Goal: Task Accomplishment & Management: Use online tool/utility

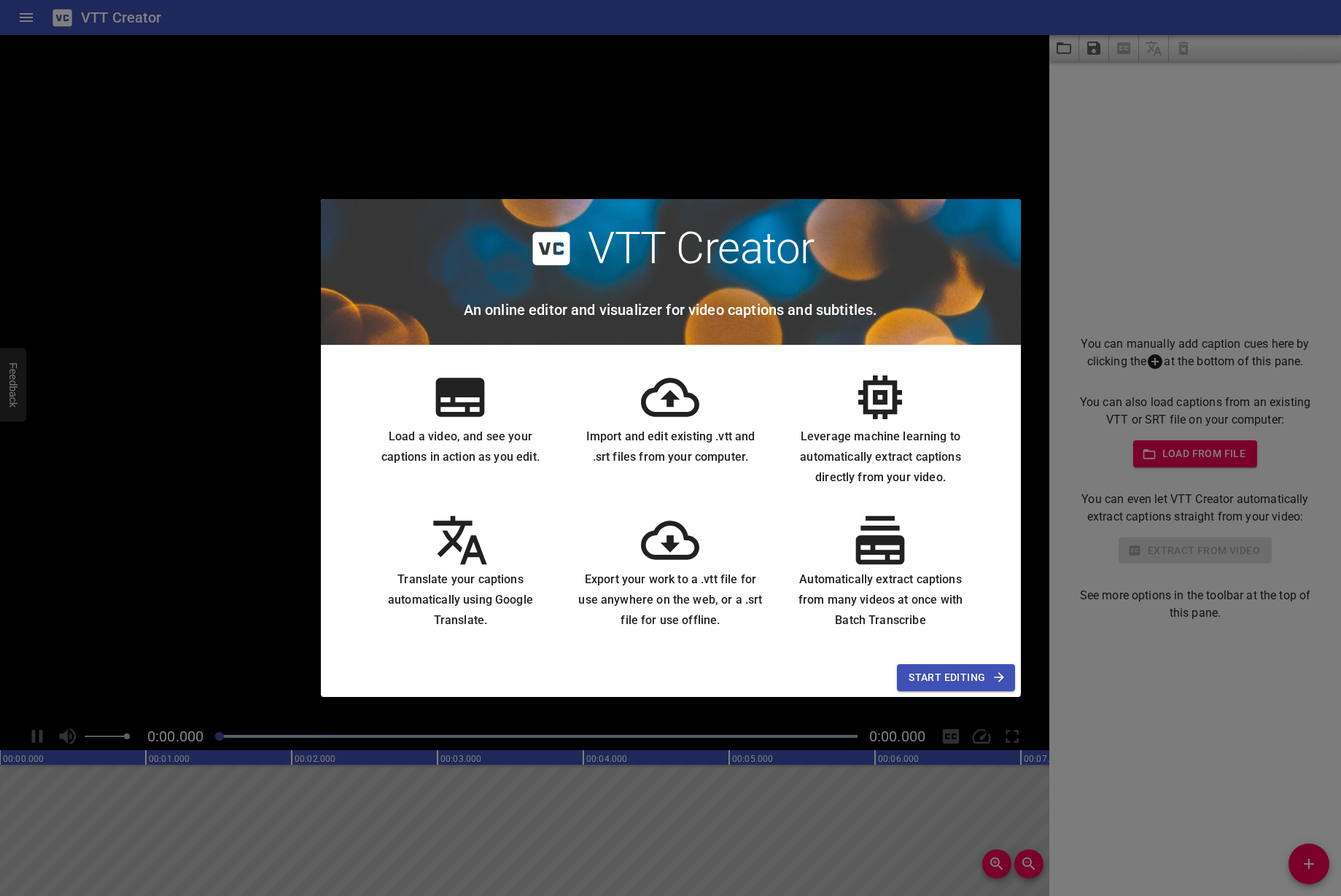
click at [935, 672] on span "Start Editing" at bounding box center [955, 678] width 94 height 18
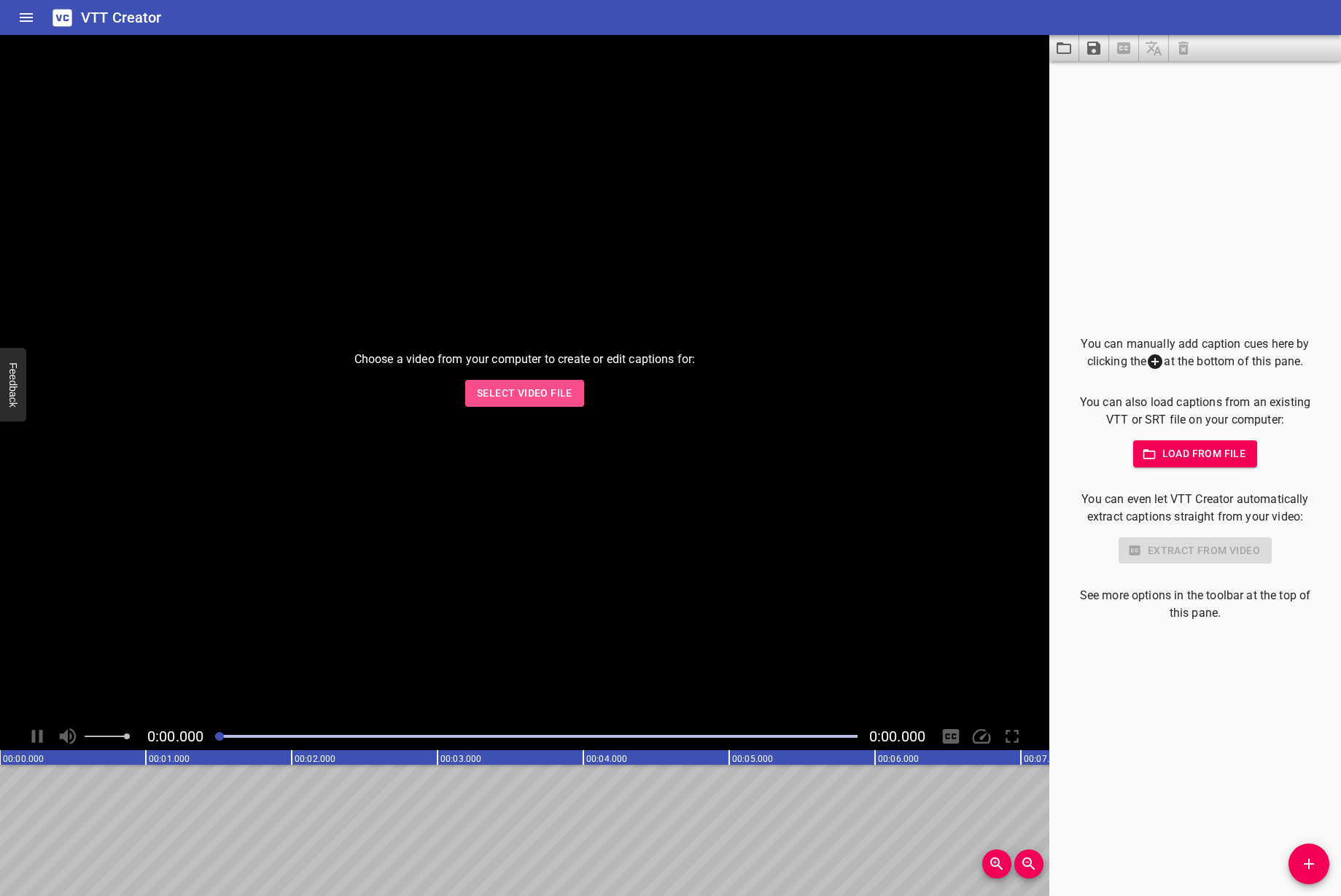
click at [520, 395] on span "Select Video File" at bounding box center [524, 393] width 95 height 18
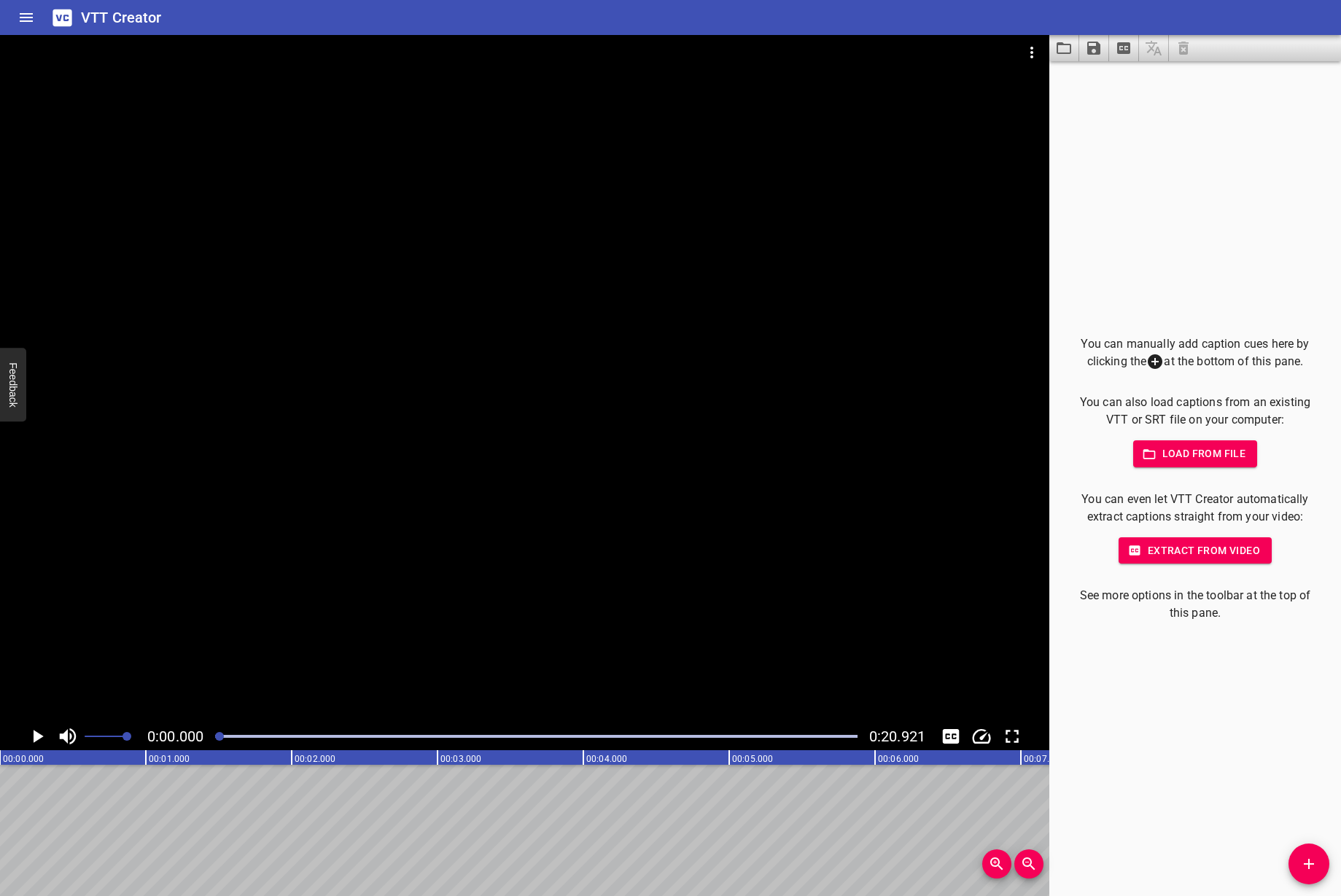
click at [1193, 451] on span "Load from file" at bounding box center [1196, 454] width 102 height 18
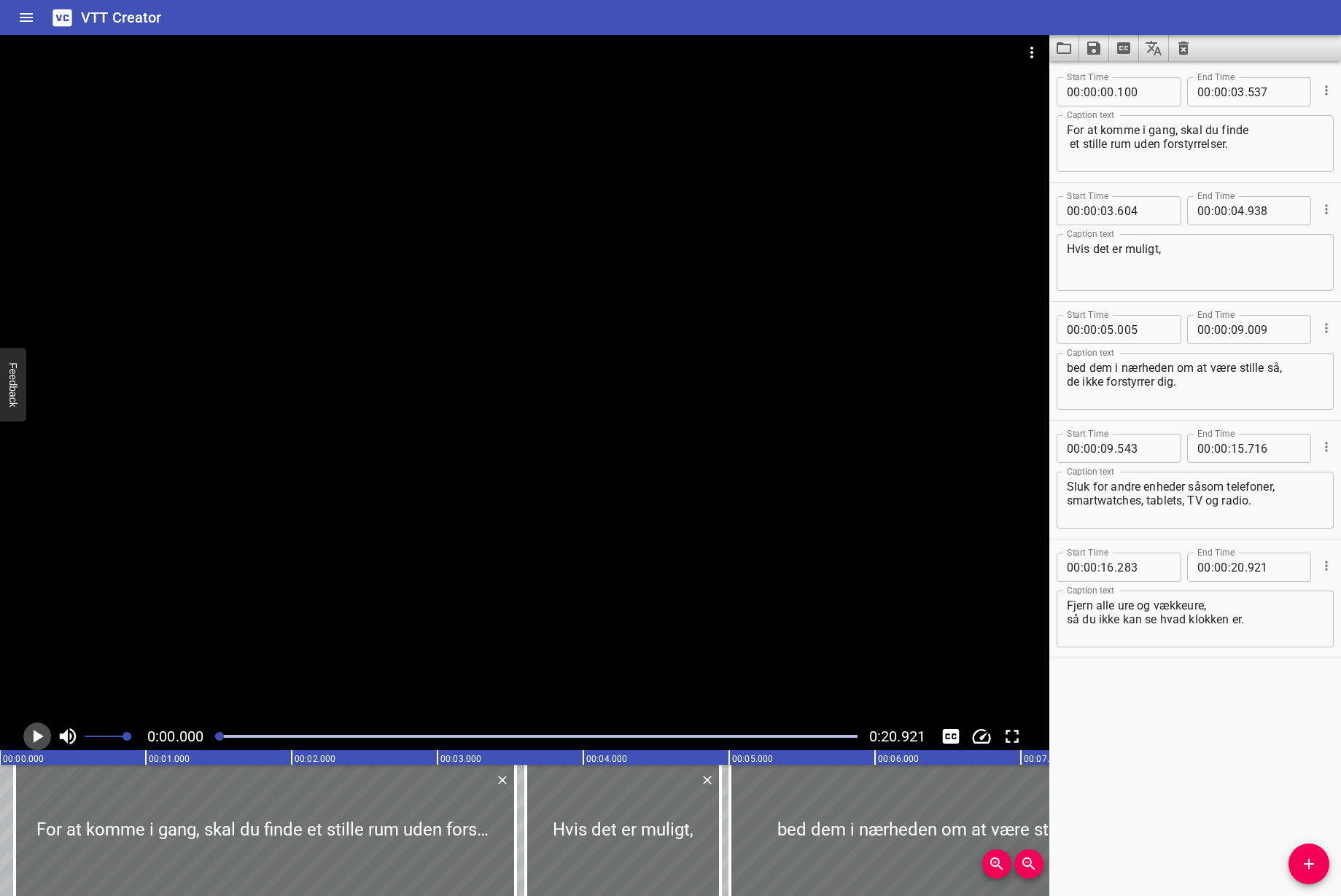
click at [36, 738] on icon "Play/Pause" at bounding box center [38, 735] width 10 height 13
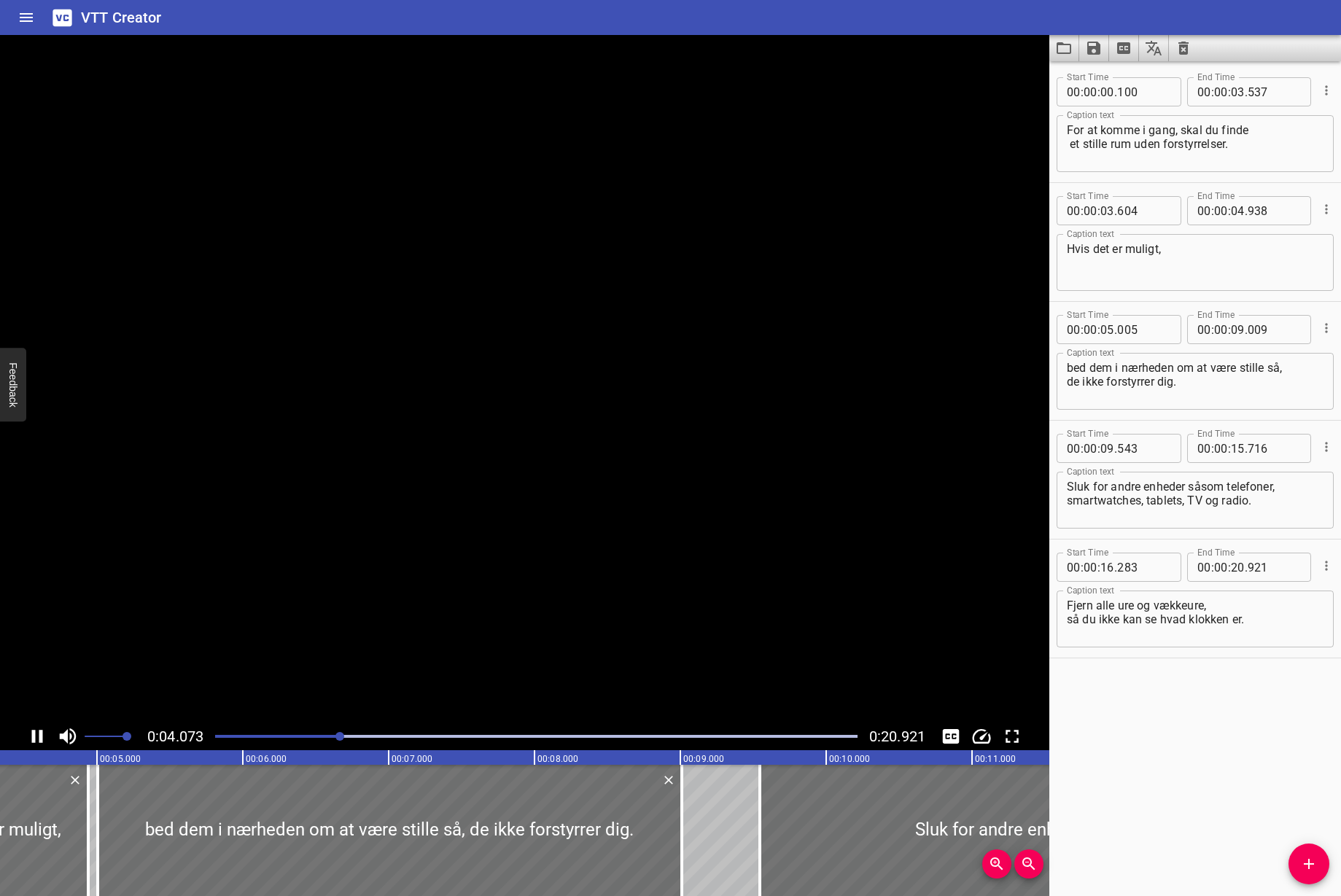
click at [36, 738] on icon "Play/Pause" at bounding box center [37, 736] width 22 height 22
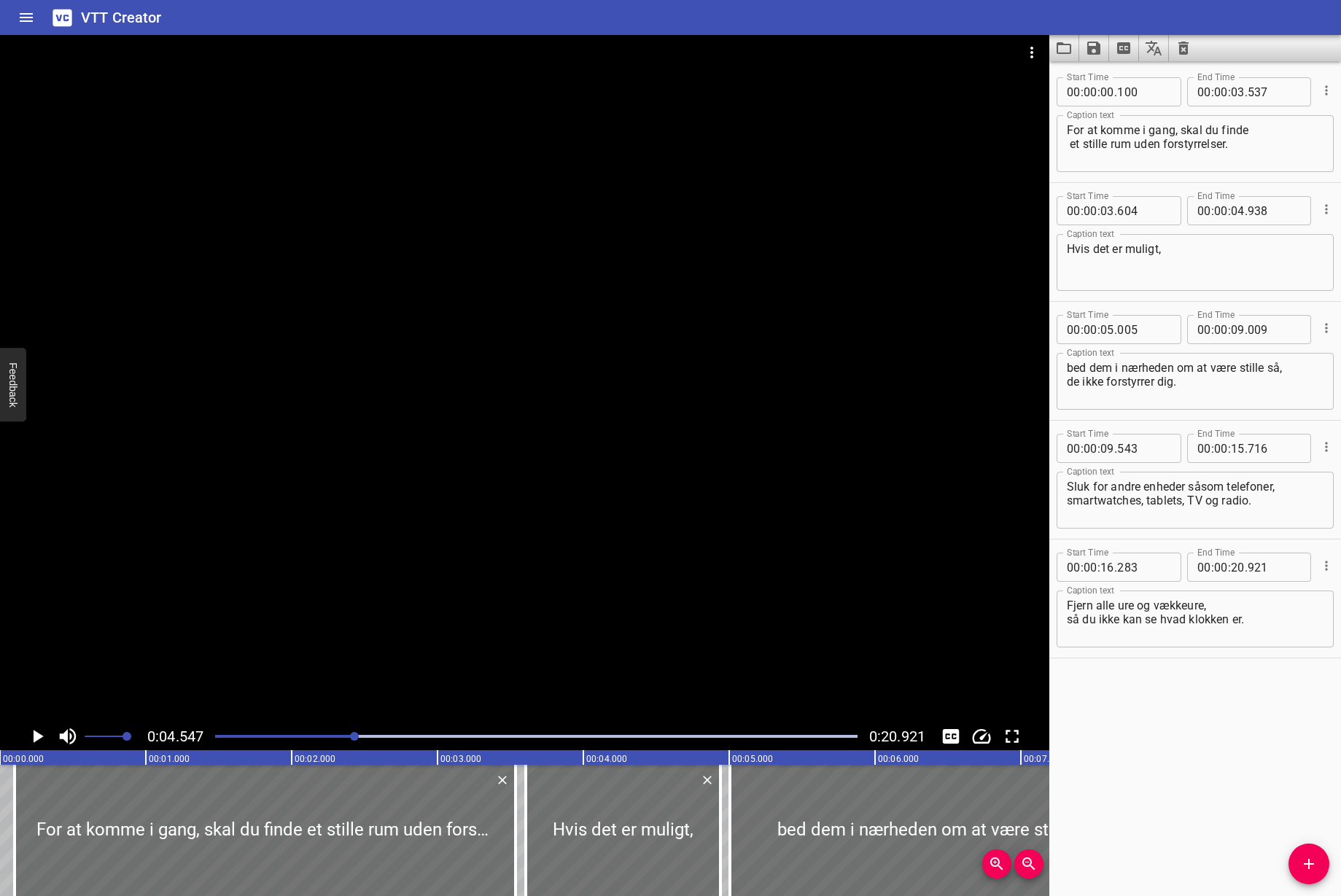
drag, startPoint x: 345, startPoint y: 735, endPoint x: 257, endPoint y: 733, distance: 88.0
click at [257, 733] on div at bounding box center [536, 736] width 660 height 20
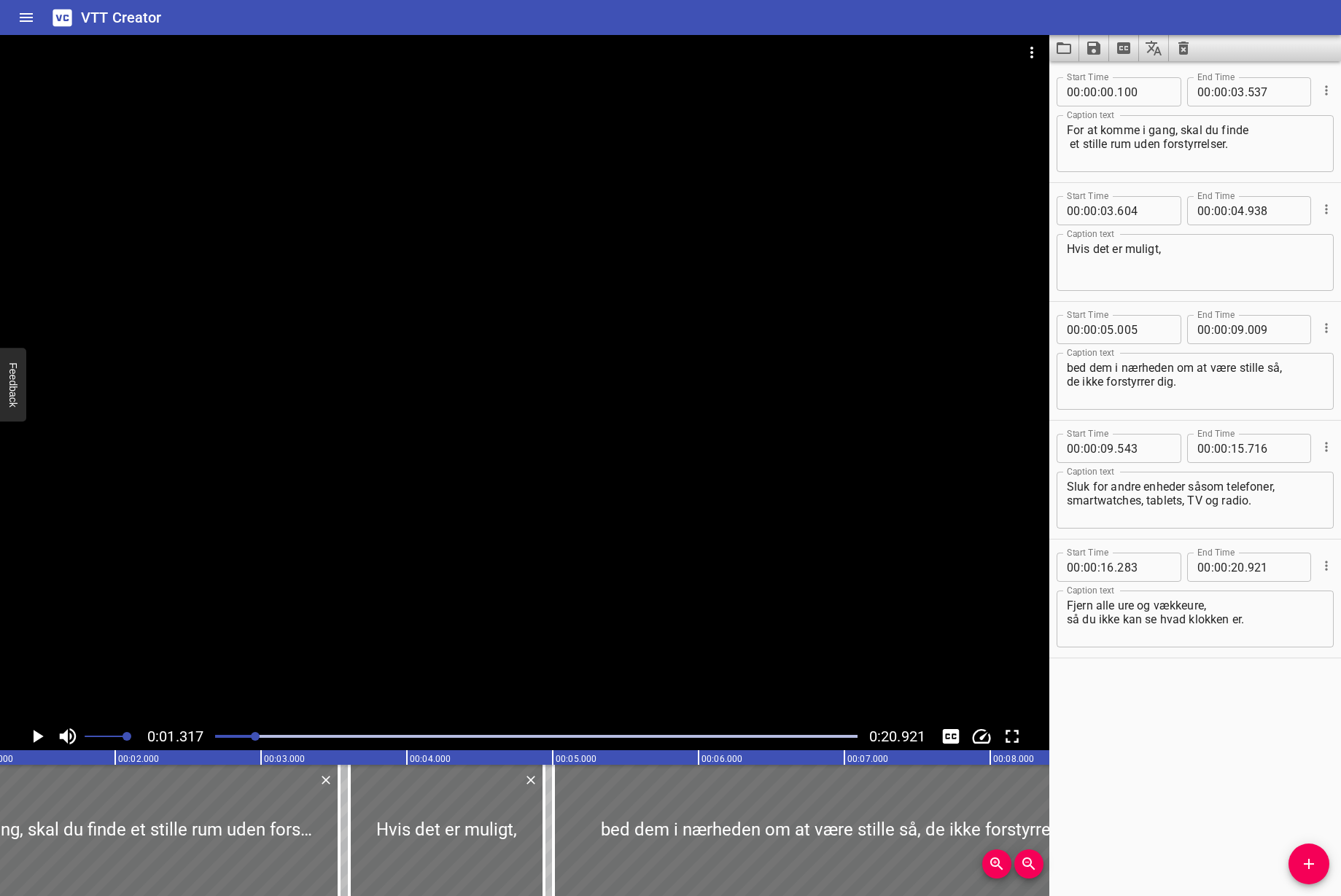
scroll to position [0, 192]
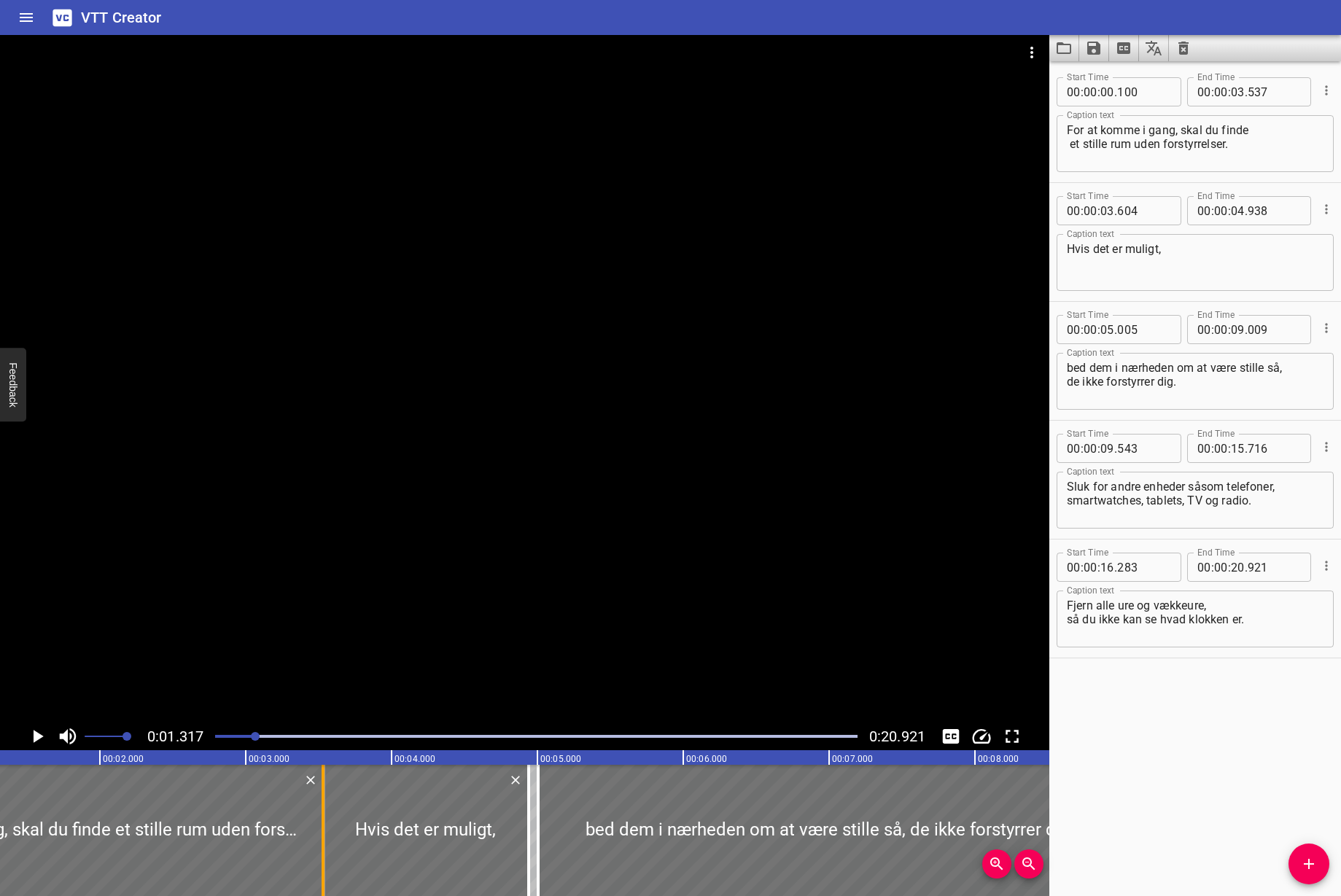
drag, startPoint x: 333, startPoint y: 811, endPoint x: 326, endPoint y: 814, distance: 7.6
click at [326, 814] on div at bounding box center [323, 830] width 14 height 131
click at [325, 821] on div at bounding box center [324, 830] width 14 height 131
click at [322, 791] on div at bounding box center [324, 830] width 3 height 131
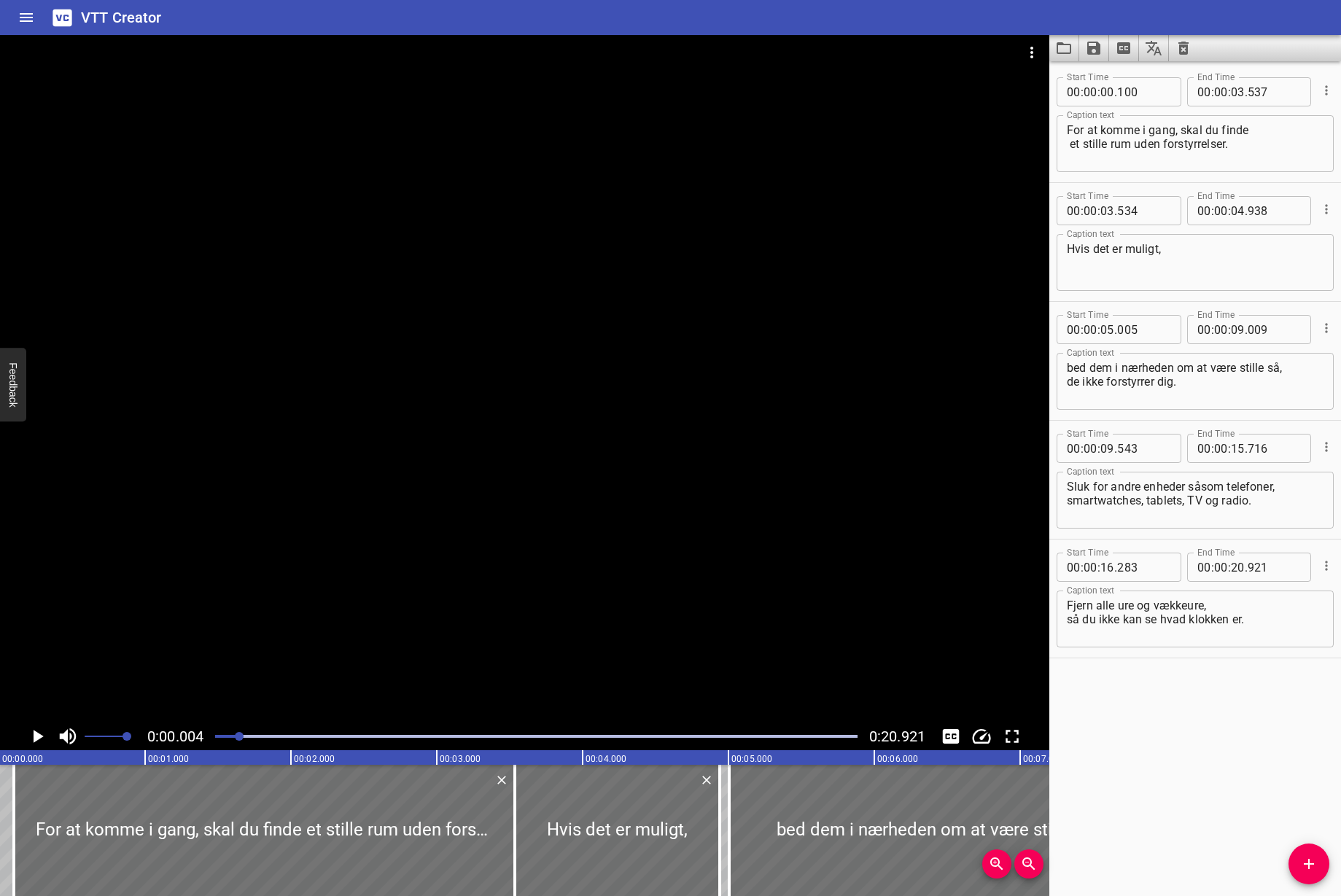
scroll to position [0, 0]
drag, startPoint x: 257, startPoint y: 736, endPoint x: 127, endPoint y: 736, distance: 130.0
click at [177, 736] on div "0:00.000 0:20.921" at bounding box center [524, 736] width 1049 height 28
click at [36, 735] on icon "Play/Pause" at bounding box center [38, 735] width 10 height 13
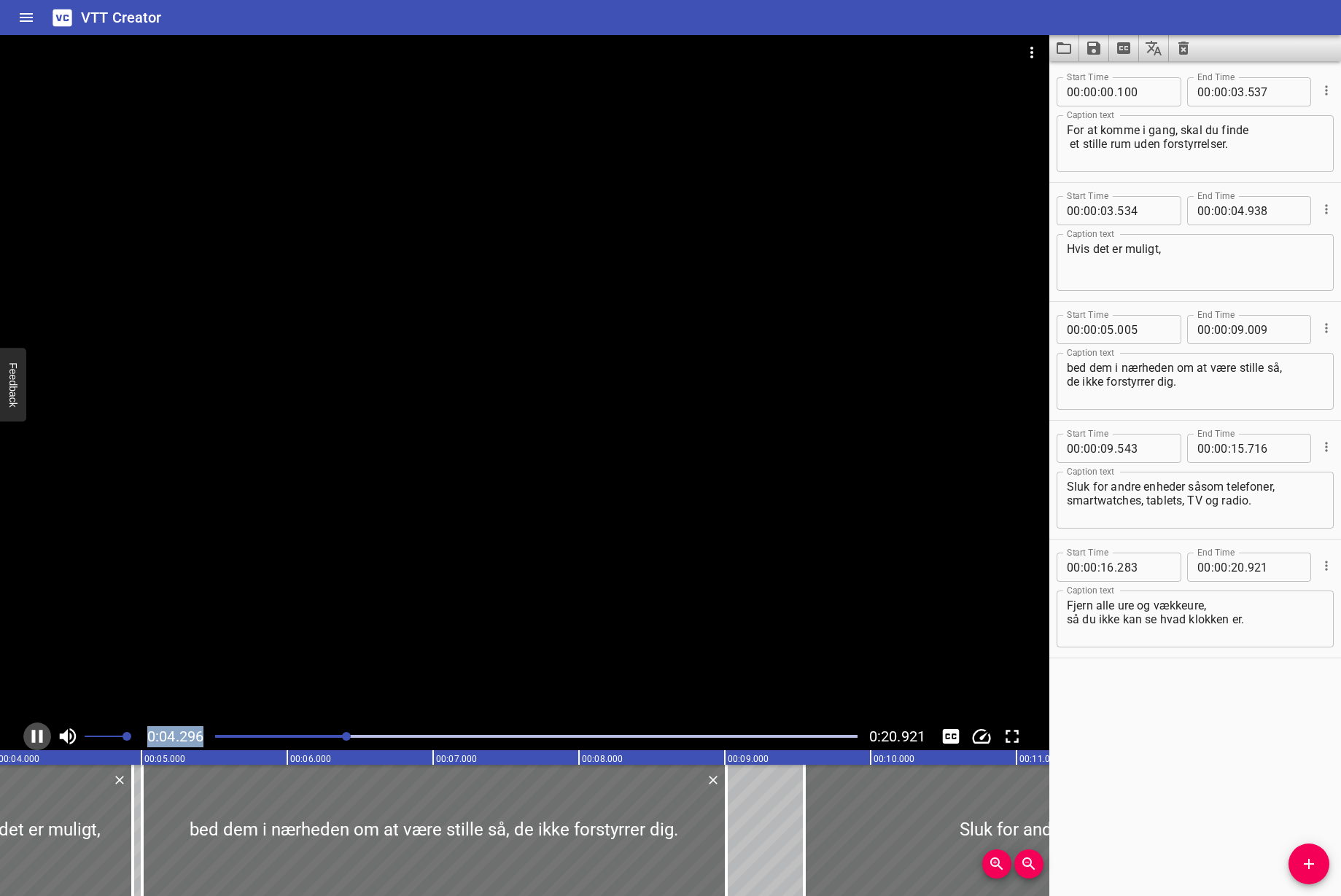
click at [35, 736] on icon "Play/Pause" at bounding box center [37, 736] width 22 height 22
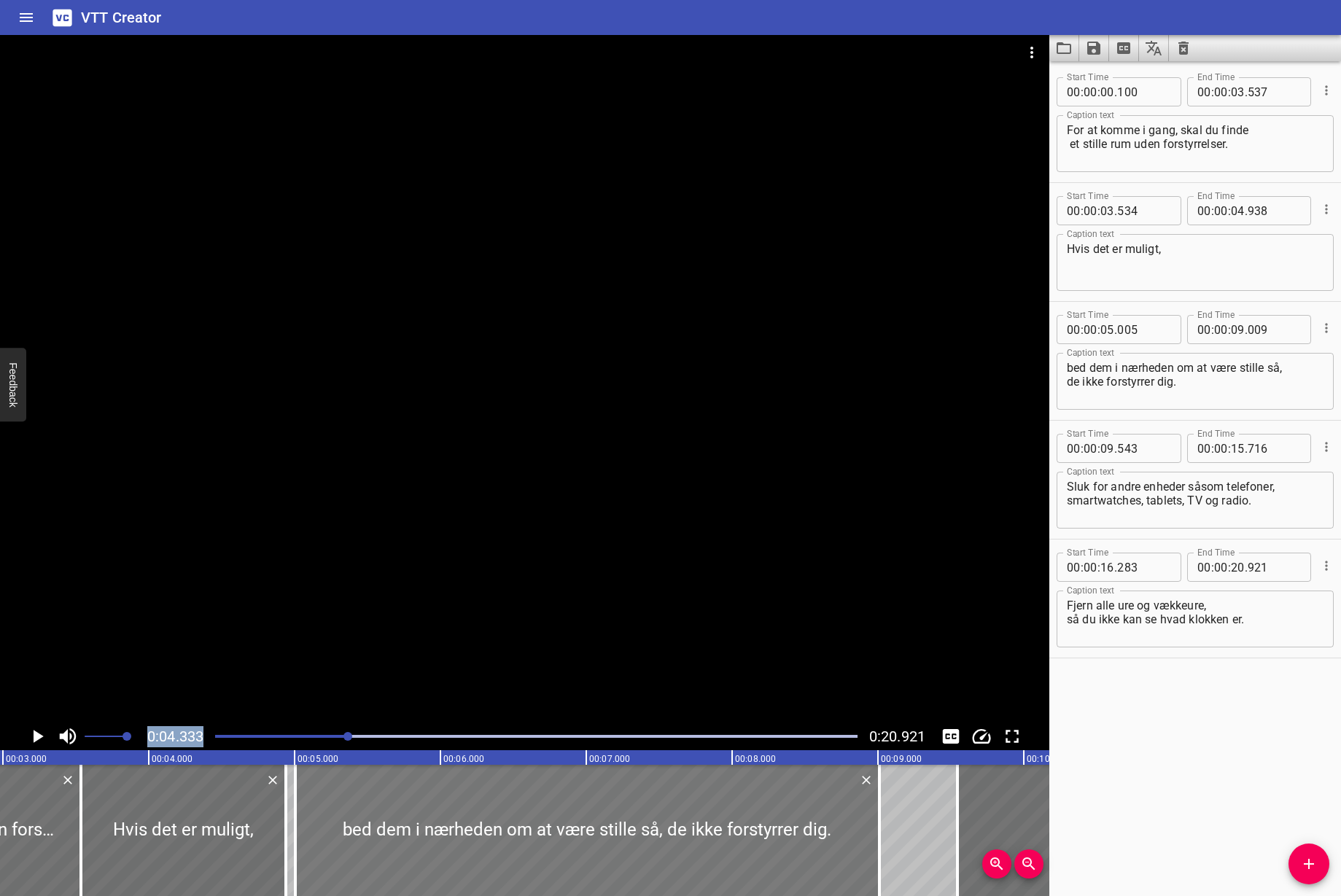
scroll to position [0, 274]
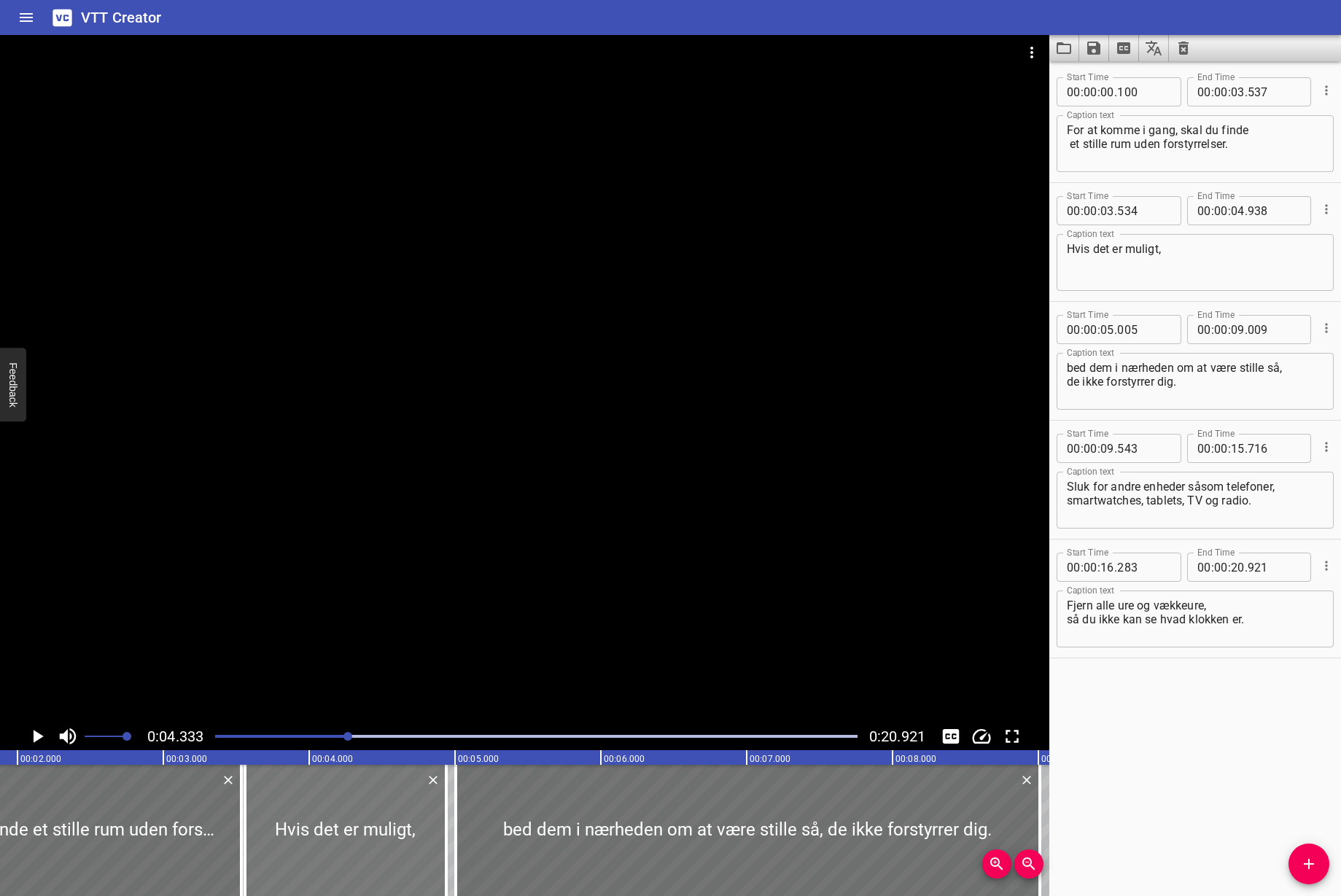
click at [252, 825] on div at bounding box center [245, 830] width 14 height 131
type input "559"
drag, startPoint x: 236, startPoint y: 829, endPoint x: 244, endPoint y: 834, distance: 9.4
type input "592"
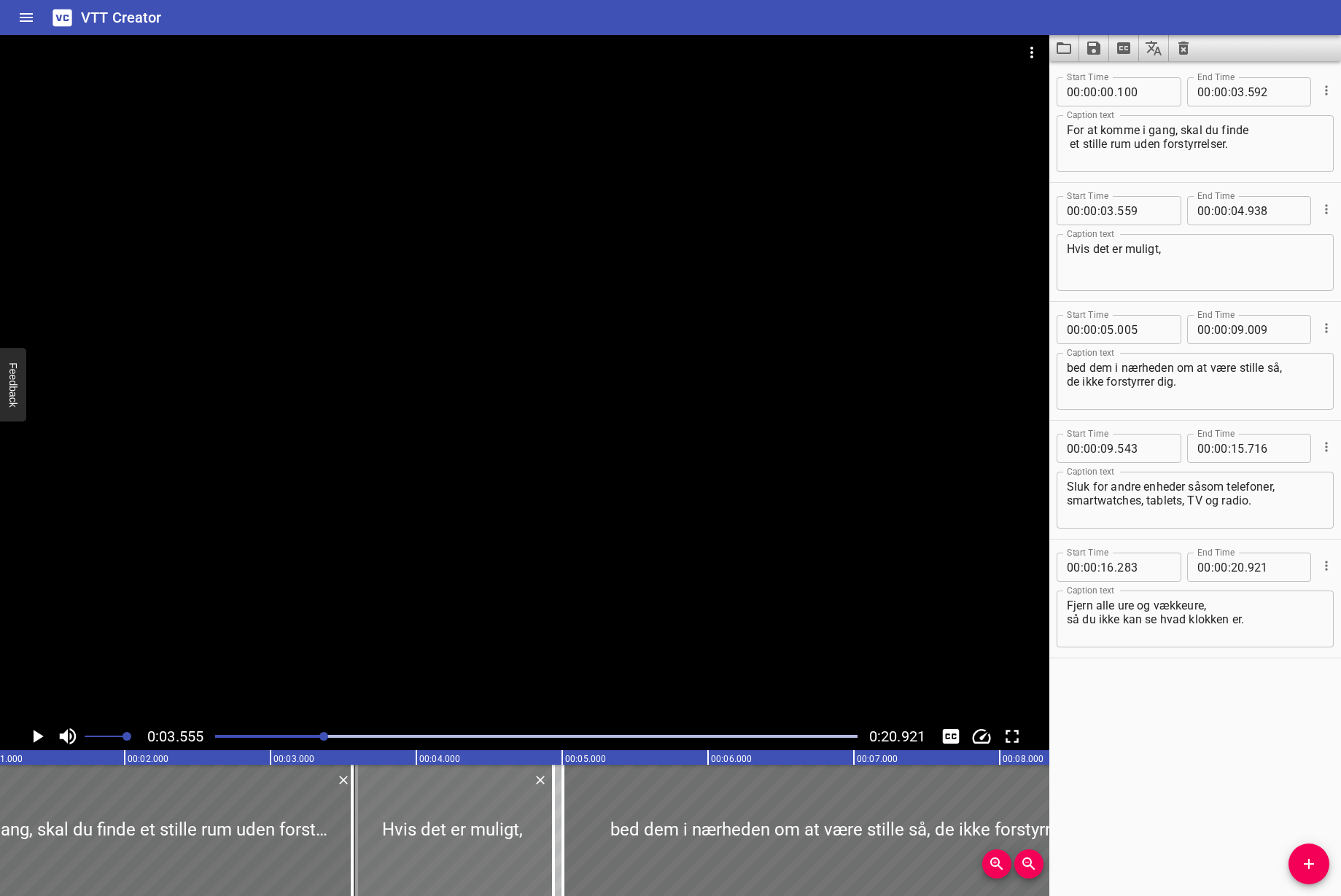
click at [386, 826] on div at bounding box center [453, 830] width 202 height 131
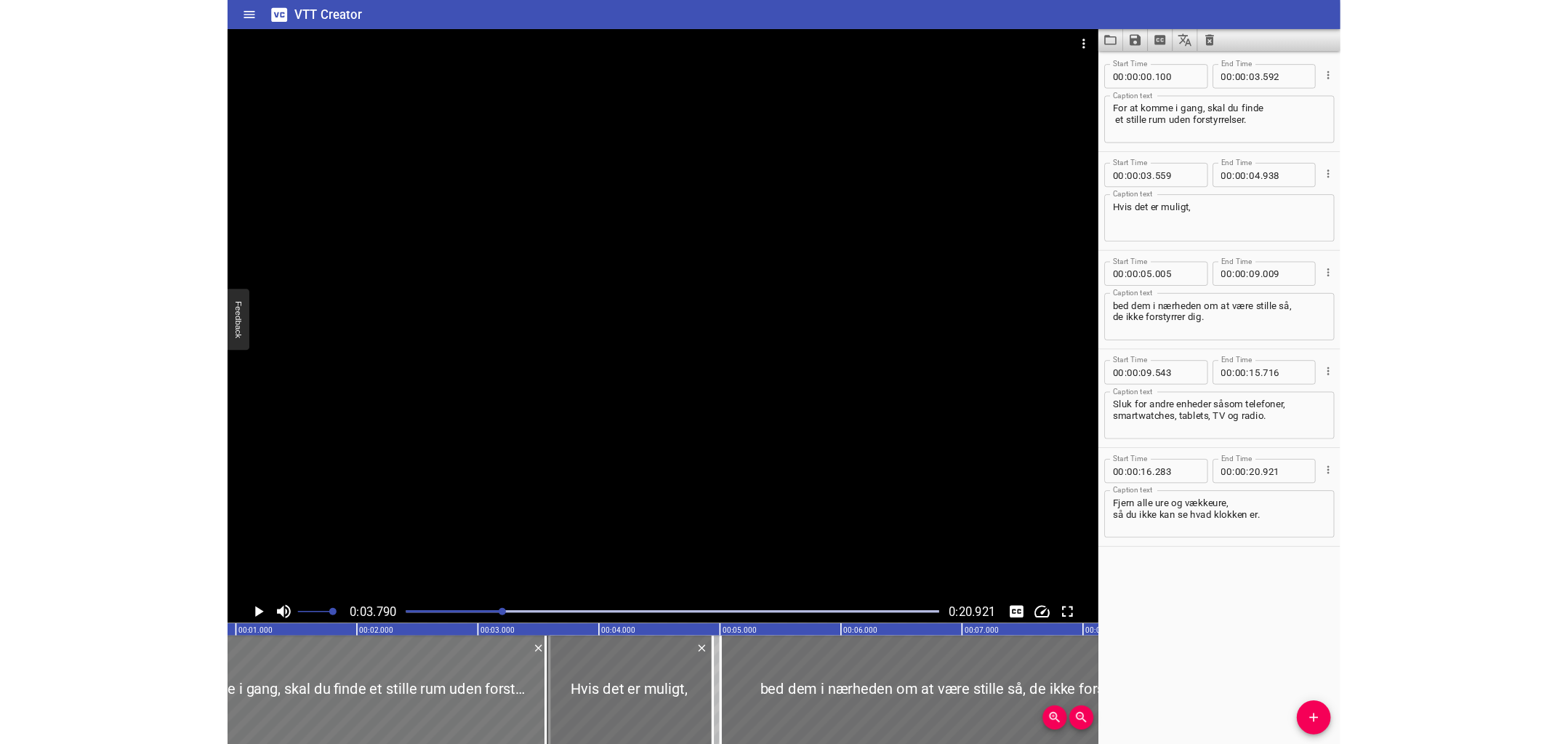
scroll to position [0, 57]
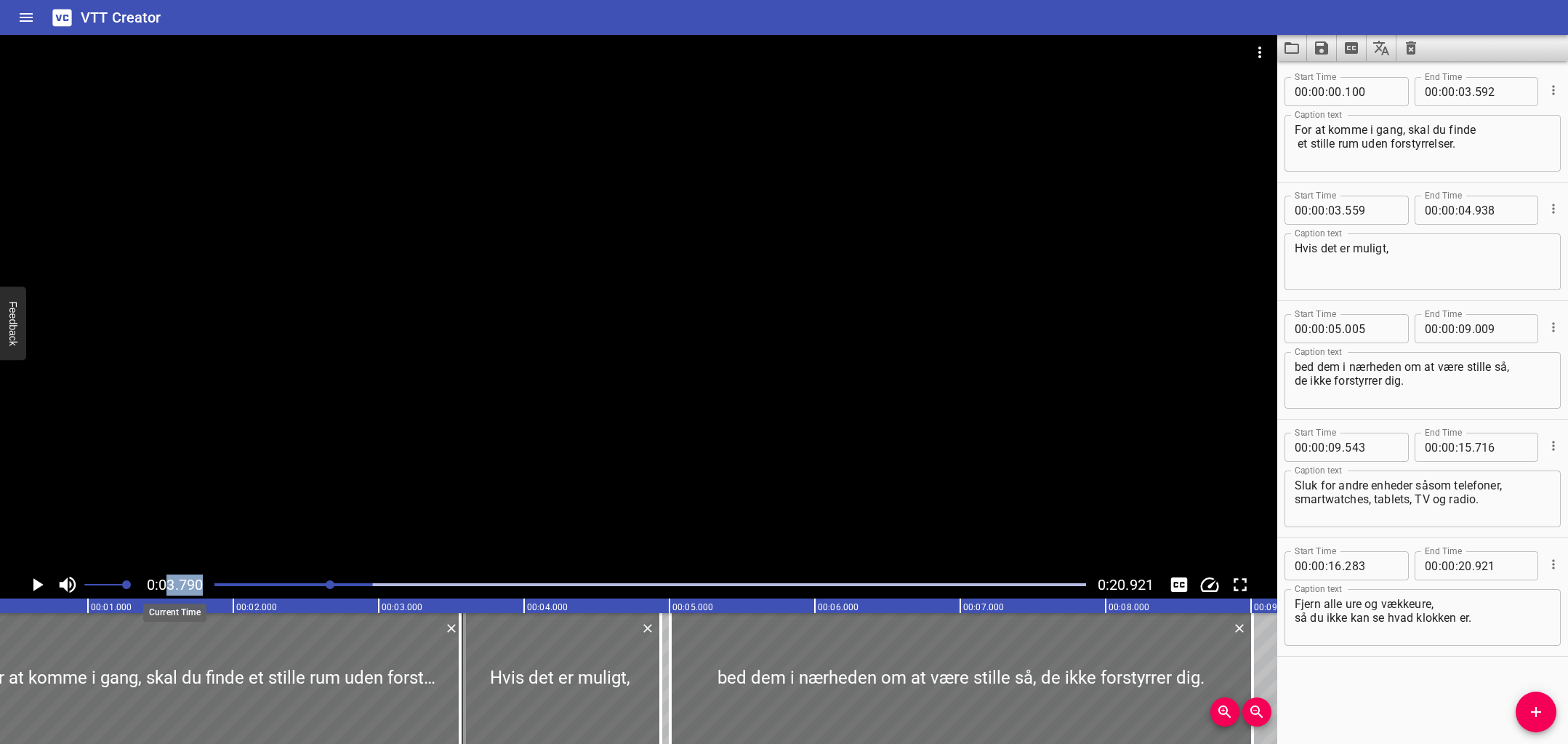
drag, startPoint x: 292, startPoint y: 582, endPoint x: 168, endPoint y: 579, distance: 124.0
click at [168, 579] on div "0:03.790 0:20.921" at bounding box center [638, 585] width 1277 height 28
click at [242, 588] on div at bounding box center [650, 584] width 889 height 20
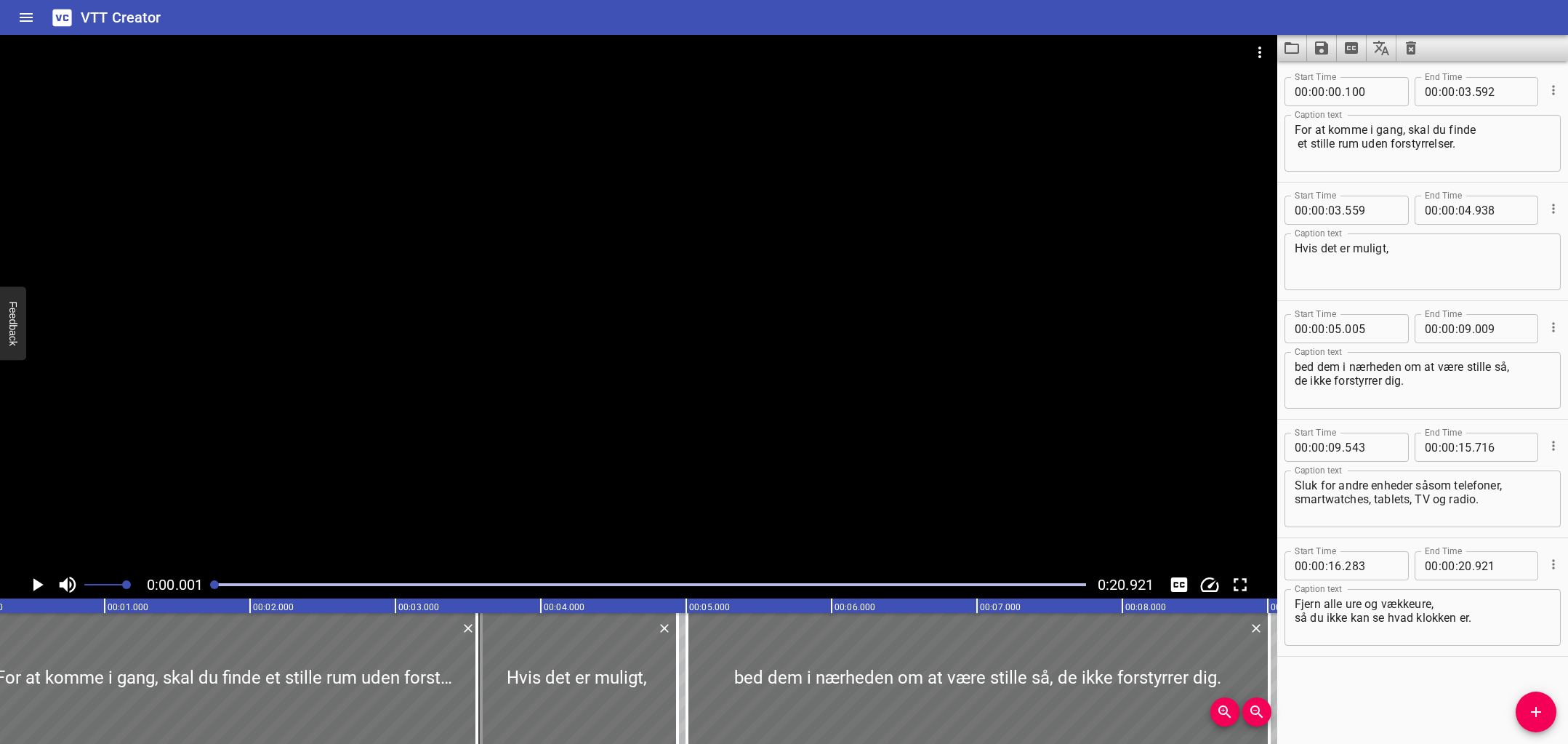
scroll to position [0, 0]
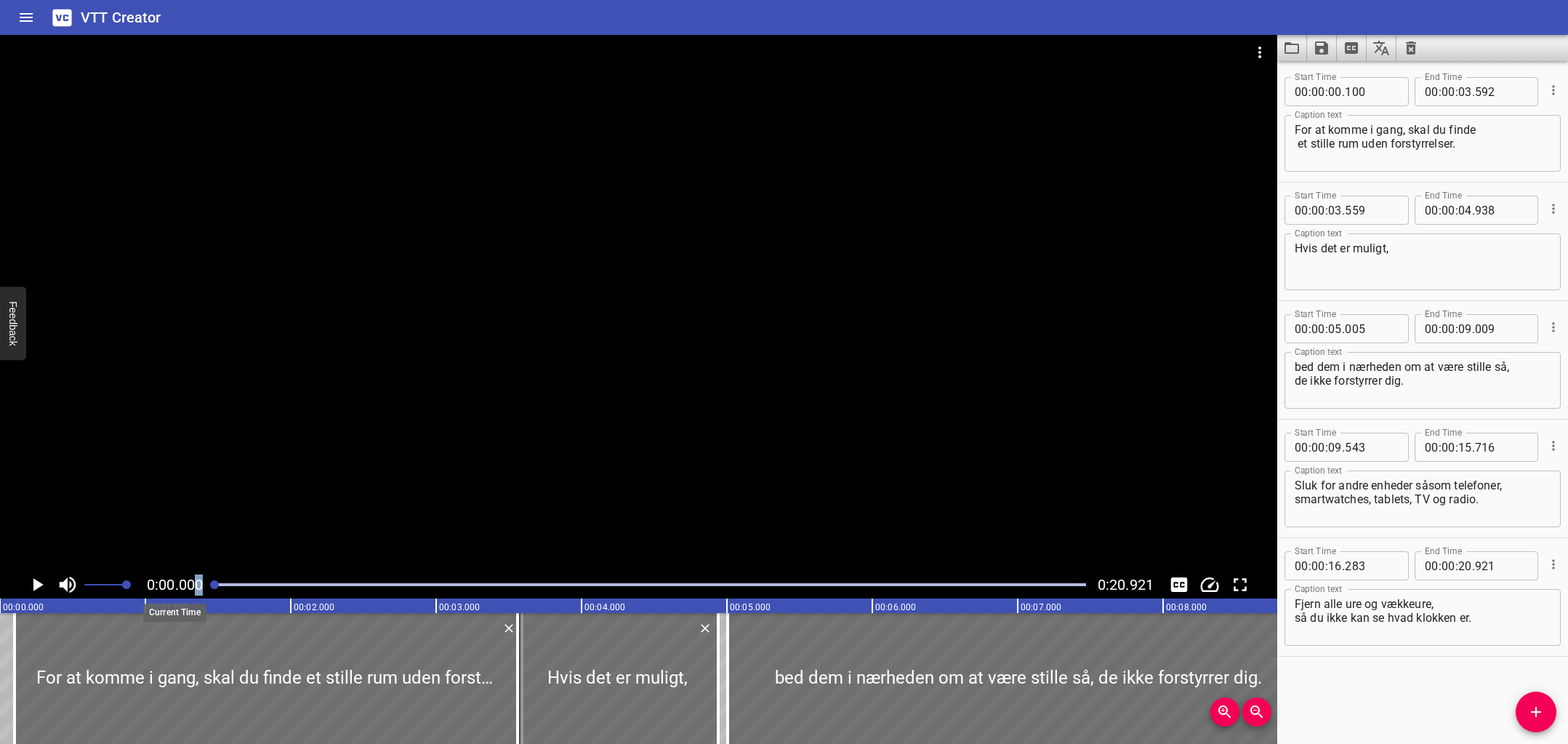
drag, startPoint x: 233, startPoint y: 585, endPoint x: 192, endPoint y: 583, distance: 41.0
click at [191, 582] on div "0:00.000 0:20.921" at bounding box center [638, 585] width 1277 height 28
click at [39, 582] on icon "Play/Pause" at bounding box center [38, 584] width 10 height 13
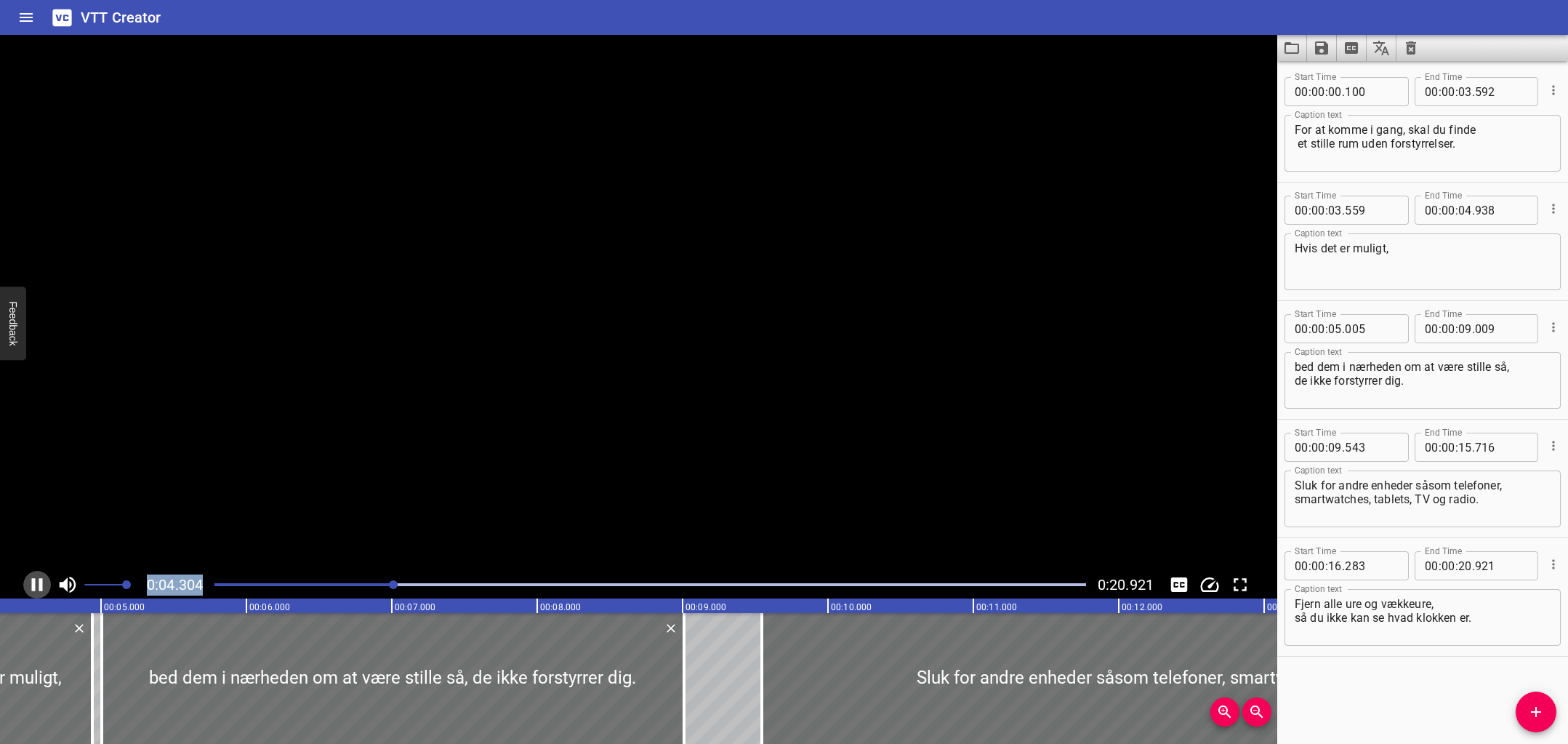
click at [39, 583] on icon "Play/Pause" at bounding box center [37, 584] width 11 height 13
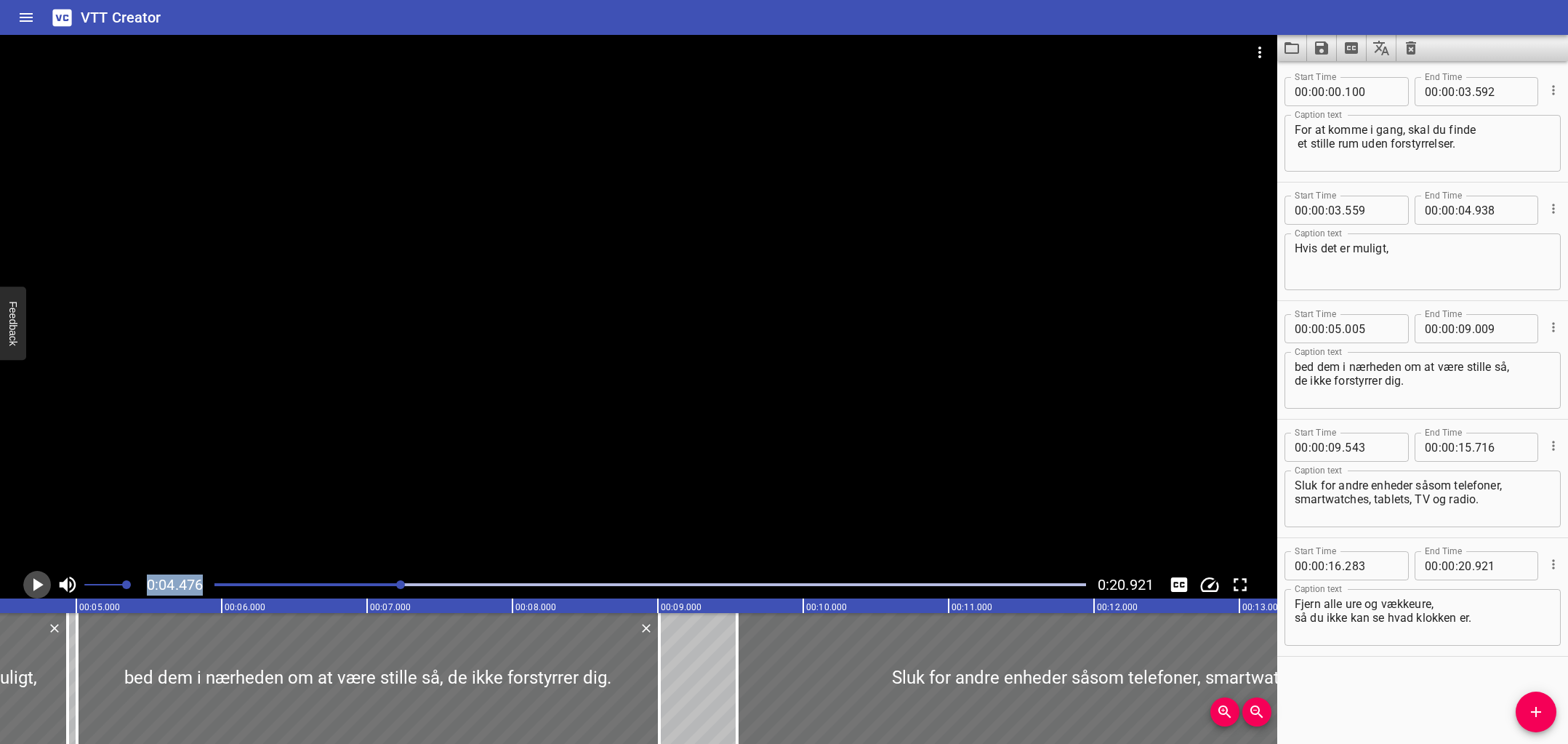
click at [39, 583] on icon "Play/Pause" at bounding box center [38, 584] width 10 height 13
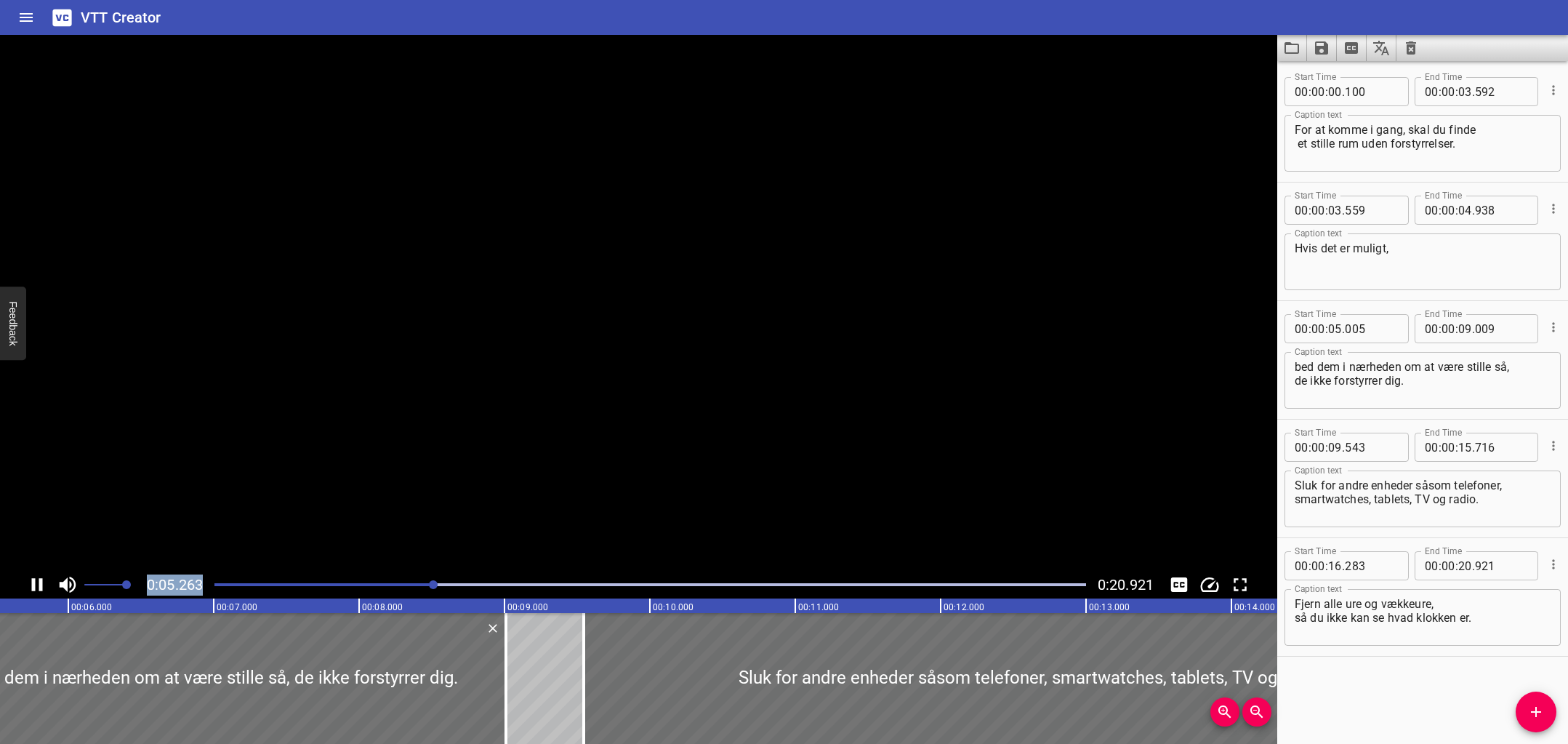
click at [39, 583] on icon "Play/Pause" at bounding box center [37, 584] width 11 height 13
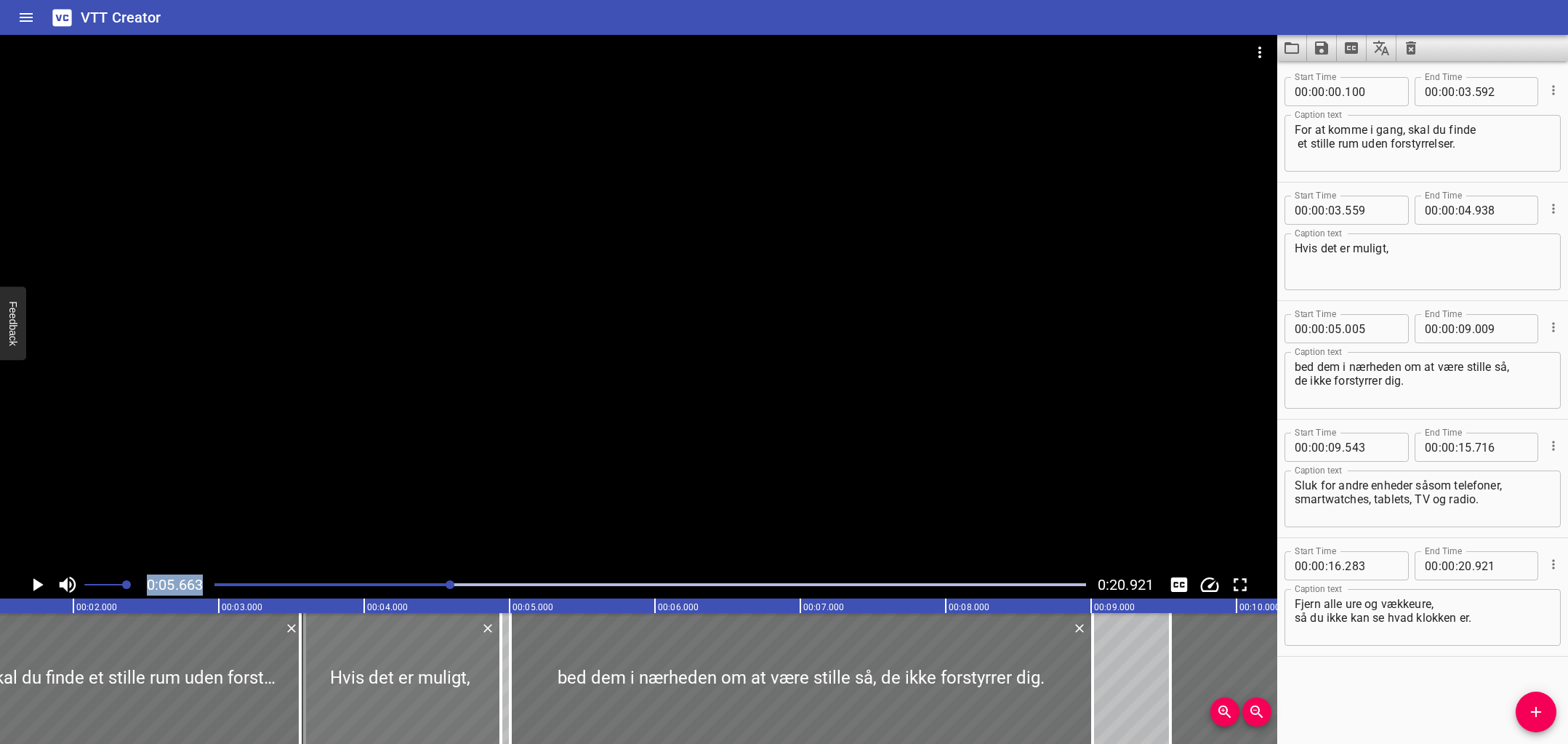
scroll to position [0, 211]
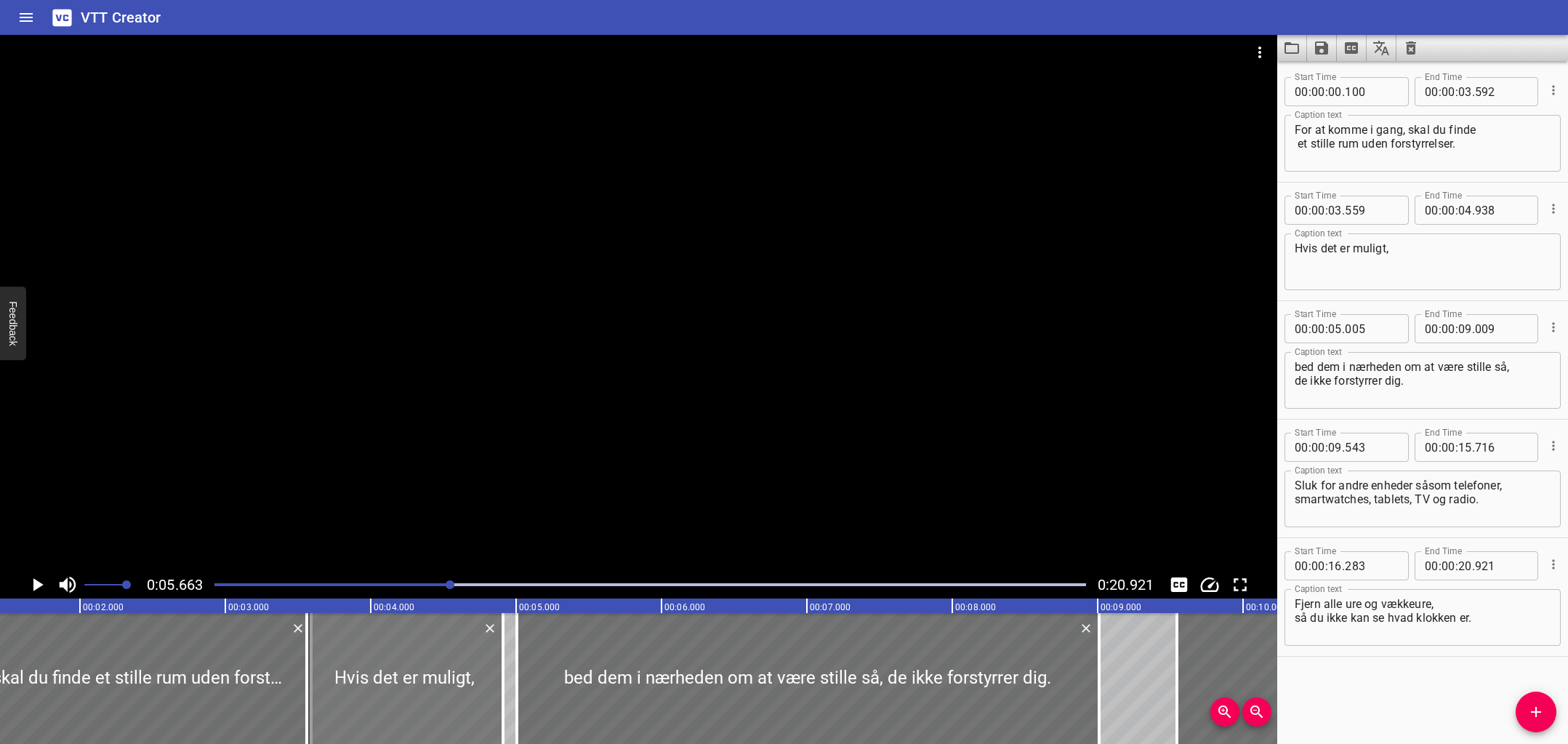
drag, startPoint x: 502, startPoint y: 673, endPoint x: 490, endPoint y: 678, distance: 13.0
click at [498, 677] on div at bounding box center [502, 678] width 14 height 131
type input "908"
drag, startPoint x: 313, startPoint y: 675, endPoint x: 328, endPoint y: 683, distance: 17.0
click at [328, 683] on div at bounding box center [322, 678] width 14 height 131
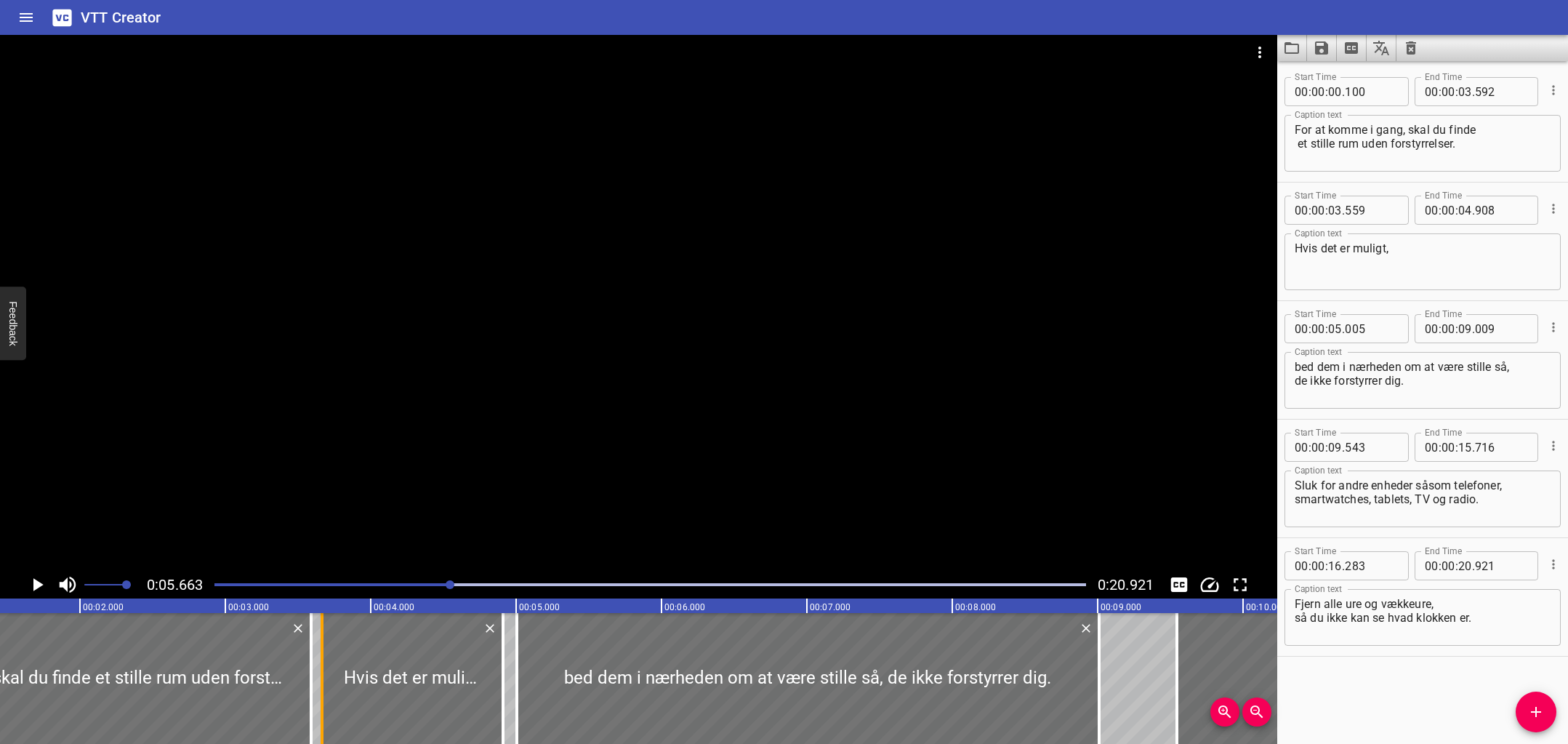
type input "664"
drag, startPoint x: 506, startPoint y: 679, endPoint x: 495, endPoint y: 676, distance: 11.4
click at [508, 684] on div at bounding box center [505, 678] width 14 height 131
type input "923"
drag, startPoint x: 339, startPoint y: 584, endPoint x: 258, endPoint y: 583, distance: 81.0
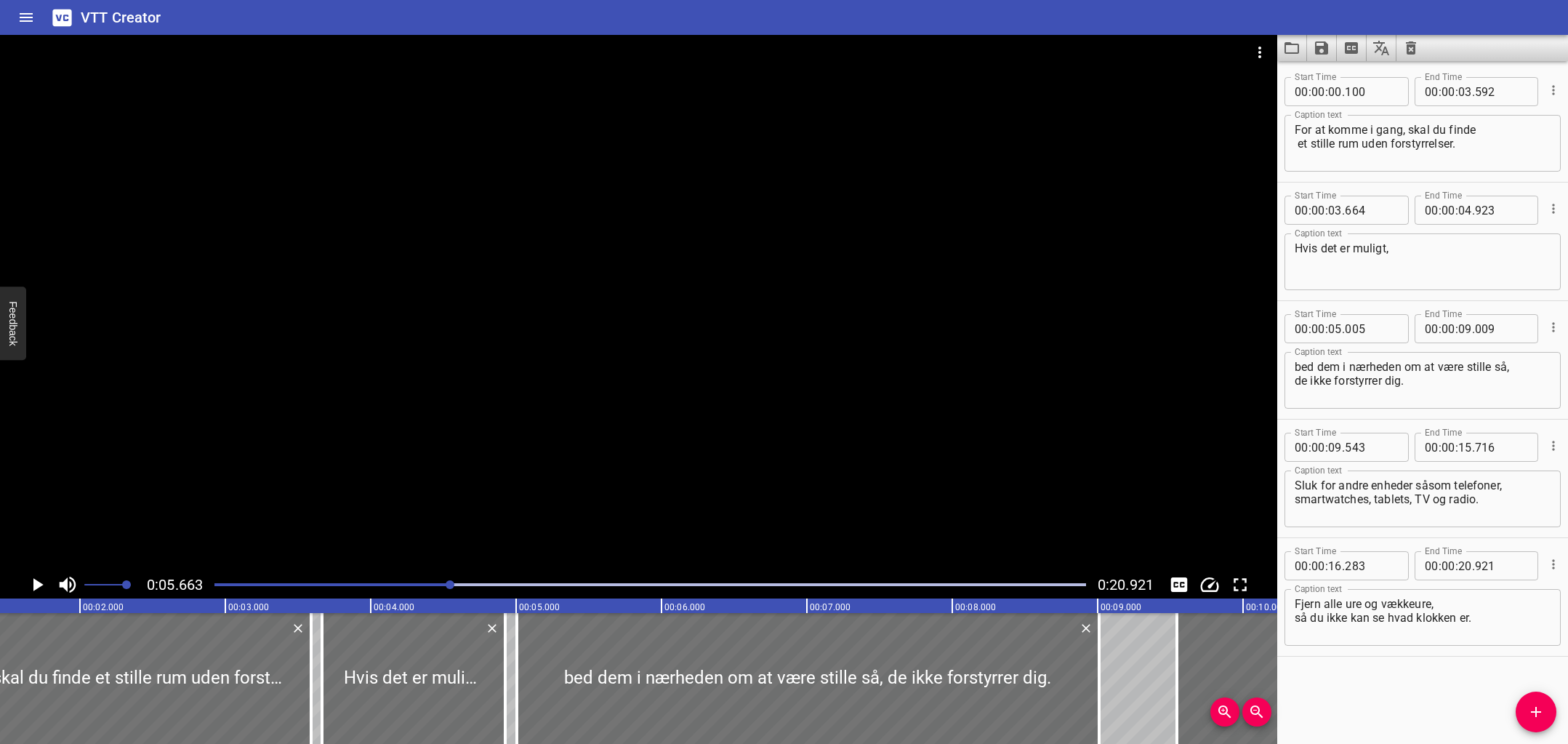
click at [271, 583] on div at bounding box center [650, 584] width 889 height 20
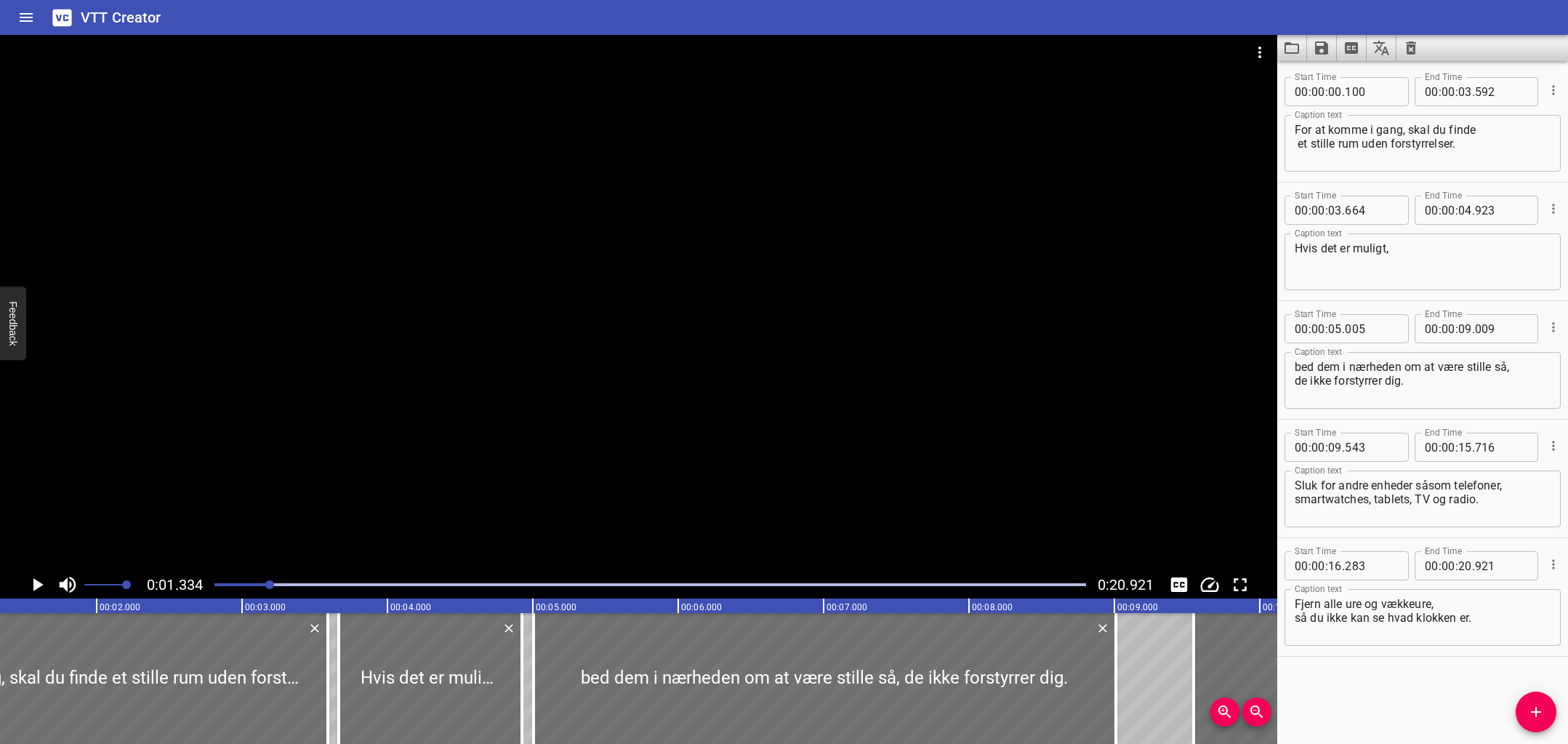
drag, startPoint x: 242, startPoint y: 583, endPoint x: 204, endPoint y: 582, distance: 38.0
click at [202, 582] on div "0:01.334 0:20.921" at bounding box center [638, 585] width 1277 height 28
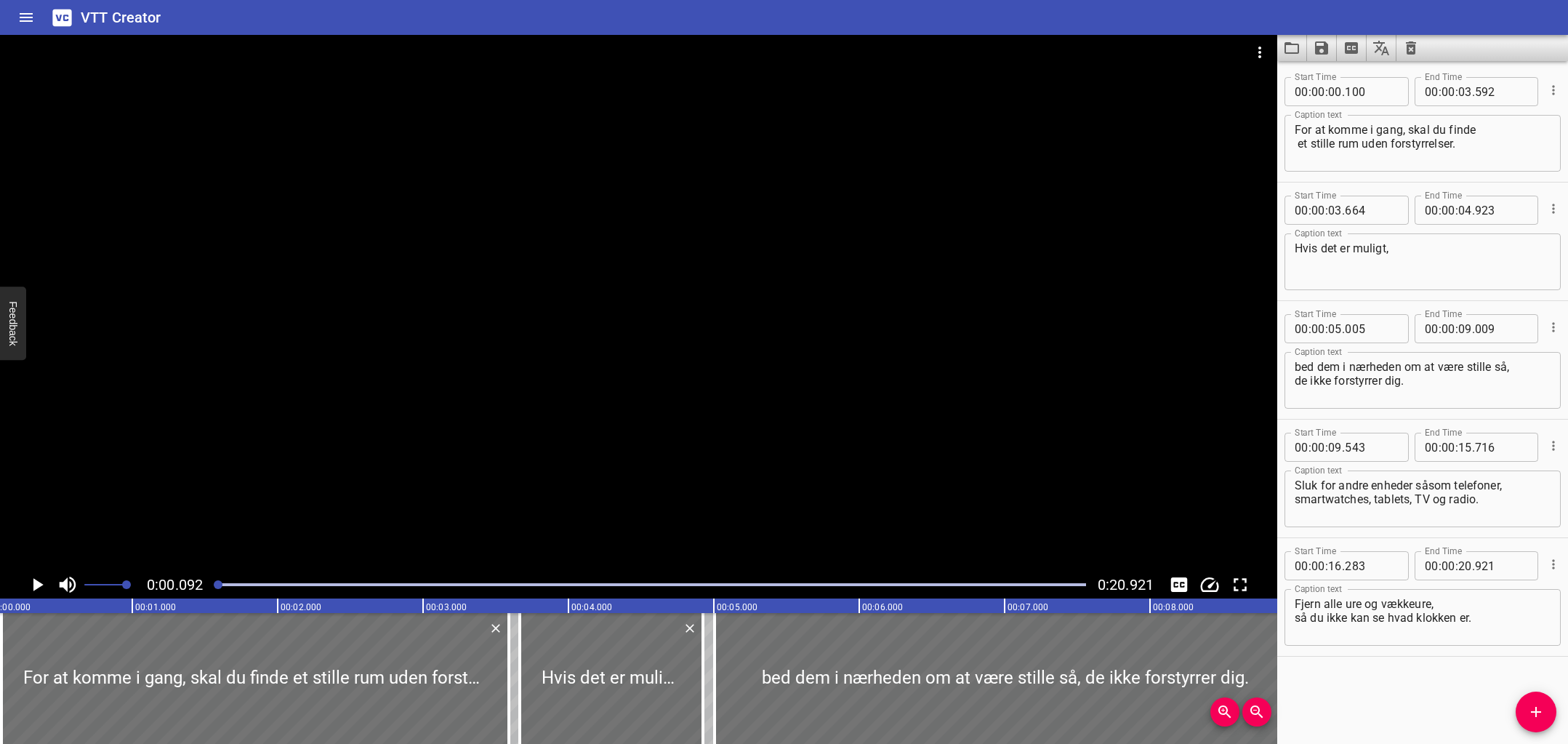
scroll to position [0, 0]
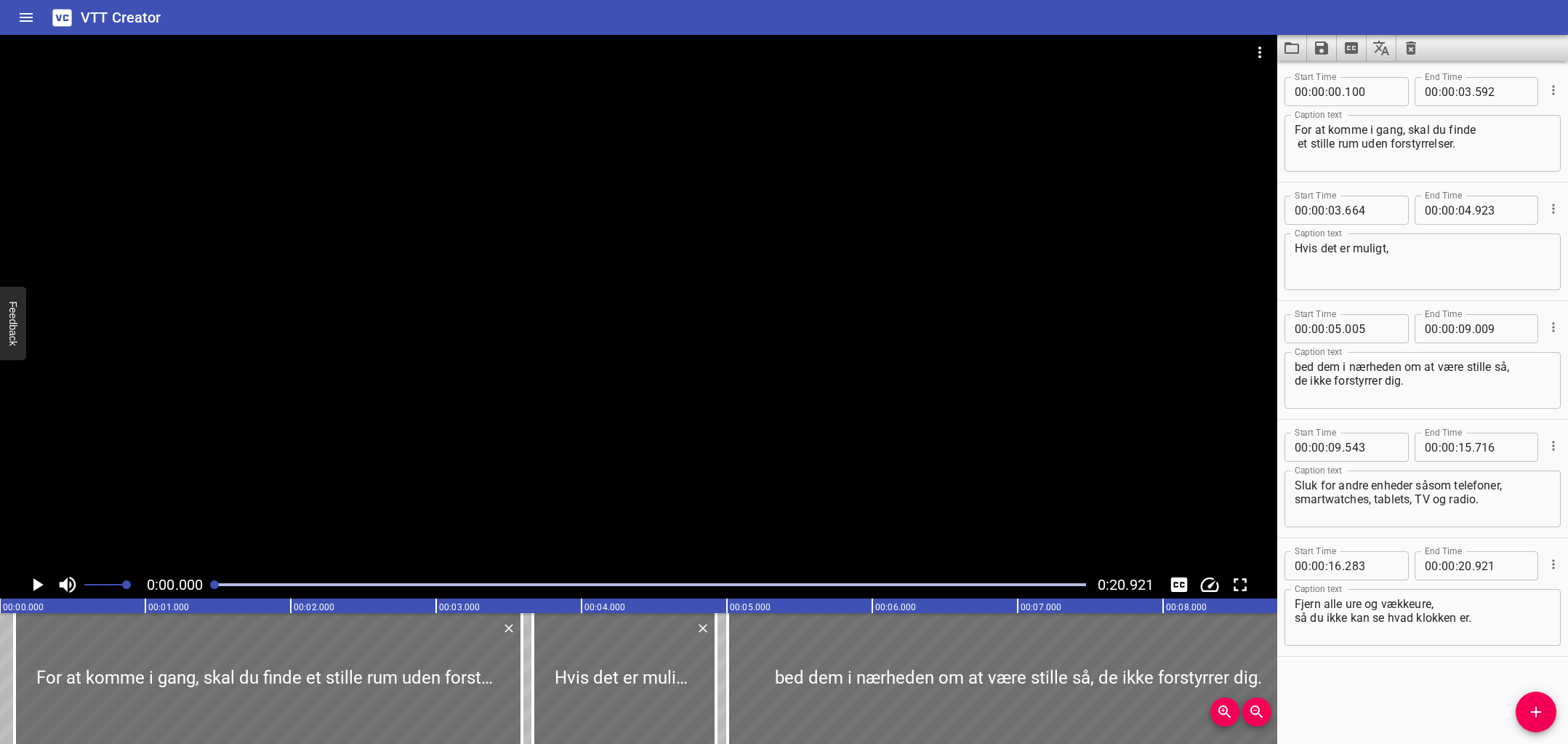
click at [209, 584] on div at bounding box center [650, 584] width 889 height 20
click at [1336, 257] on textarea "Hvis det er muligt," at bounding box center [1422, 262] width 256 height 42
click at [42, 586] on icon "Play/Pause" at bounding box center [37, 584] width 22 height 22
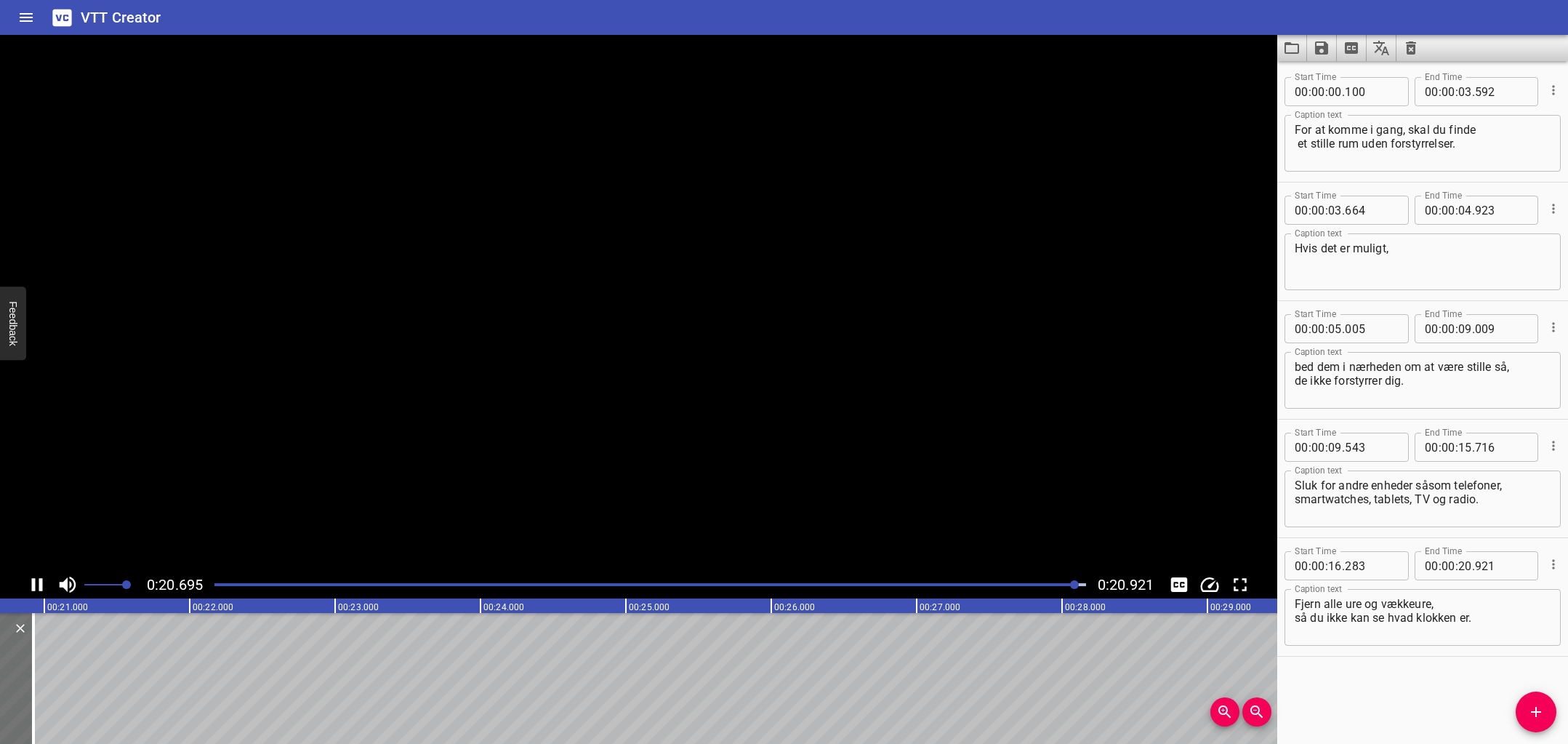
scroll to position [0, 3042]
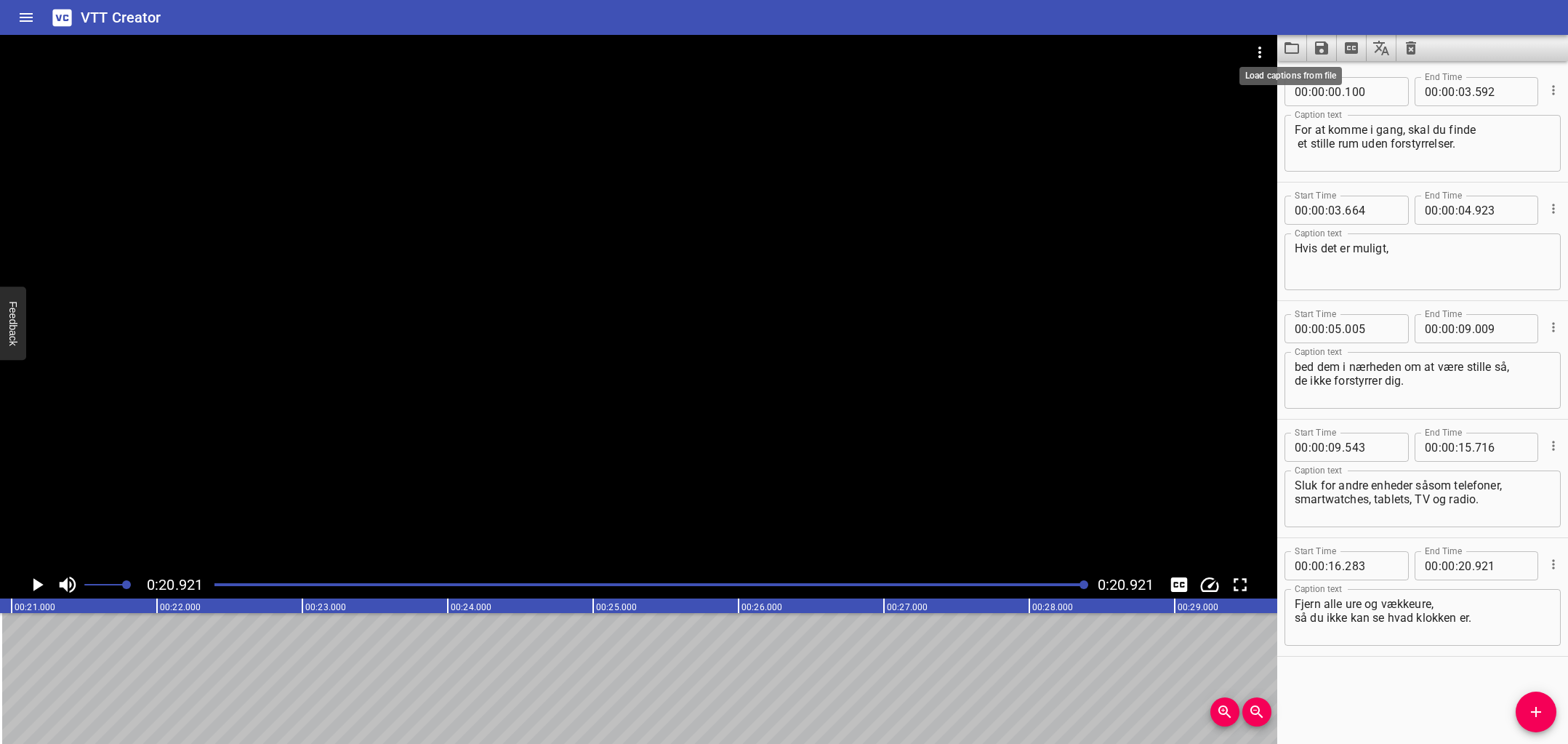
click at [1291, 48] on icon "Load captions from file" at bounding box center [1292, 48] width 17 height 17
click at [23, 15] on icon "Home" at bounding box center [26, 17] width 17 height 17
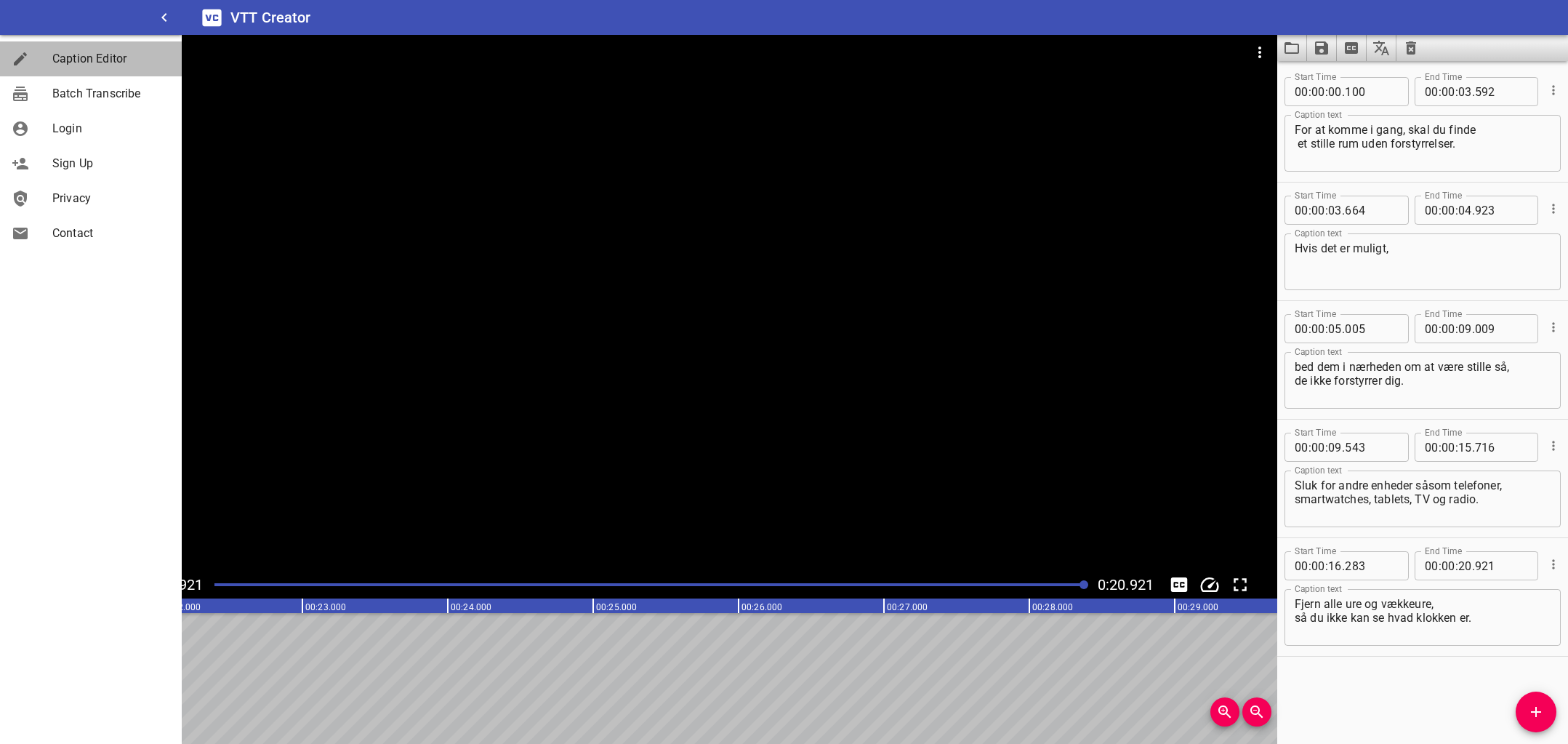
click at [100, 60] on span "Caption Editor" at bounding box center [111, 58] width 118 height 17
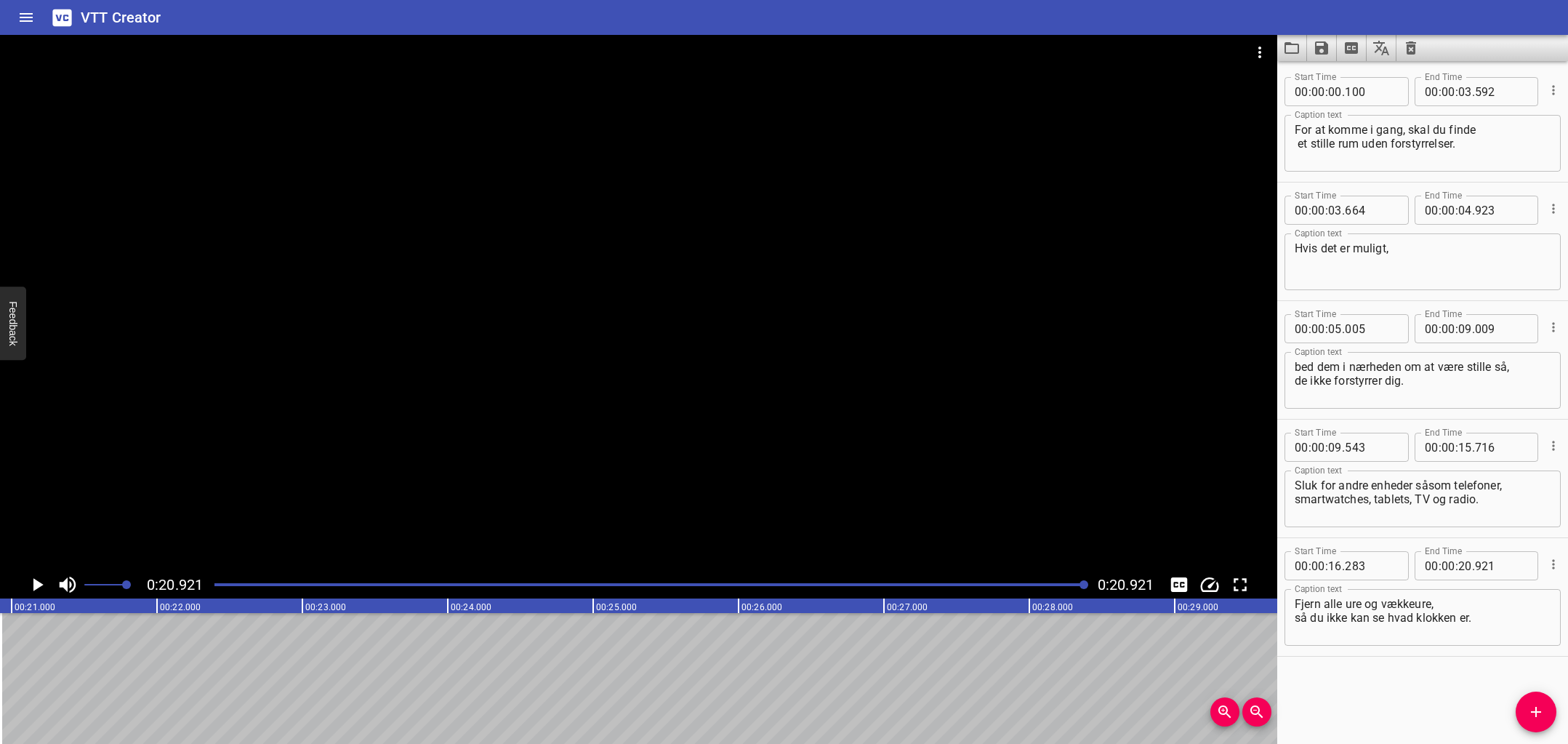
drag, startPoint x: 829, startPoint y: 581, endPoint x: 313, endPoint y: 585, distance: 516.0
click at [313, 585] on div at bounding box center [650, 584] width 889 height 20
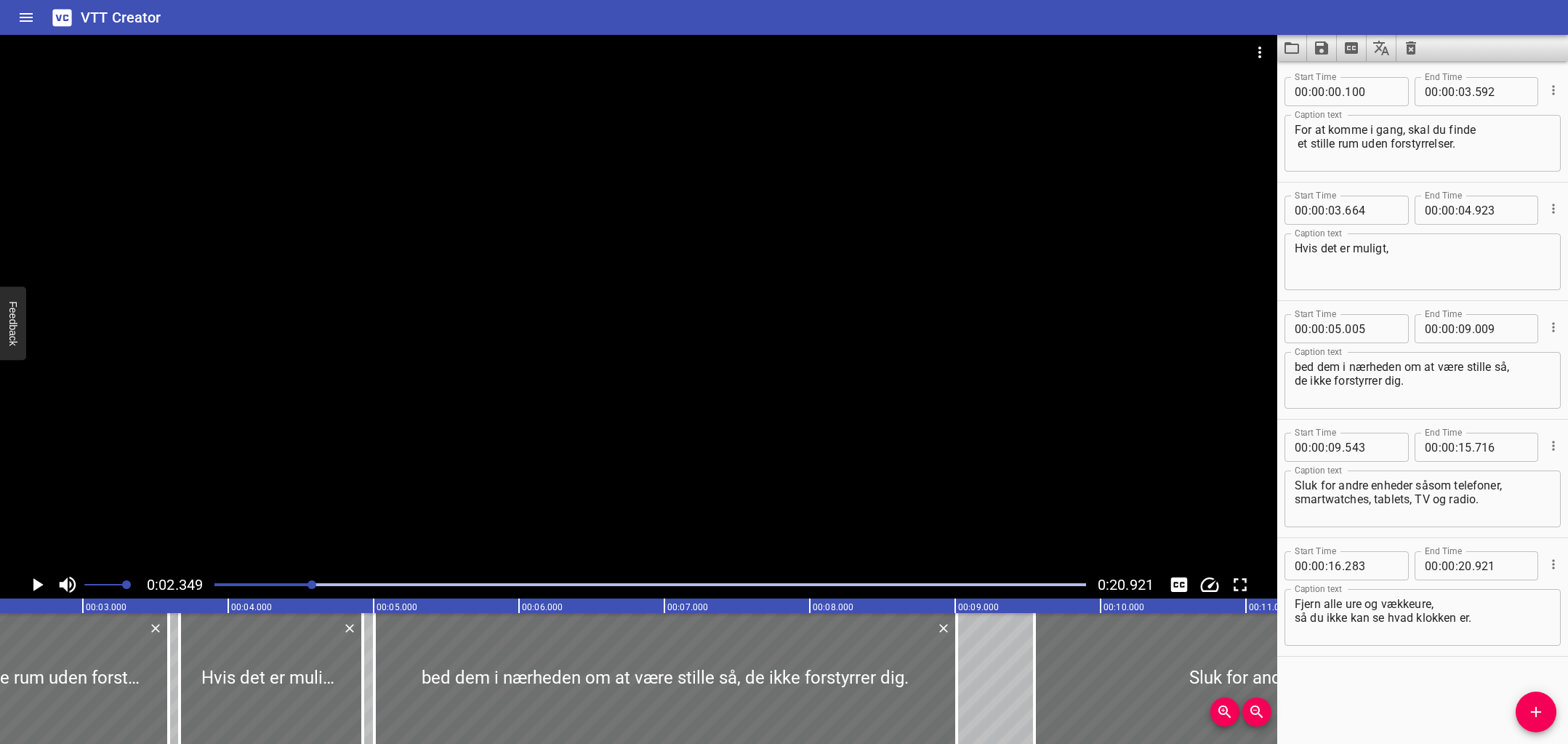
scroll to position [0, 341]
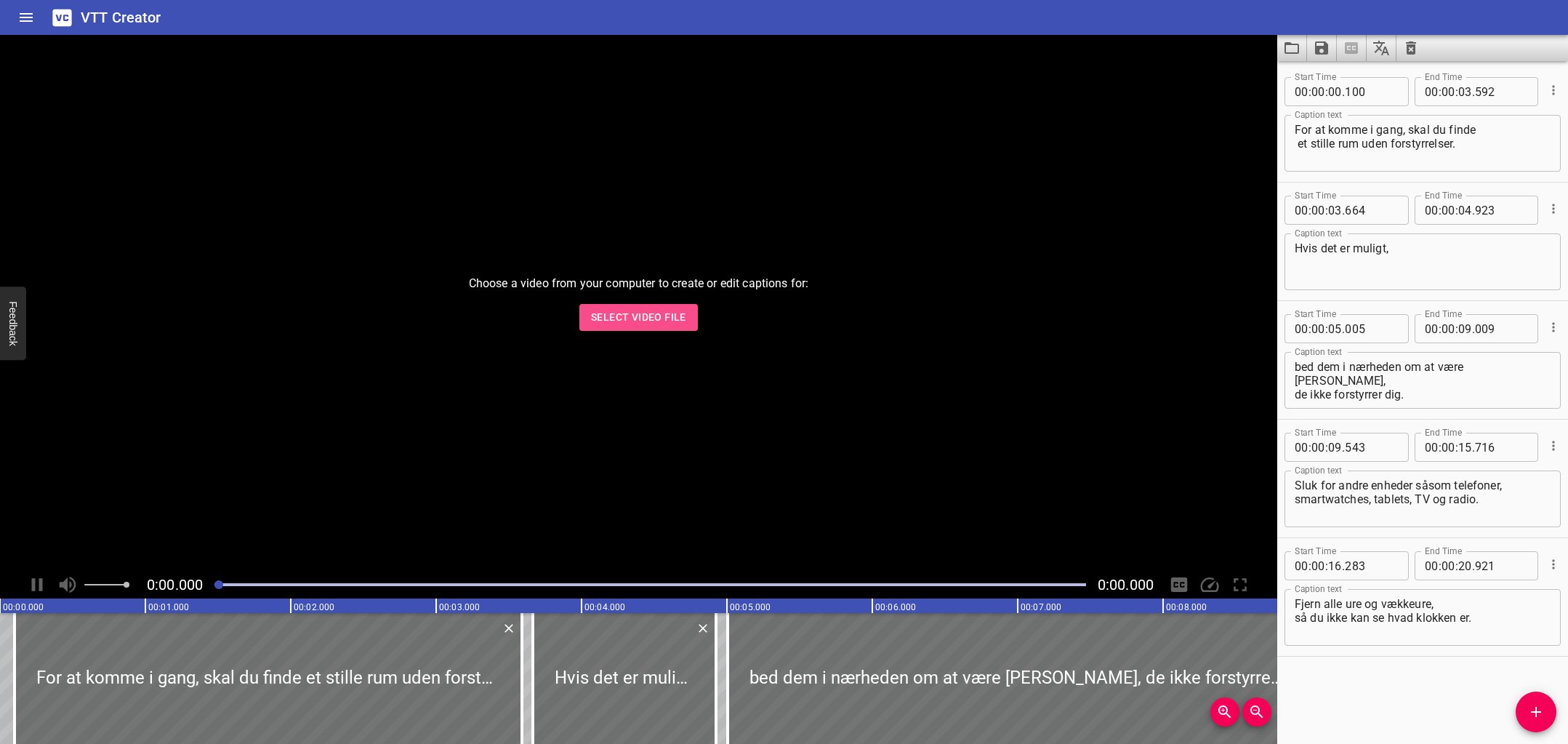
click at [655, 325] on span "Select Video File" at bounding box center [638, 317] width 95 height 18
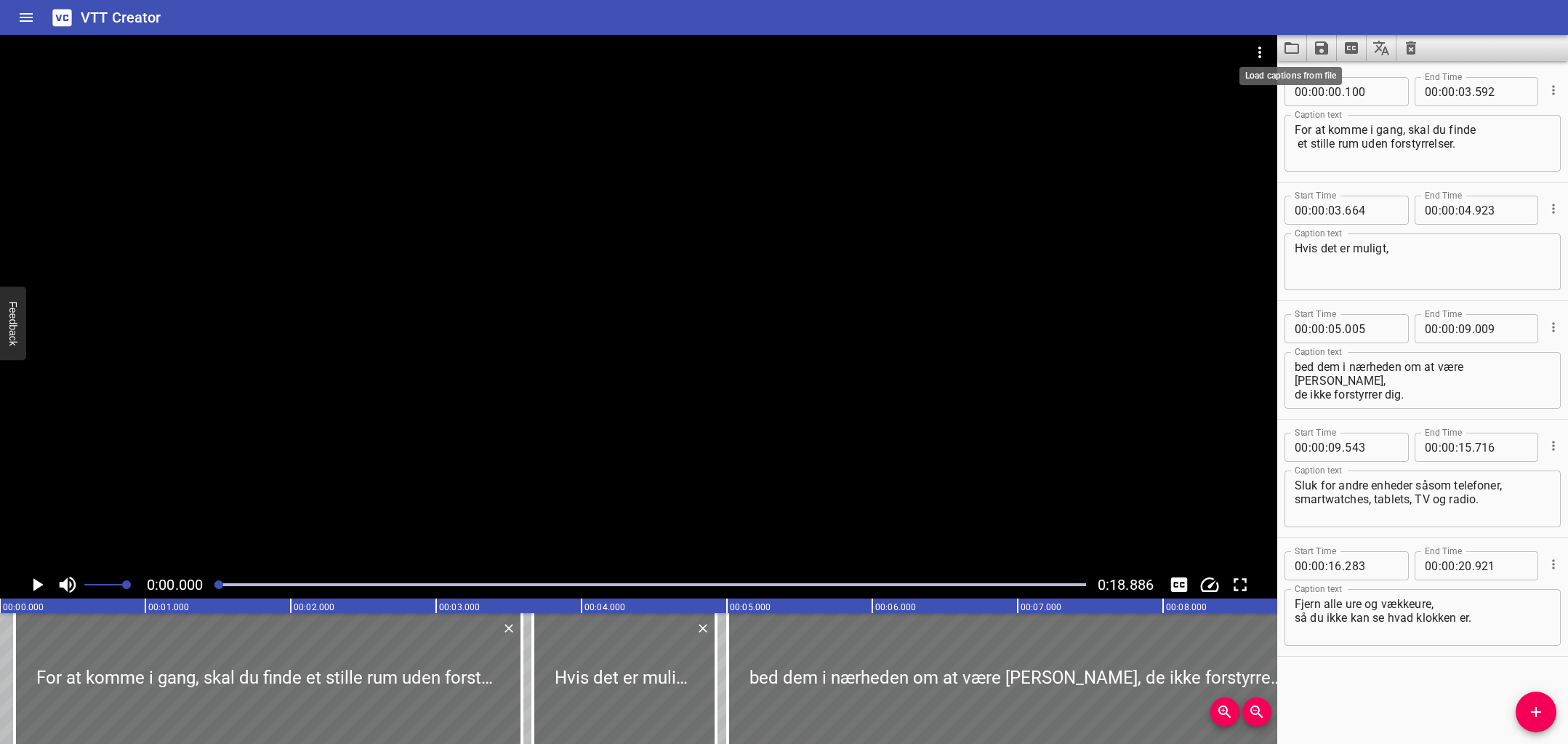
click at [1289, 46] on icon "Load captions from file" at bounding box center [1292, 48] width 17 height 17
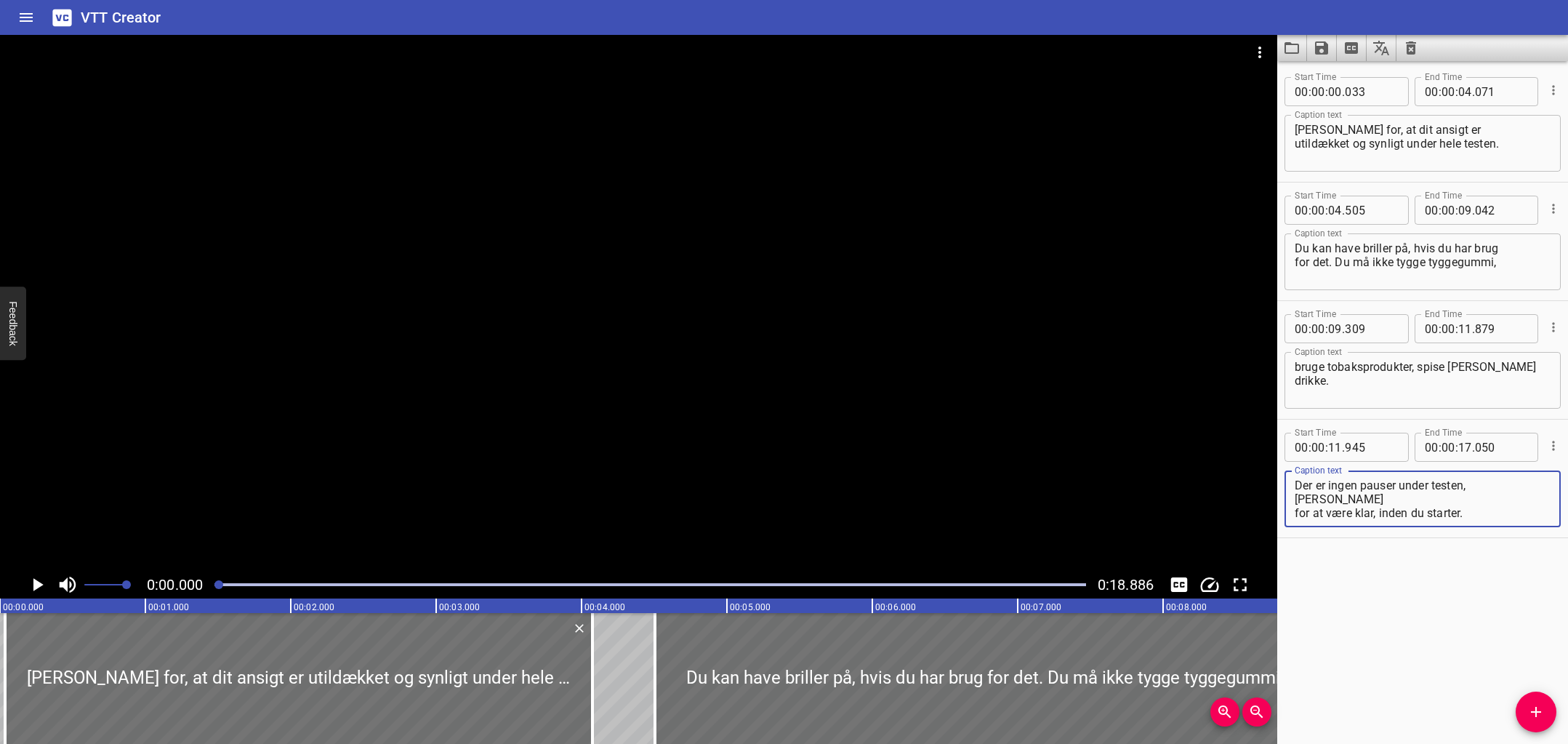
click at [33, 587] on icon "Play/Pause" at bounding box center [38, 584] width 10 height 13
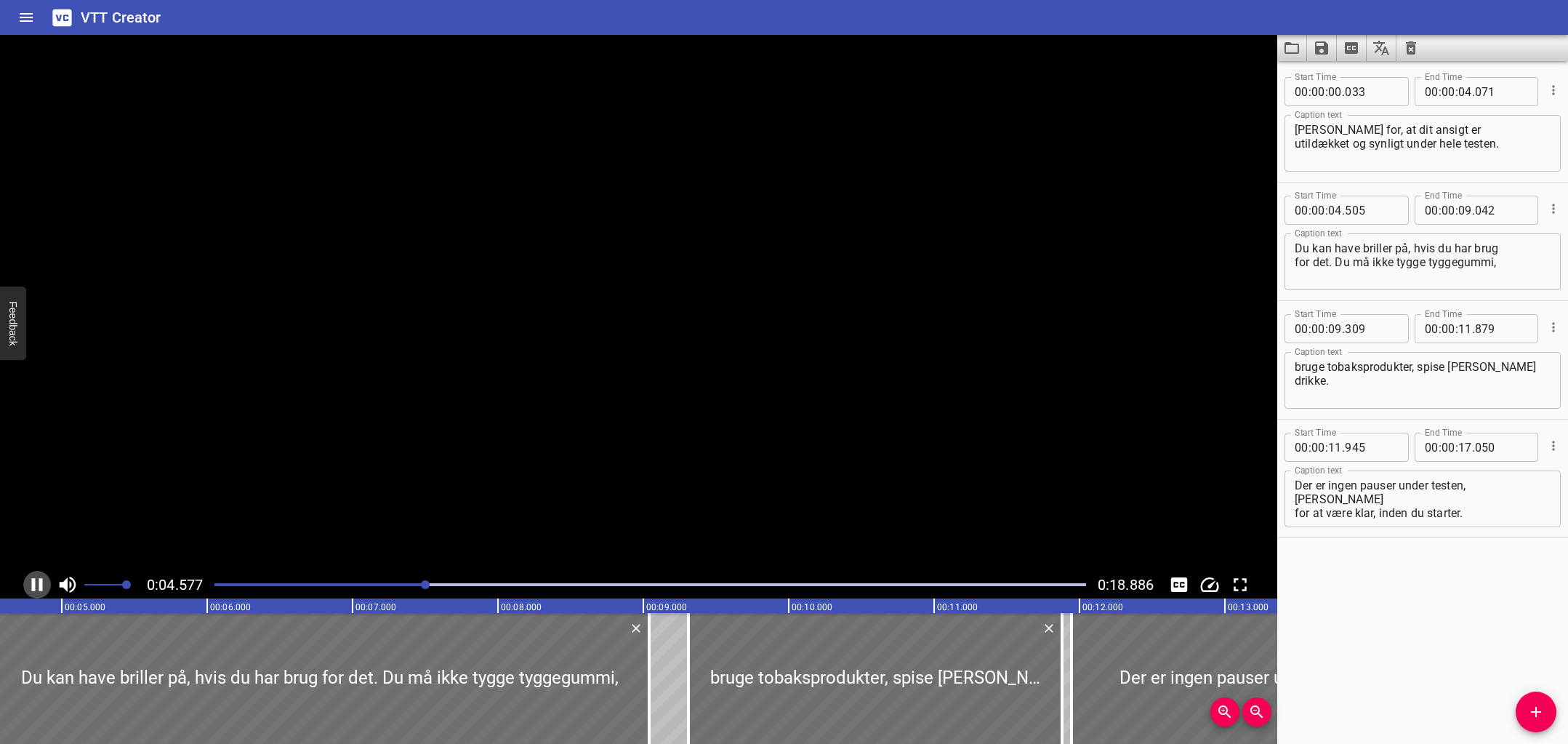
click at [32, 587] on icon "Play/Pause" at bounding box center [37, 584] width 11 height 13
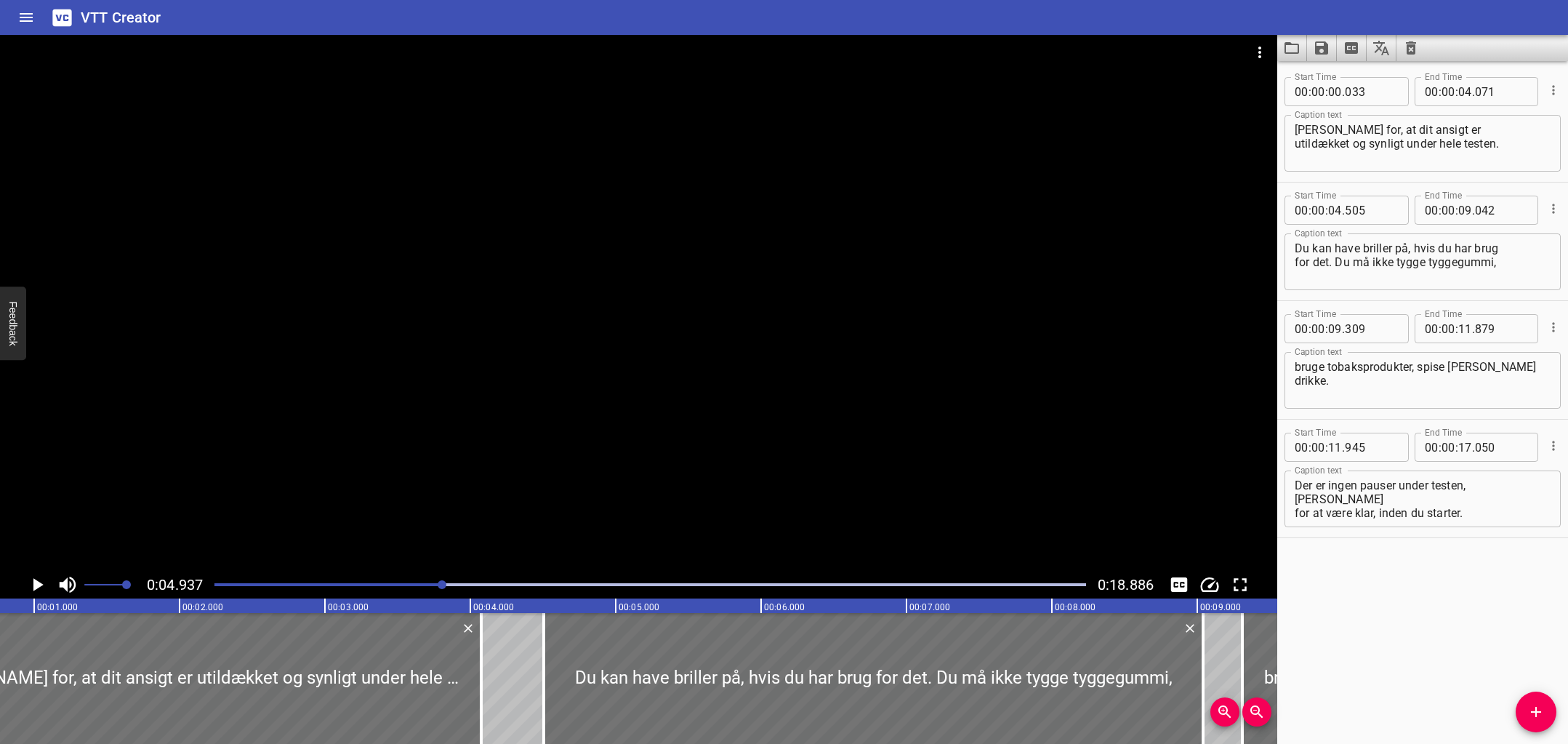
scroll to position [0, 108]
drag, startPoint x: 485, startPoint y: 654, endPoint x: 540, endPoint y: 656, distance: 55.0
type input "451"
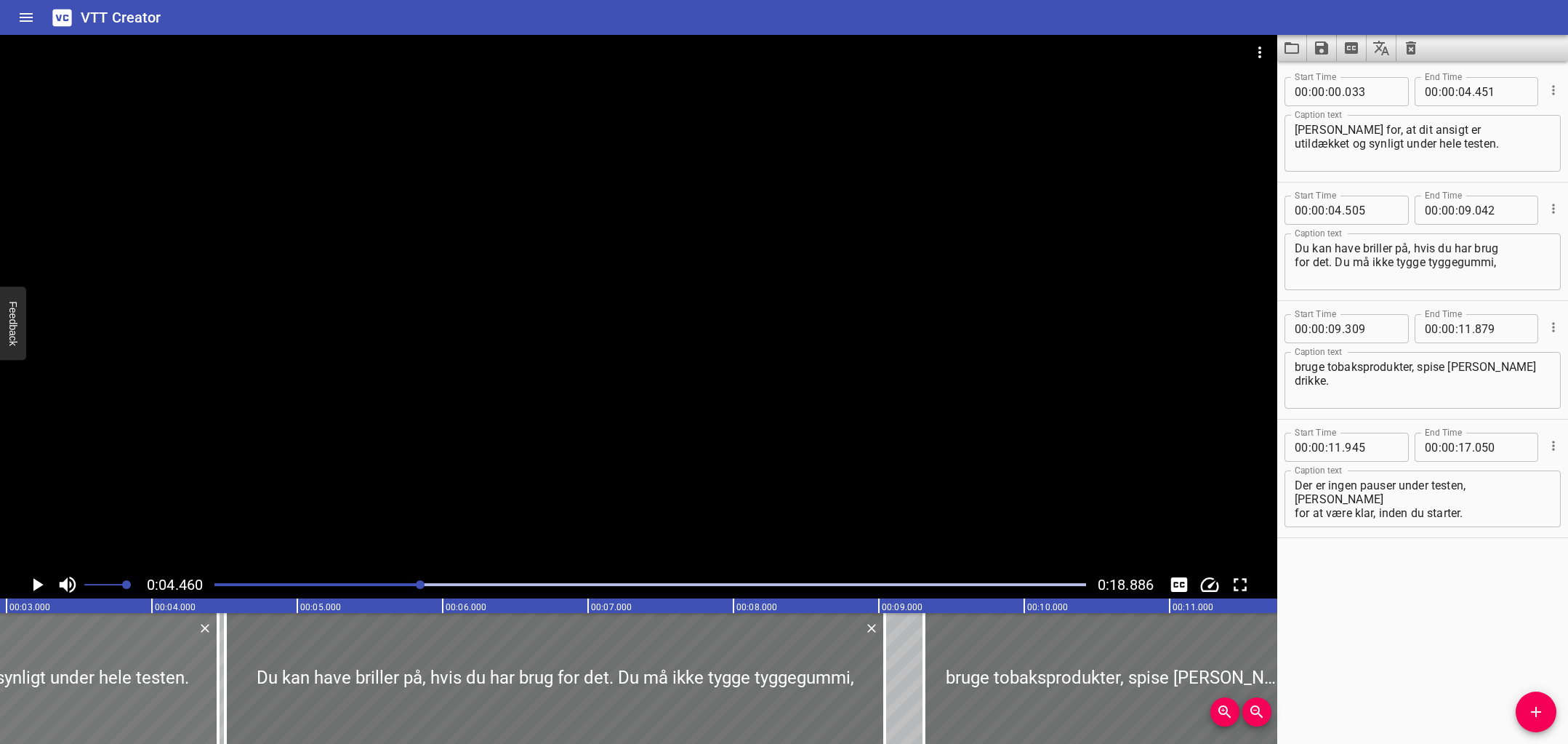
scroll to position [0, 0]
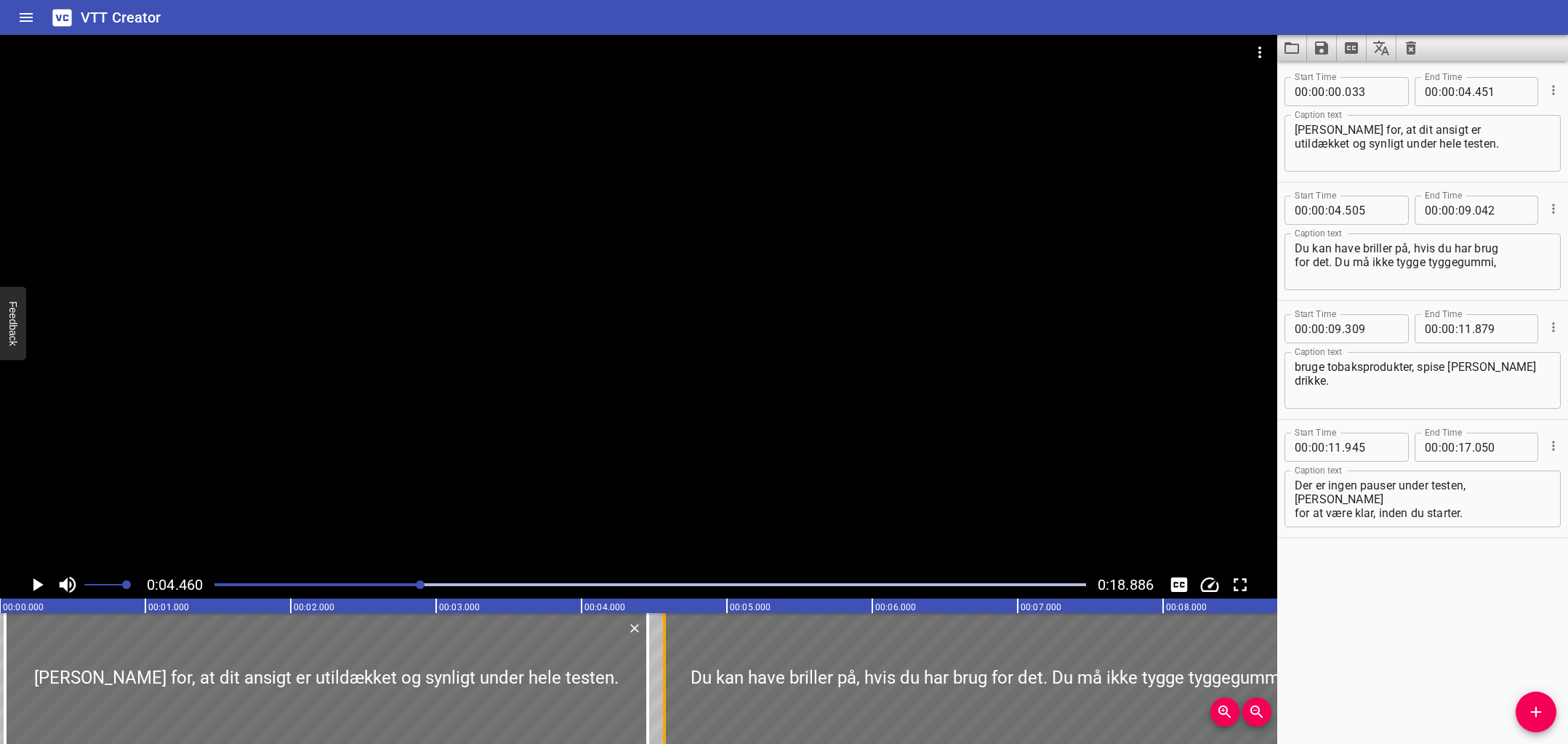
drag, startPoint x: 655, startPoint y: 667, endPoint x: 665, endPoint y: 669, distance: 10.2
click at [665, 669] on div at bounding box center [665, 678] width 3 height 131
type input "570"
drag, startPoint x: 643, startPoint y: 668, endPoint x: 650, endPoint y: 671, distance: 7.6
click at [650, 671] on div at bounding box center [656, 678] width 14 height 131
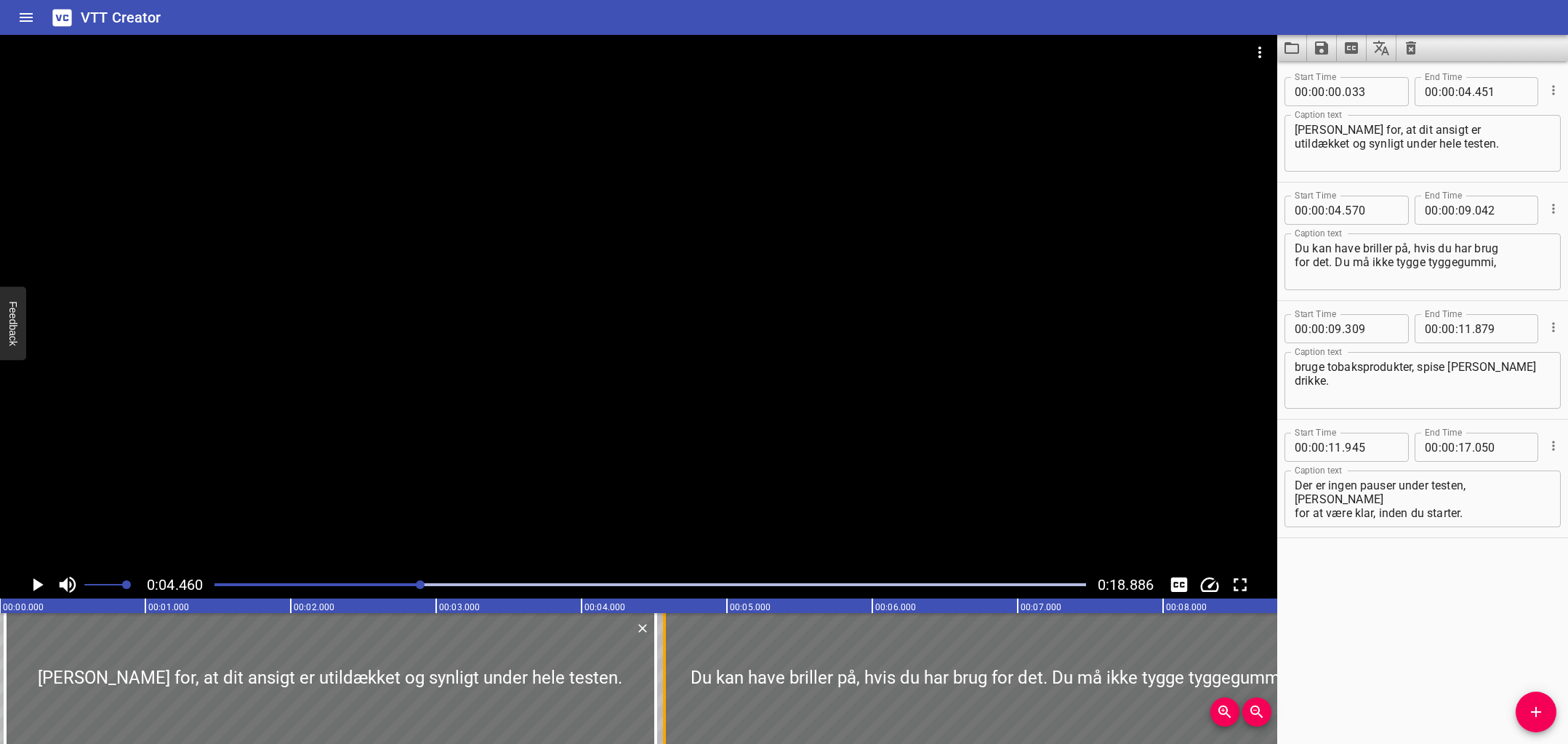
type input "506"
drag, startPoint x: 675, startPoint y: 672, endPoint x: 689, endPoint y: 673, distance: 14.0
click at [693, 673] on div at bounding box center [695, 678] width 14 height 131
drag, startPoint x: 377, startPoint y: 583, endPoint x: 148, endPoint y: 582, distance: 229.0
click at [148, 582] on div "0:00.000 0:18.886" at bounding box center [638, 585] width 1277 height 28
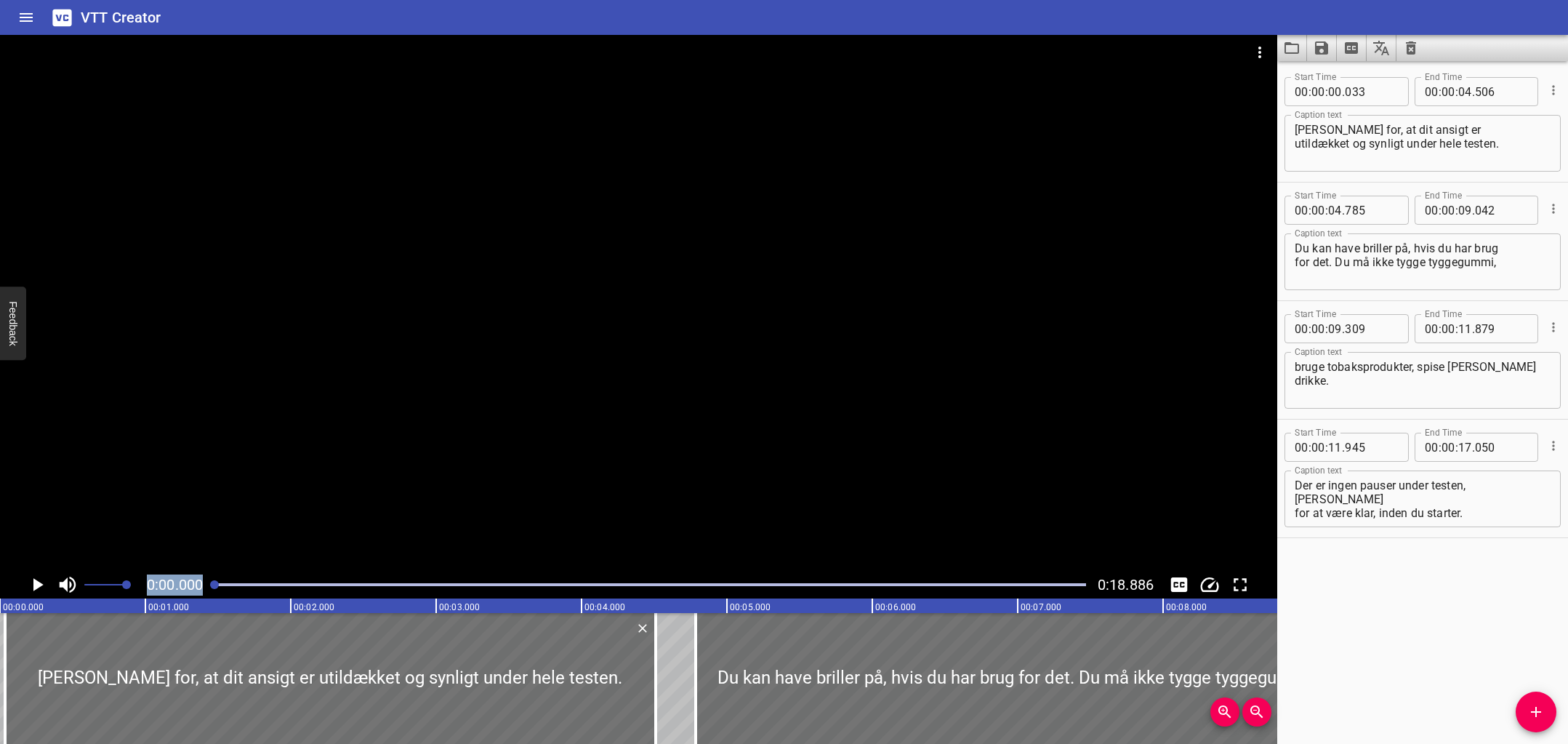
click at [31, 582] on icon "Play/Pause" at bounding box center [37, 584] width 22 height 22
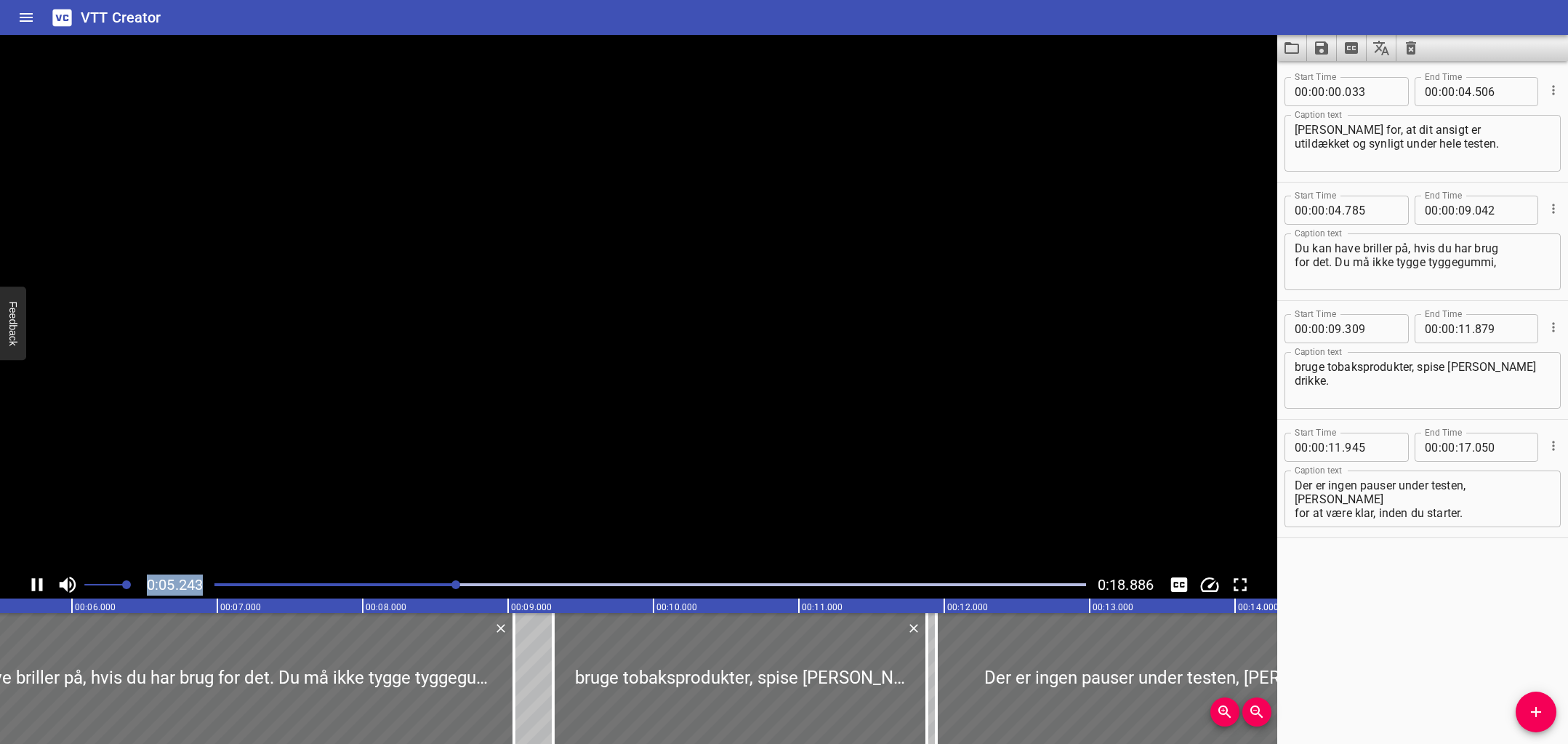
click at [32, 582] on icon "Play/Pause" at bounding box center [37, 584] width 11 height 13
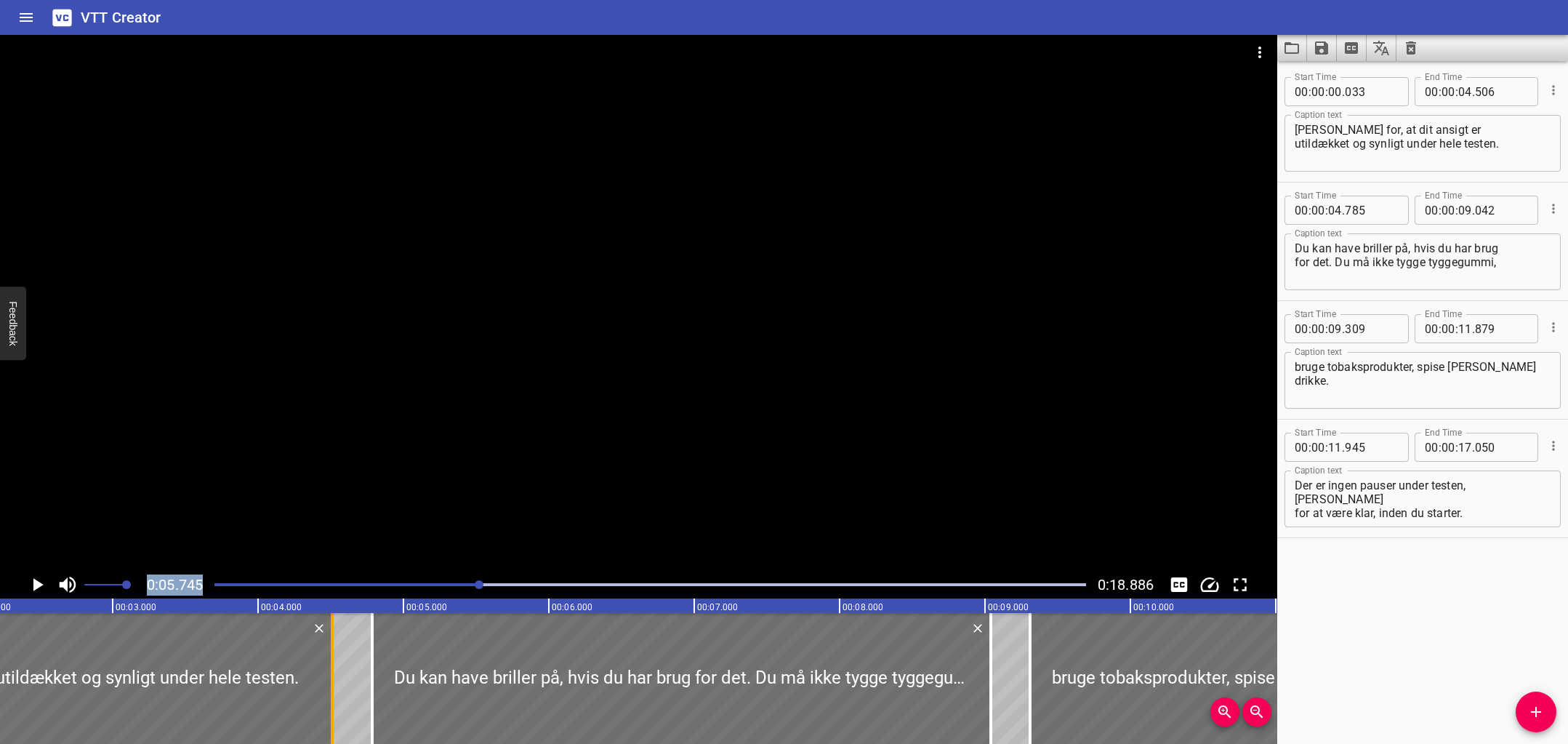
scroll to position [0, 284]
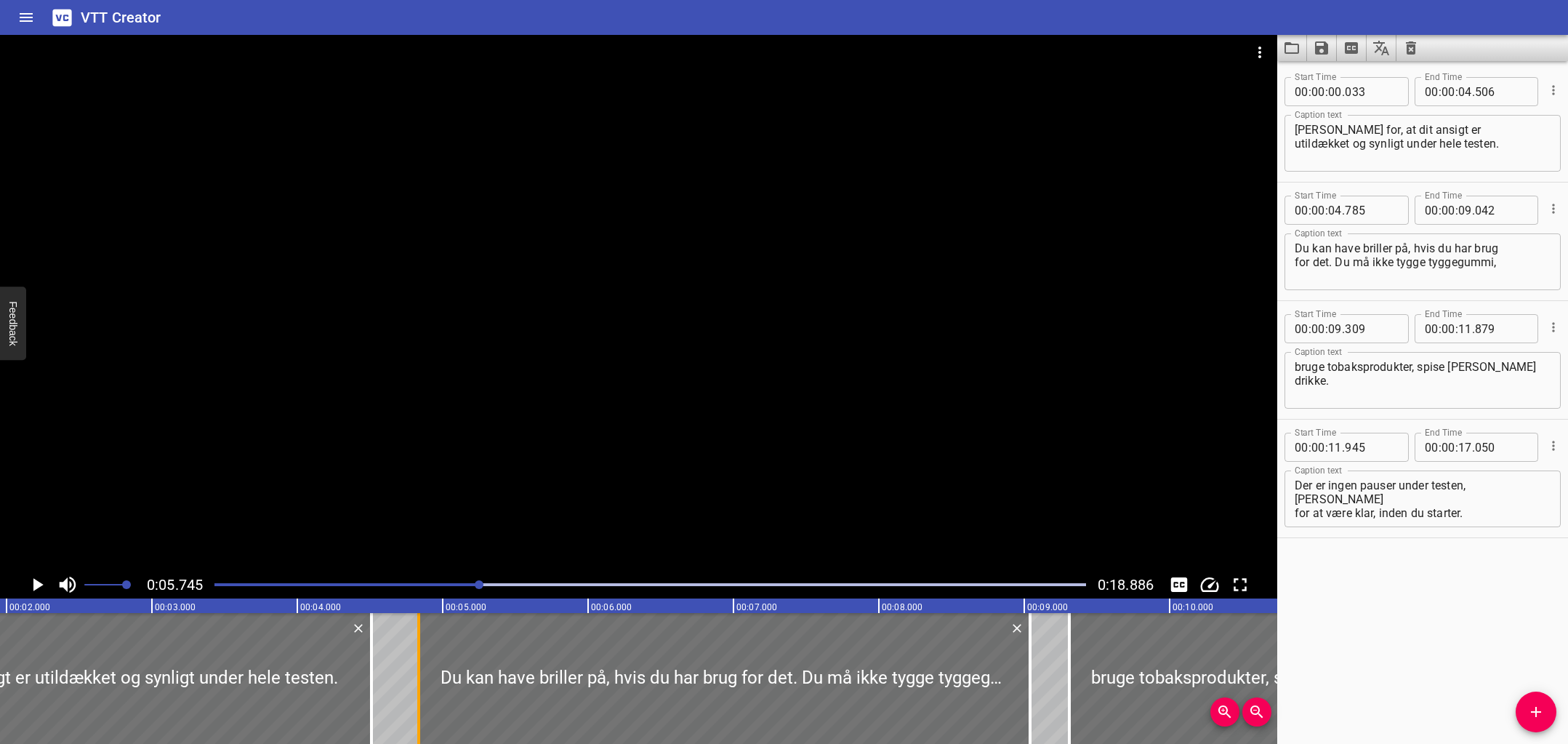
click at [421, 684] on div at bounding box center [418, 678] width 14 height 131
type input "835"
drag, startPoint x: 370, startPoint y: 684, endPoint x: 364, endPoint y: 690, distance: 8.5
click at [364, 690] on div at bounding box center [366, 678] width 3 height 131
type input "466"
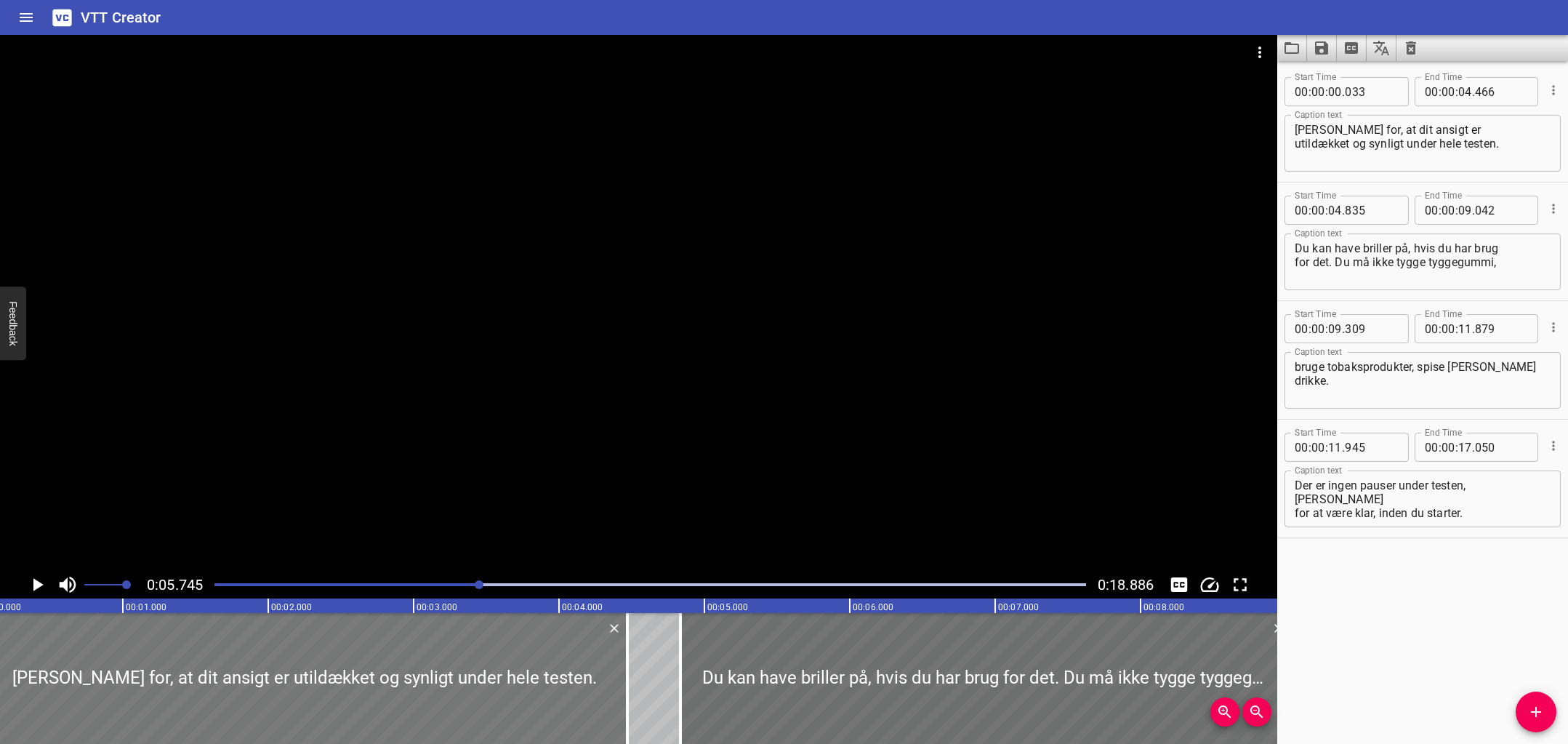
scroll to position [0, 11]
click at [1427, 131] on textarea "Sørg for, at dit ansigt er utildækket og synligt under hele testen." at bounding box center [1422, 144] width 256 height 42
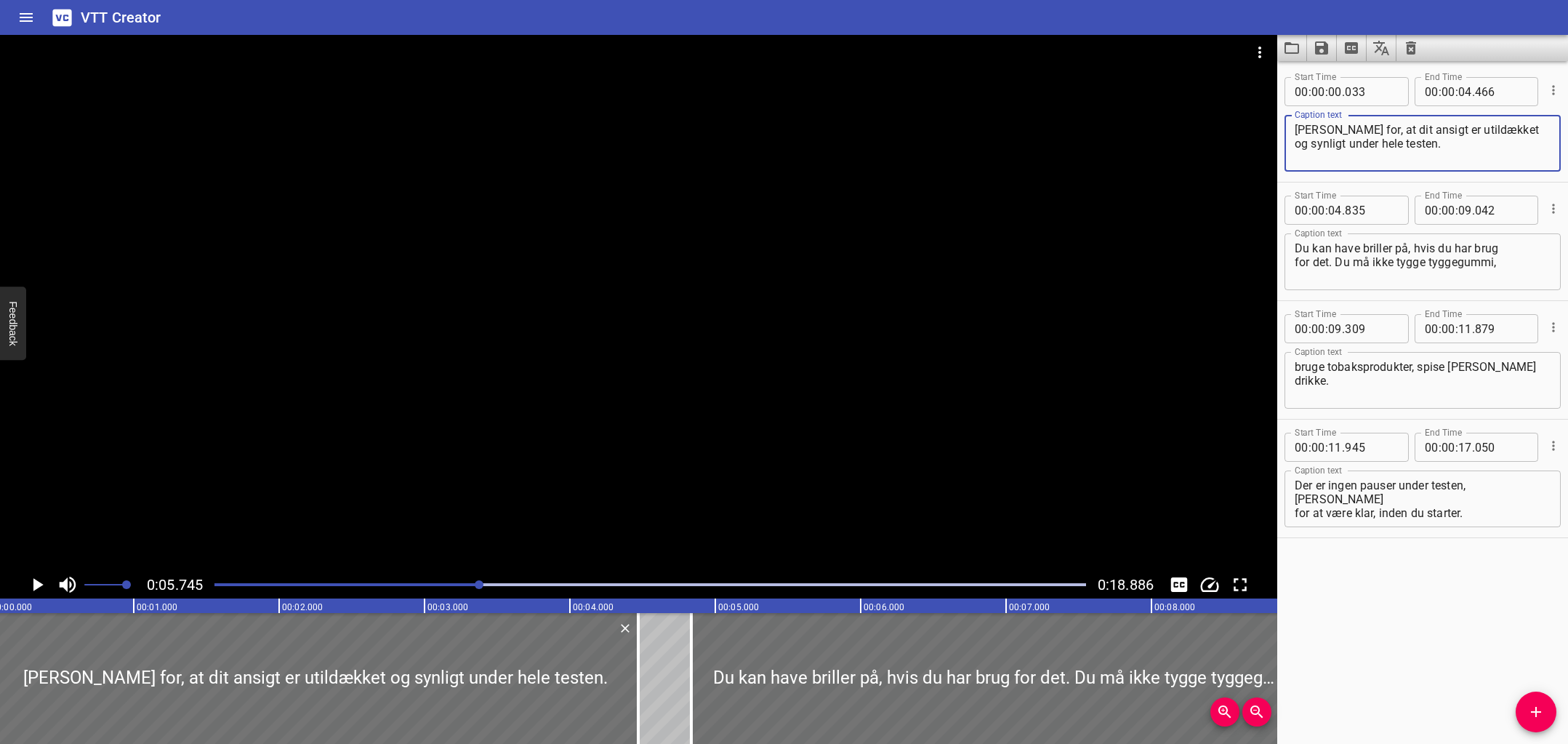
drag, startPoint x: 1479, startPoint y: 130, endPoint x: 1484, endPoint y: 140, distance: 11.2
click at [1479, 130] on textarea "Sørg for, at dit ansigt er utildækket og synligt under hele testen." at bounding box center [1422, 144] width 256 height 42
type textarea "Sørg for, at dit ansigt er utildækket og synligt under hele testen."
drag, startPoint x: 218, startPoint y: 585, endPoint x: 137, endPoint y: 583, distance: 81.0
click at [137, 583] on div "0:05.745 0:18.886" at bounding box center [638, 585] width 1277 height 28
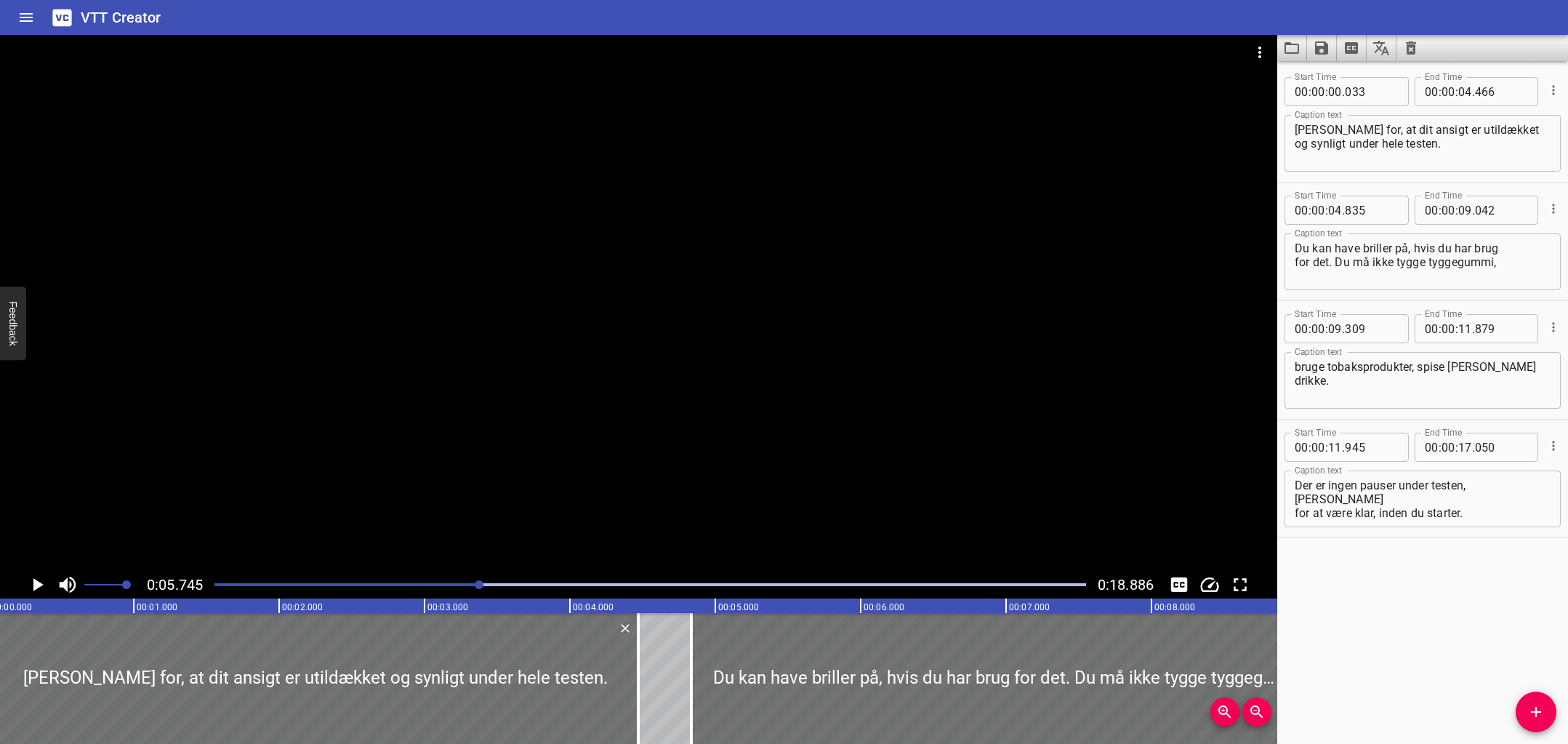
click at [215, 585] on div "Play progress" at bounding box center [44, 585] width 872 height 3
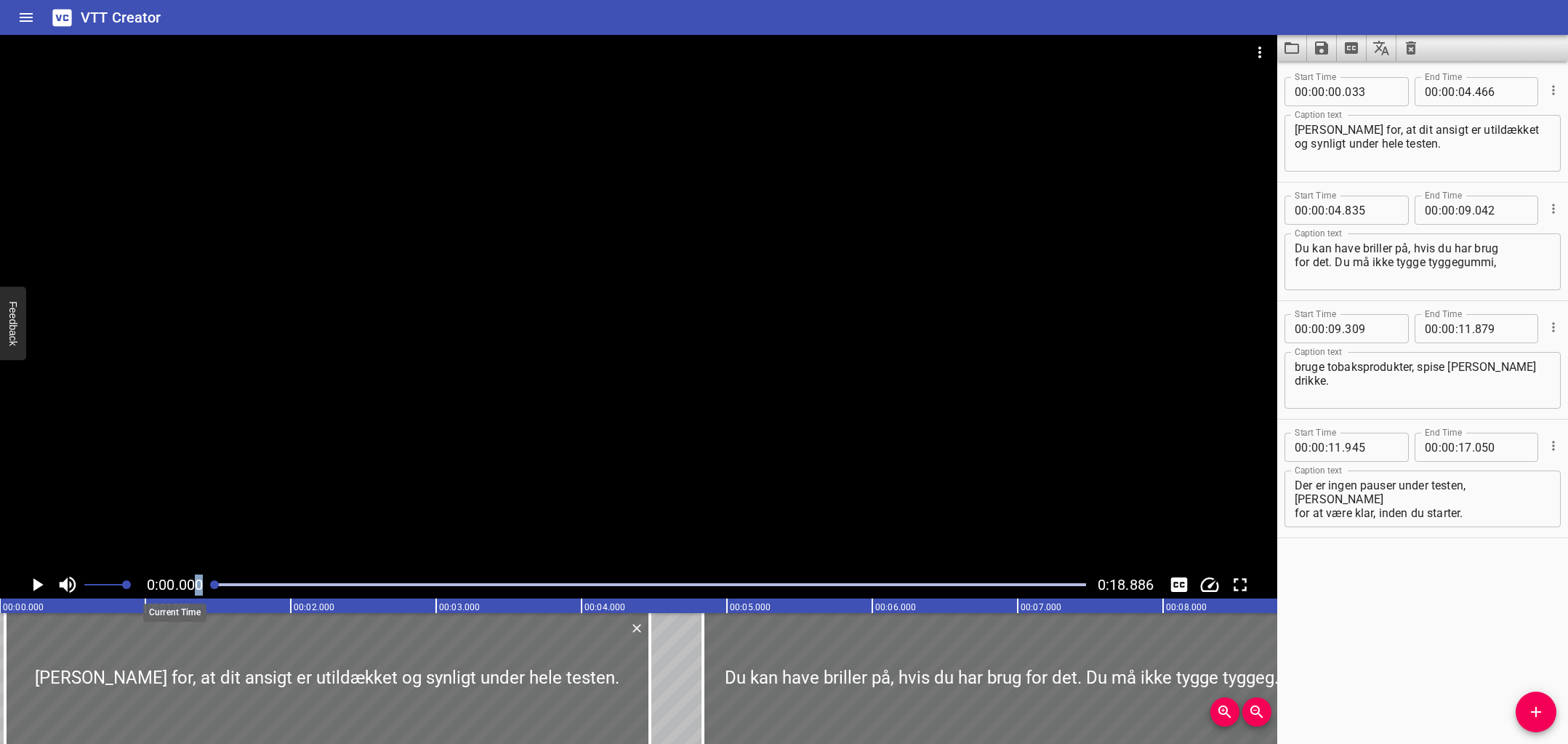
drag, startPoint x: 228, startPoint y: 584, endPoint x: 195, endPoint y: 585, distance: 33.0
click at [195, 585] on div "0:00.000 0:18.886" at bounding box center [638, 585] width 1277 height 28
click at [39, 584] on icon "Play/Pause" at bounding box center [38, 584] width 10 height 13
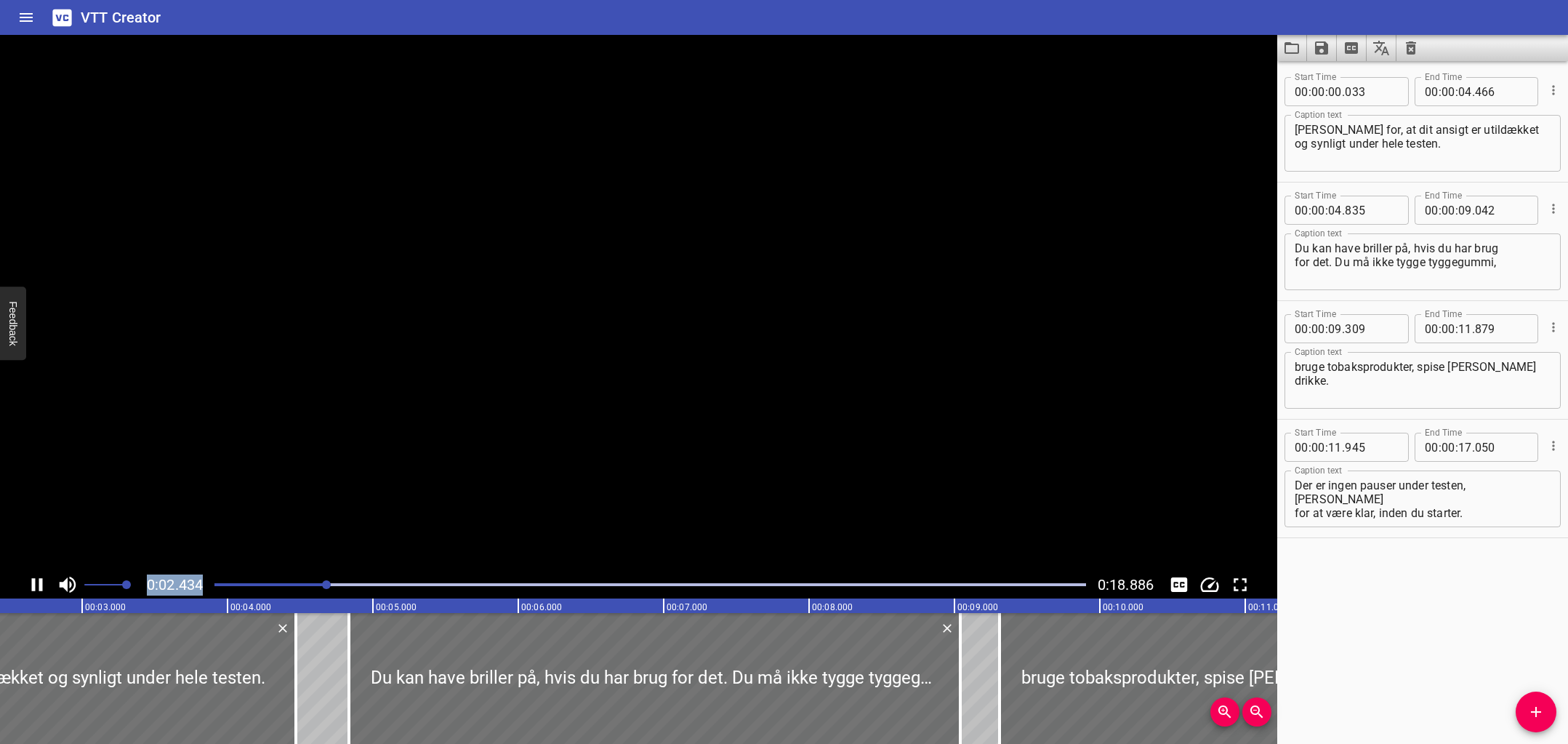
click at [39, 584] on icon "Play/Pause" at bounding box center [37, 584] width 11 height 13
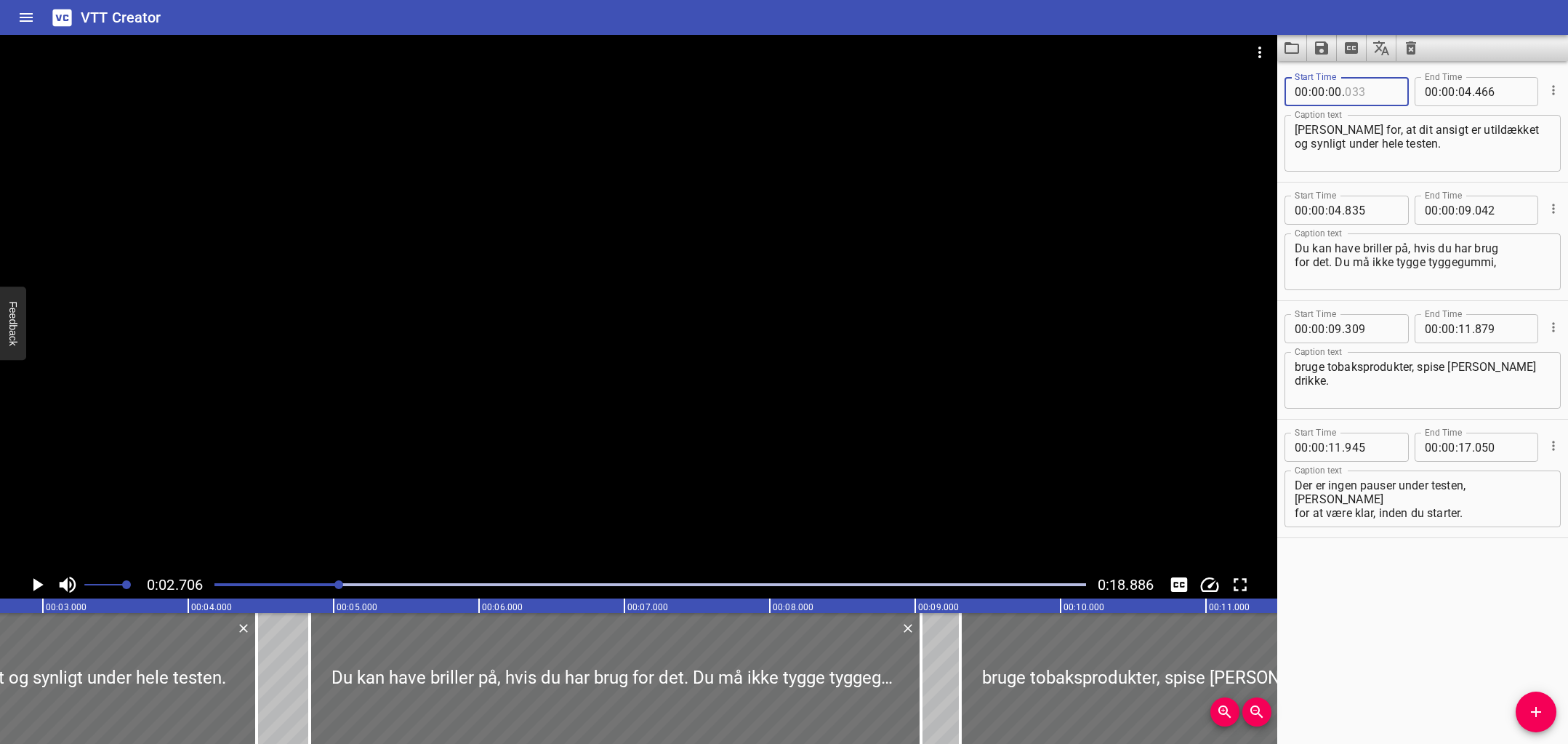
drag, startPoint x: 1352, startPoint y: 88, endPoint x: 1379, endPoint y: 91, distance: 27.2
click at [1379, 91] on input "number" at bounding box center [1372, 91] width 53 height 29
type input "1"
type input "033"
type input "00"
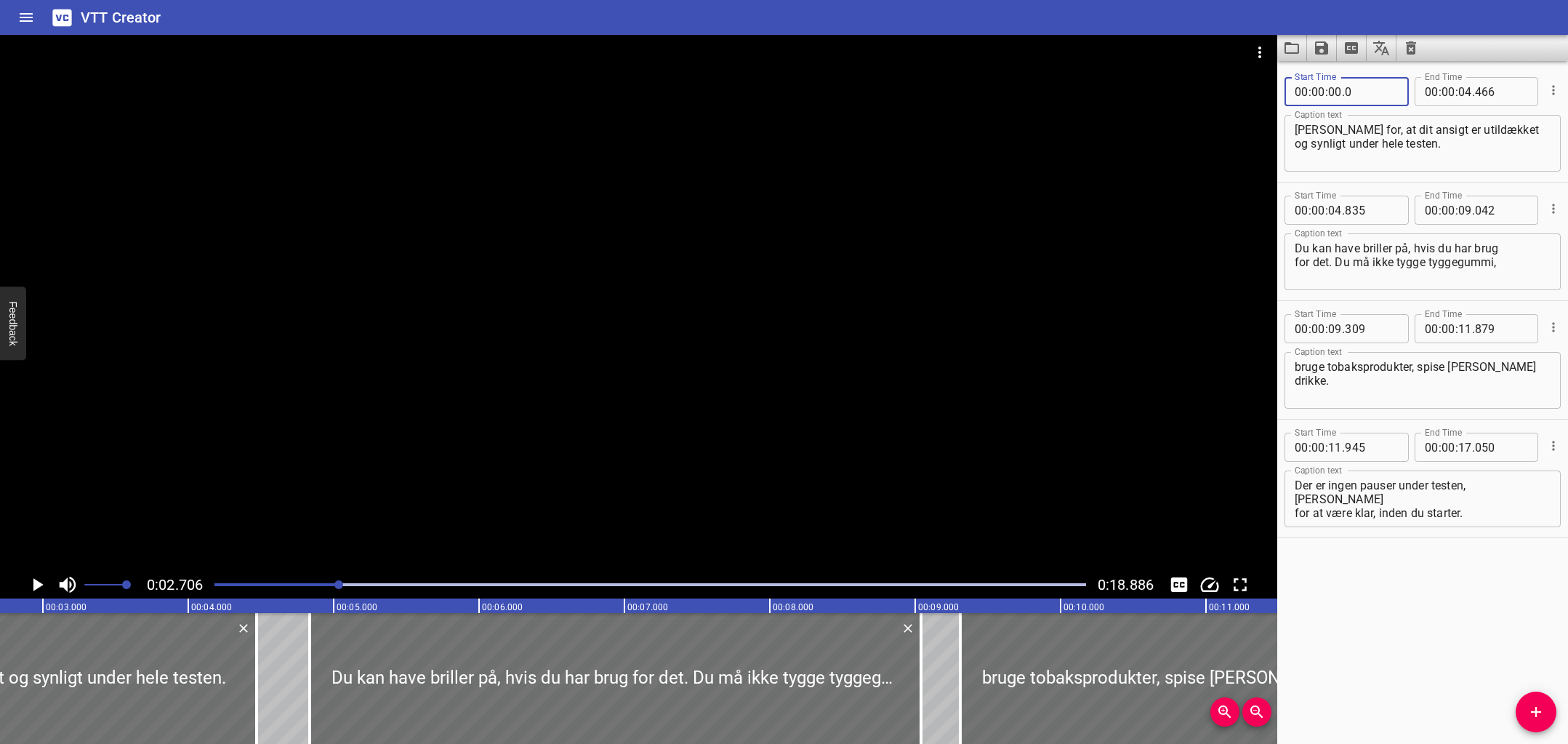
type input "000"
drag, startPoint x: 220, startPoint y: 584, endPoint x: 197, endPoint y: 585, distance: 23.0
click at [196, 585] on div "0:02.706 0:18.886" at bounding box center [638, 585] width 1277 height 28
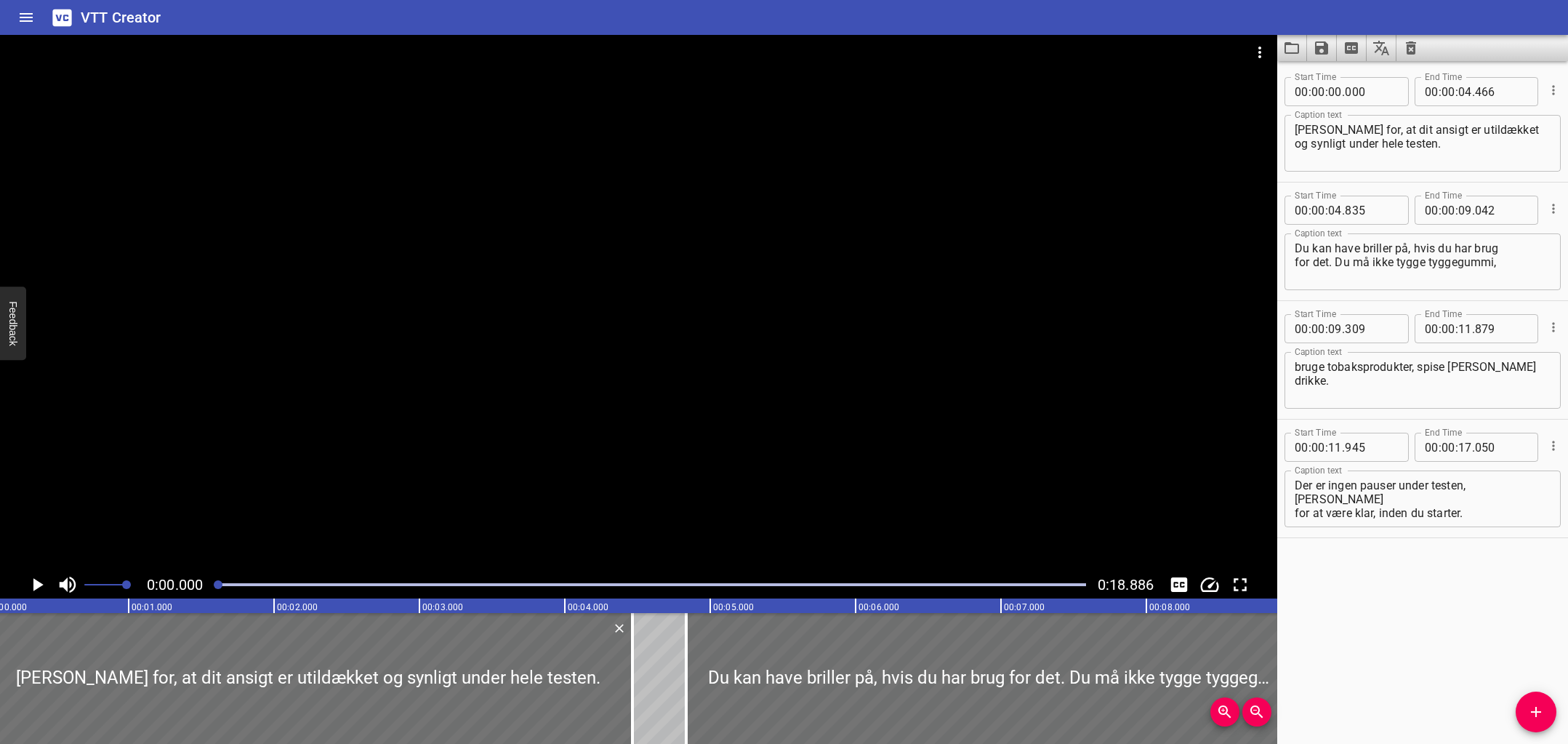
scroll to position [0, 0]
click at [219, 585] on div at bounding box center [218, 585] width 9 height 9
drag, startPoint x: 219, startPoint y: 585, endPoint x: 190, endPoint y: 584, distance: 29.0
click at [191, 584] on div "0:00.000 0:18.886" at bounding box center [638, 585] width 1277 height 28
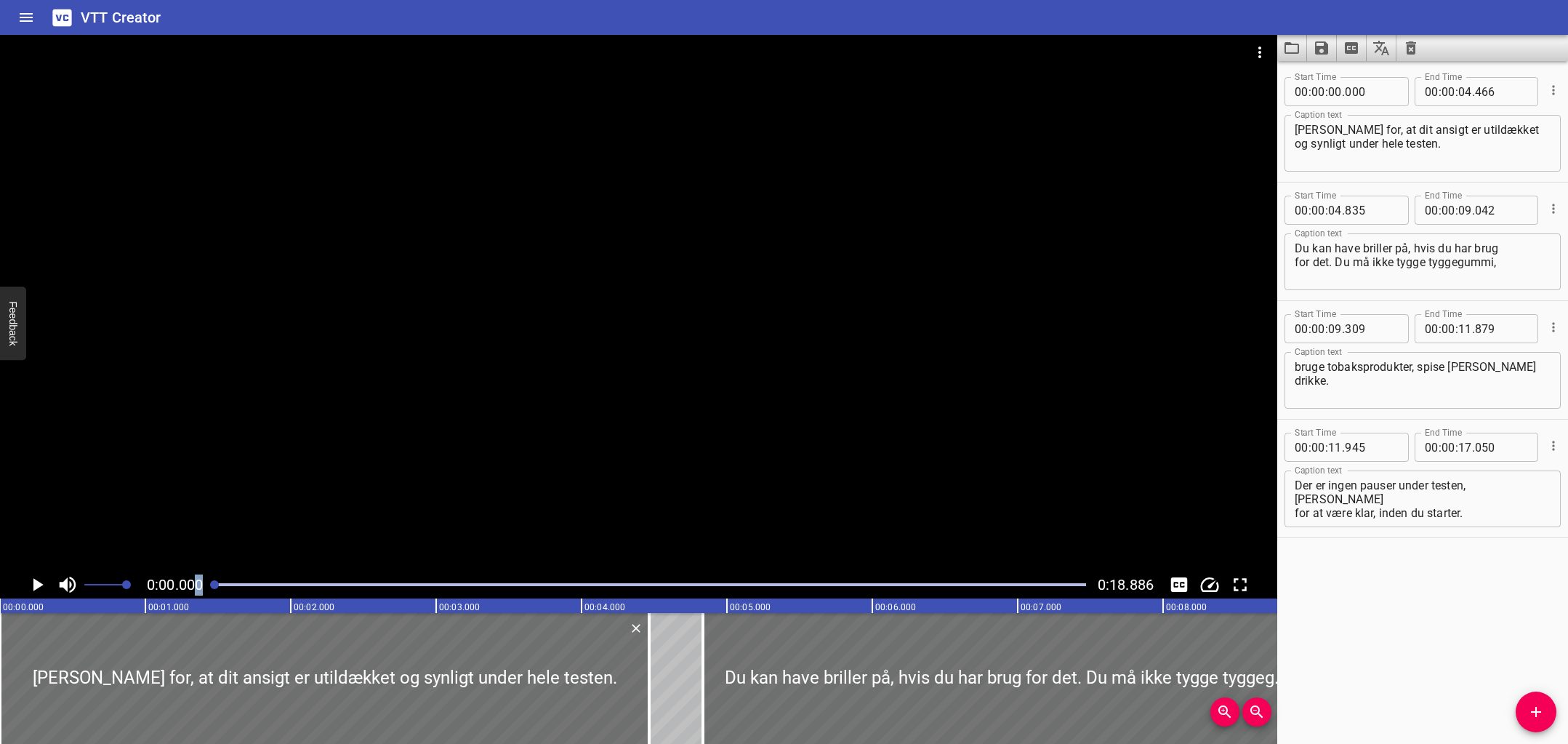
click at [32, 591] on icon "Play/Pause" at bounding box center [37, 584] width 22 height 22
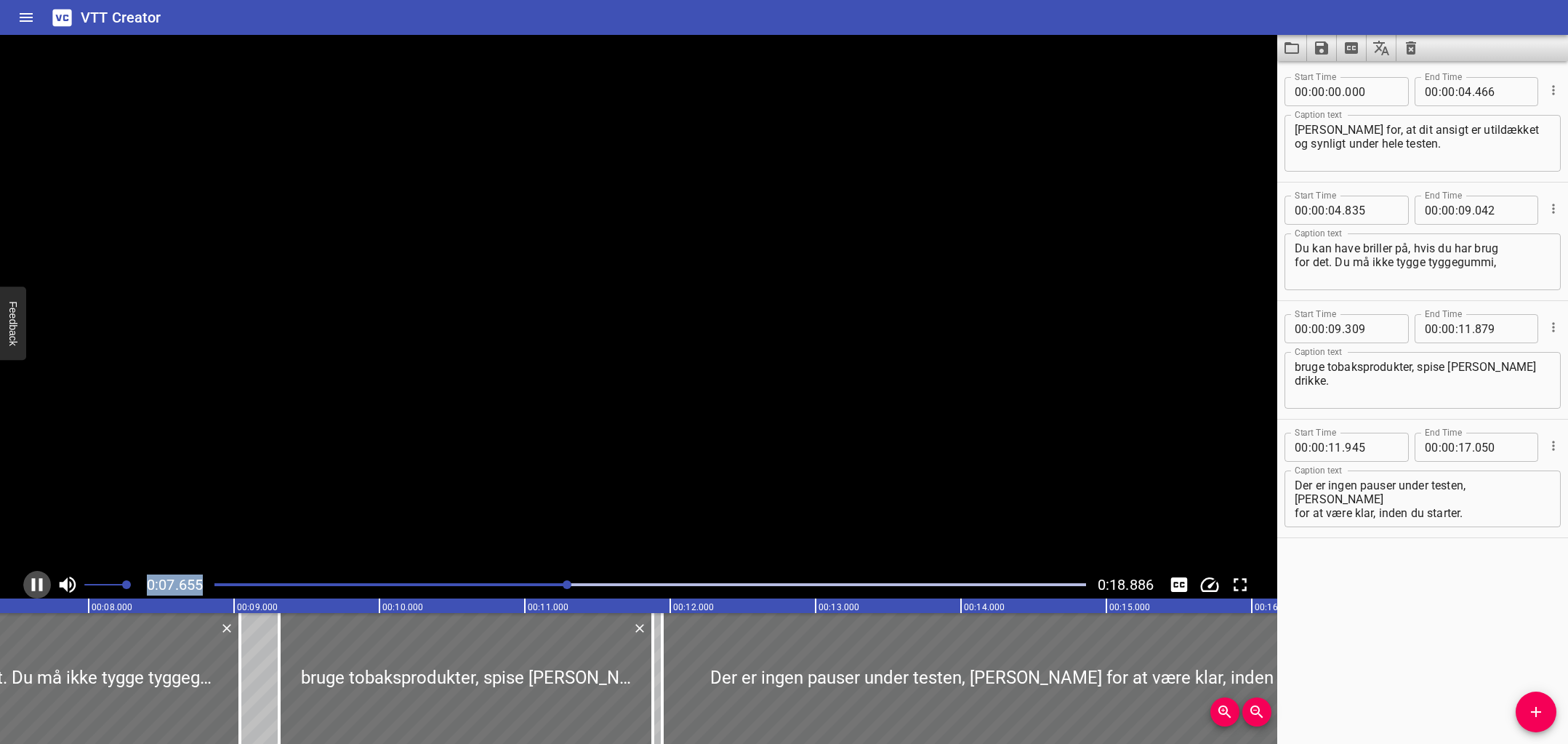
click at [32, 591] on icon "Play/Pause" at bounding box center [37, 584] width 22 height 22
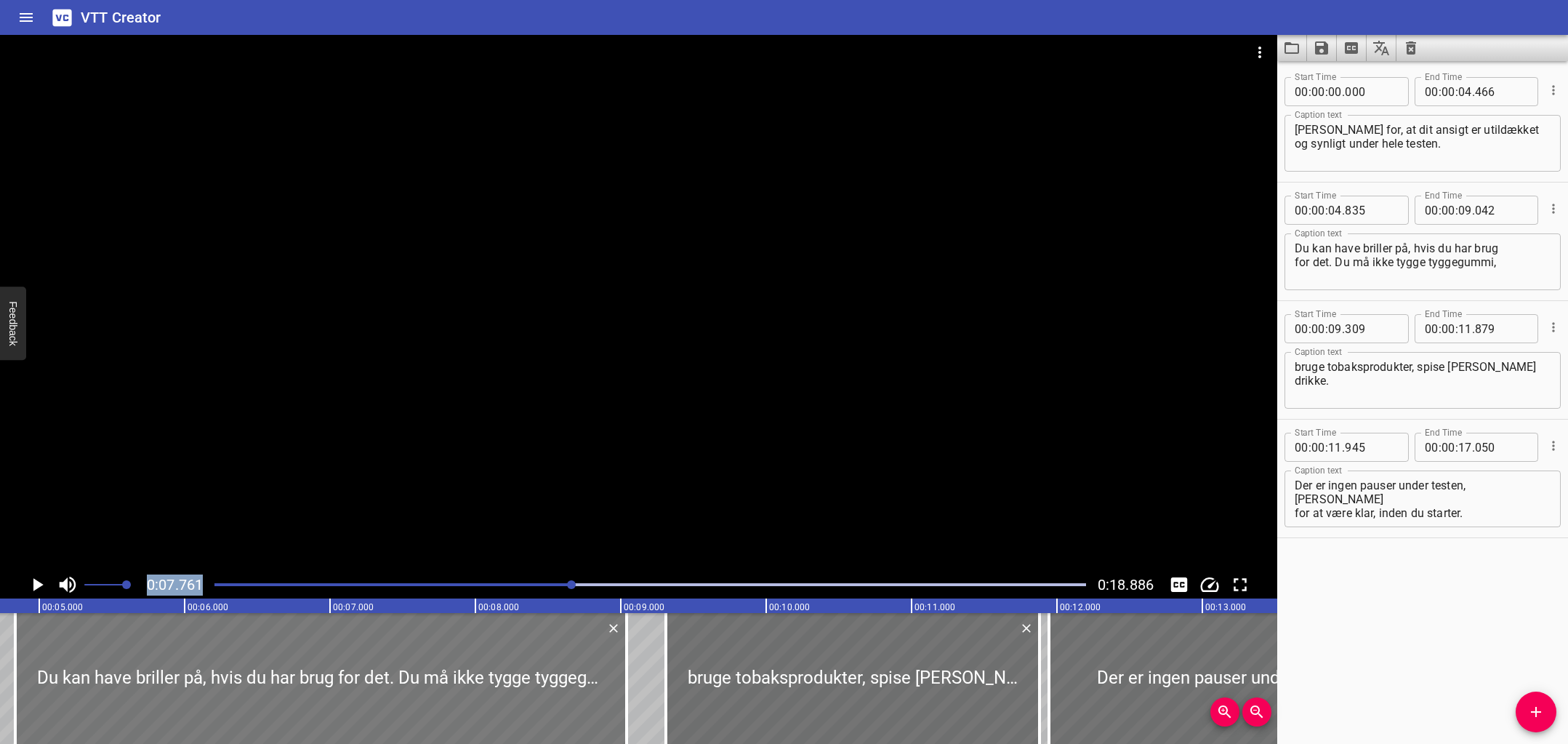
scroll to position [0, 632]
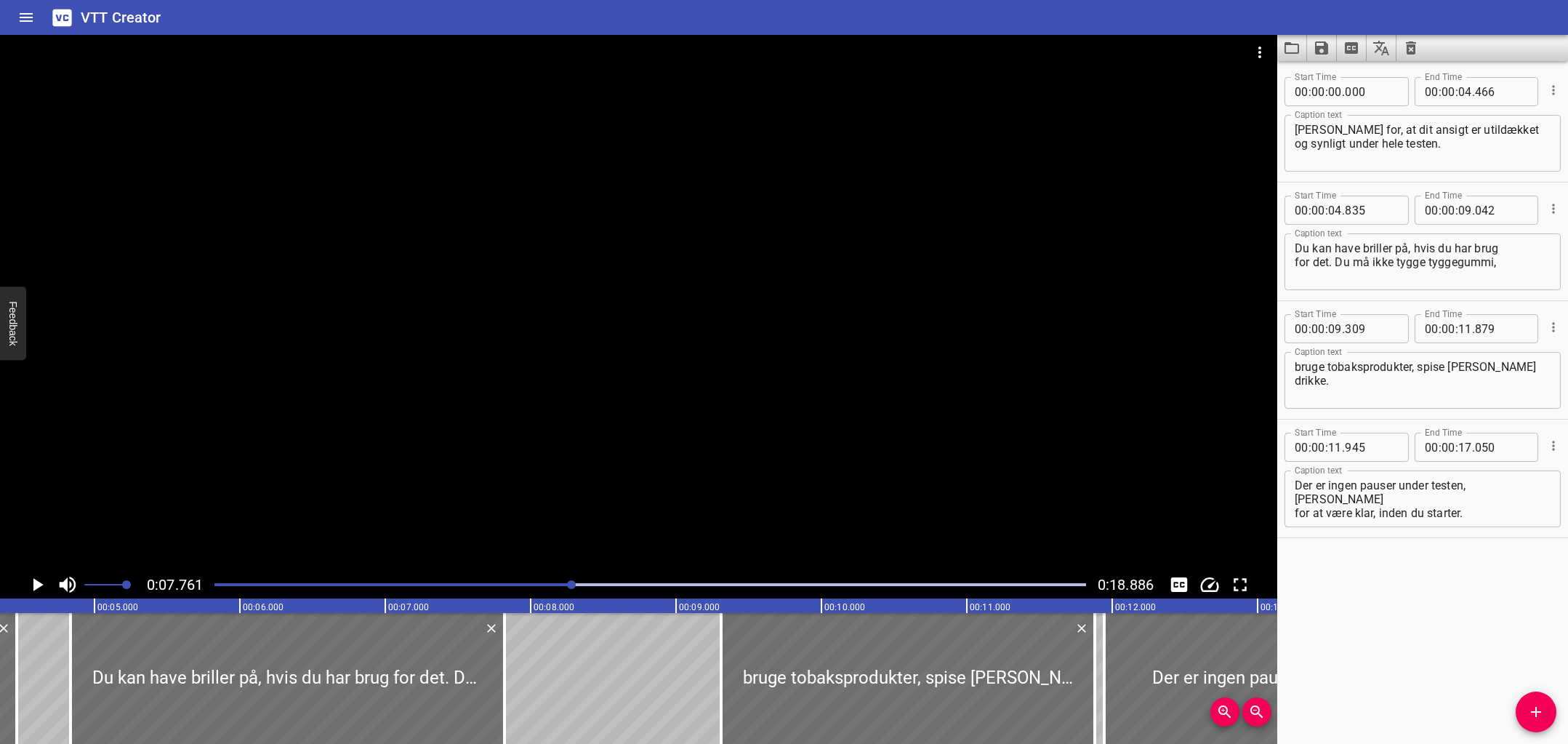
drag, startPoint x: 681, startPoint y: 673, endPoint x: 610, endPoint y: 687, distance: 72.4
click at [503, 681] on div at bounding box center [505, 678] width 3 height 131
type input "07"
type input "822"
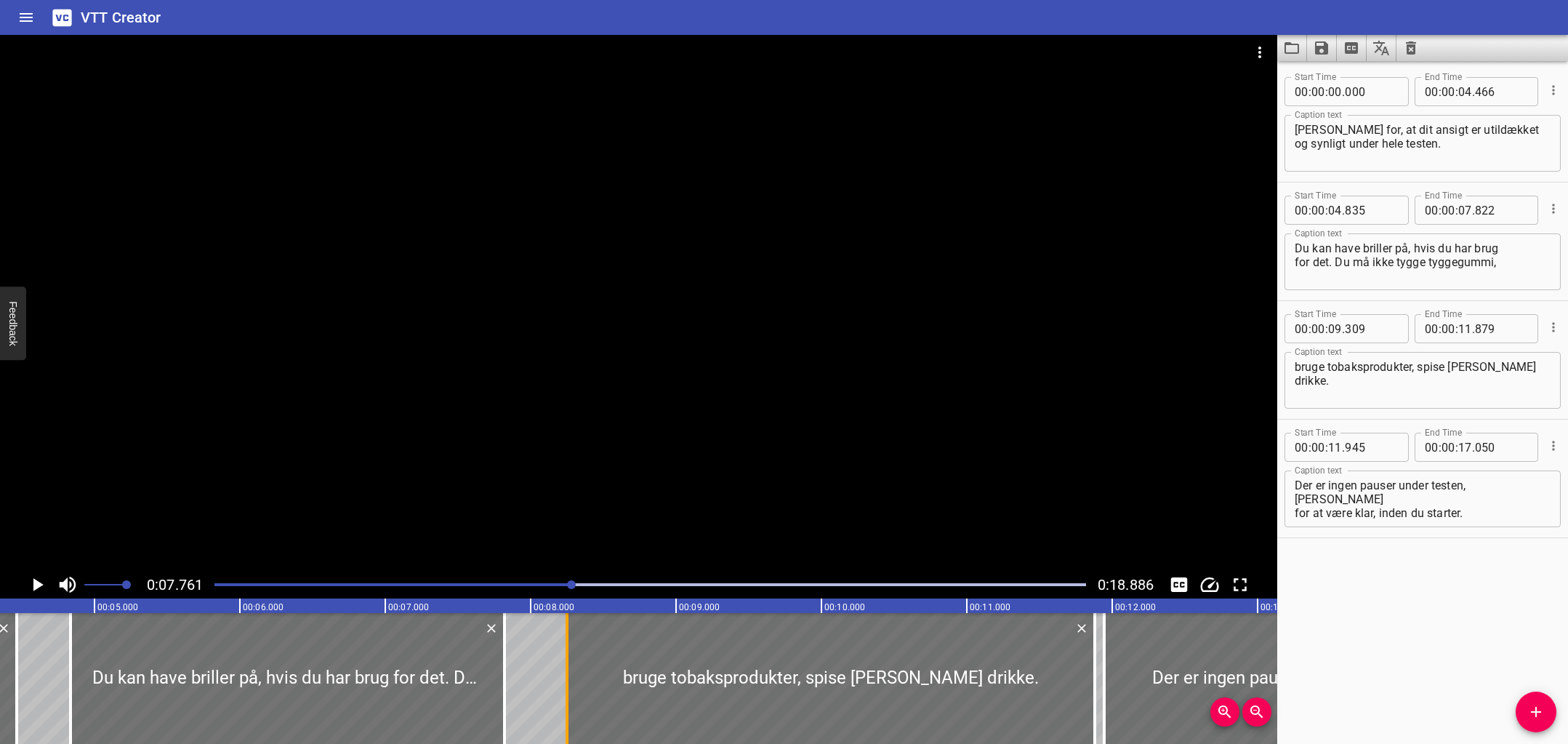
drag, startPoint x: 723, startPoint y: 691, endPoint x: 569, endPoint y: 696, distance: 154.1
click at [569, 696] on div at bounding box center [566, 678] width 14 height 131
type input "08"
type input "249"
drag, startPoint x: 1381, startPoint y: 267, endPoint x: 1505, endPoint y: 271, distance: 124.1
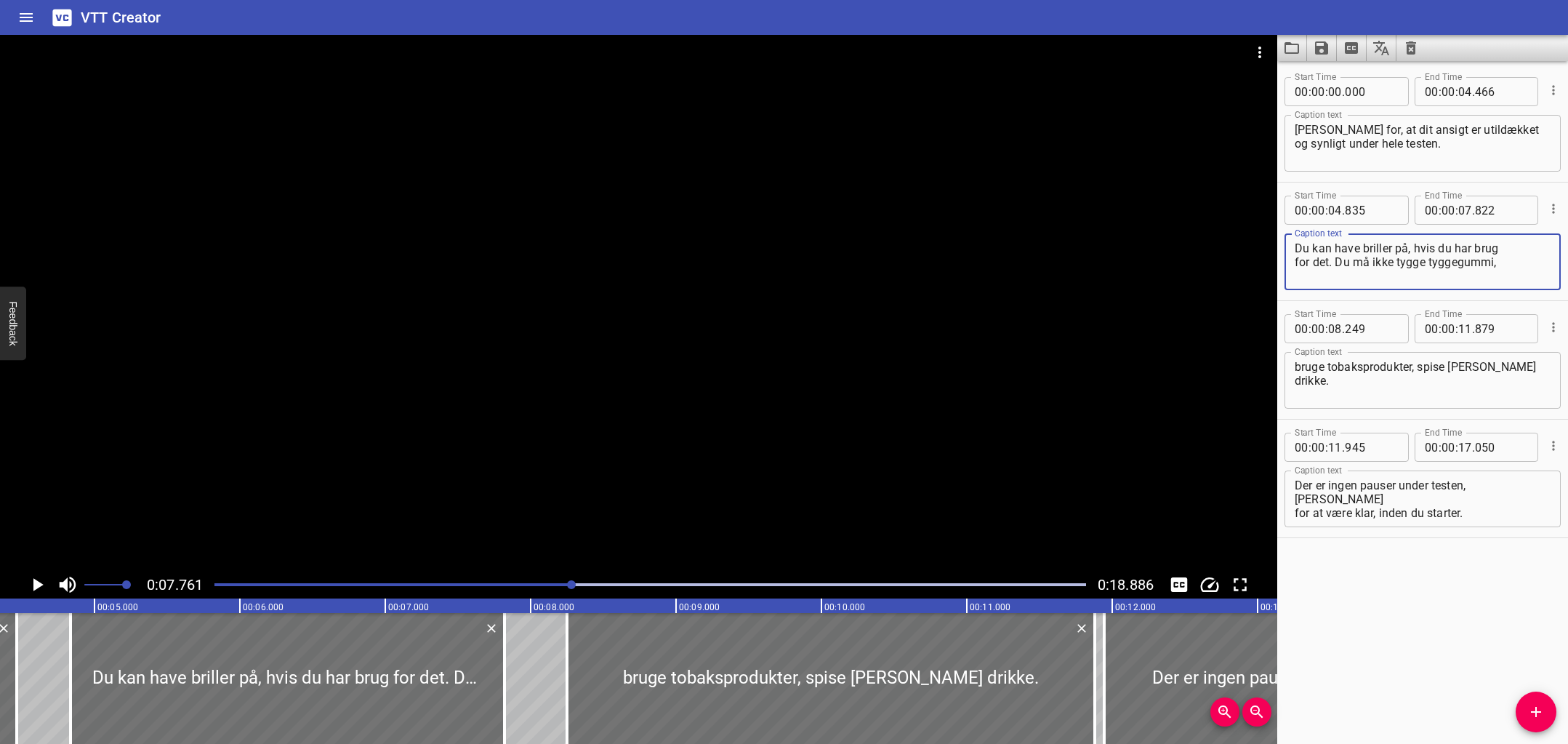
click at [1502, 270] on textarea "Du kan have briller på, hvis du har brug for det. Du må ikke tygge tyggegummi," at bounding box center [1422, 262] width 256 height 42
type textarea "Du kan have briller på, hvis du har brug for det."
click at [1295, 368] on textarea "bruge tobaksprodukter, spise eller drikke." at bounding box center [1422, 380] width 256 height 42
paste textarea "Du må ikke tygge tyggegummi,"
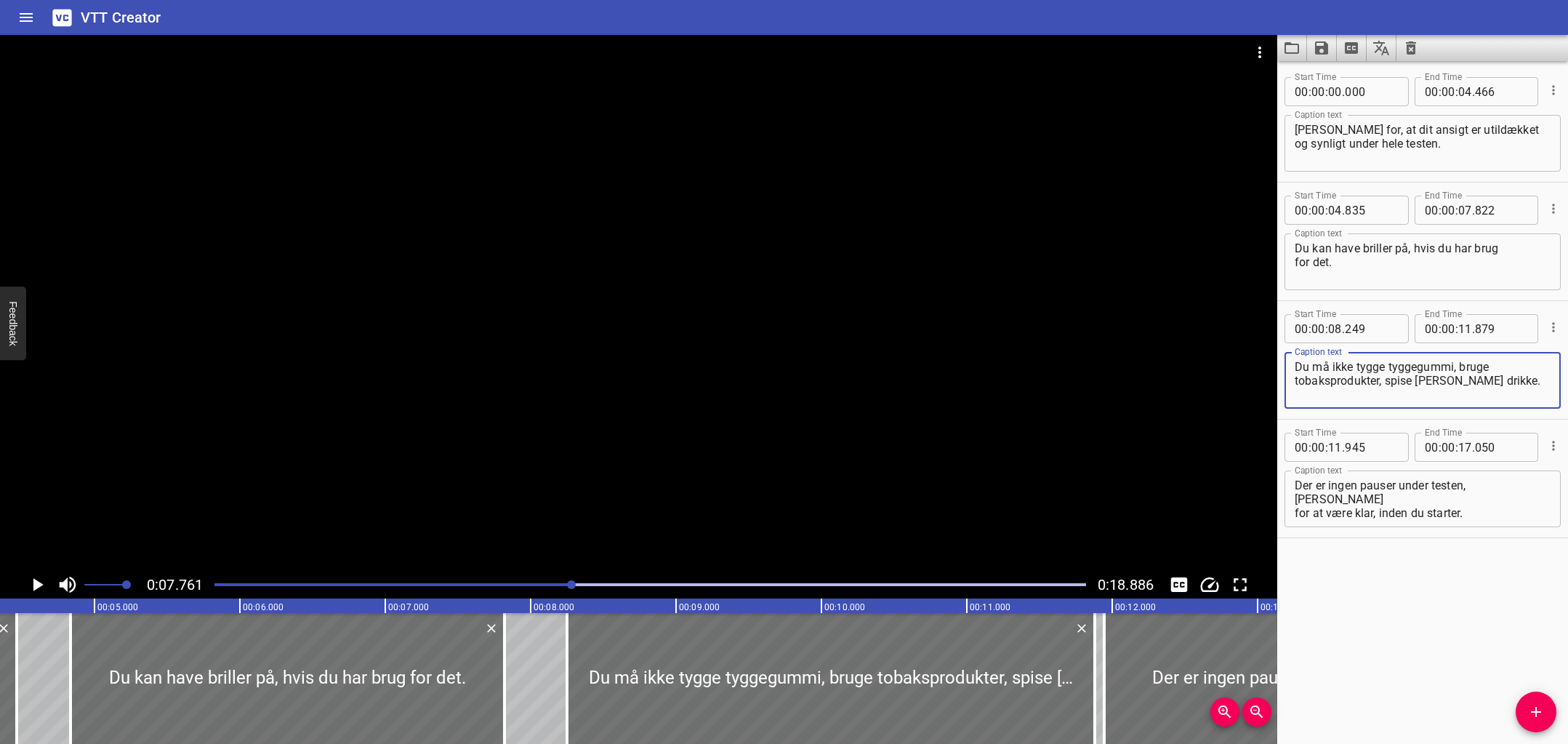
type textarea "Du må ikke tygge tyggegummi, bruge tobaksprodukter, spise eller drikke."
drag, startPoint x: 520, startPoint y: 585, endPoint x: 455, endPoint y: 586, distance: 65.0
click at [455, 586] on div at bounding box center [650, 584] width 889 height 20
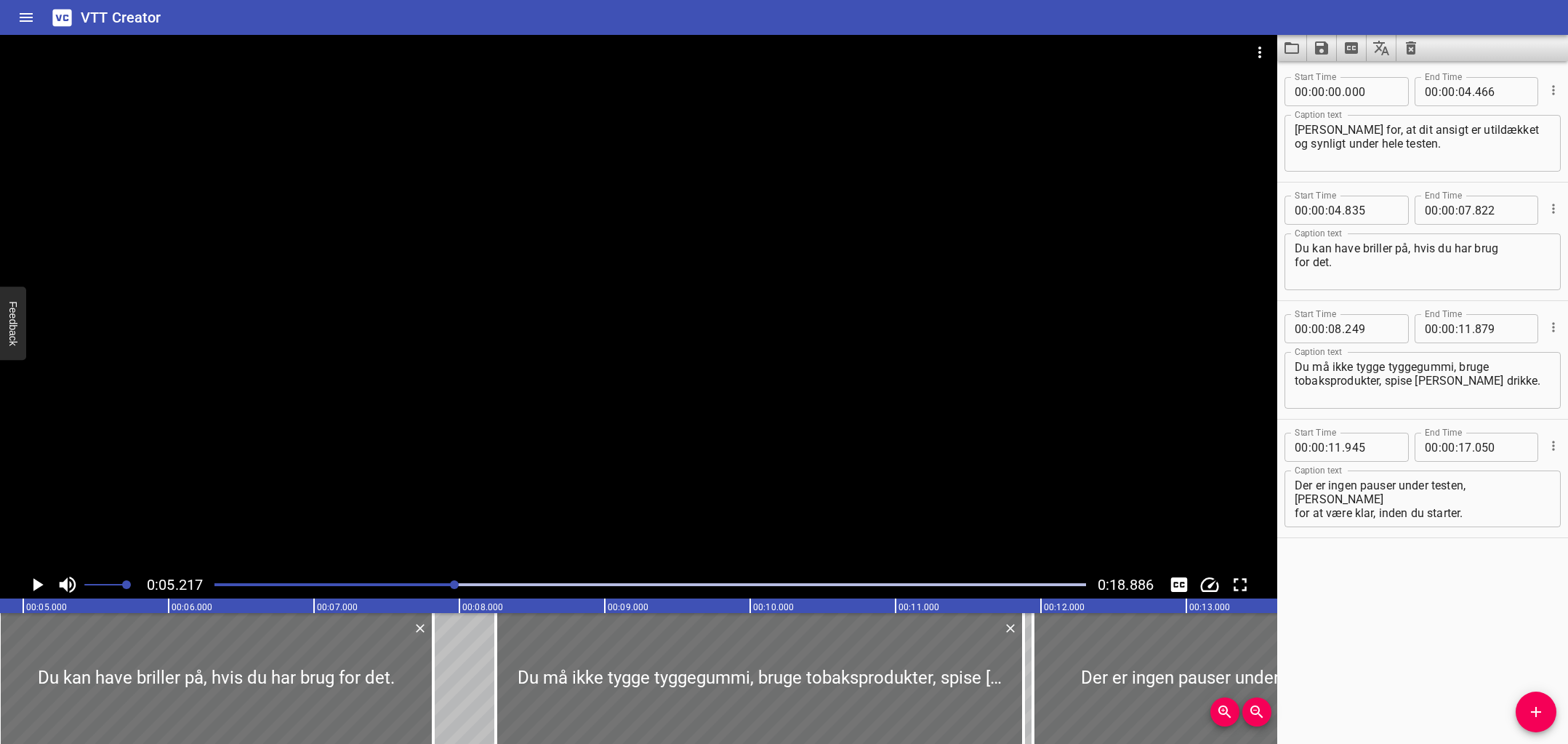
scroll to position [0, 758]
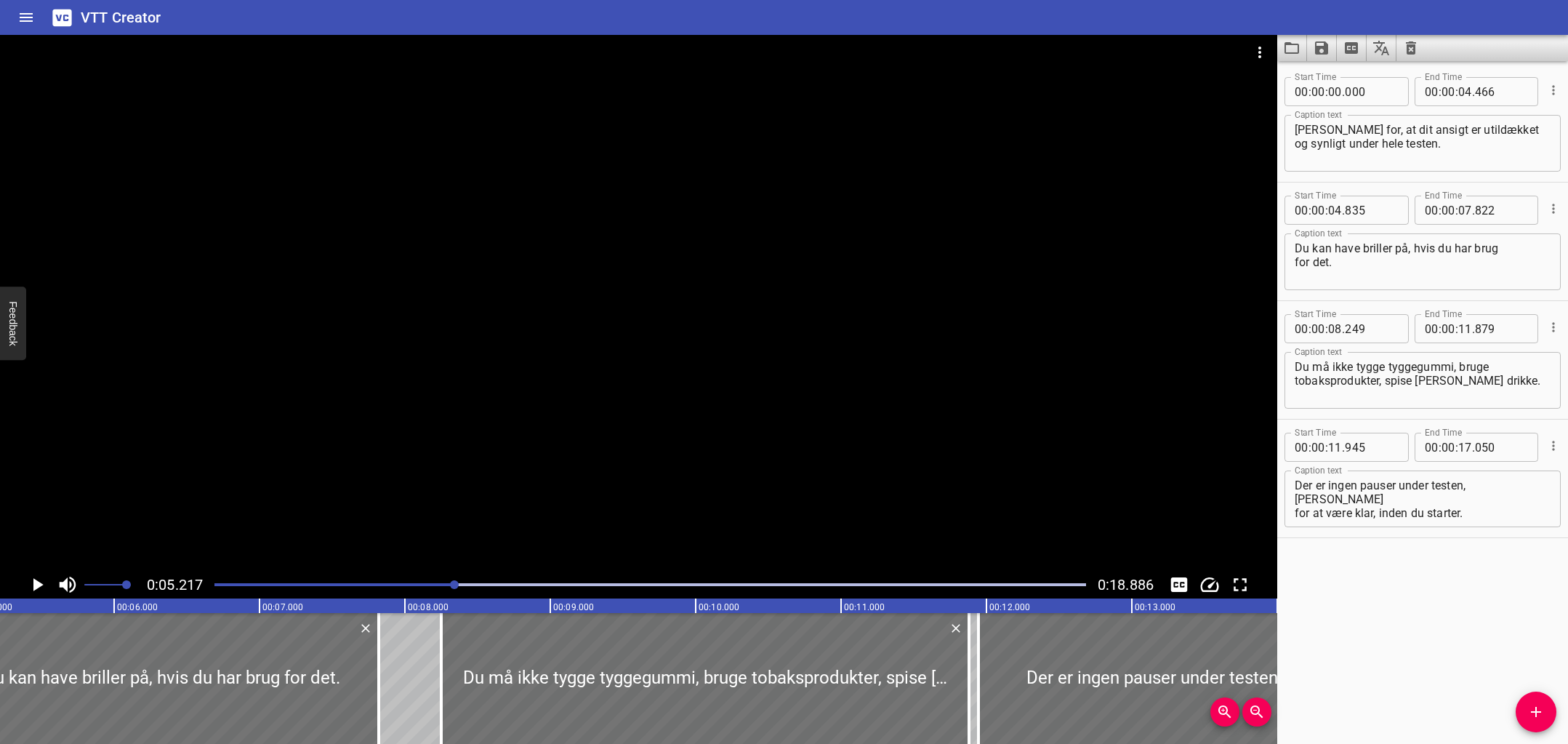
click at [1455, 248] on textarea "Du kan have briller på, hvis du har brug for det." at bounding box center [1422, 262] width 256 height 42
type textarea "Du kan have briller på, hvis du har brug for det."
click at [219, 585] on div "Play progress" at bounding box center [20, 585] width 872 height 3
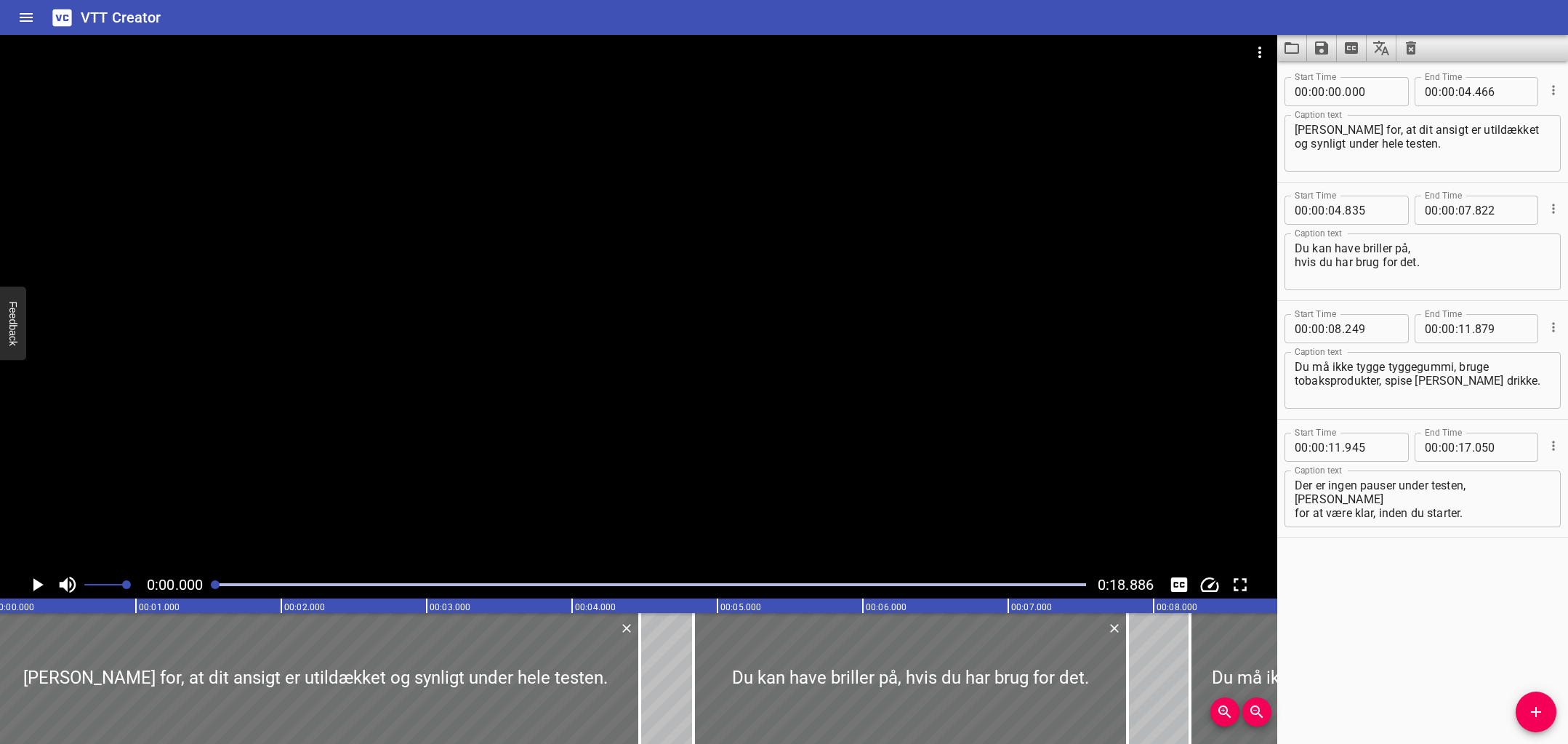
scroll to position [0, 0]
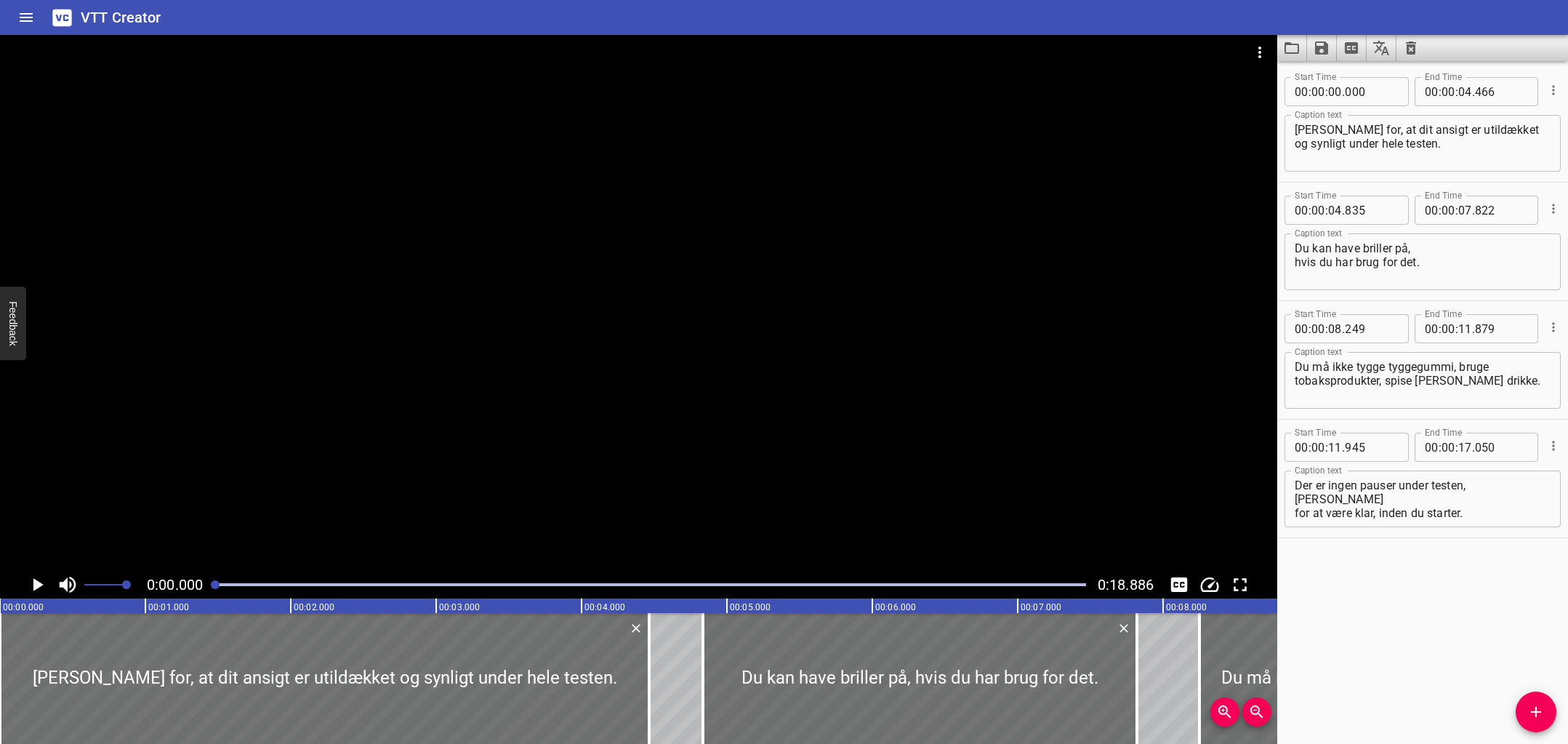
click at [214, 585] on div at bounding box center [215, 585] width 9 height 9
click at [36, 581] on icon "Play/Pause" at bounding box center [38, 584] width 10 height 13
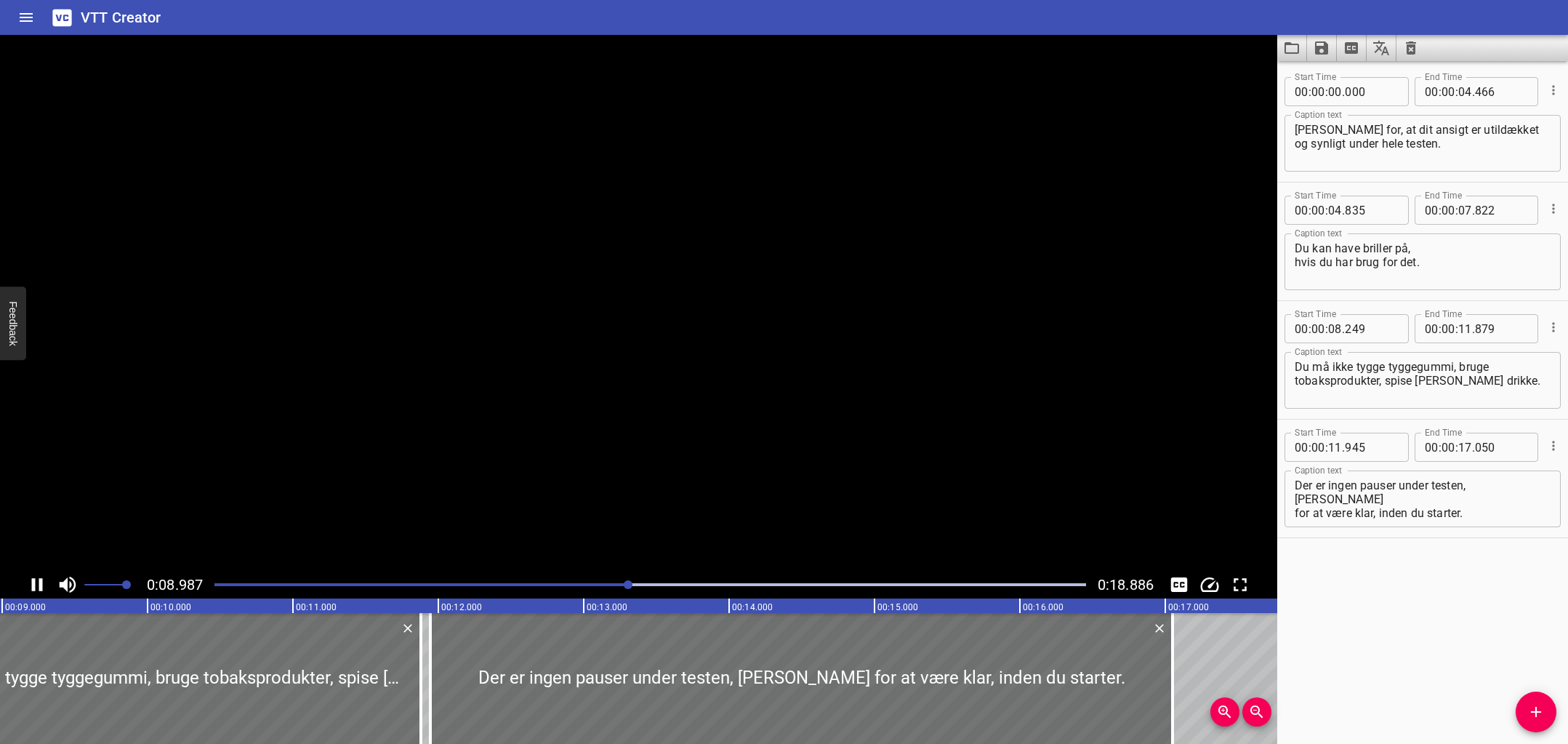
click at [36, 581] on icon "Play/Pause" at bounding box center [37, 584] width 22 height 22
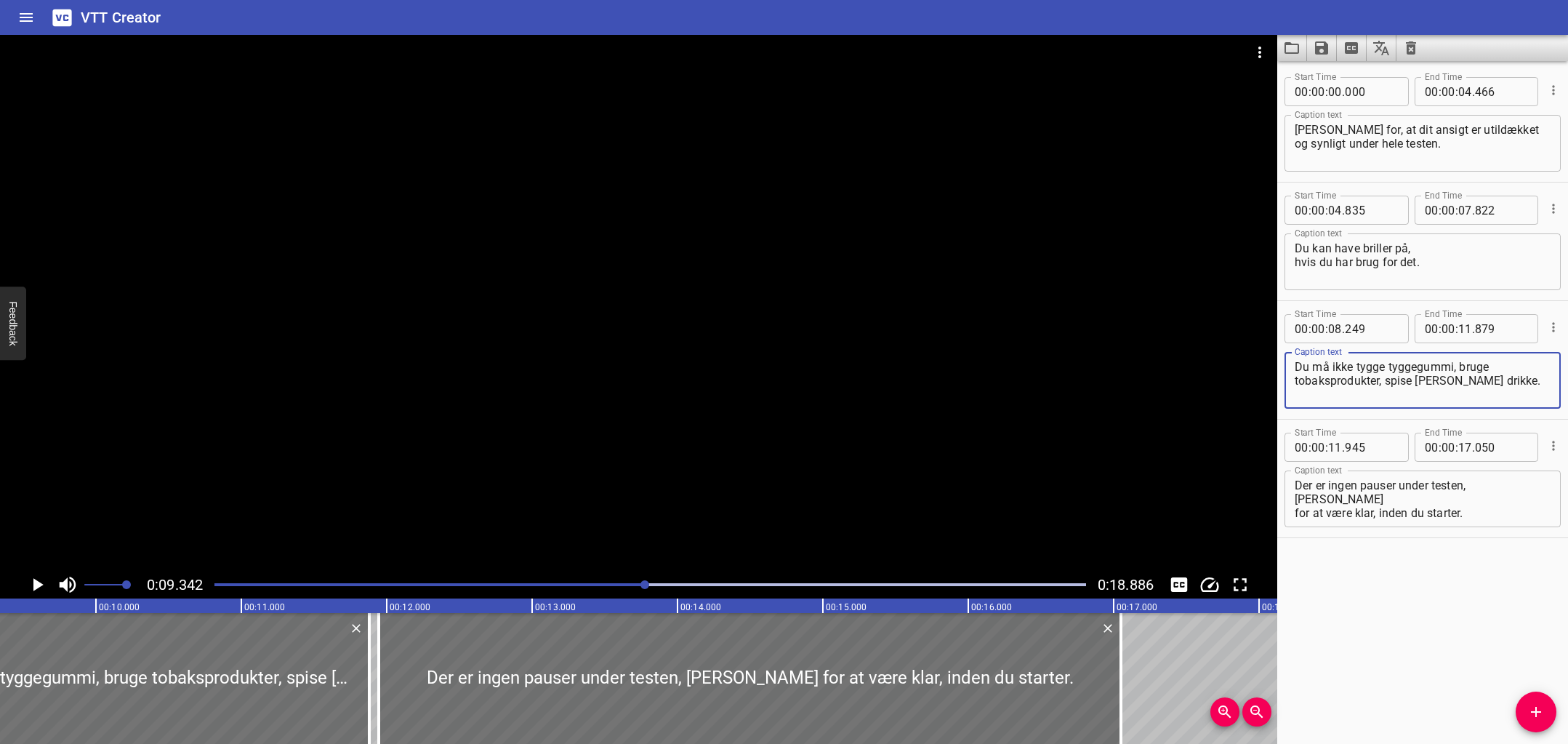
click at [1460, 369] on textarea "Du må ikke tygge tyggegummi, bruge tobaksprodukter, spise eller drikke." at bounding box center [1422, 380] width 256 height 42
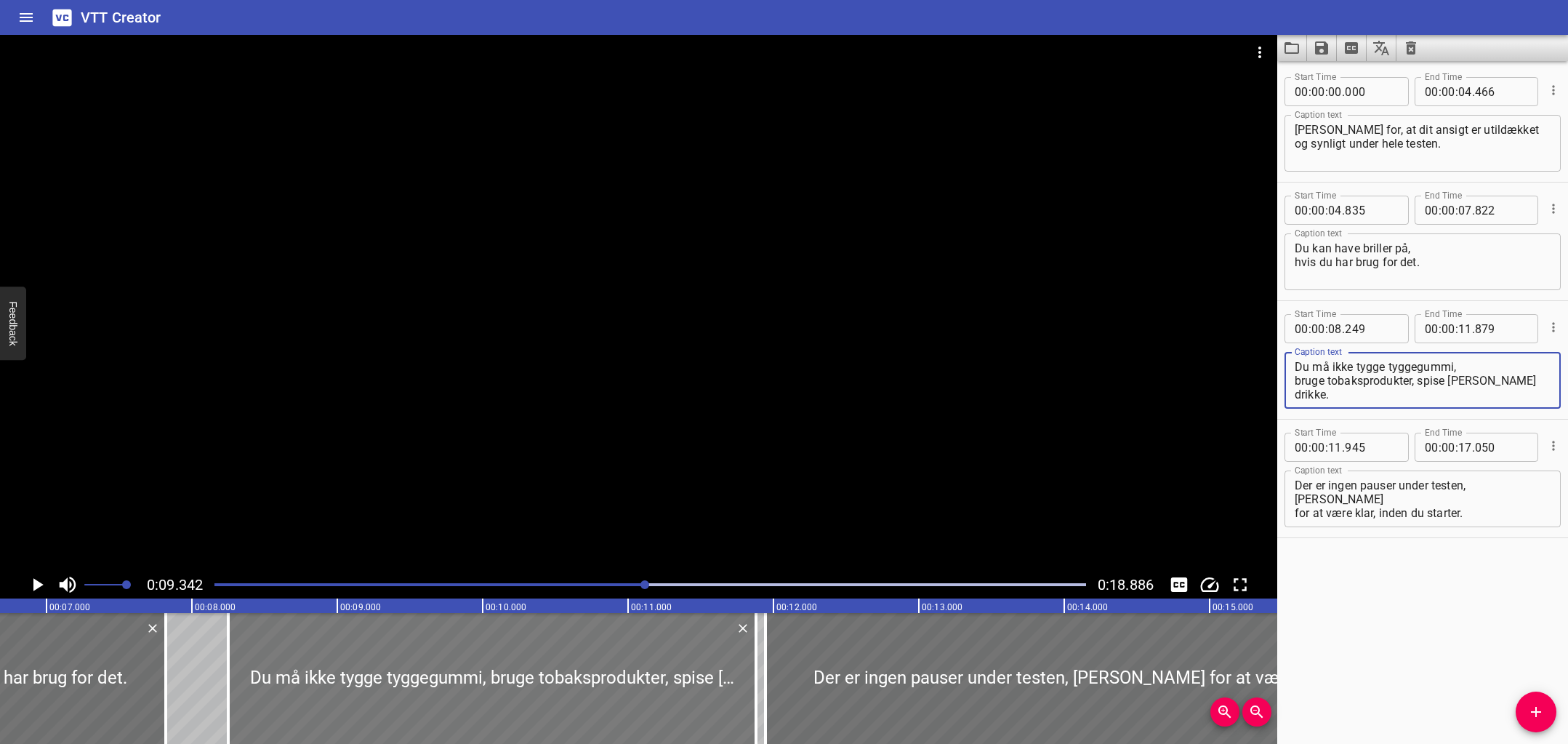
scroll to position [0, 968]
type textarea "Du må ikke tygge tyggegummi, bruge tobaksprodukter, spise eller drikke."
click at [1537, 709] on icon "Add Cue" at bounding box center [1536, 712] width 17 height 17
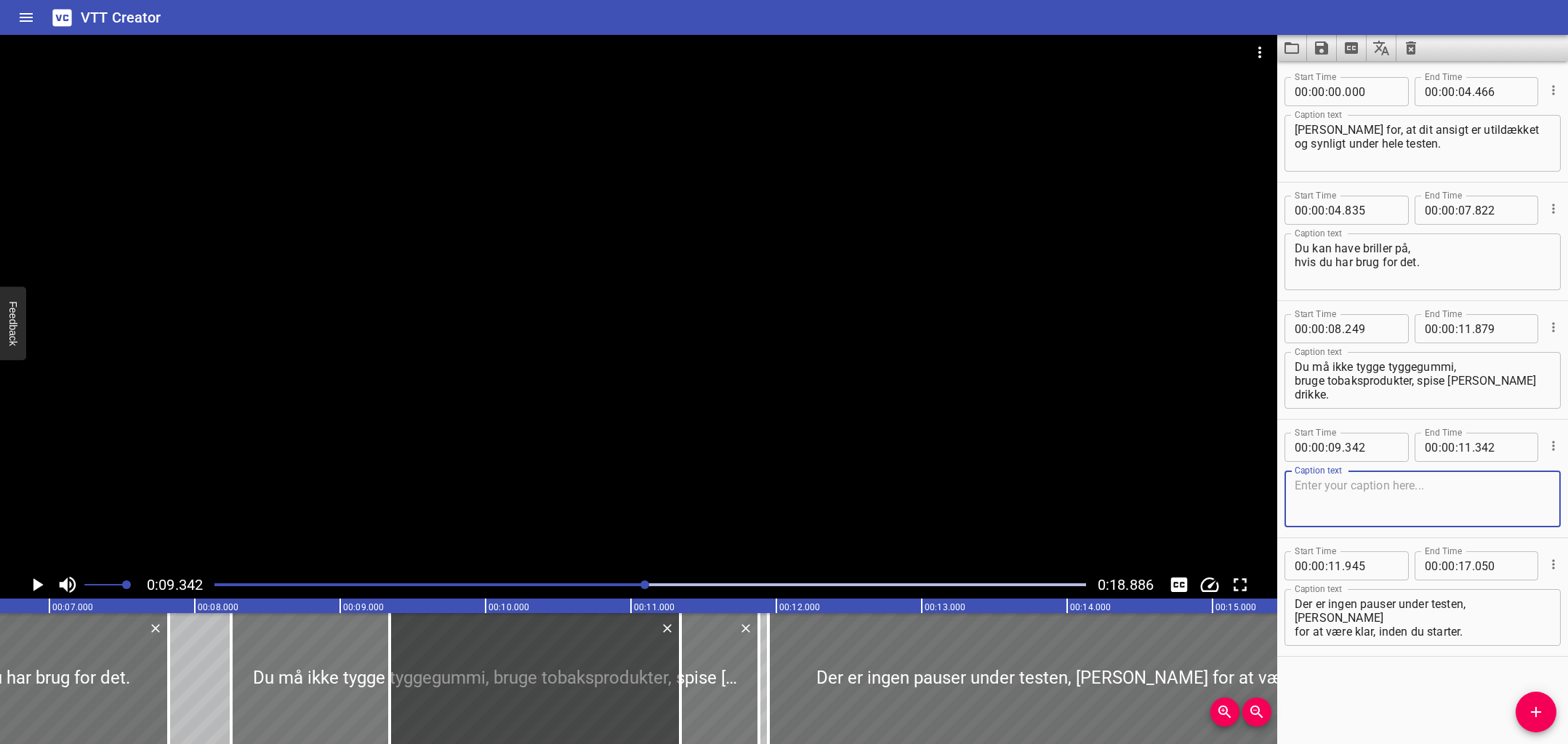
click at [279, 678] on div at bounding box center [495, 678] width 528 height 131
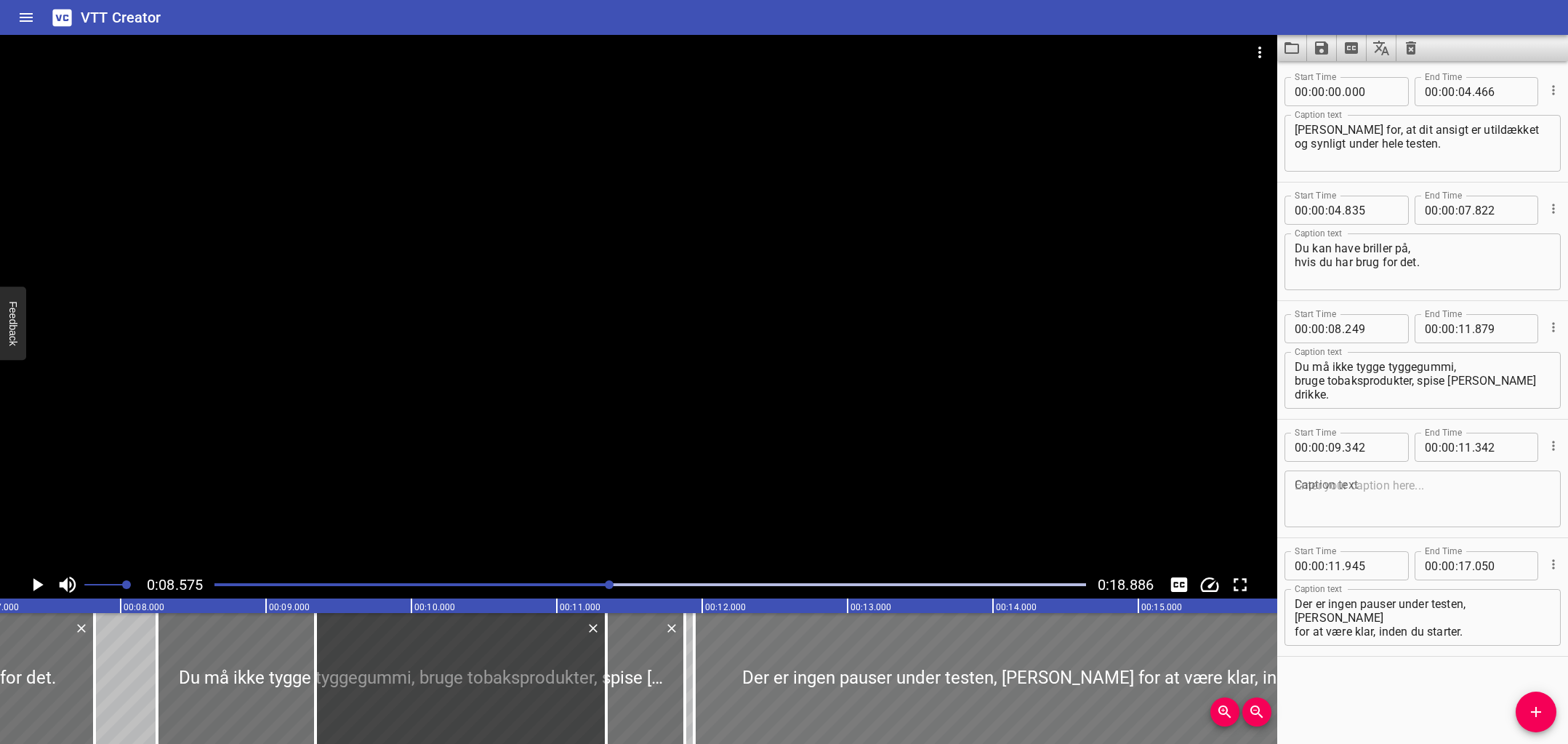
scroll to position [0, 1247]
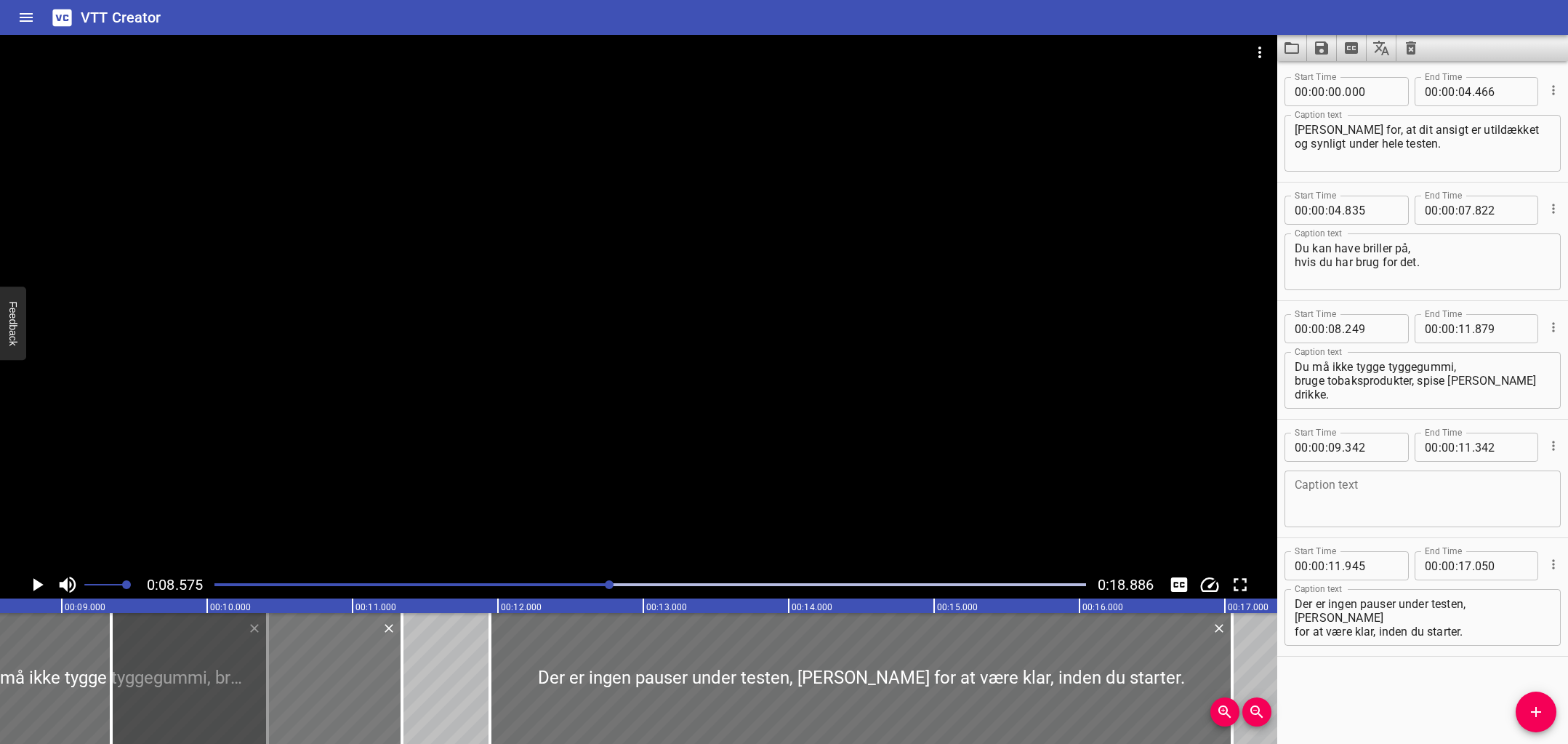
drag, startPoint x: 436, startPoint y: 676, endPoint x: 343, endPoint y: 685, distance: 93.4
type input "10"
type input "414"
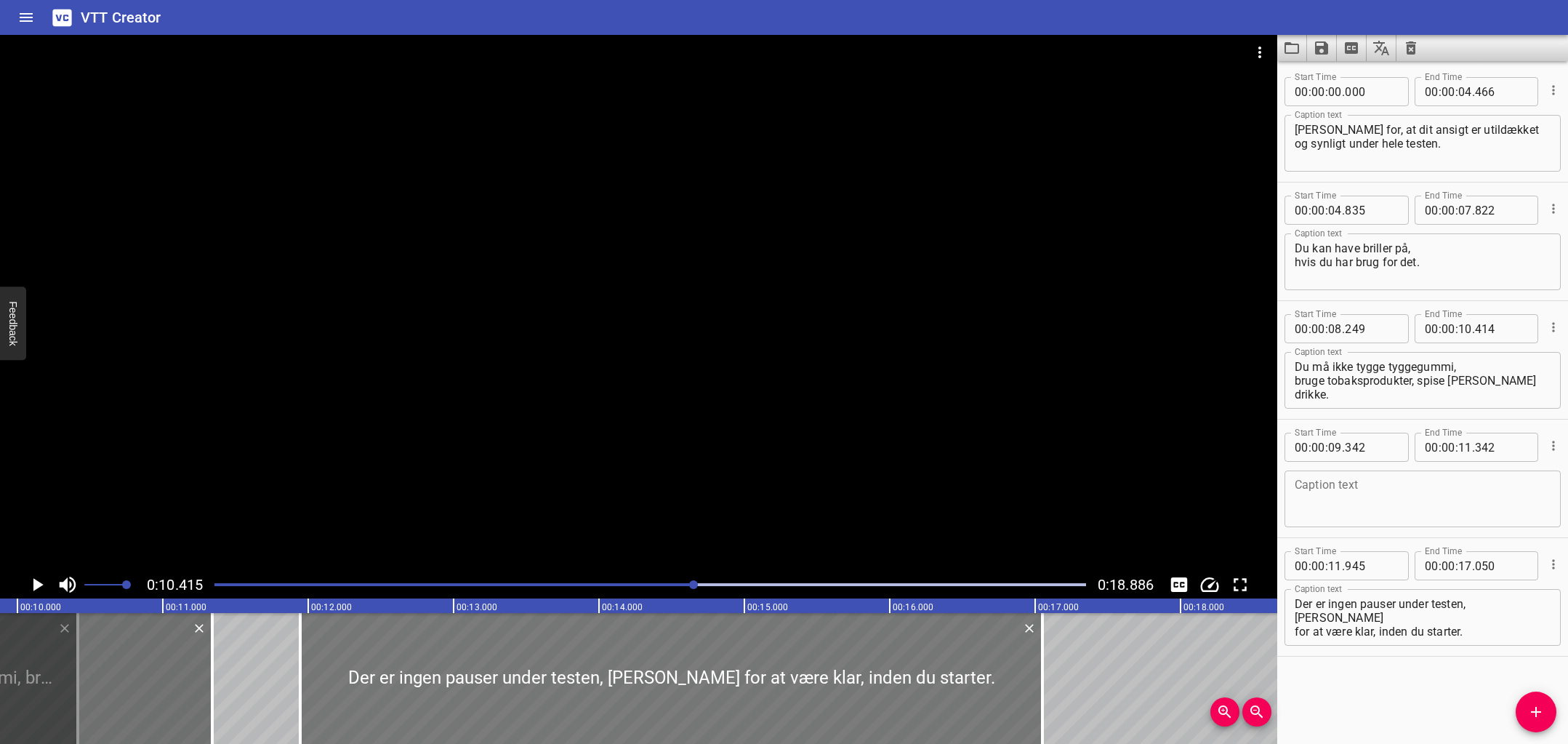
scroll to position [0, 1514]
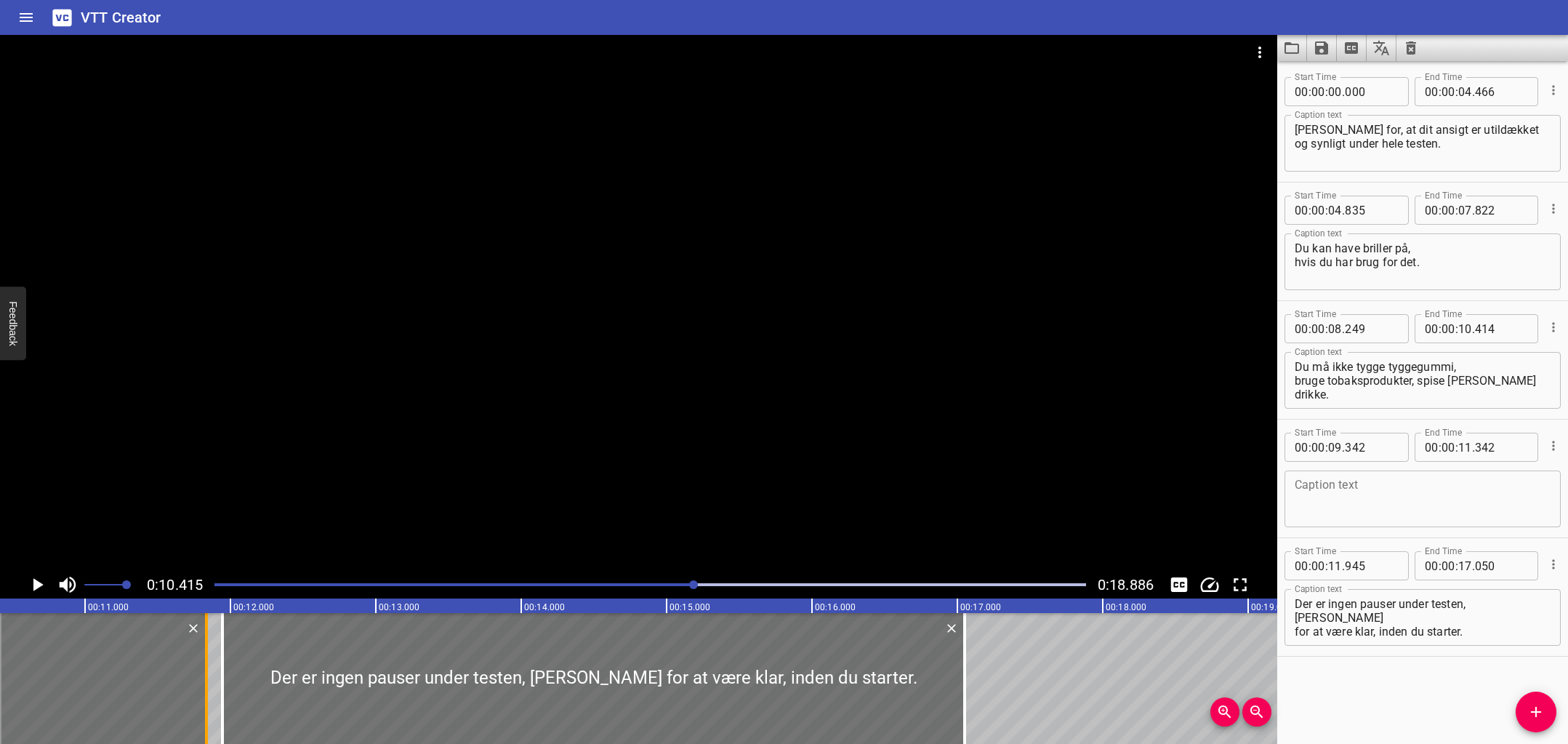
drag, startPoint x: 133, startPoint y: 681, endPoint x: 206, endPoint y: 684, distance: 73.1
click at [205, 684] on div at bounding box center [206, 678] width 3 height 131
type input "837"
drag, startPoint x: 224, startPoint y: 683, endPoint x: 218, endPoint y: 687, distance: 7.2
click at [218, 687] on div at bounding box center [215, 678] width 14 height 131
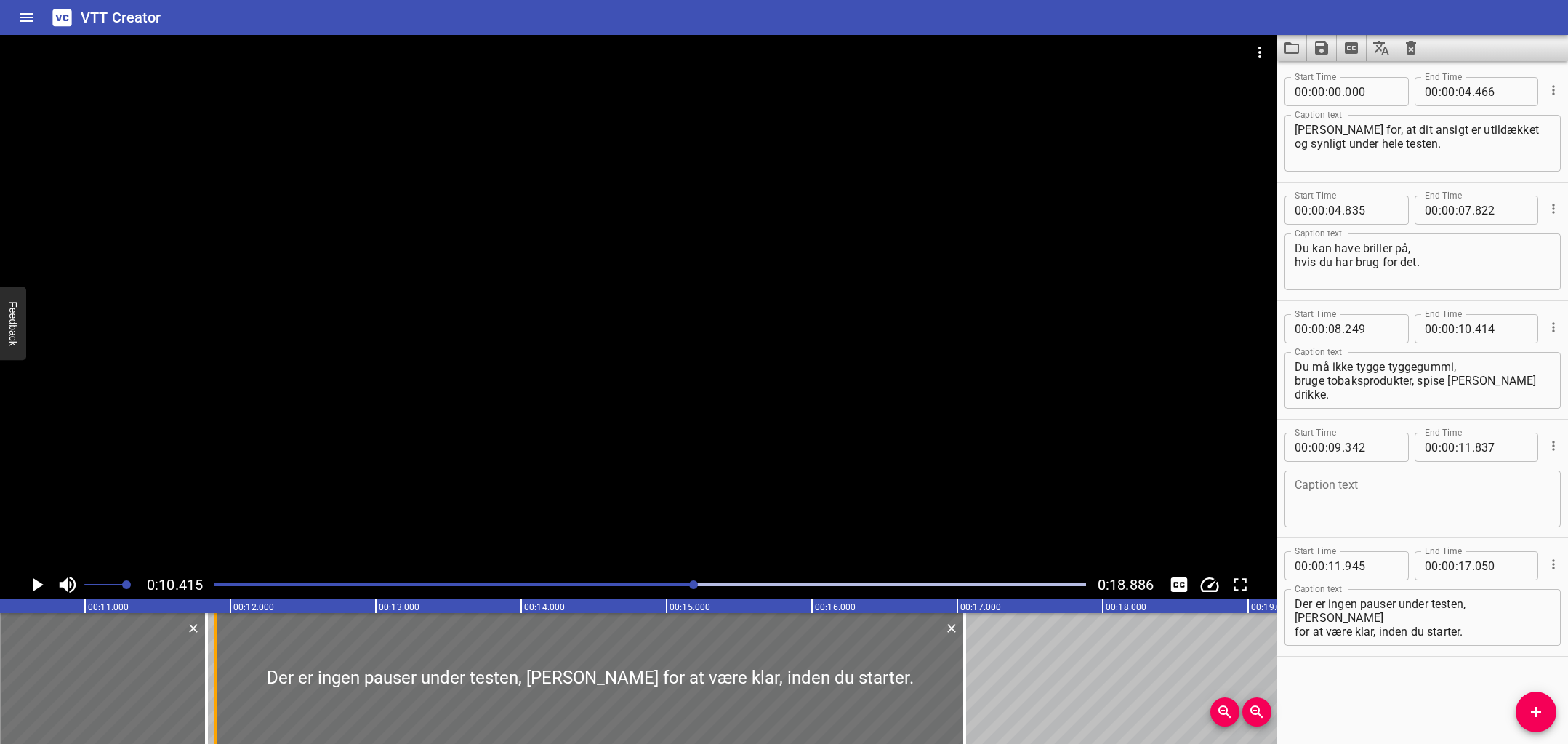
type input "900"
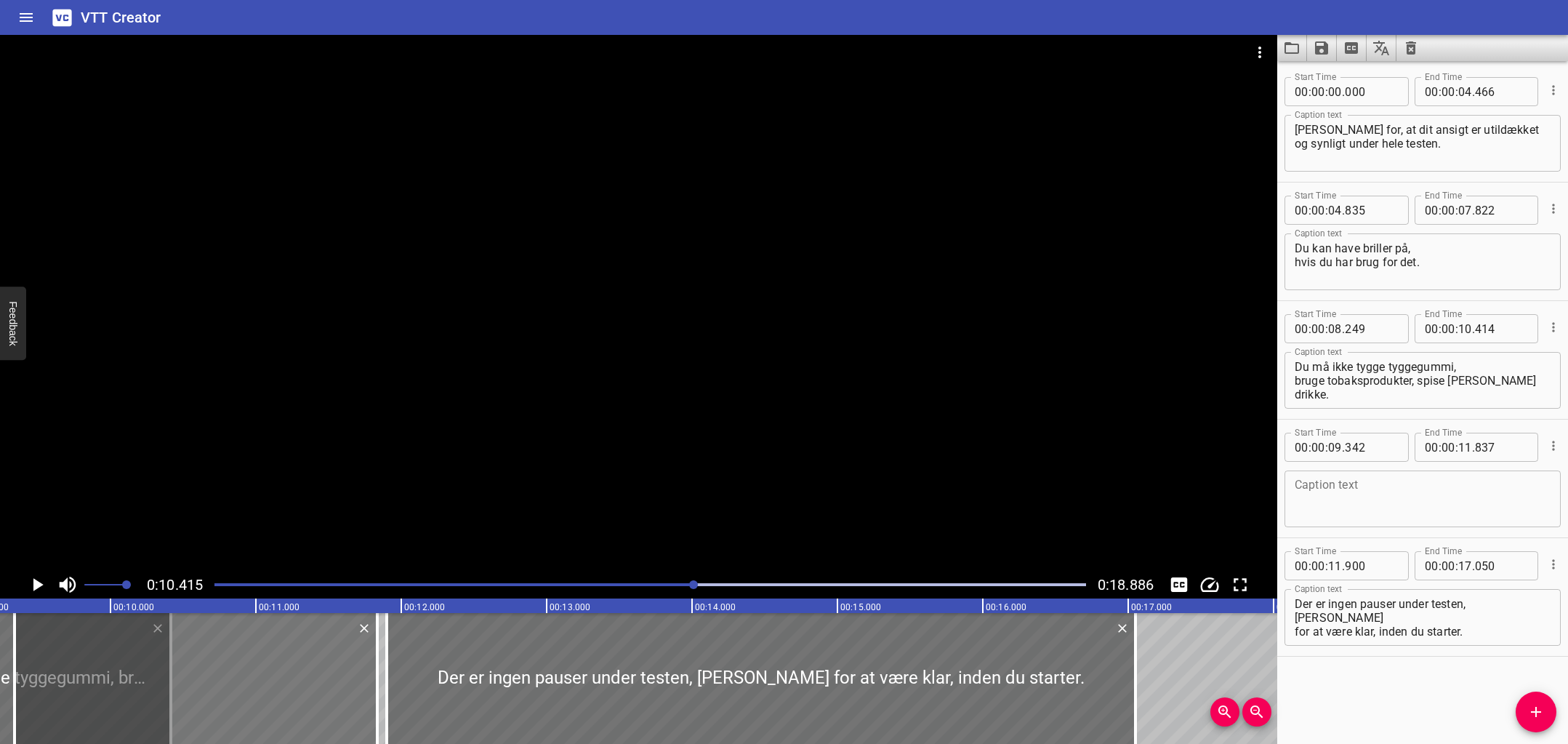
scroll to position [0, 1338]
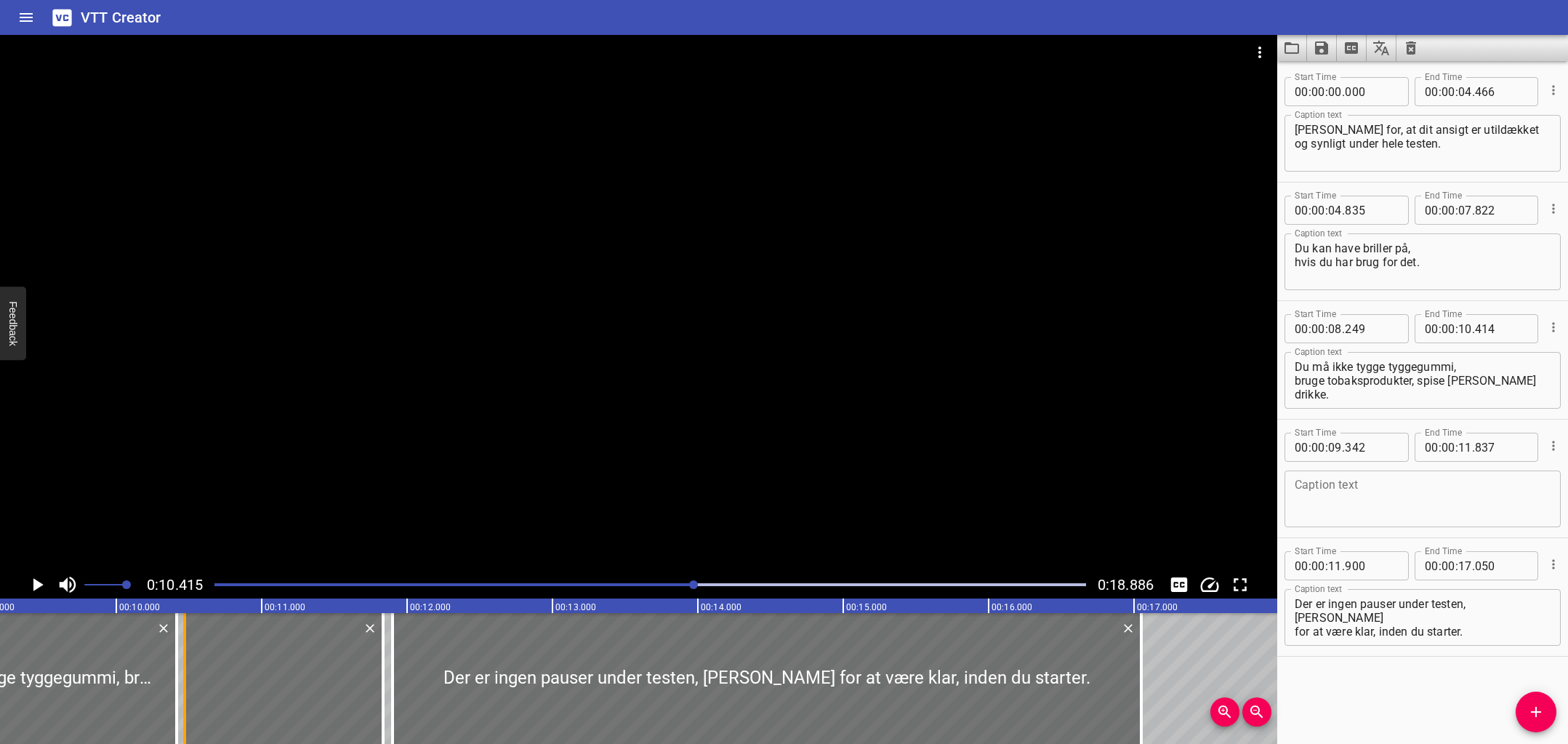
drag, startPoint x: 22, startPoint y: 674, endPoint x: 186, endPoint y: 681, distance: 164.1
click at [186, 681] on div at bounding box center [184, 678] width 14 height 131
type input "10"
type input "472"
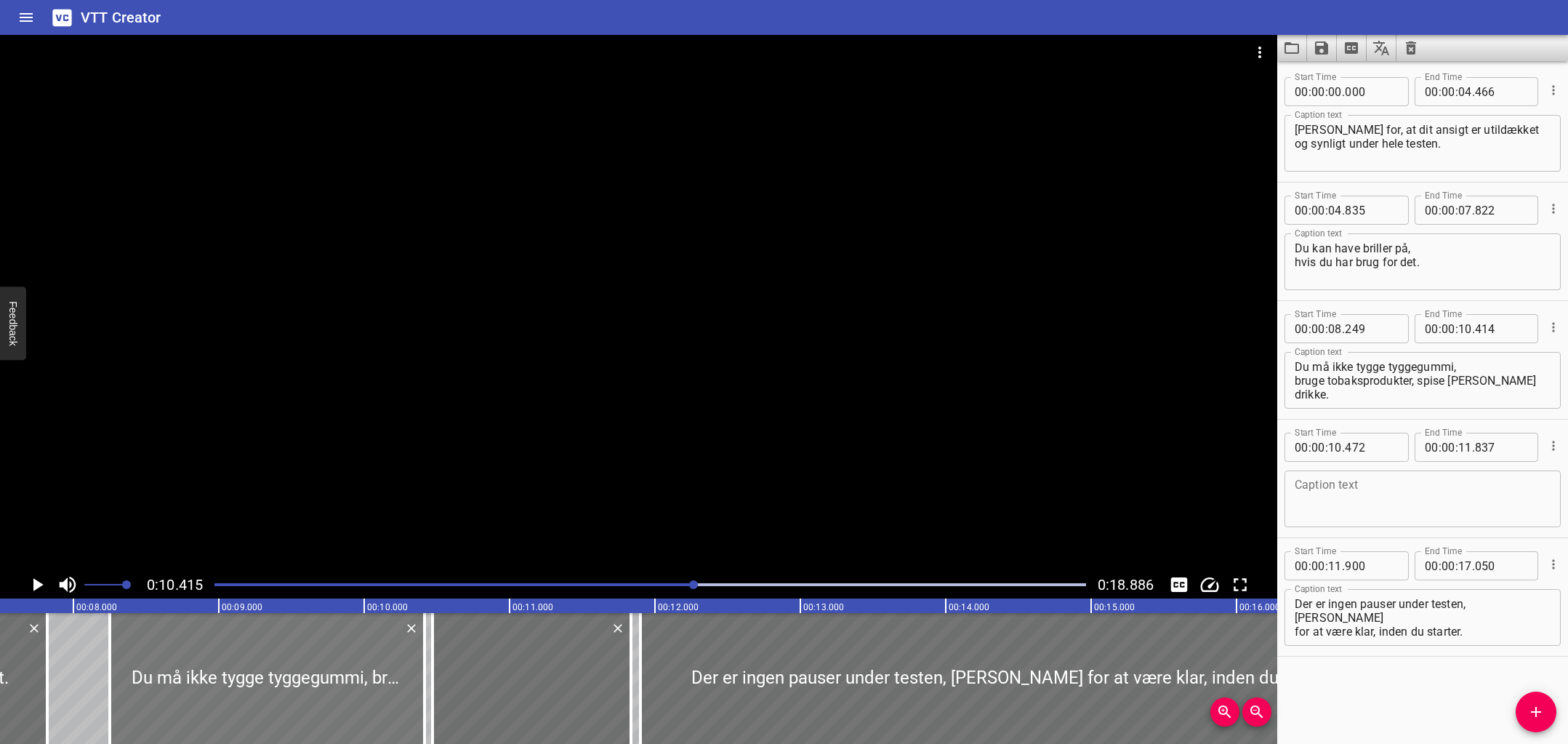
scroll to position [0, 1082]
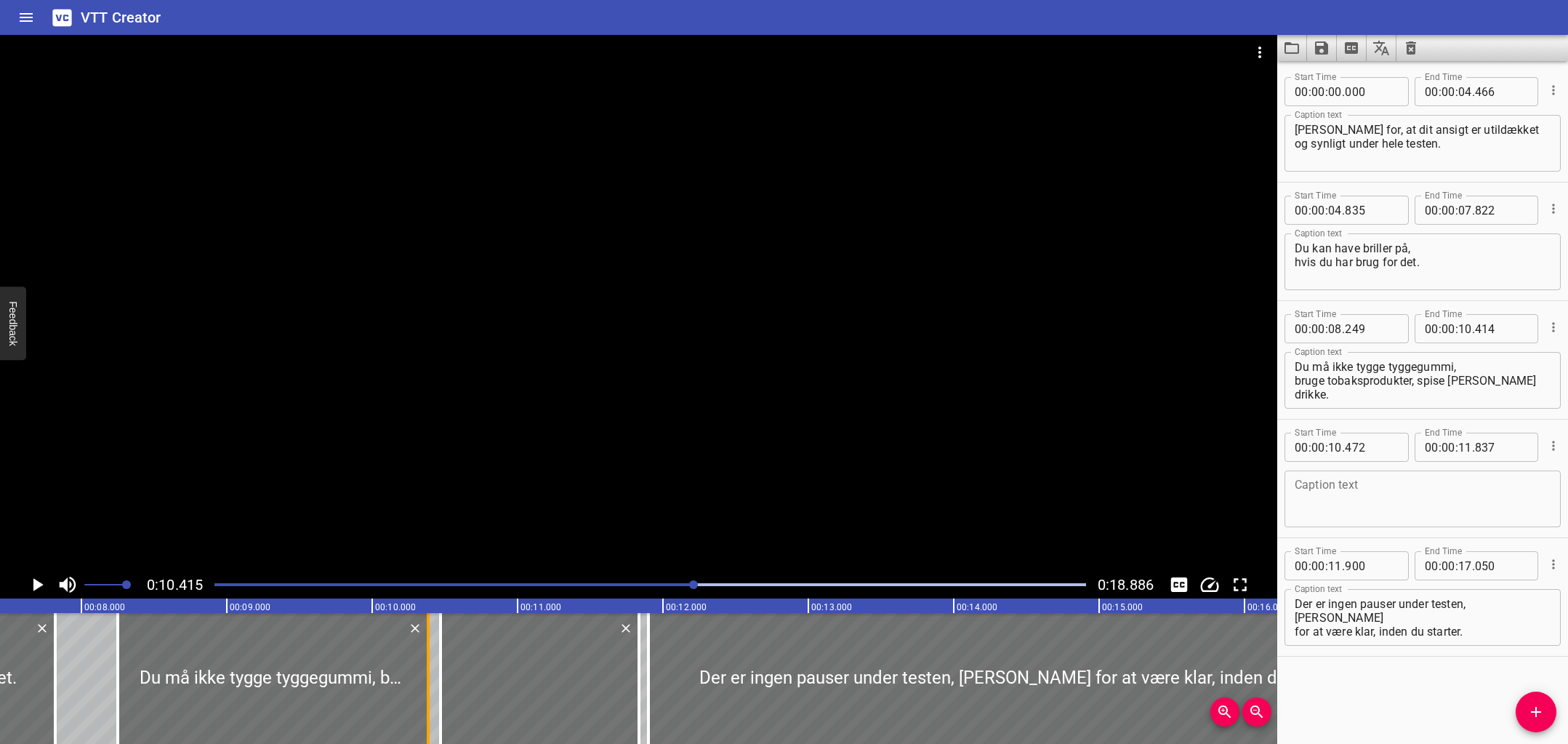
click at [421, 688] on div at bounding box center [427, 678] width 14 height 131
type input "384"
drag, startPoint x: 436, startPoint y: 687, endPoint x: 429, endPoint y: 692, distance: 8.6
click at [431, 692] on div at bounding box center [434, 678] width 14 height 131
type input "432"
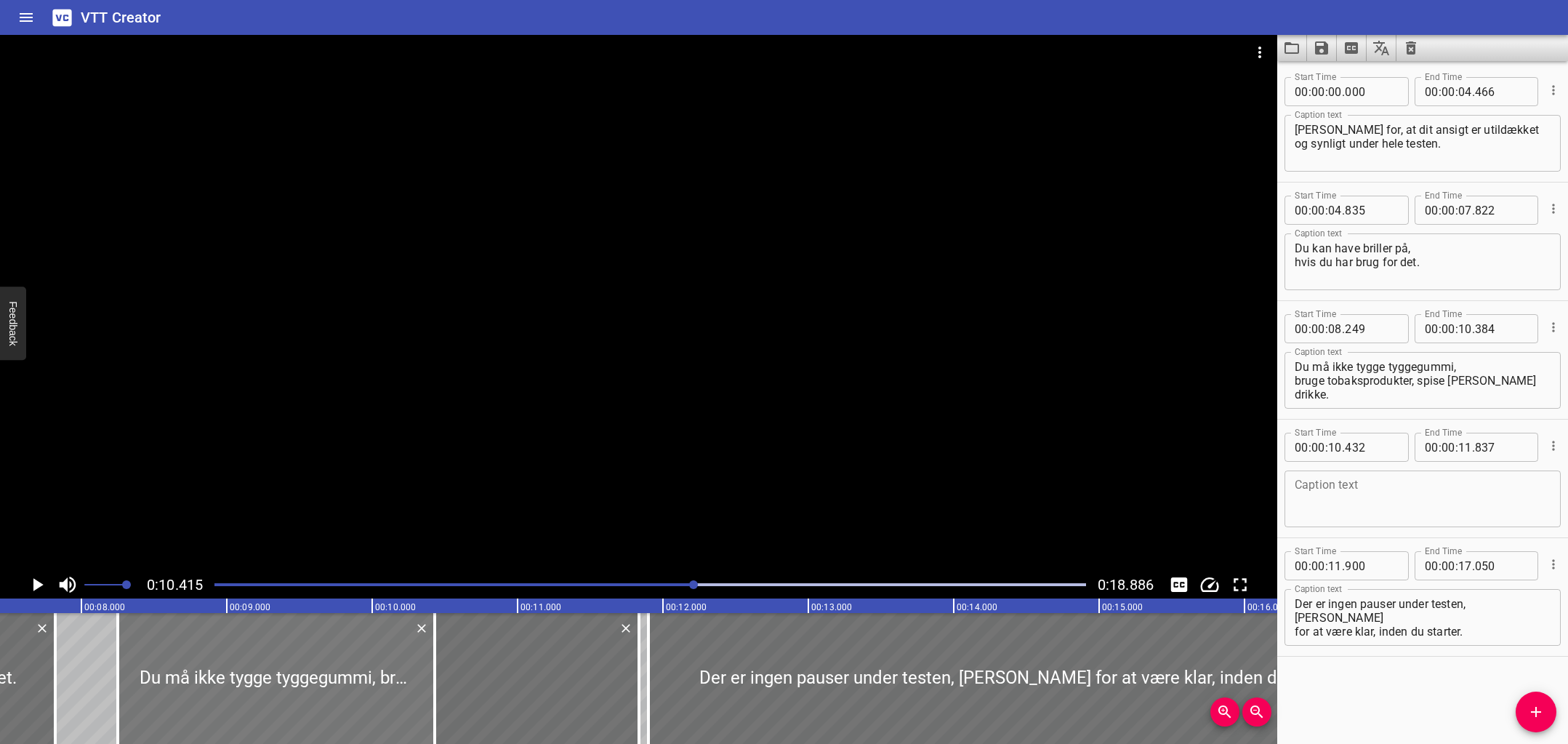
type input "429"
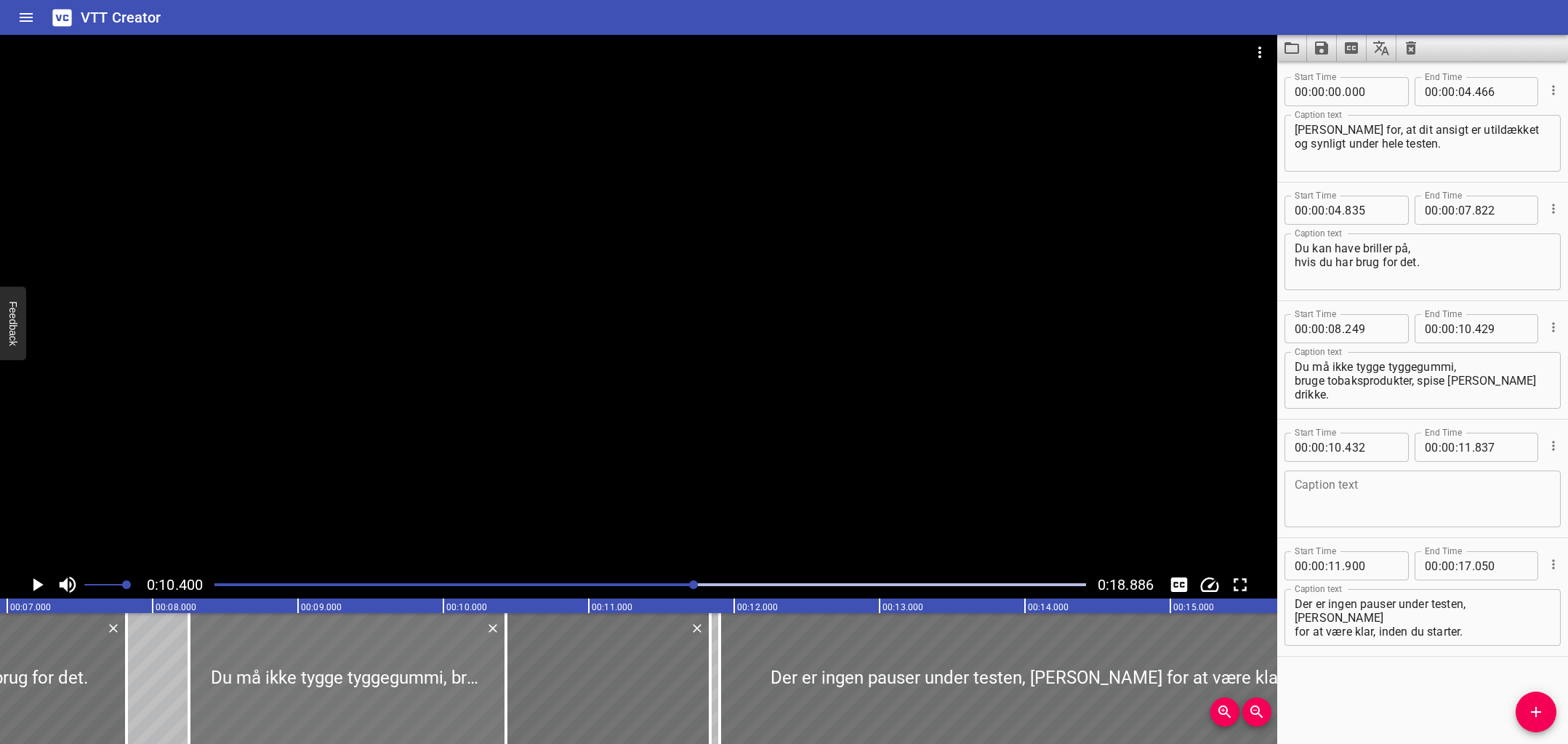
click at [319, 671] on div at bounding box center [347, 678] width 317 height 131
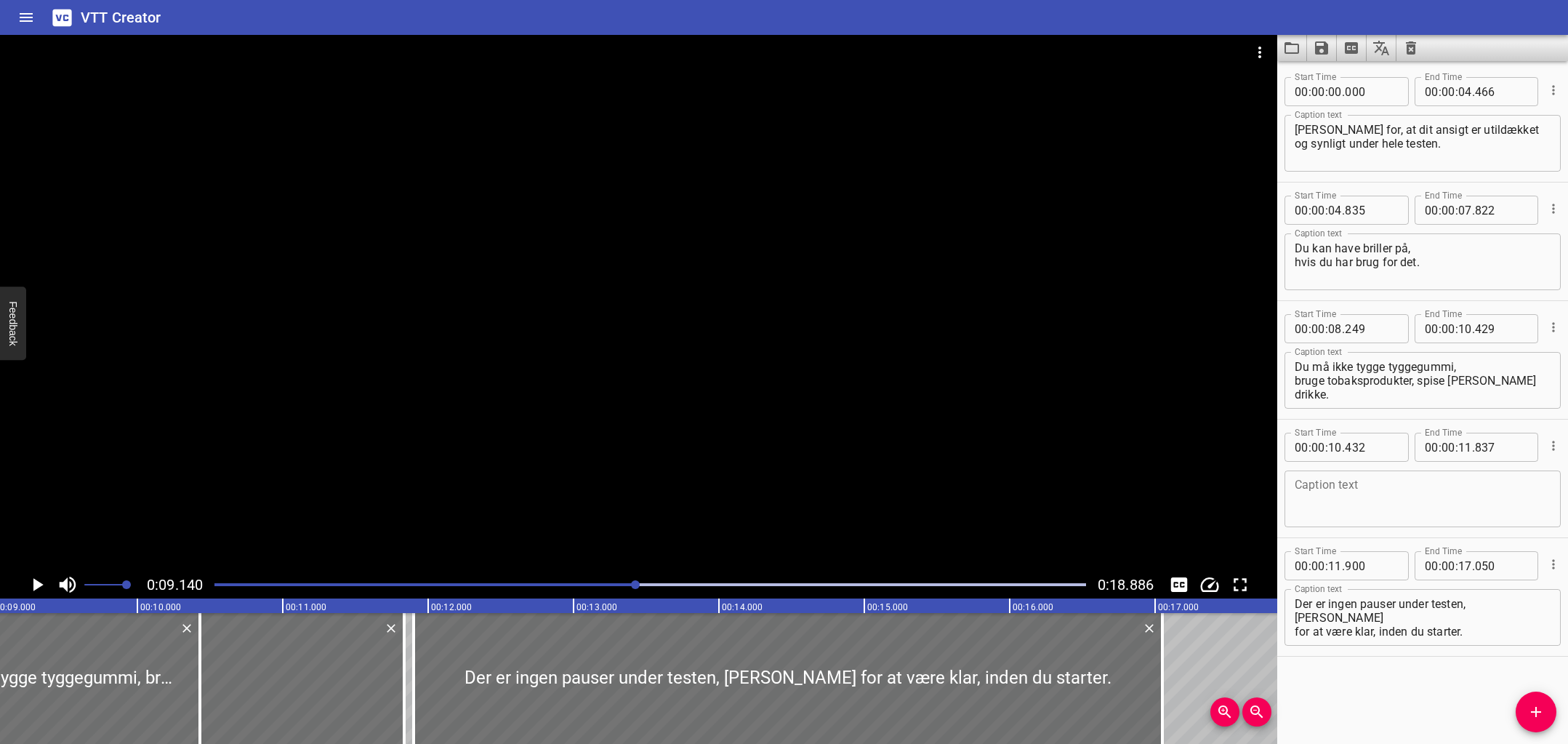
scroll to position [0, 1329]
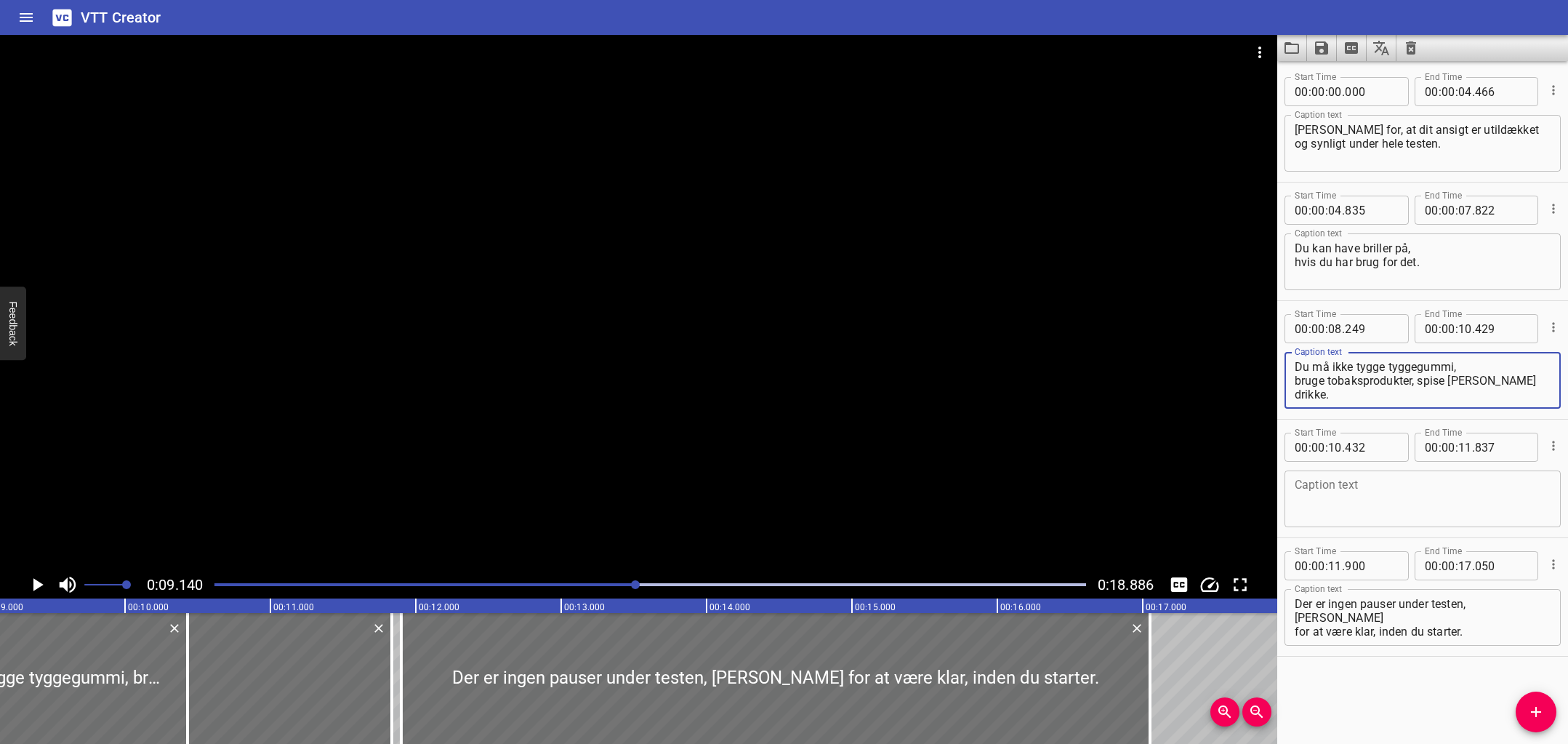
drag, startPoint x: 1509, startPoint y: 381, endPoint x: 1288, endPoint y: 385, distance: 221.0
click at [1288, 385] on div "Du må ikke tygge tyggegummi, bruge tobaksprodukter, spise eller drikke. Caption…" at bounding box center [1423, 380] width 276 height 57
type textarea "Du må ikke tygge tyggegummi,"
click at [1359, 490] on textarea at bounding box center [1422, 499] width 256 height 42
paste textarea "bruge tobaksprodukter, spise eller drikke."
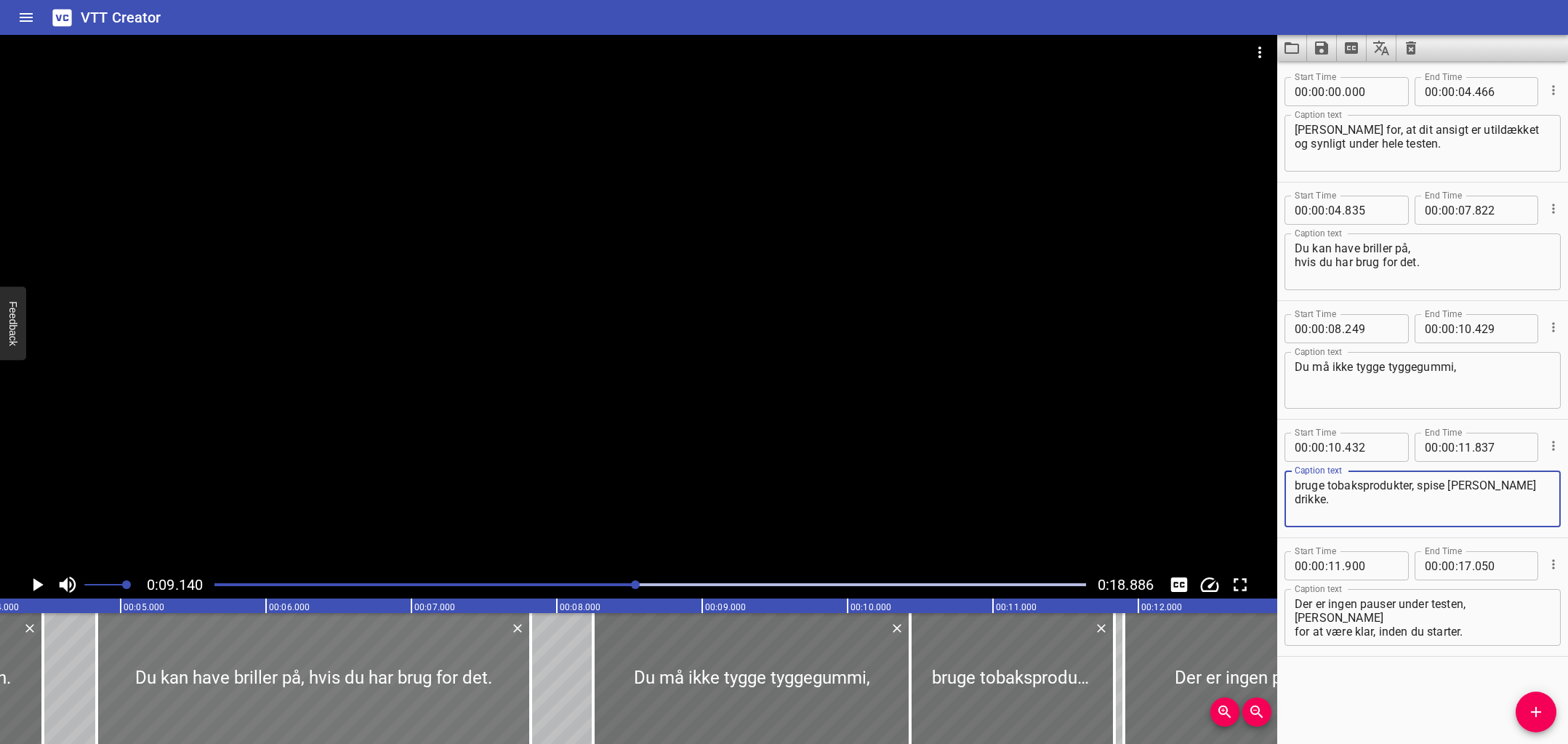
scroll to position [0, 487]
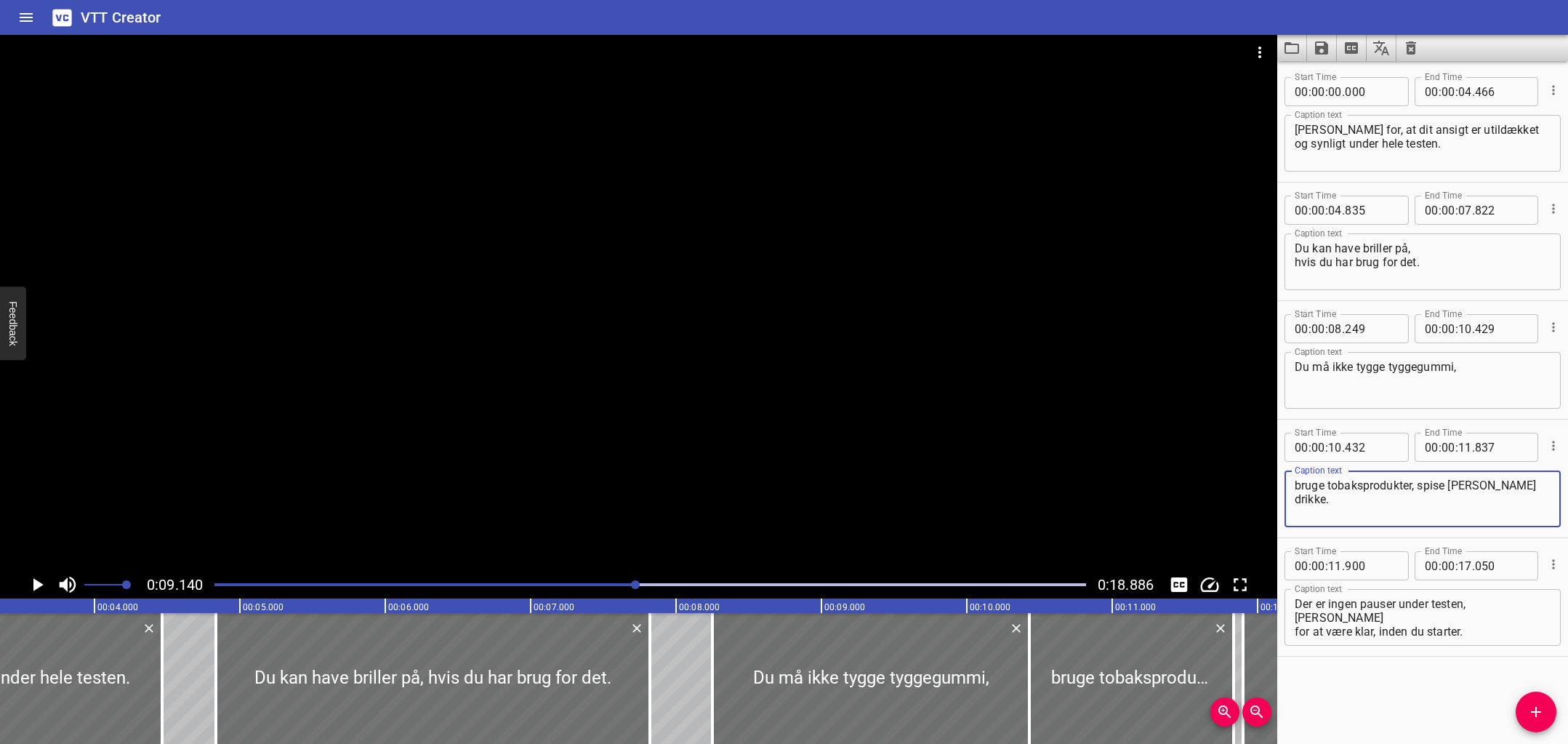
type textarea "bruge tobaksprodukter, spise eller drikke."
drag, startPoint x: 591, startPoint y: 579, endPoint x: 411, endPoint y: 584, distance: 180.1
click at [411, 584] on div at bounding box center [650, 584] width 889 height 20
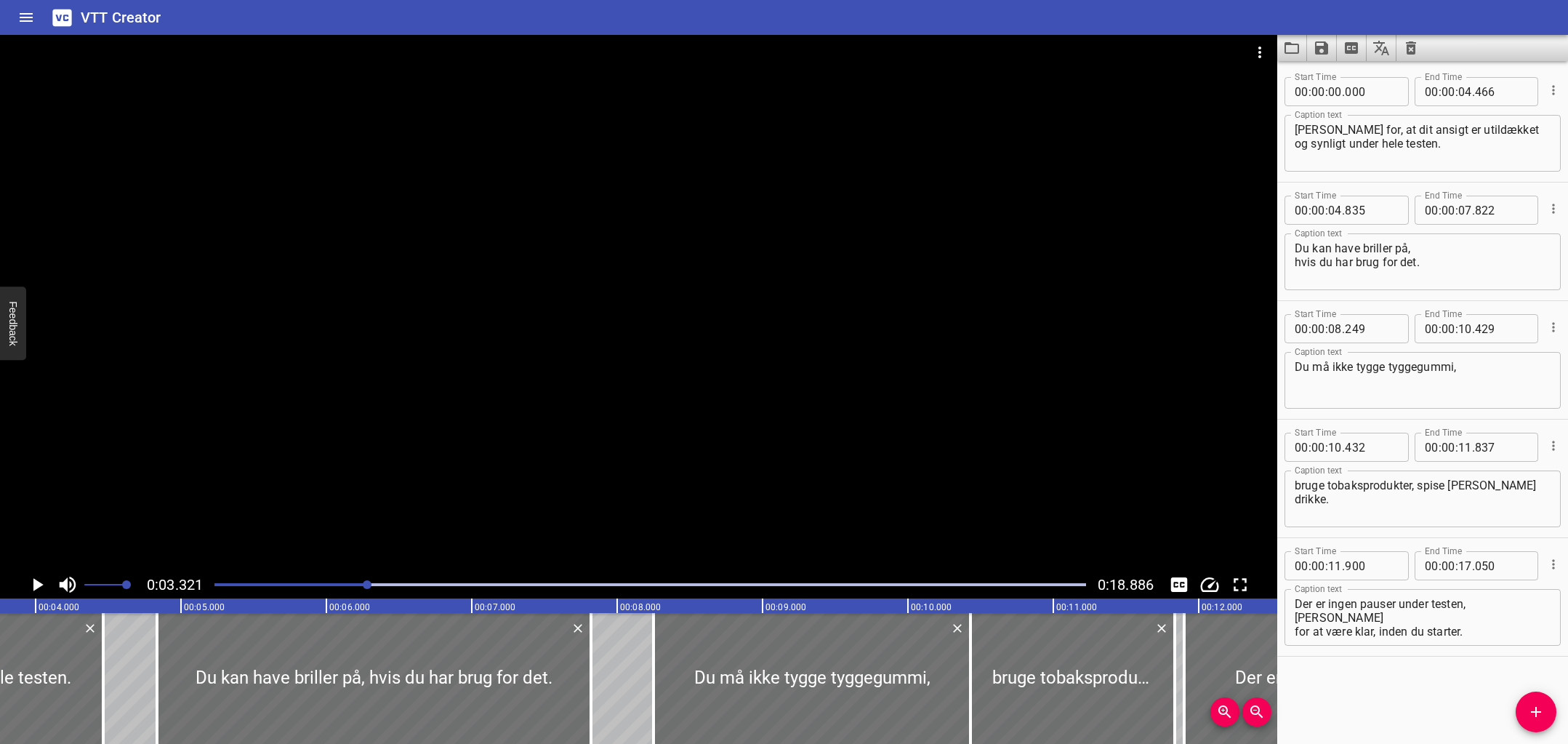
scroll to position [0, 483]
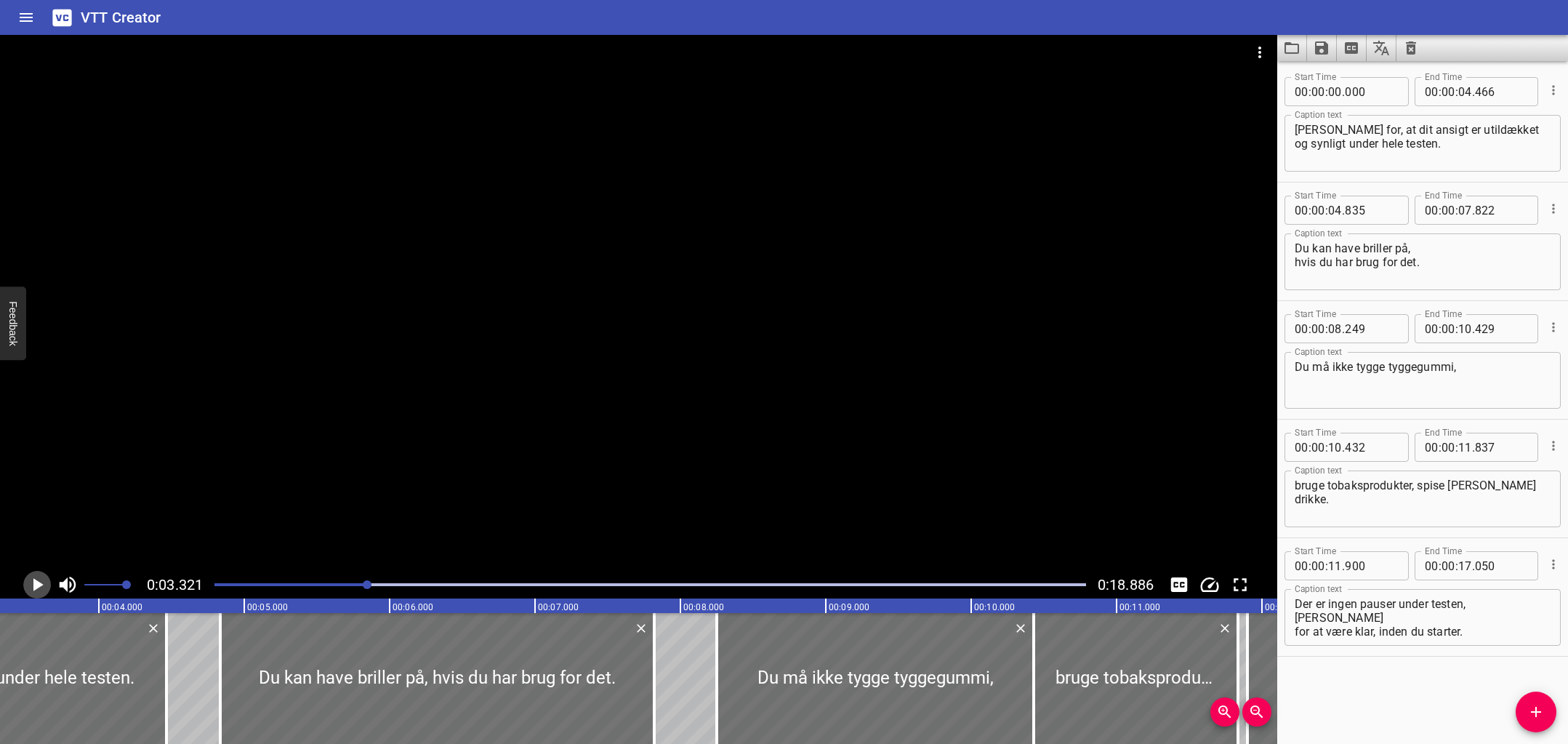
click at [40, 584] on icon "Play/Pause" at bounding box center [38, 584] width 10 height 13
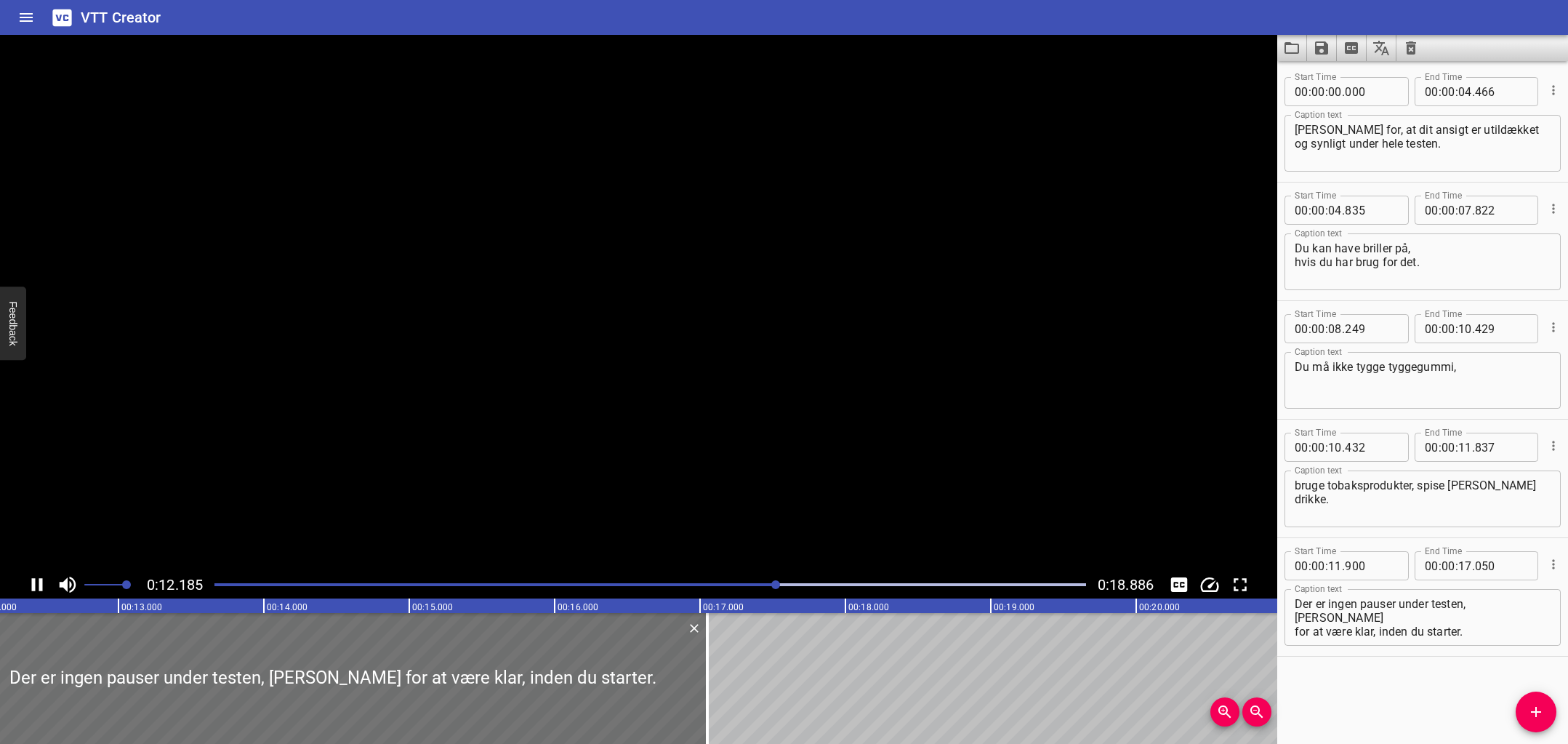
click at [40, 586] on icon "Play/Pause" at bounding box center [37, 584] width 11 height 13
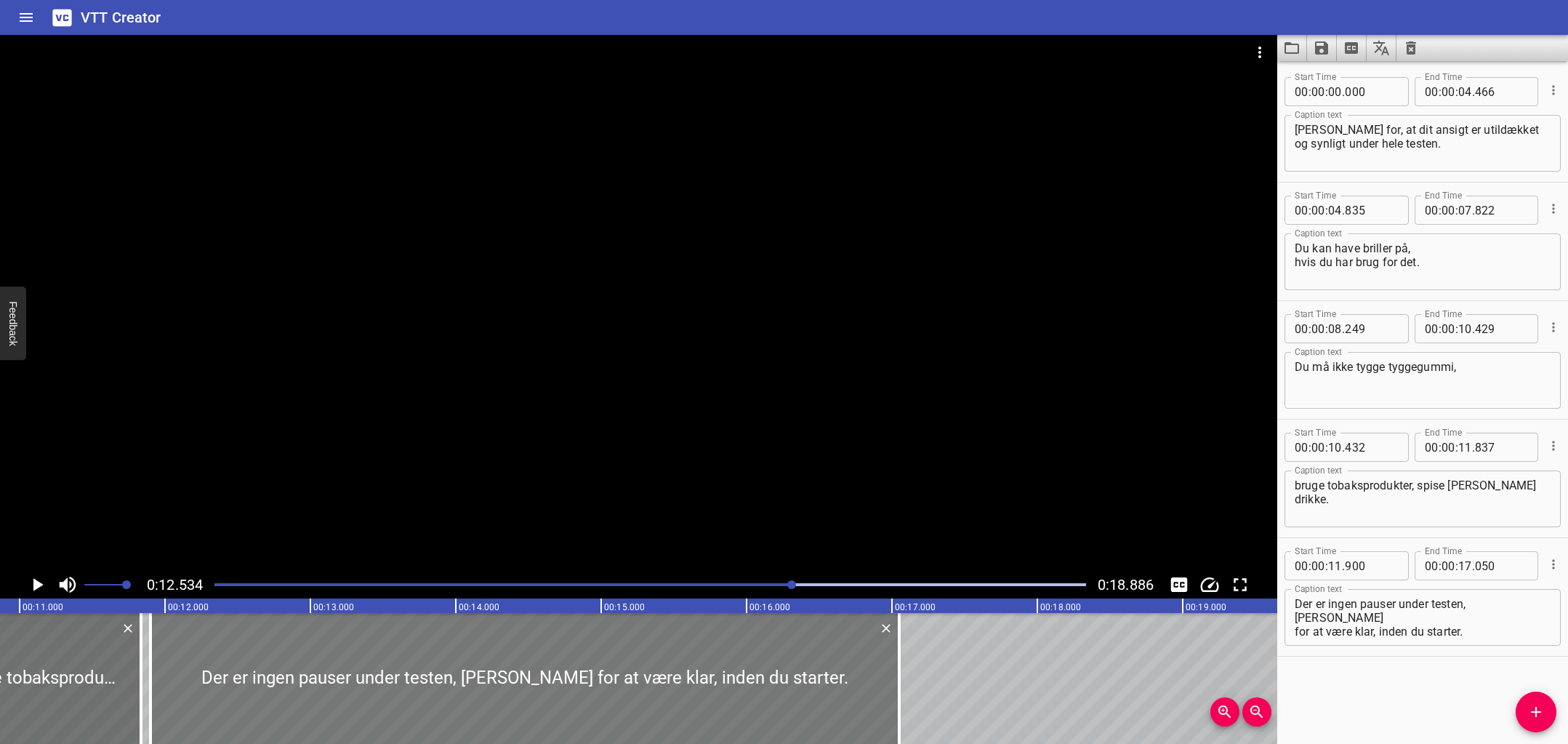
scroll to position [0, 1577]
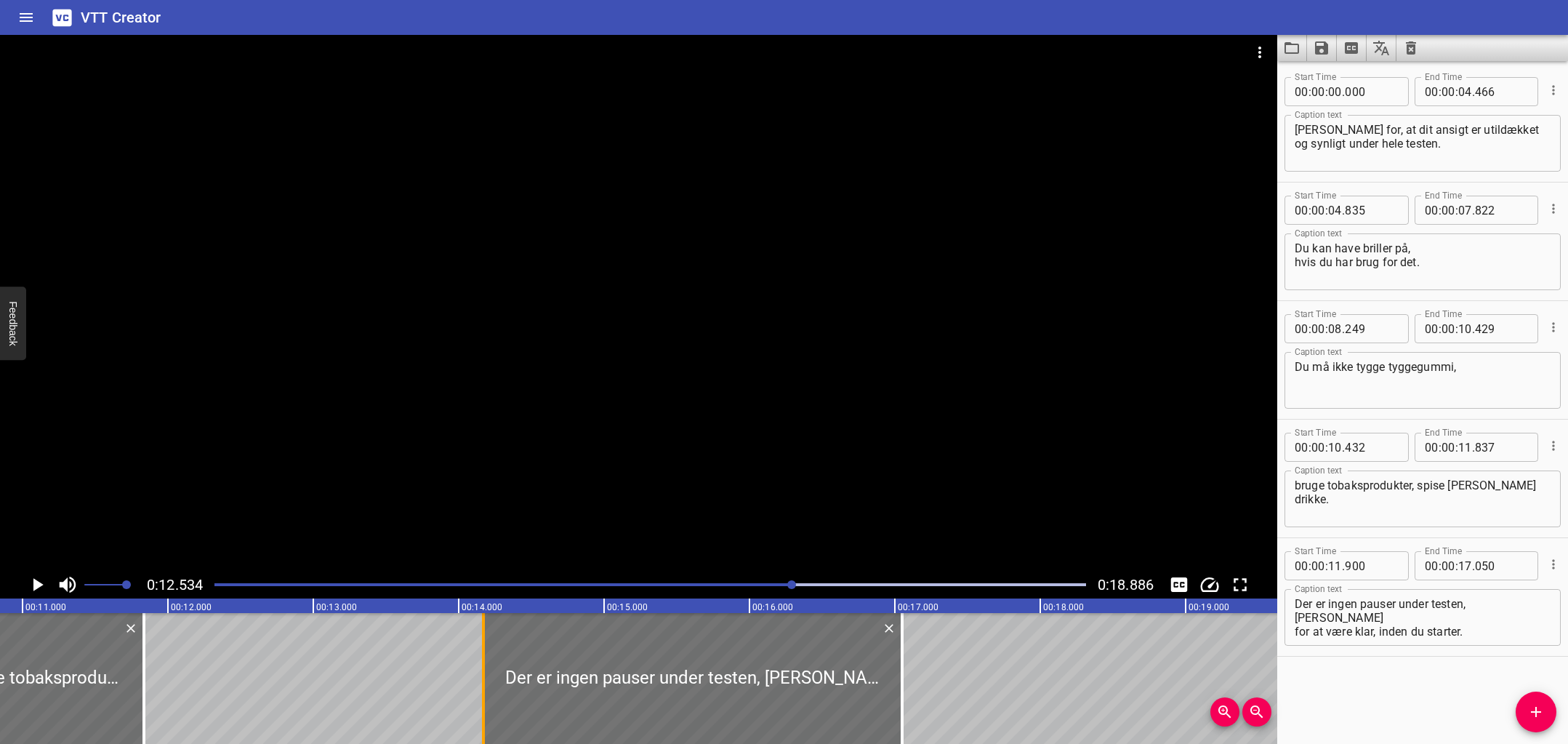
drag, startPoint x: 155, startPoint y: 669, endPoint x: 485, endPoint y: 687, distance: 330.5
click at [485, 687] on div at bounding box center [483, 678] width 14 height 131
type input "14"
type input "170"
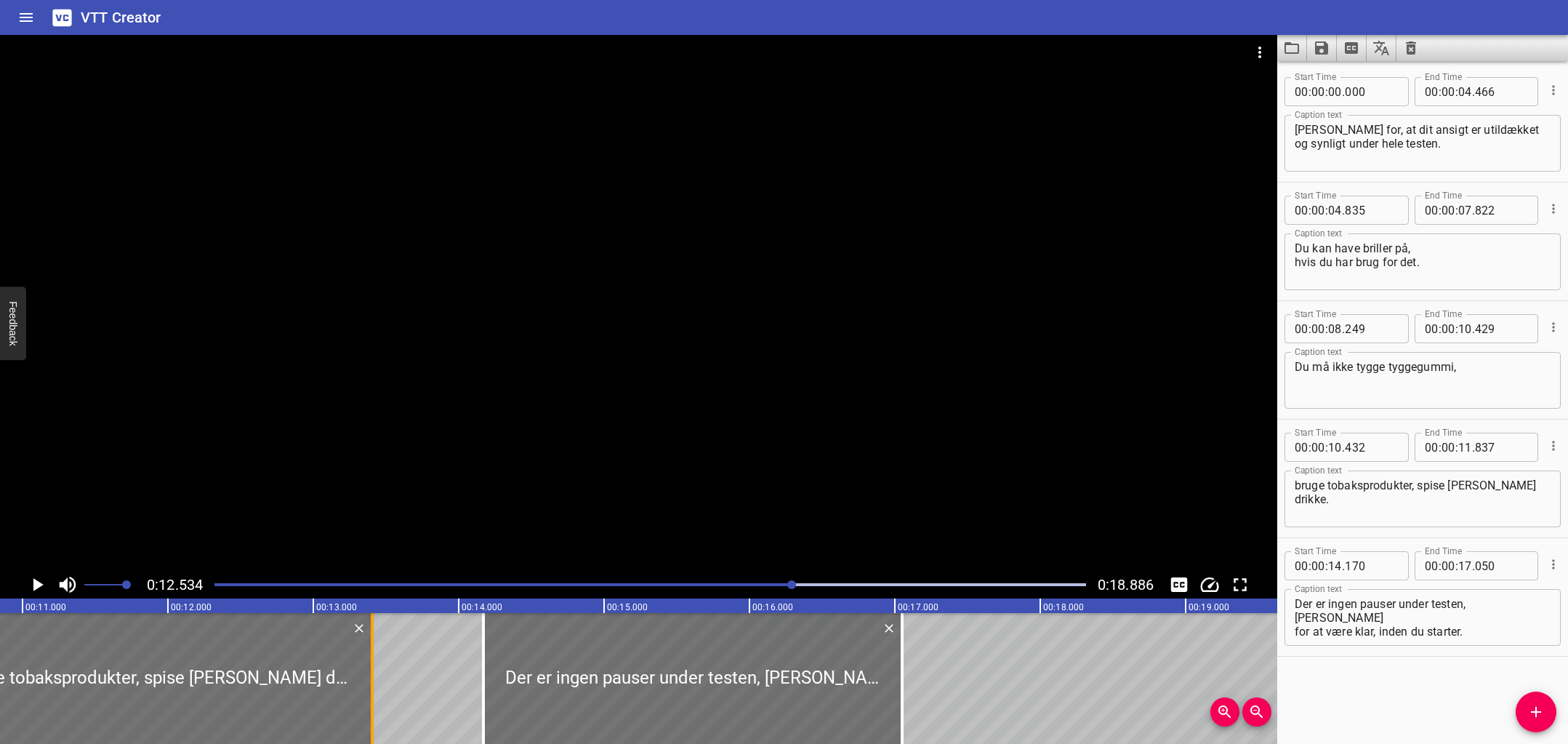
drag, startPoint x: 140, startPoint y: 681, endPoint x: 369, endPoint y: 696, distance: 229.5
click at [369, 696] on div at bounding box center [372, 678] width 14 height 131
type input "13"
type input "407"
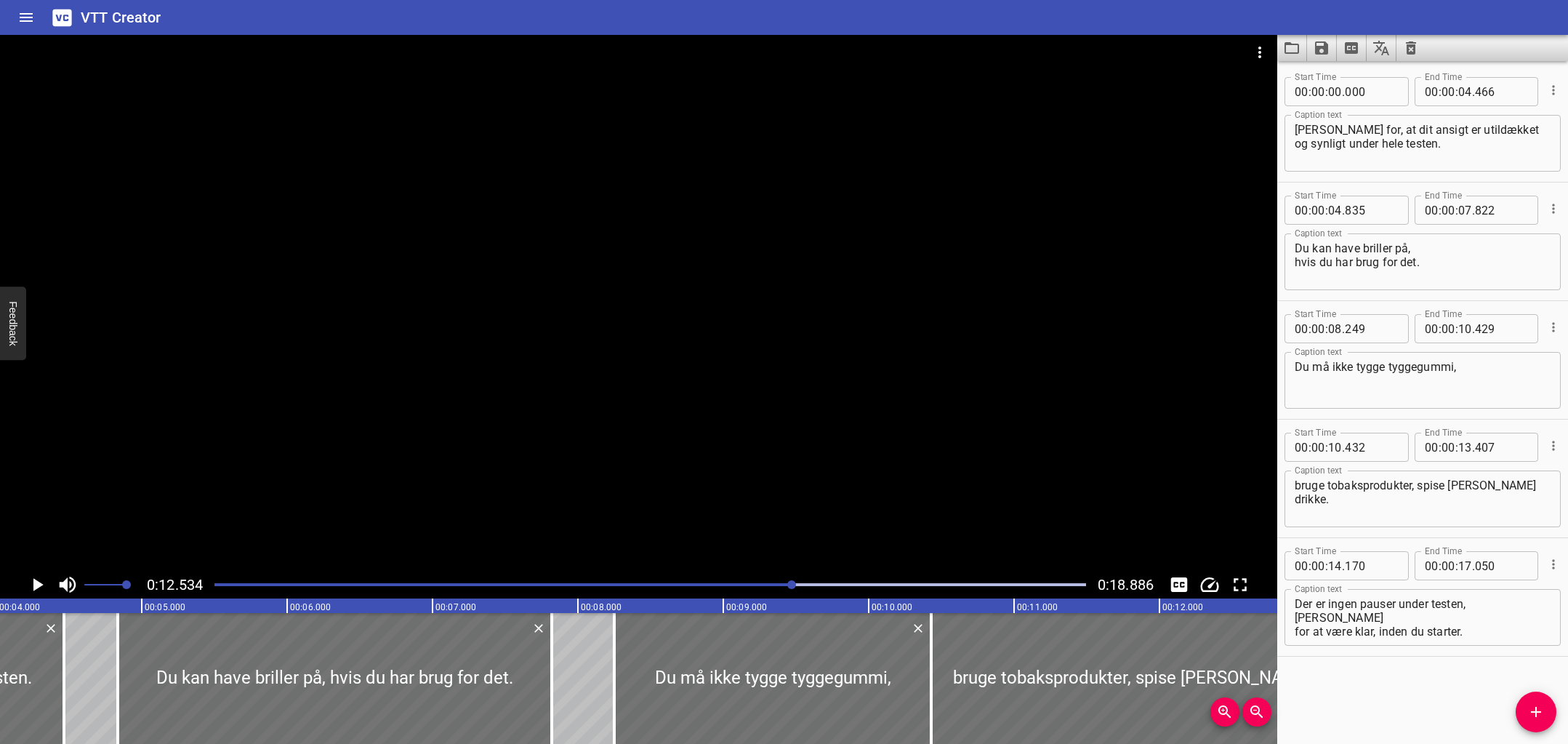
scroll to position [0, 552]
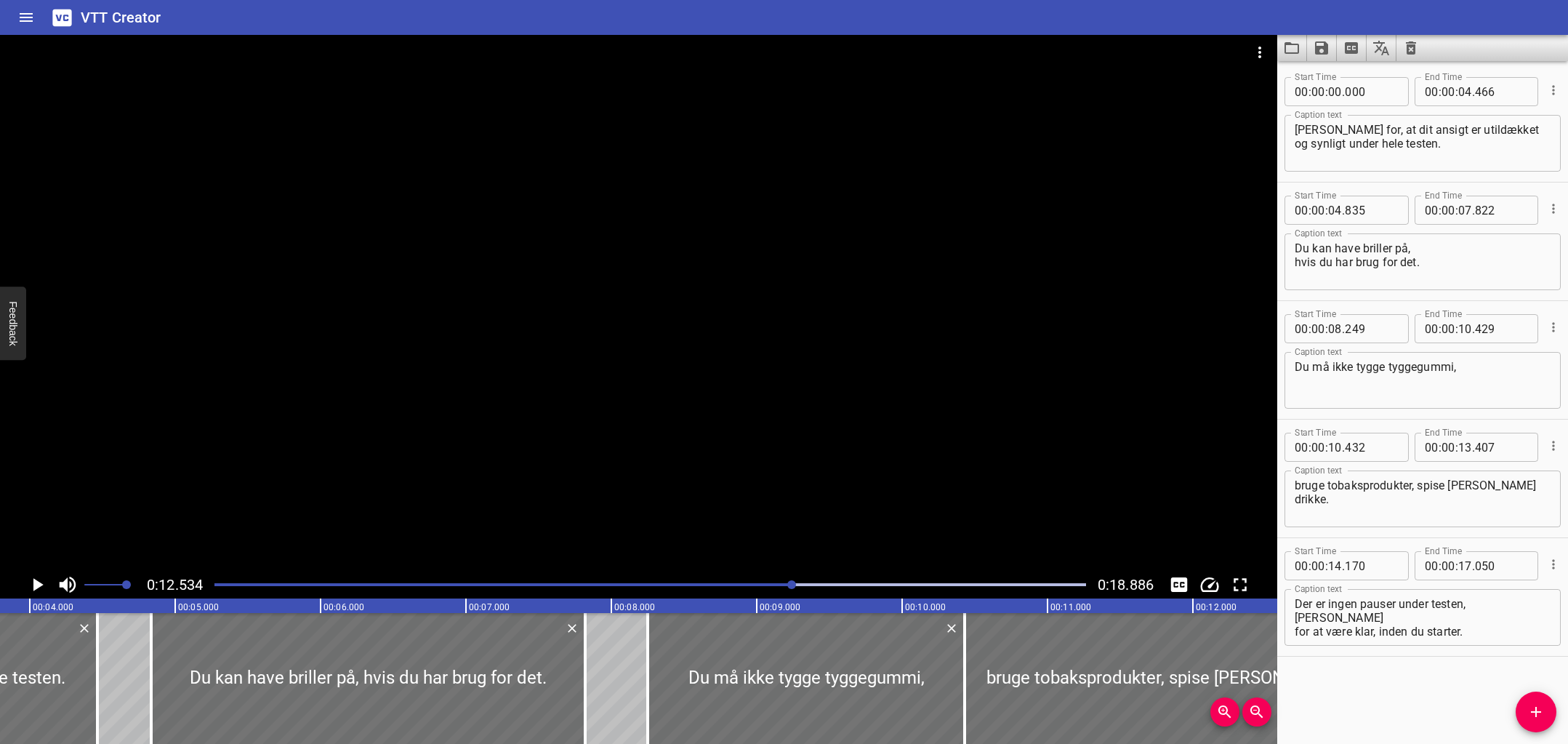
click at [600, 584] on div "Play progress" at bounding box center [357, 585] width 872 height 3
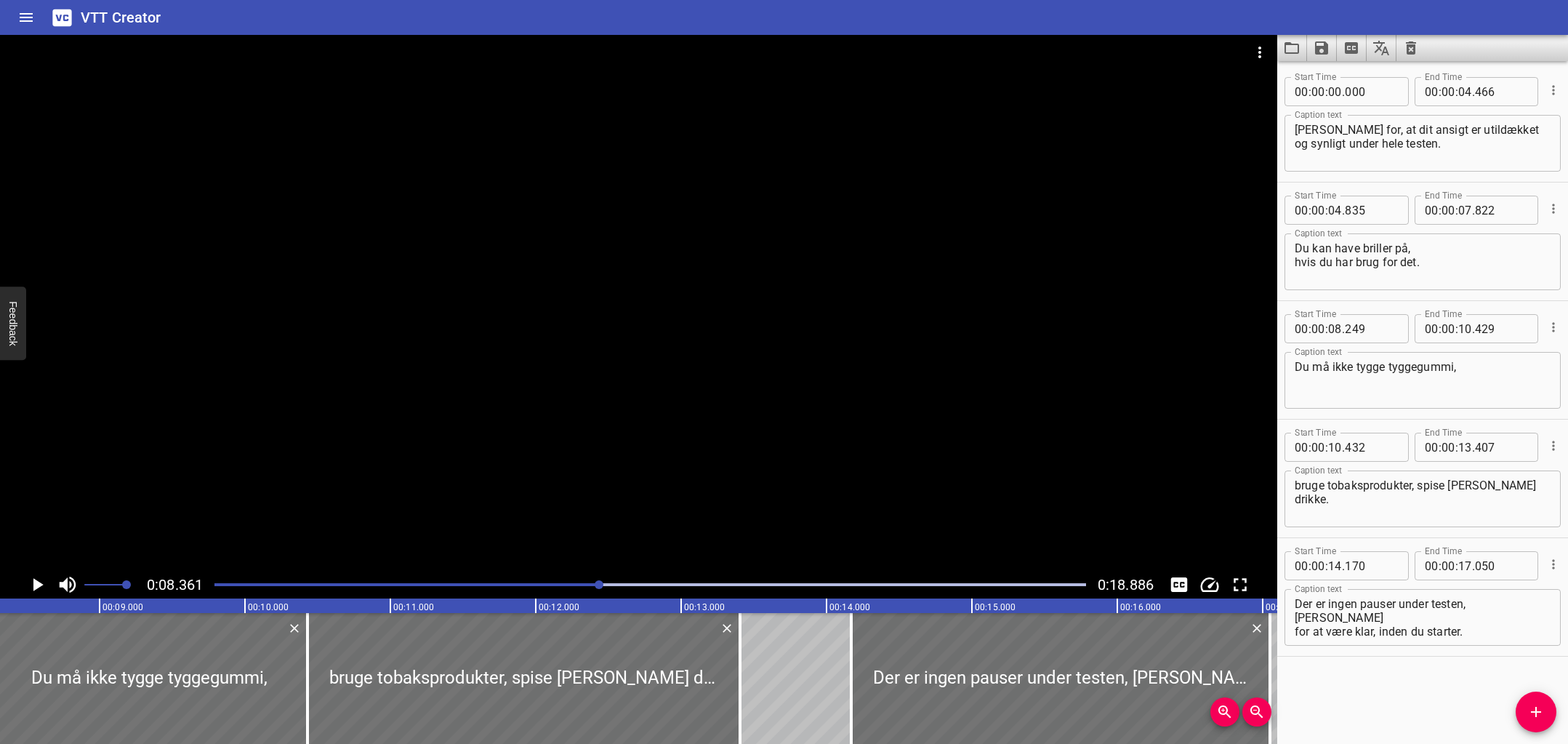
scroll to position [0, 1215]
click at [393, 583] on div "Play progress" at bounding box center [165, 585] width 872 height 3
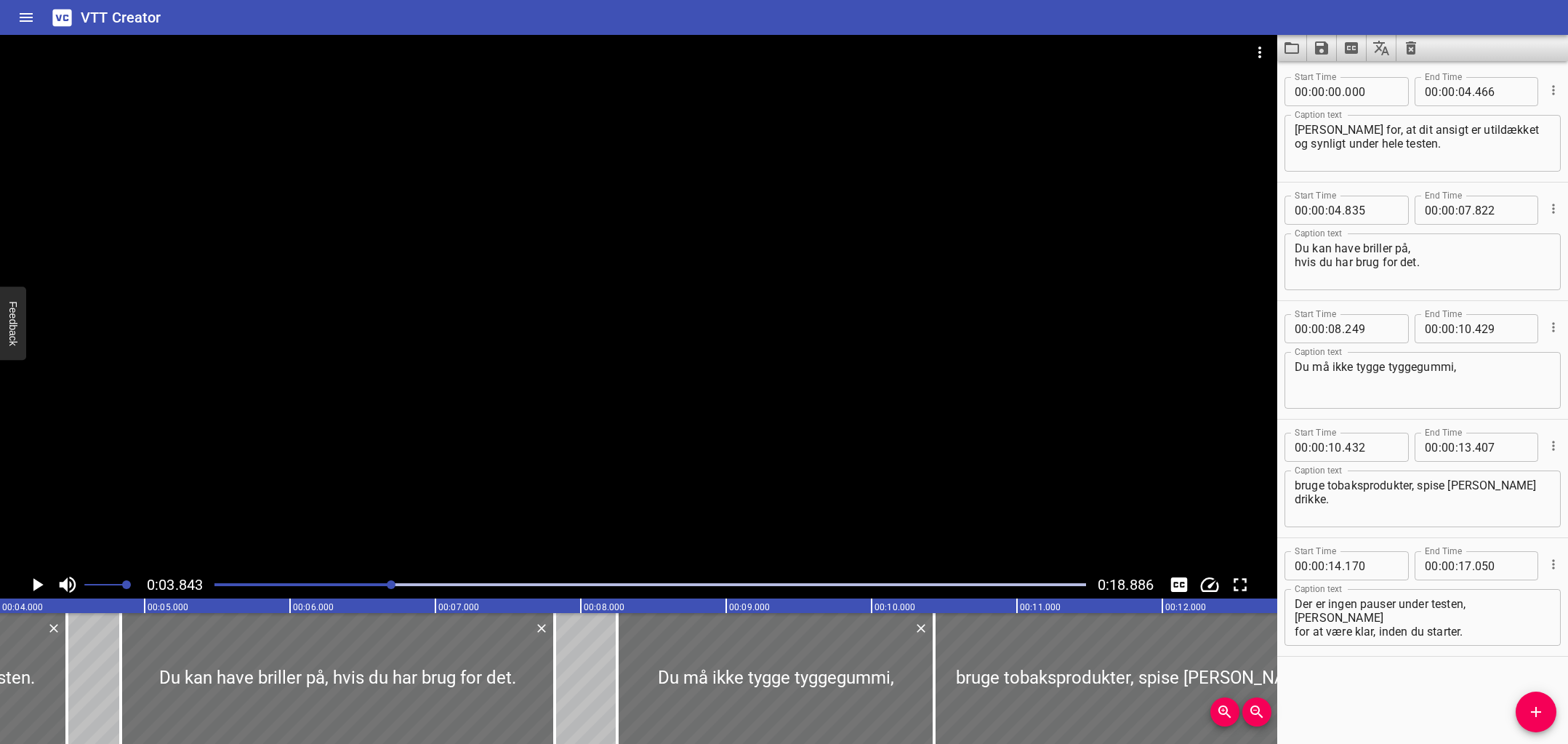
scroll to position [0, 559]
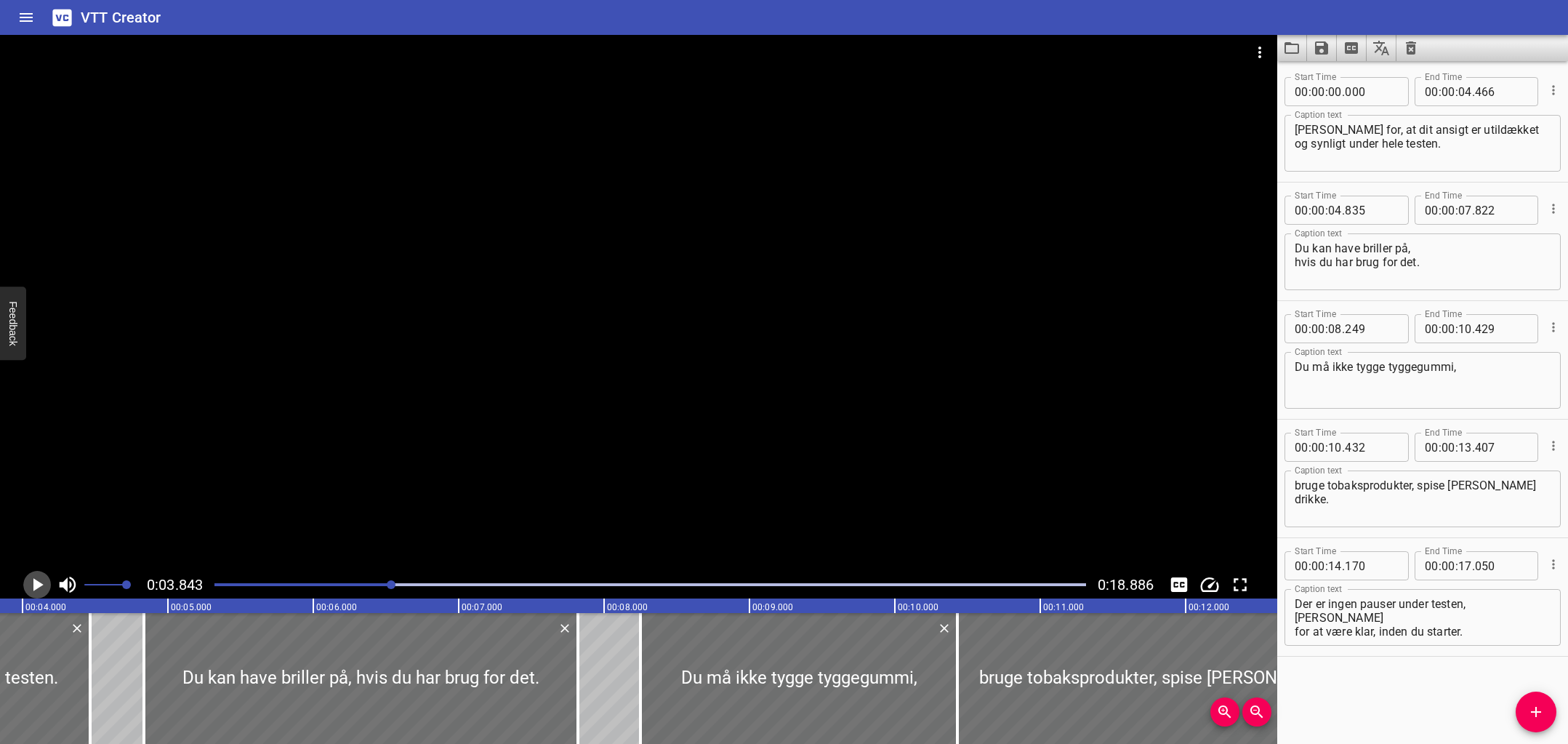
click at [32, 587] on icon "Play/Pause" at bounding box center [37, 584] width 22 height 22
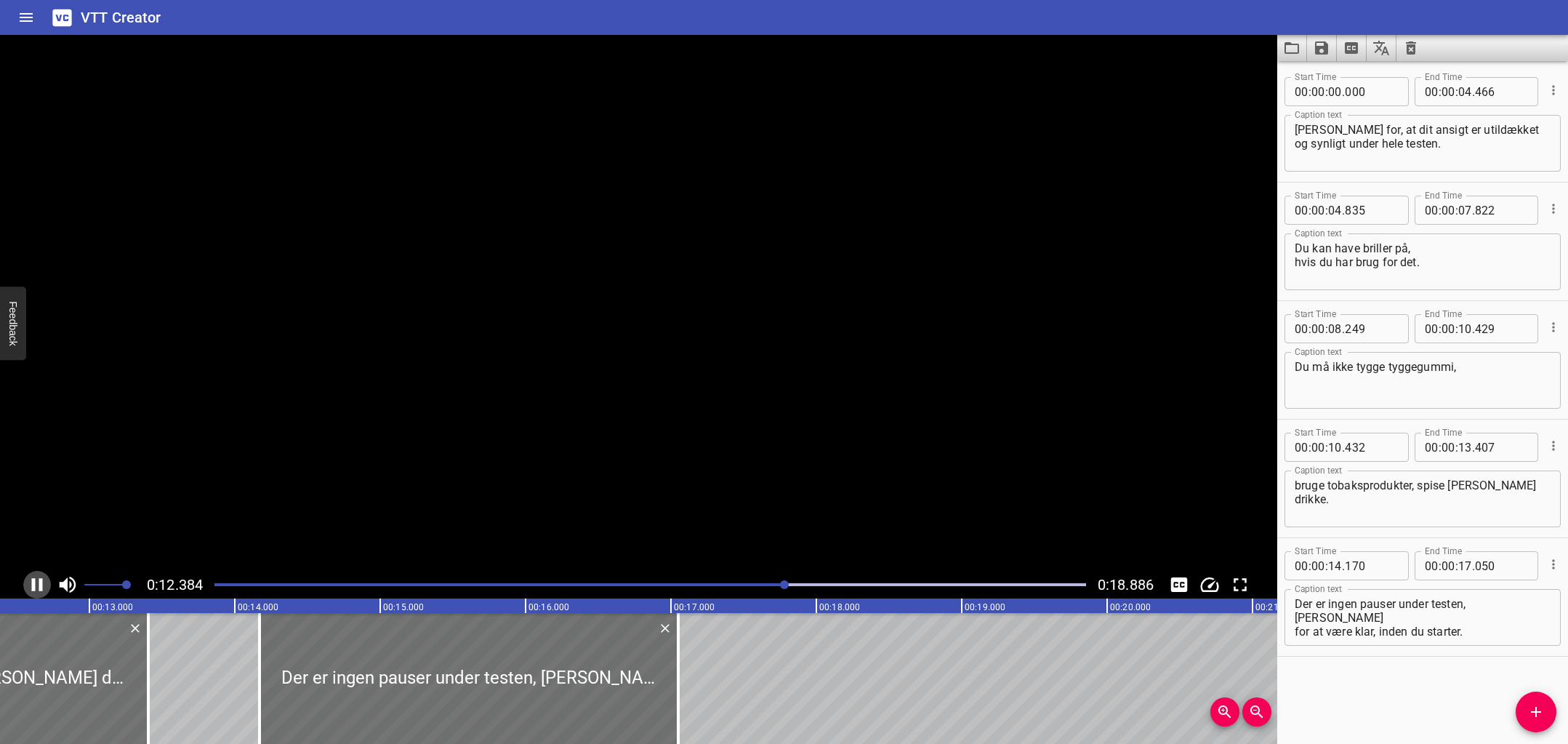
click at [32, 587] on icon "Play/Pause" at bounding box center [37, 584] width 11 height 13
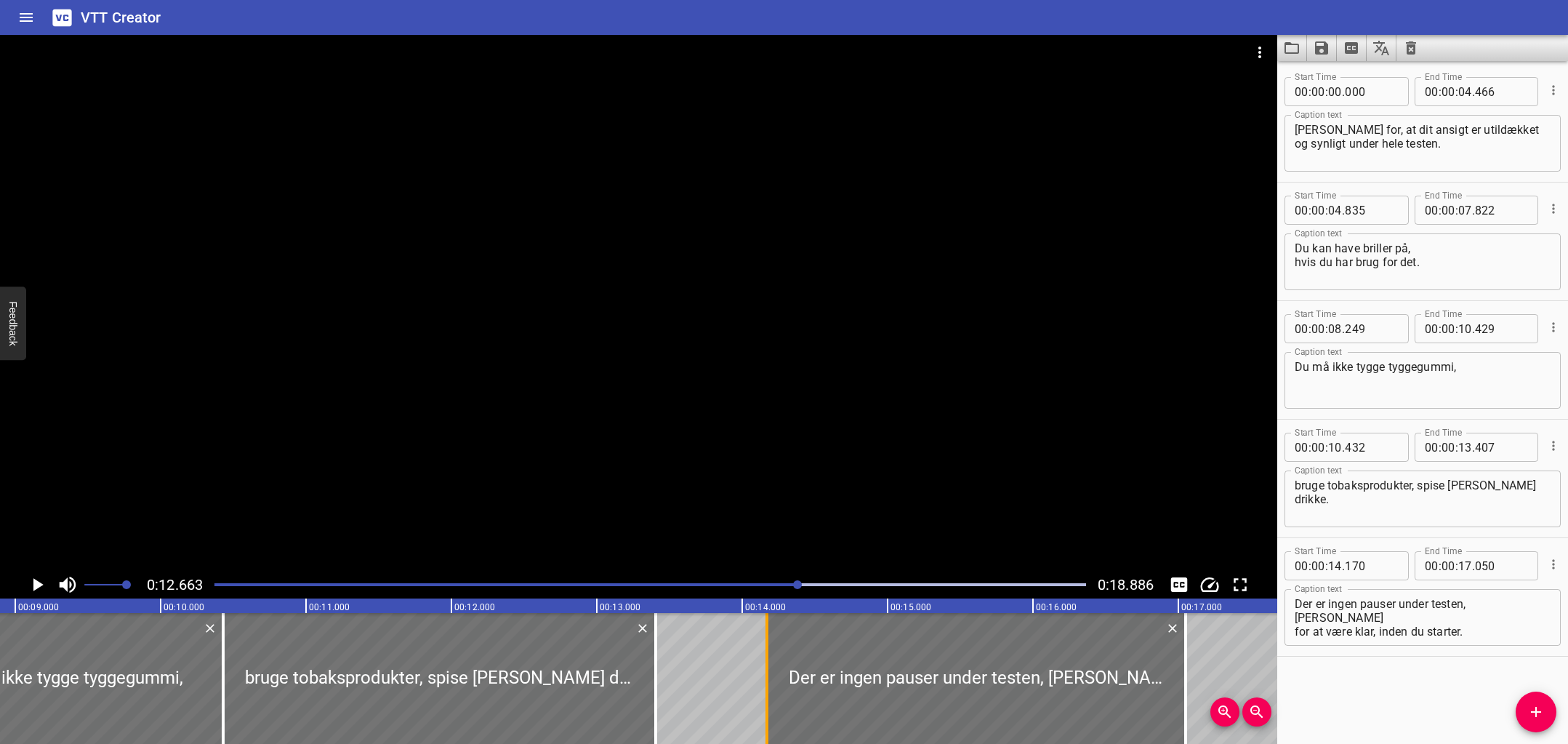
scroll to position [0, 1291]
click at [724, 584] on div "Play progress" at bounding box center [363, 585] width 872 height 3
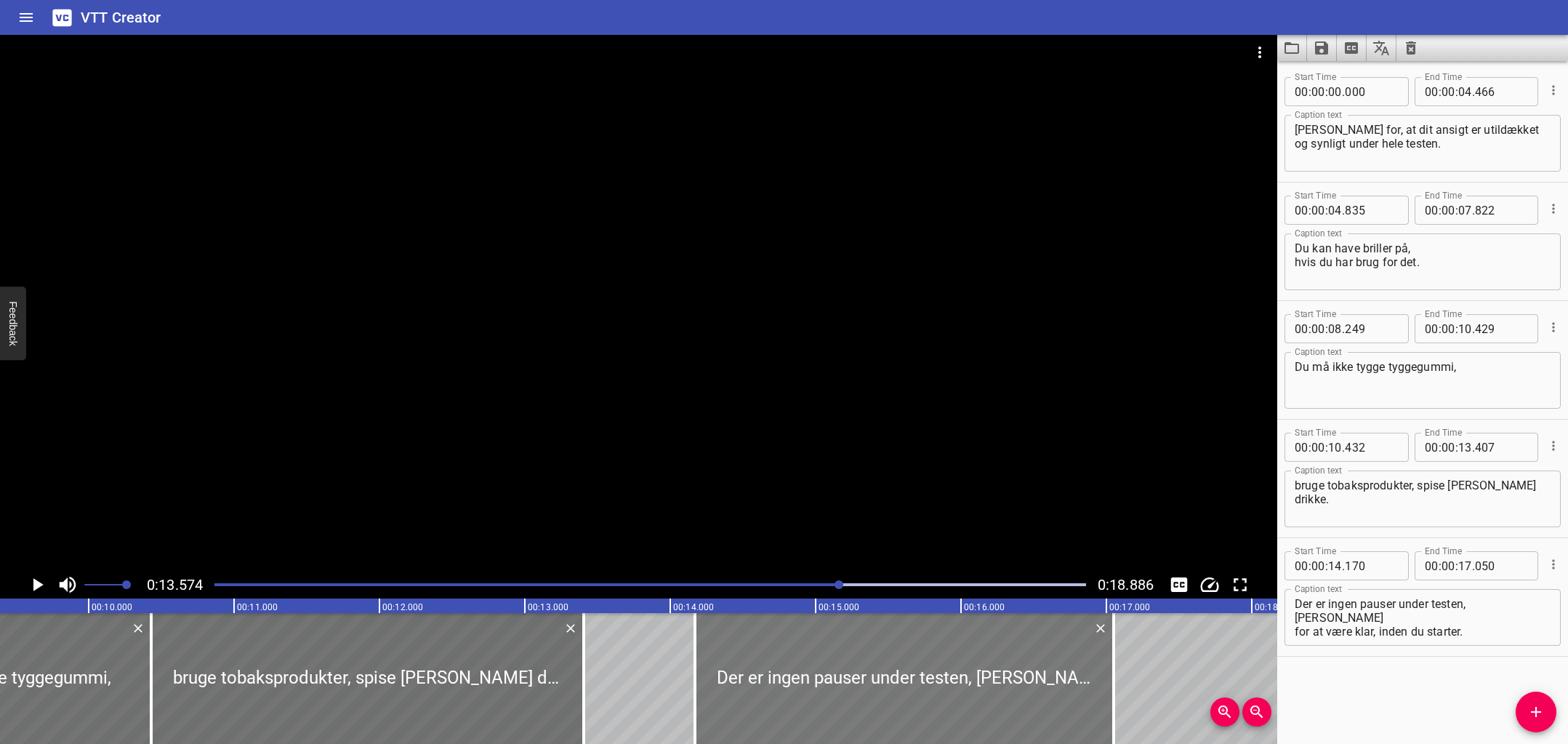
scroll to position [0, 1270]
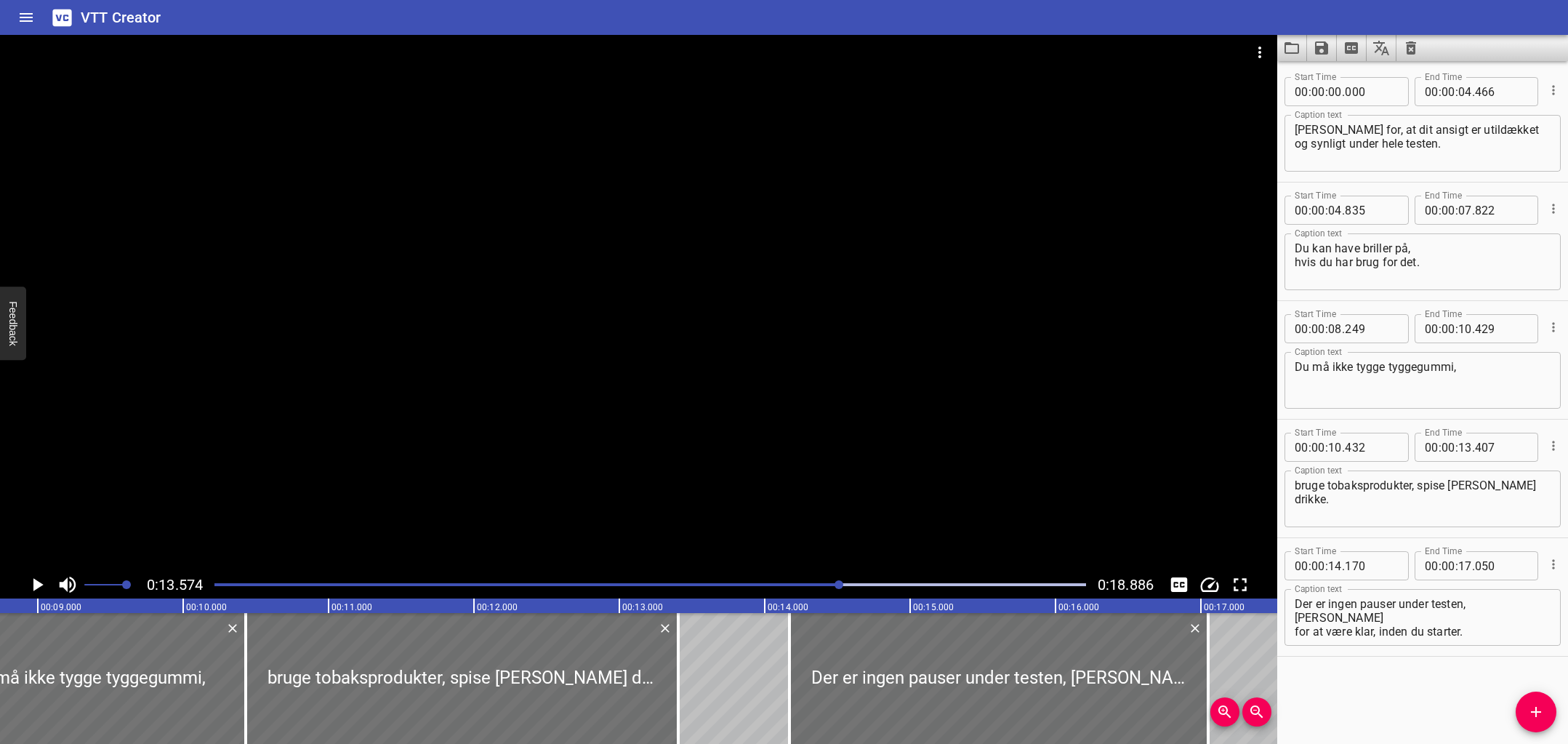
click at [489, 607] on text "00:12.000" at bounding box center [497, 607] width 41 height 10
drag, startPoint x: 440, startPoint y: 608, endPoint x: 437, endPoint y: 597, distance: 11.4
click at [440, 608] on rect at bounding box center [547, 605] width 3634 height 14
click at [420, 577] on div at bounding box center [650, 584] width 889 height 20
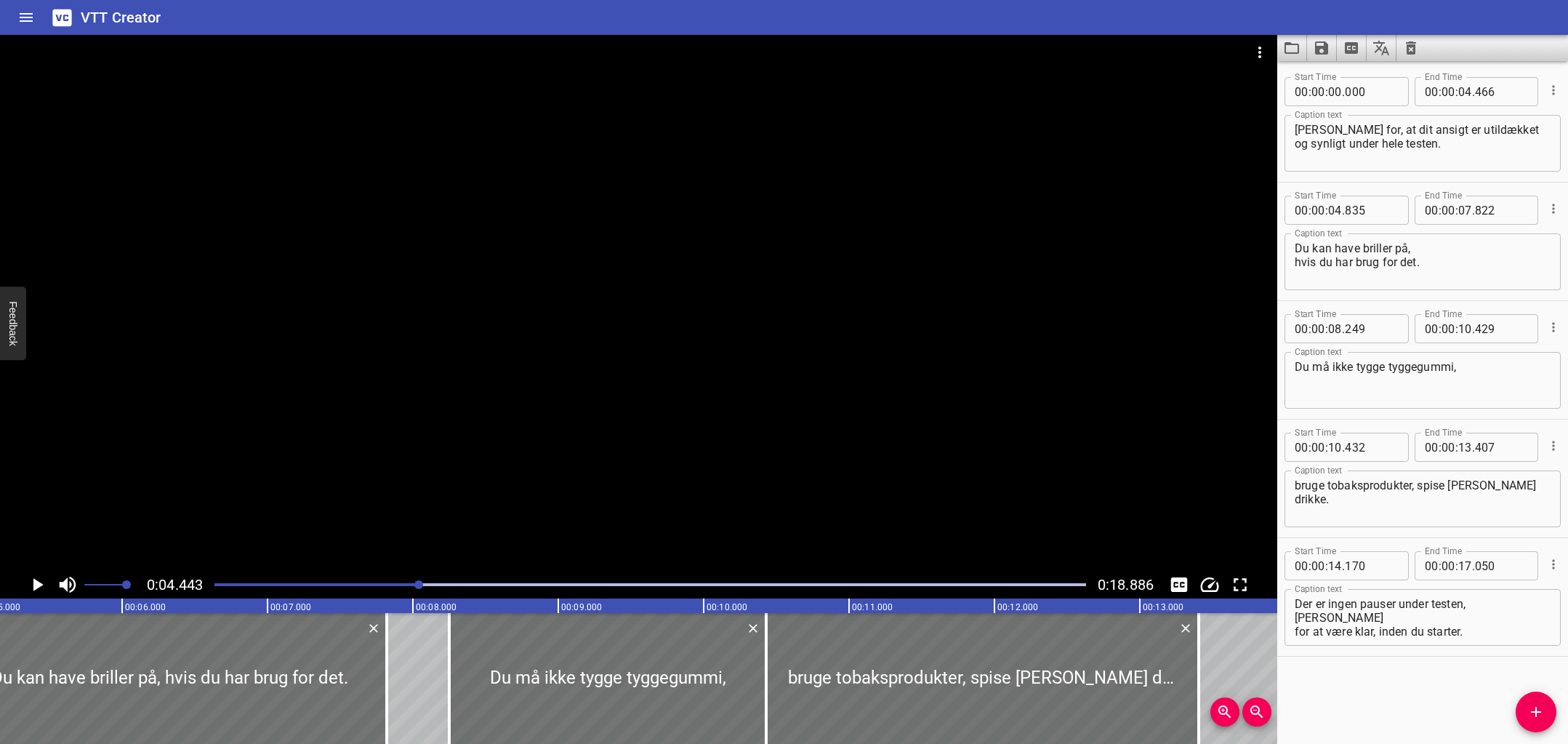
scroll to position [0, 647]
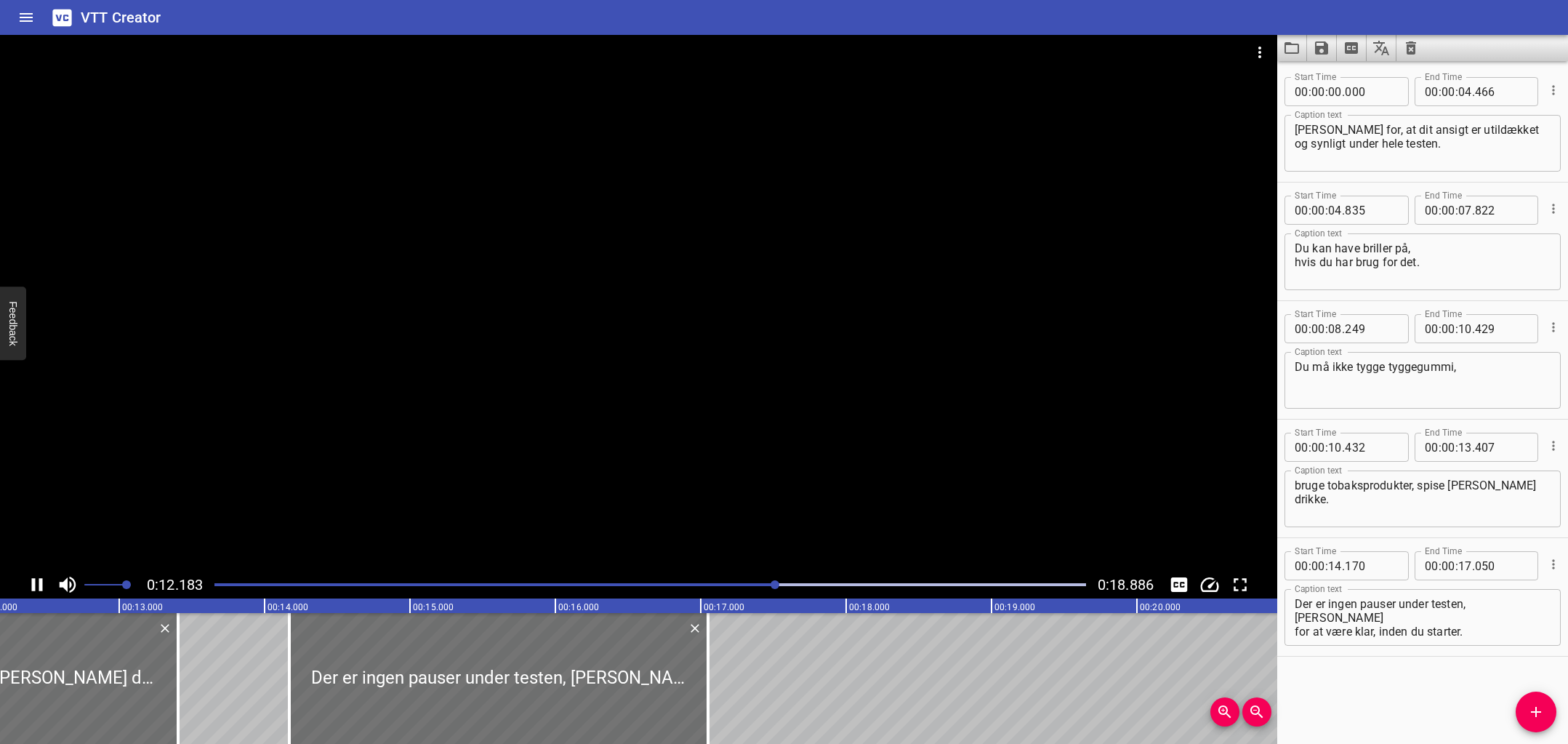
click at [38, 587] on icon "Play/Pause" at bounding box center [37, 584] width 22 height 22
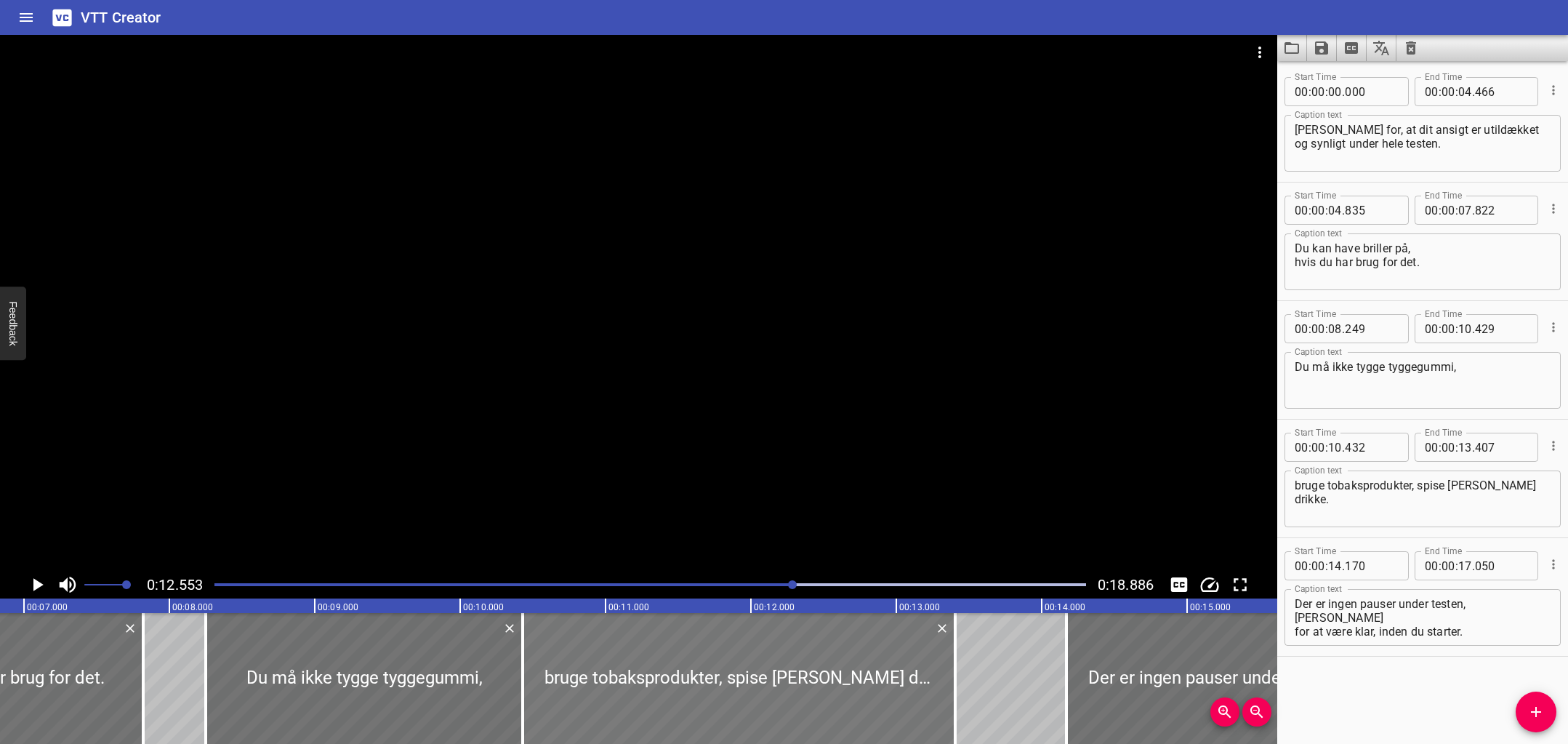
scroll to position [0, 996]
click at [534, 665] on div at bounding box center [736, 678] width 433 height 131
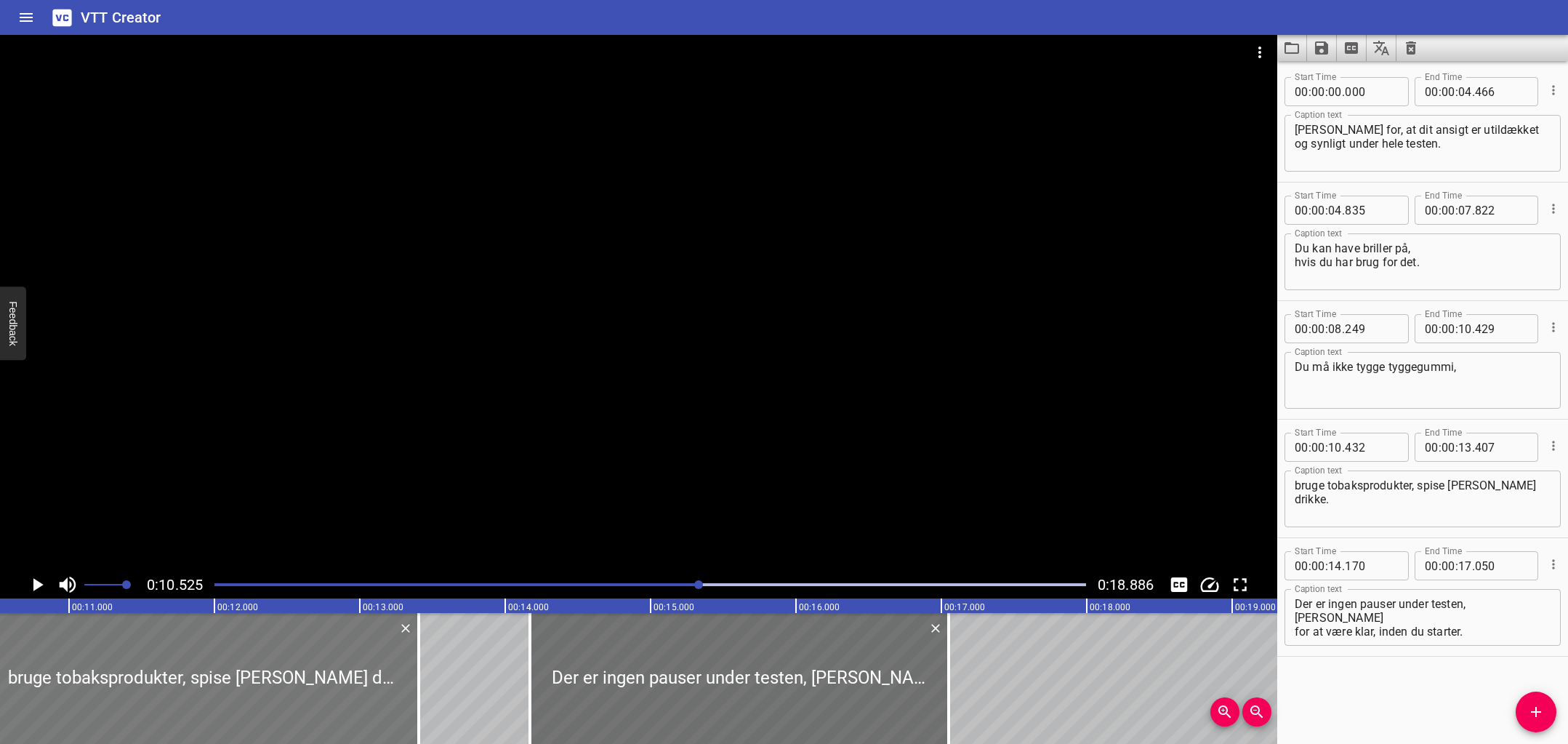
click at [395, 666] on div at bounding box center [202, 678] width 433 height 131
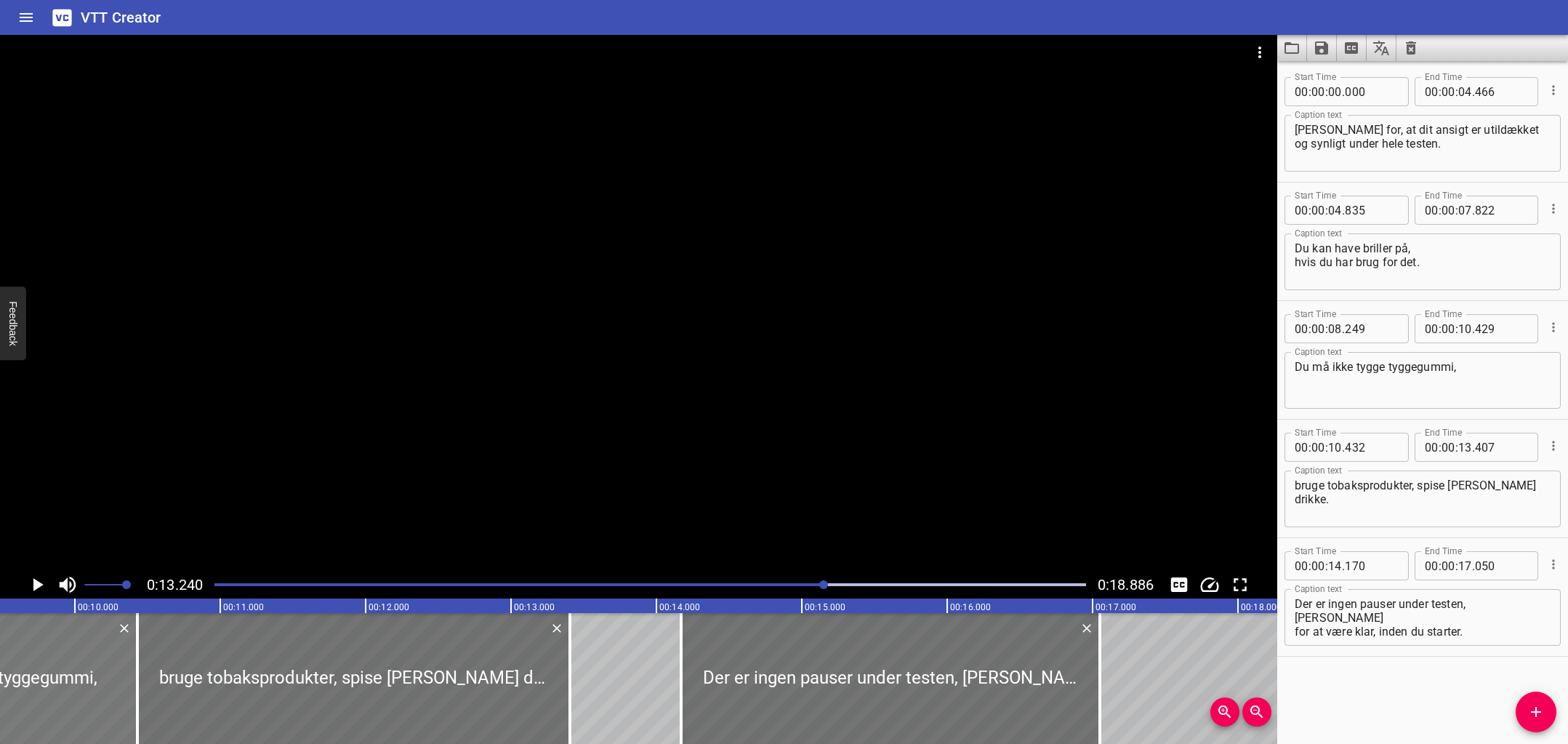
scroll to position [0, 814]
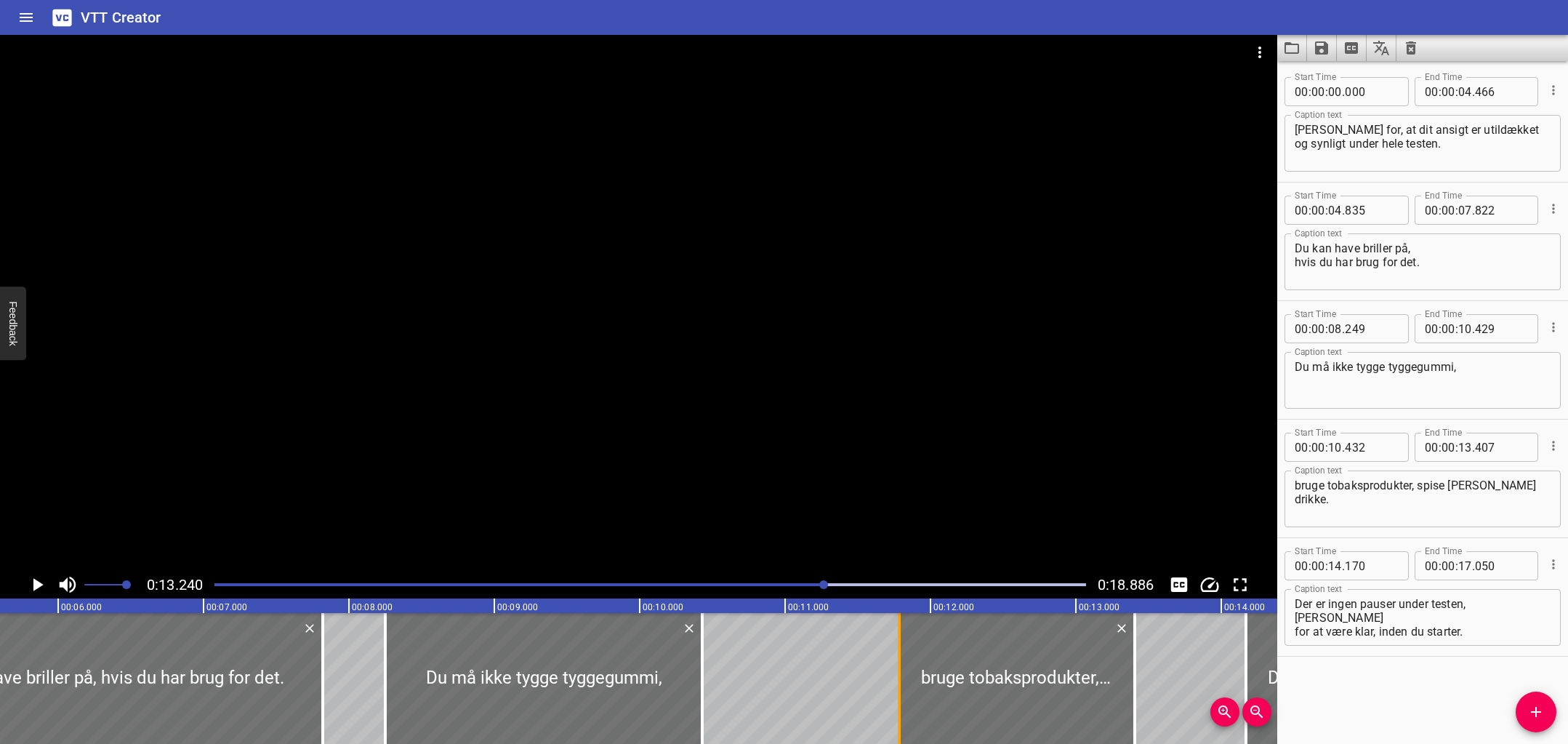
drag, startPoint x: 703, startPoint y: 678, endPoint x: 900, endPoint y: 681, distance: 197.0
click at [900, 681] on div at bounding box center [900, 678] width 3 height 131
type input "11"
type input "792"
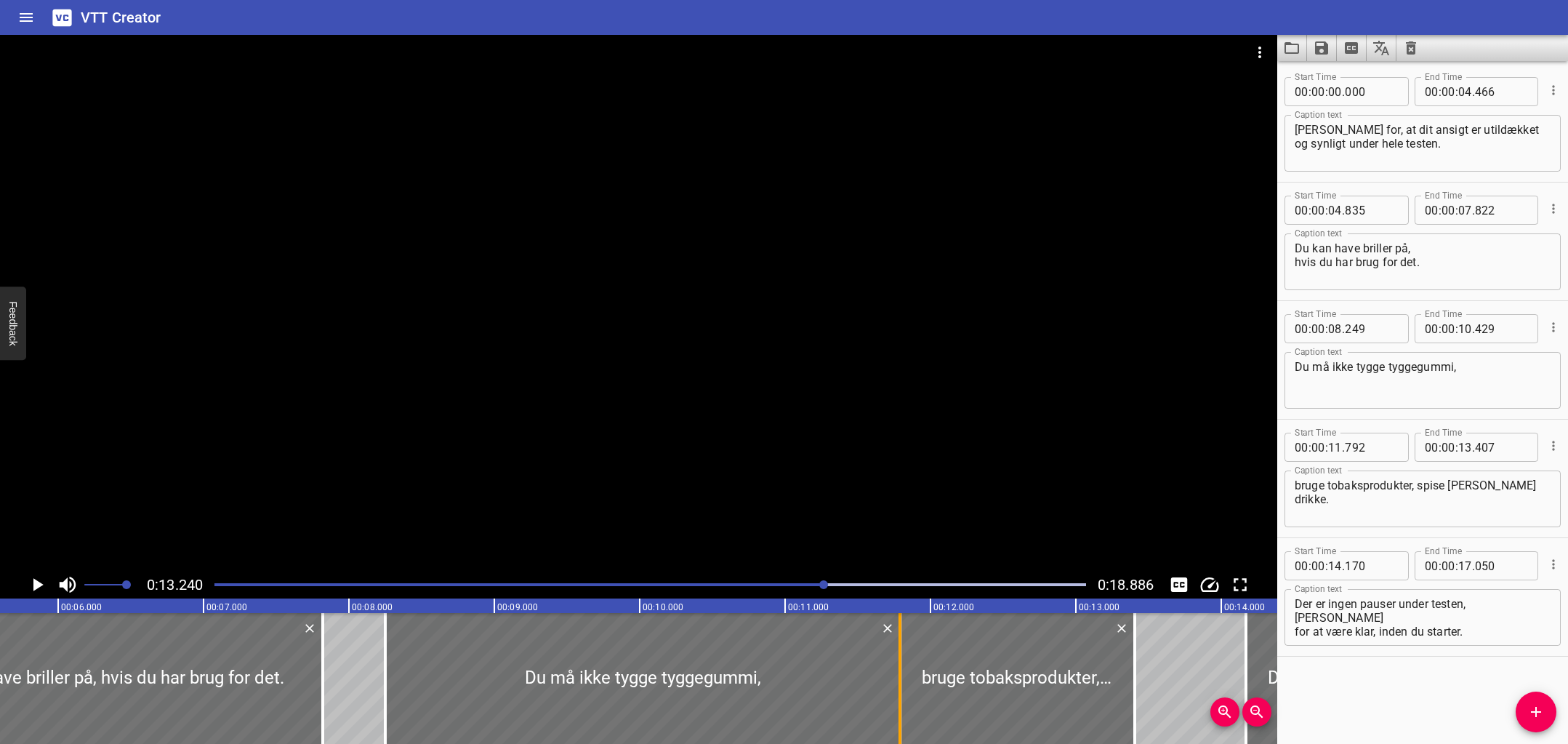
drag, startPoint x: 699, startPoint y: 673, endPoint x: 900, endPoint y: 677, distance: 201.0
type input "11"
type input "799"
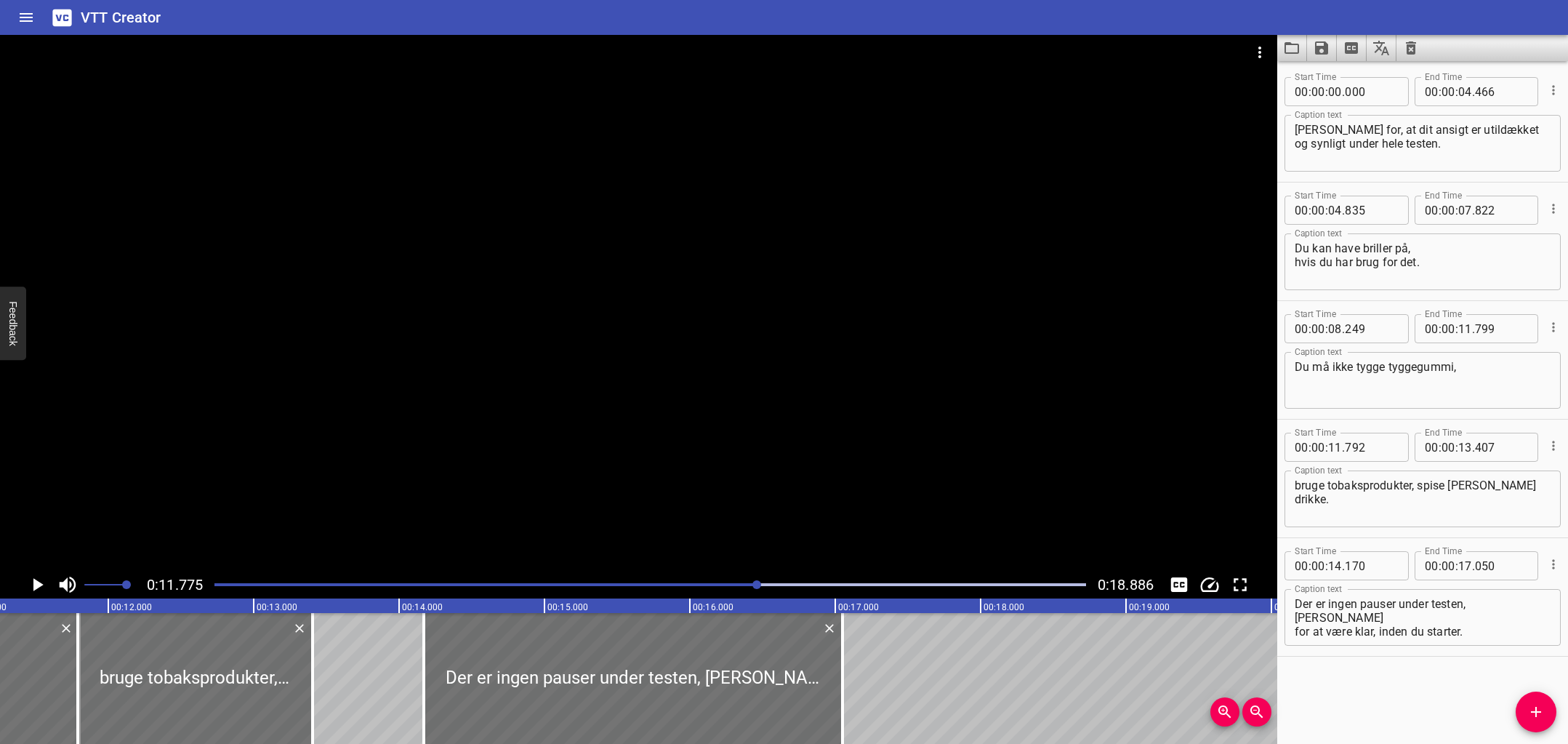
scroll to position [0, 1712]
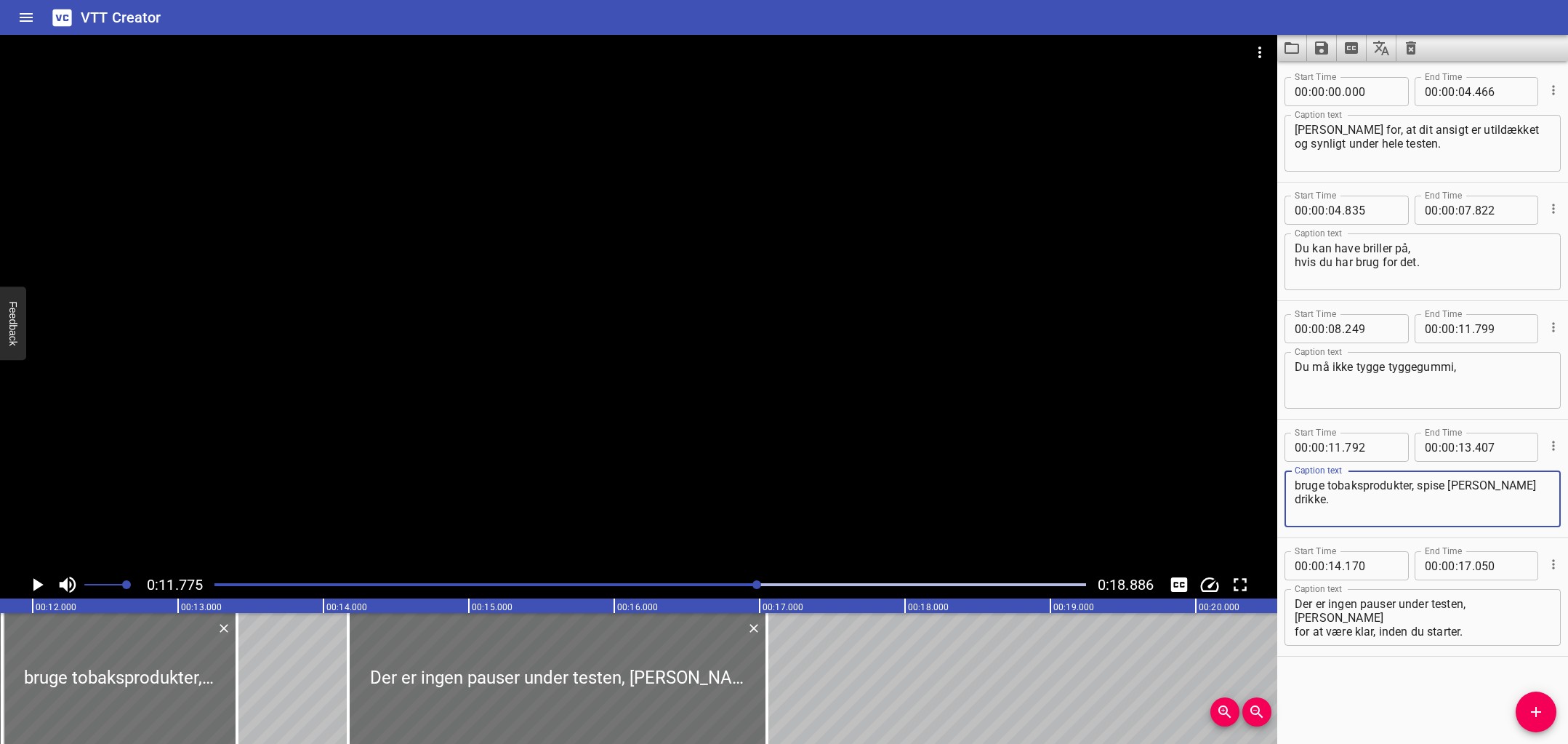
drag, startPoint x: 1418, startPoint y: 487, endPoint x: 1250, endPoint y: 474, distance: 168.5
click at [1196, 481] on main "0:11.775 0:18.886 00:00.000 00:01.000 00:02.000 00:03.000 00:04.000 00:05.000 0…" at bounding box center [784, 389] width 1568 height 708
type textarea "spise eller drikke."
click at [1479, 366] on textarea "Du må ikke tygge tyggegummi," at bounding box center [1422, 380] width 256 height 42
paste textarea "bruge tobaksprodukter,"
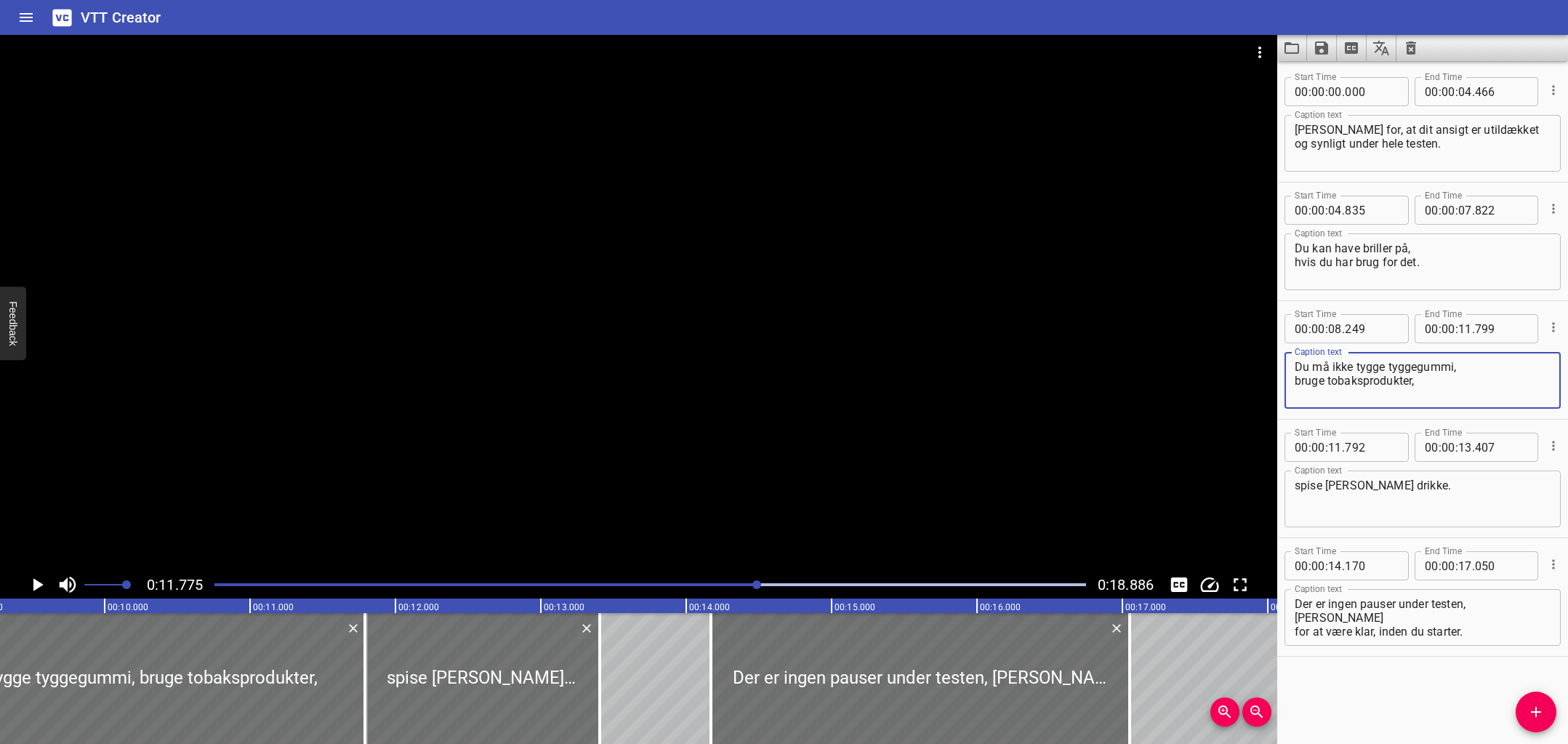
scroll to position [0, 1204]
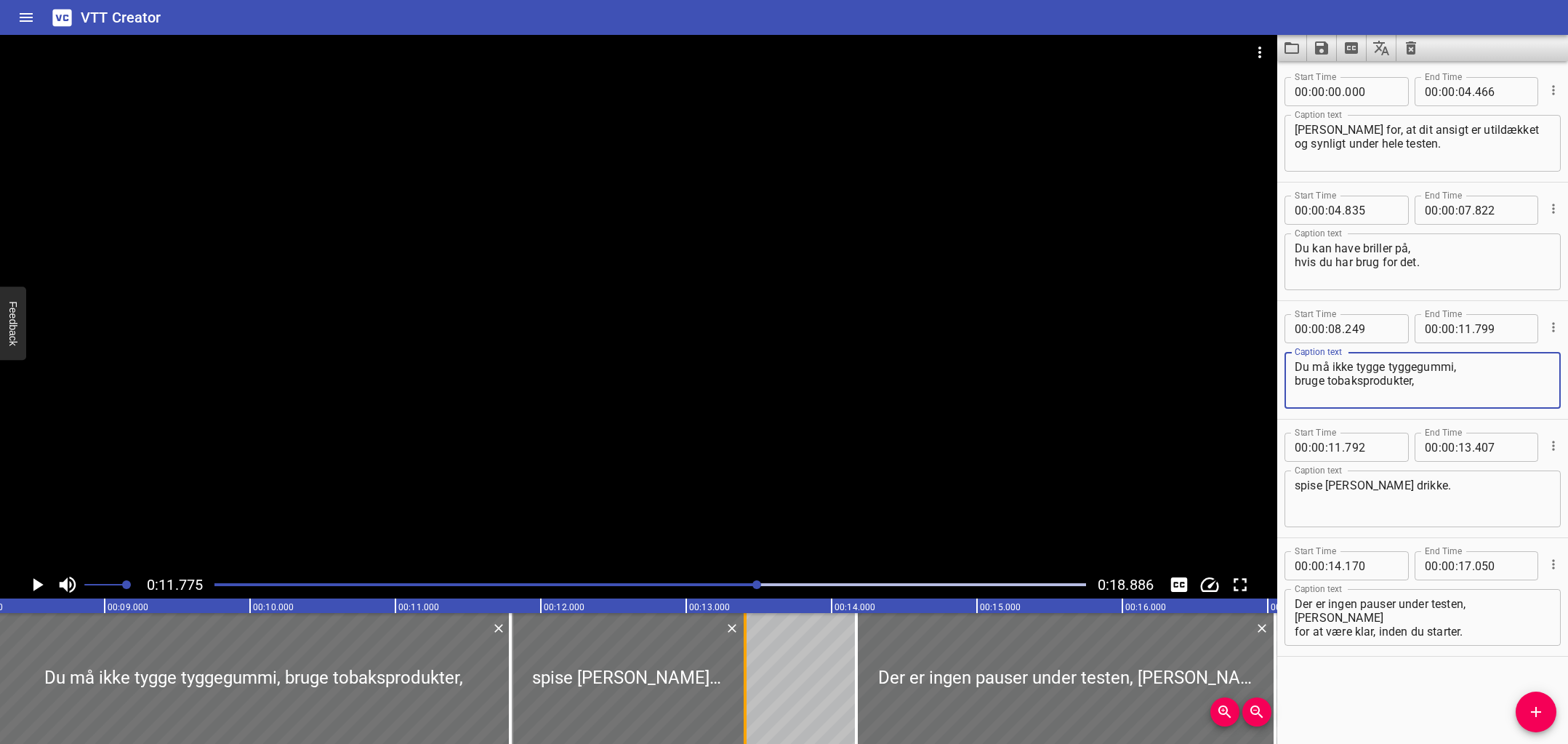
type textarea "Du må ikke tygge tyggegummi, bruge tobaksprodukter,"
click at [752, 662] on div at bounding box center [752, 678] width 3 height 131
drag, startPoint x: 752, startPoint y: 662, endPoint x: 771, endPoint y: 665, distance: 19.2
click at [771, 665] on div at bounding box center [770, 678] width 3 height 131
type input "582"
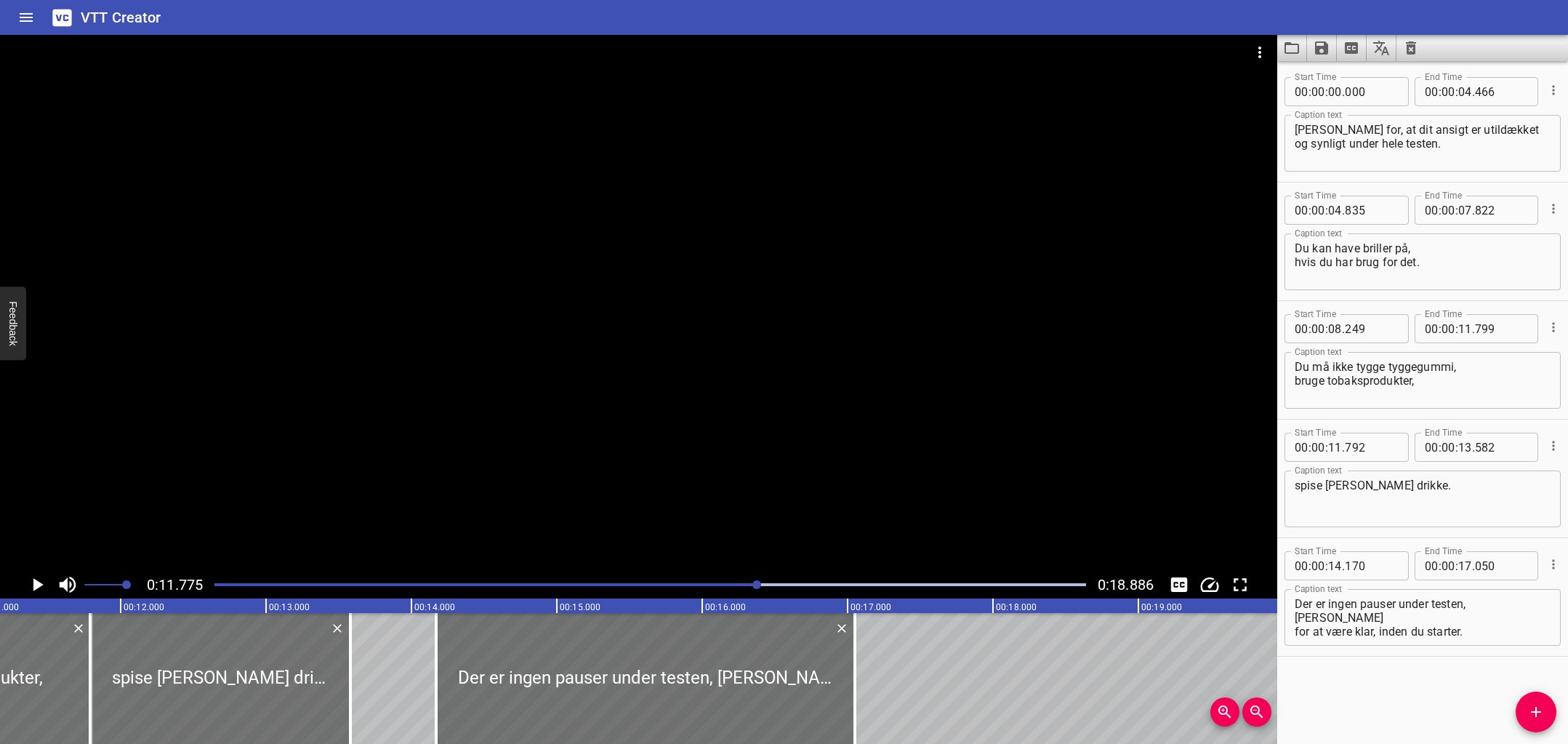
scroll to position [0, 1632]
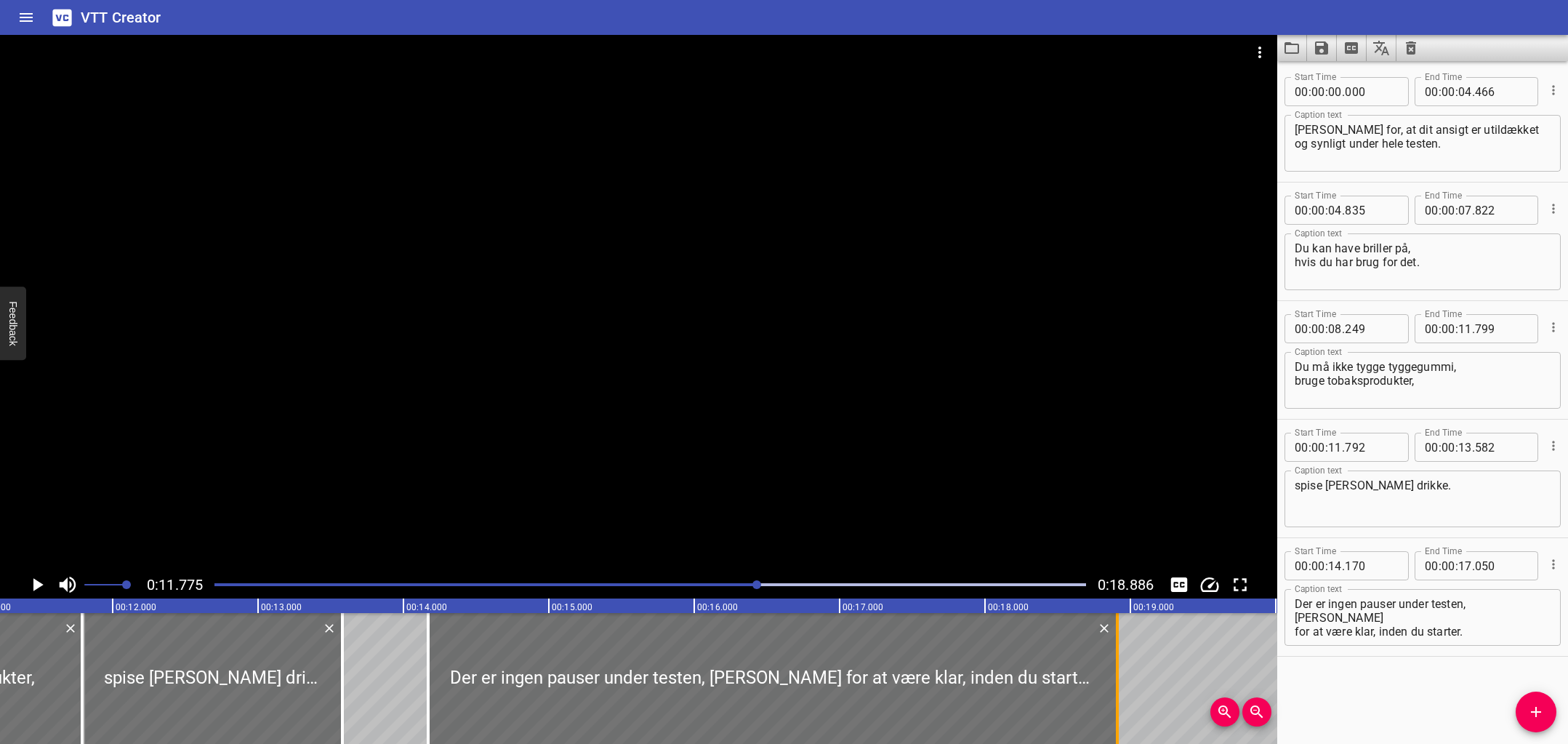
drag, startPoint x: 848, startPoint y: 663, endPoint x: 1119, endPoint y: 663, distance: 271.0
click at [1119, 663] on div at bounding box center [1117, 678] width 14 height 131
type input "18"
type input "910"
click at [755, 604] on rect at bounding box center [185, 605] width 3634 height 14
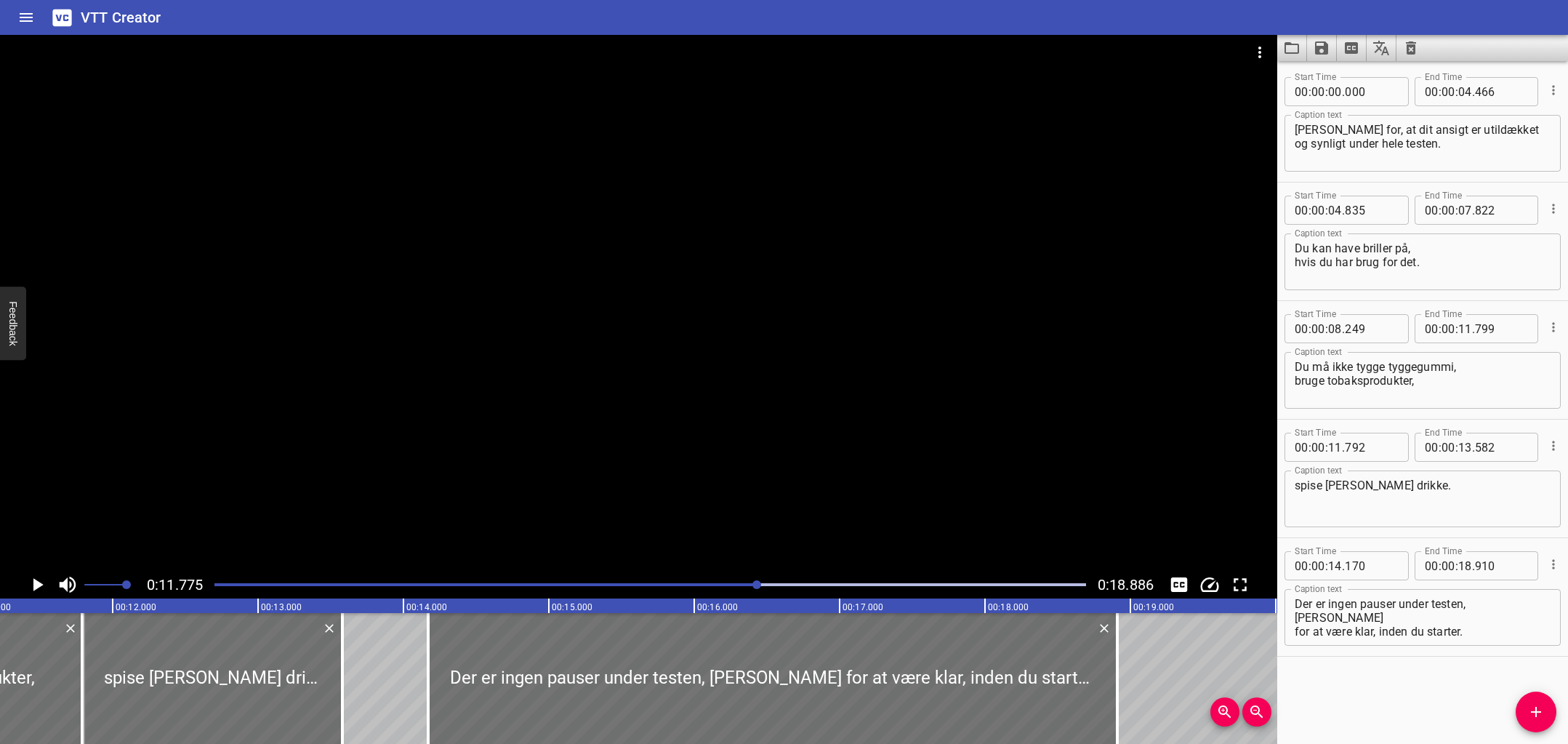
drag, startPoint x: 813, startPoint y: 586, endPoint x: 832, endPoint y: 586, distance: 19.0
click at [832, 586] on div at bounding box center [650, 584] width 889 height 20
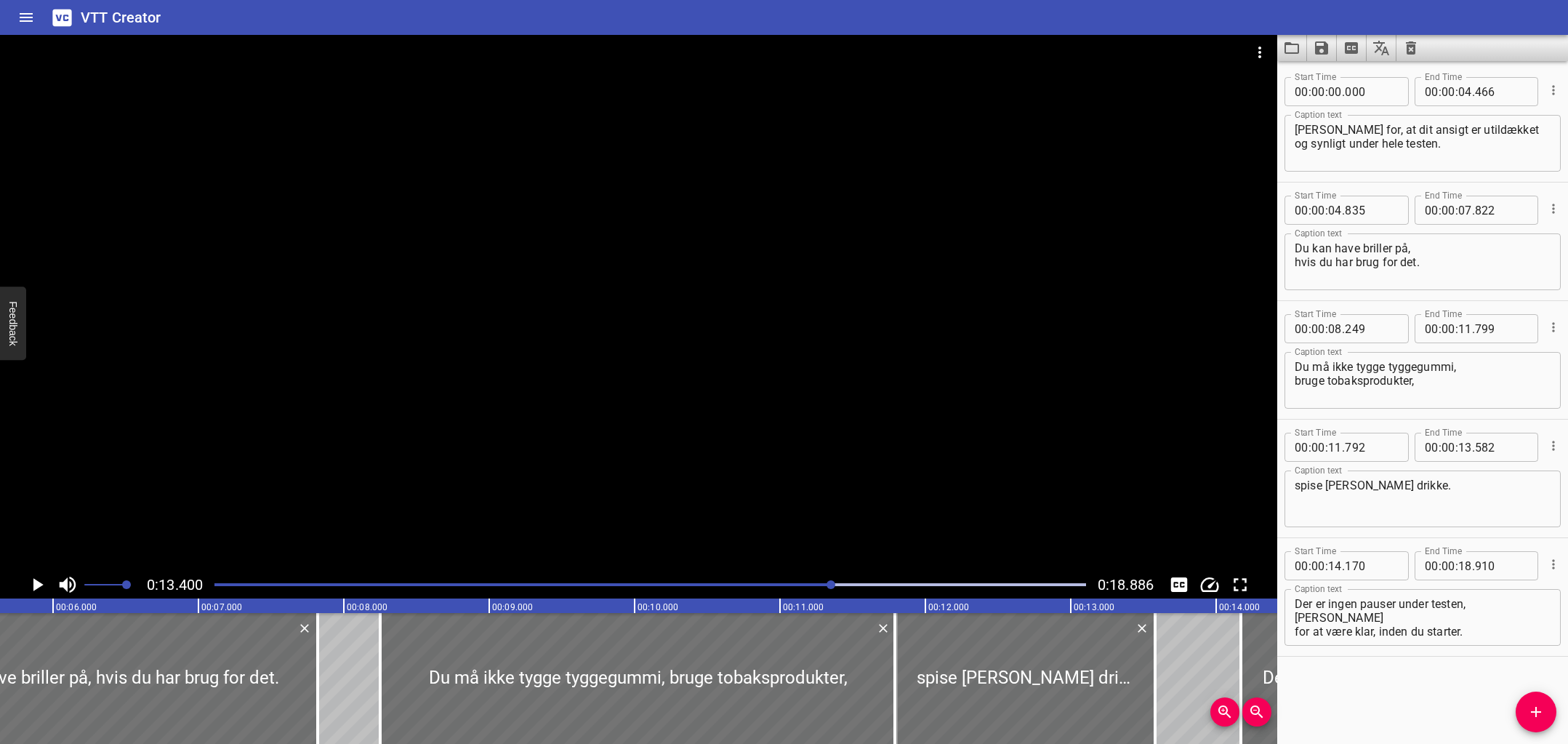
scroll to position [0, 782]
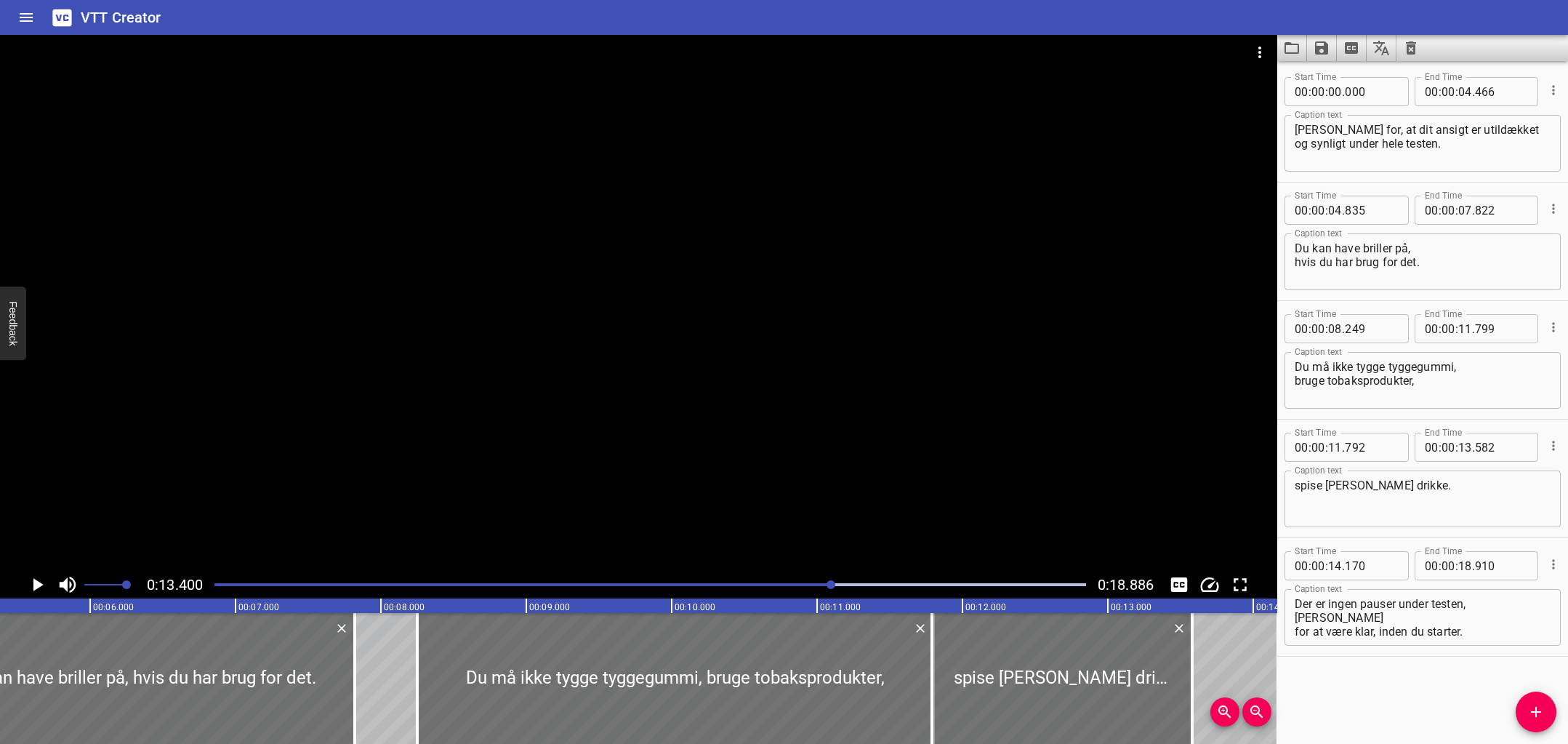
click at [337, 583] on div "Play progress" at bounding box center [397, 585] width 872 height 3
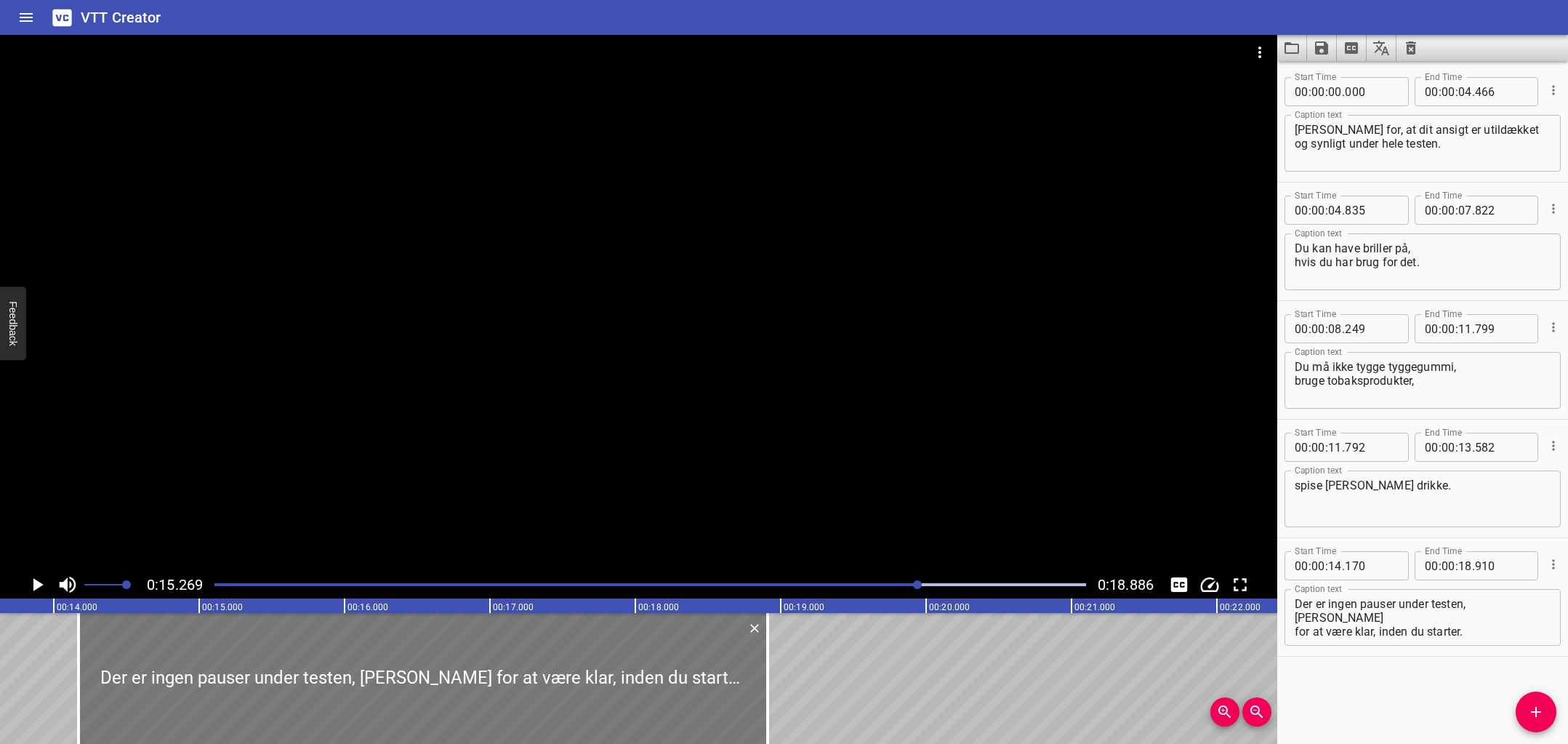
scroll to position [0, 1952]
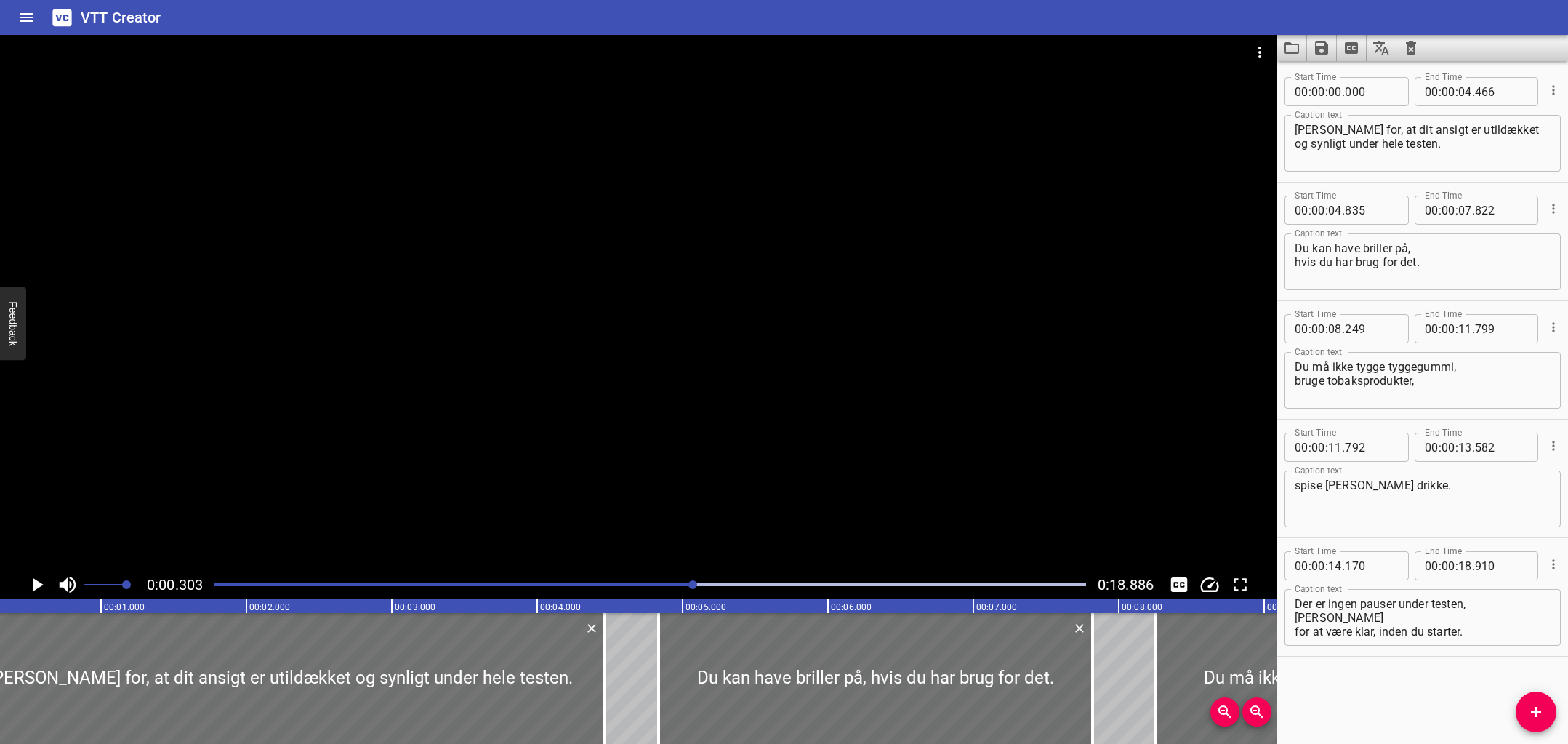
drag, startPoint x: 918, startPoint y: 585, endPoint x: 694, endPoint y: 591, distance: 224.1
click at [694, 591] on div at bounding box center [650, 584] width 889 height 20
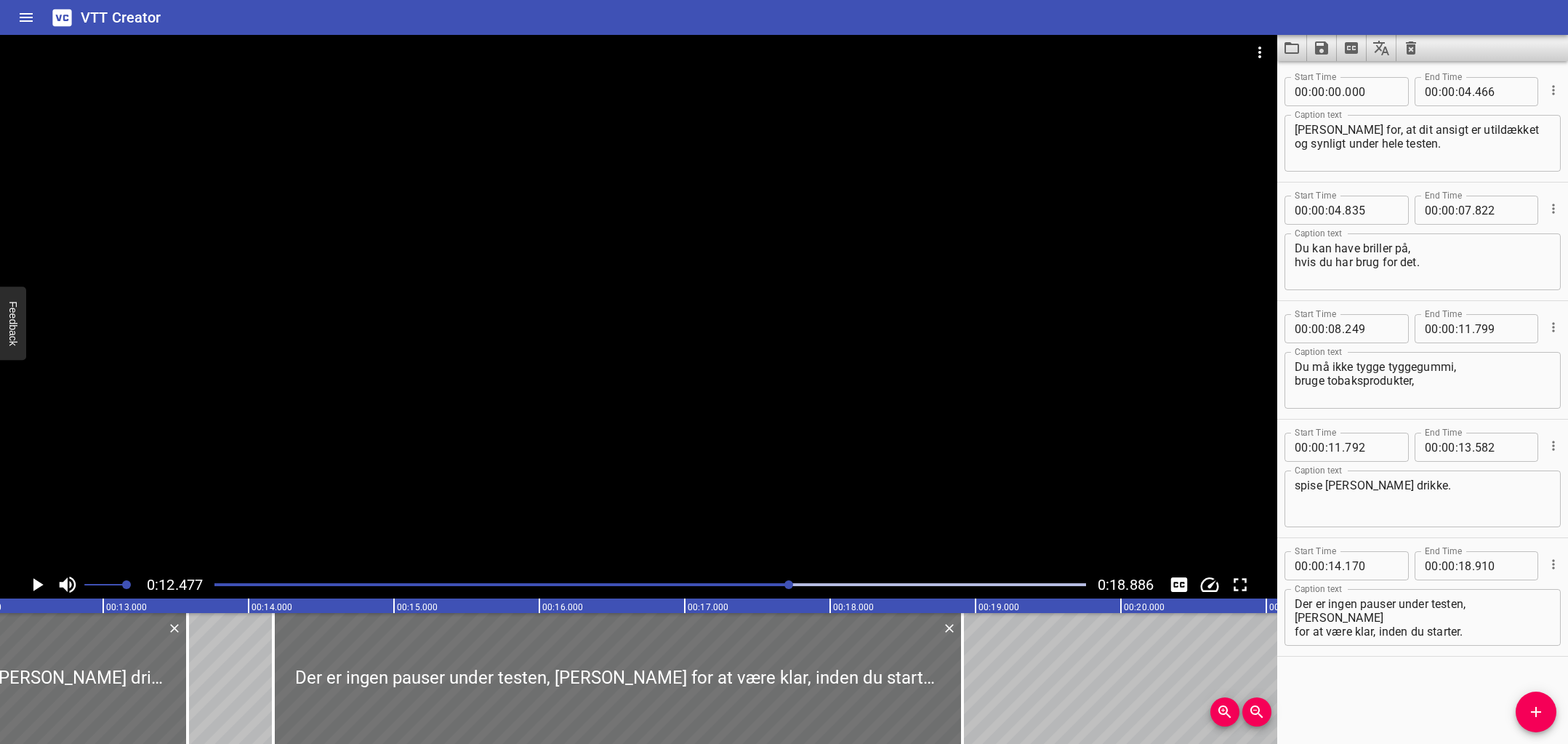
scroll to position [0, 1813]
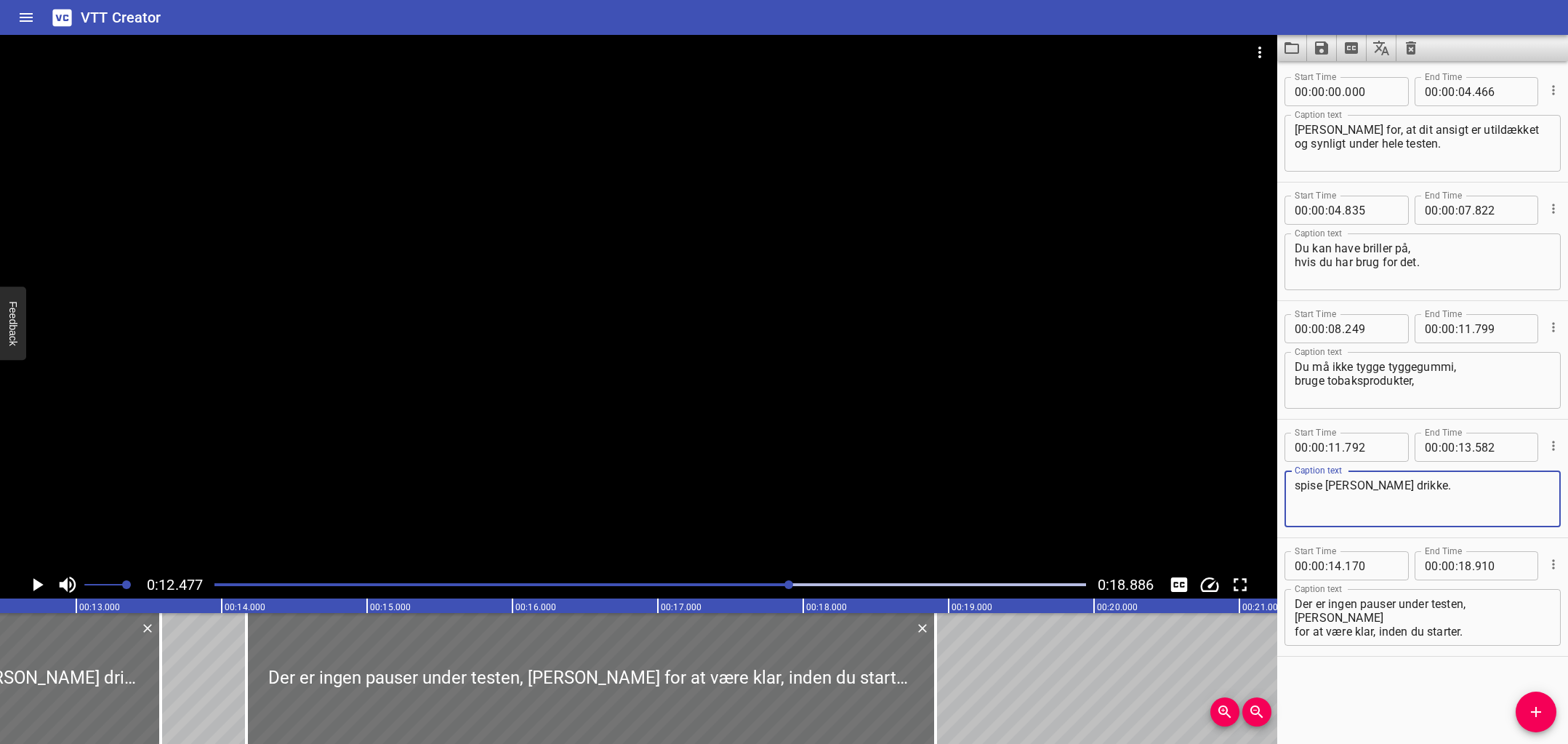
drag, startPoint x: 1410, startPoint y: 504, endPoint x: 1407, endPoint y: 526, distance: 22.2
click at [1407, 526] on div "spise eller drikke. Caption text" at bounding box center [1423, 499] width 276 height 57
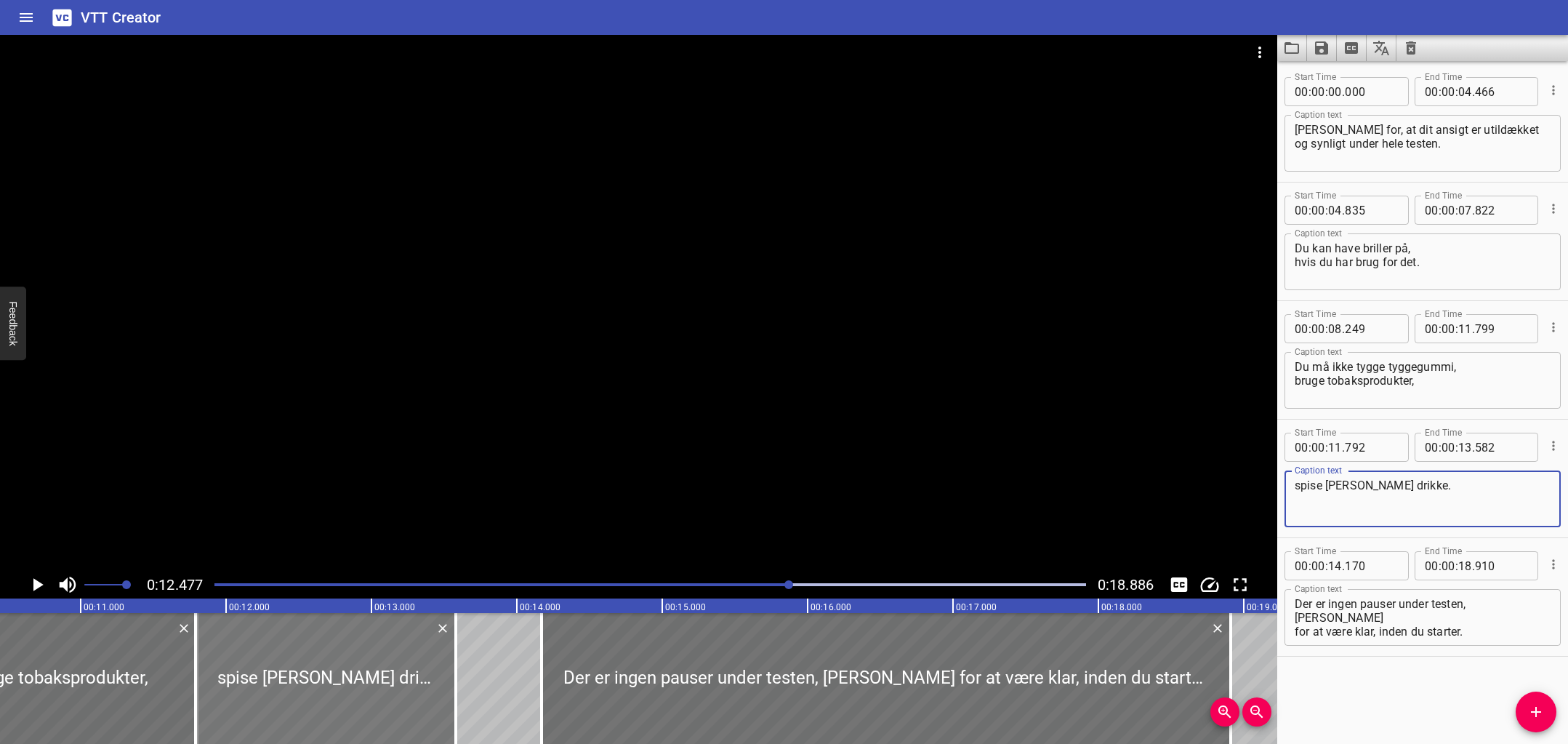
scroll to position [0, 1477]
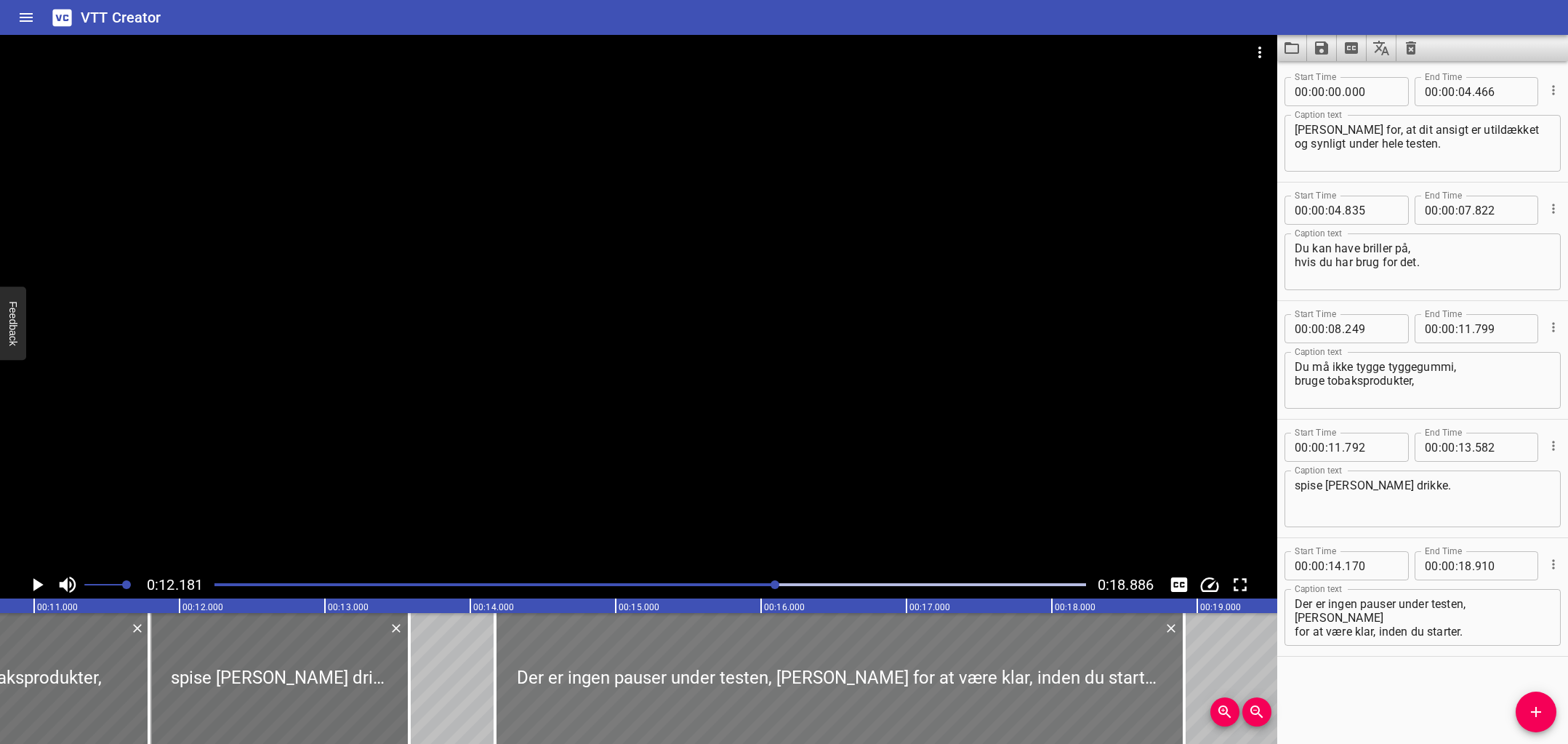
scroll to position [0, 1547]
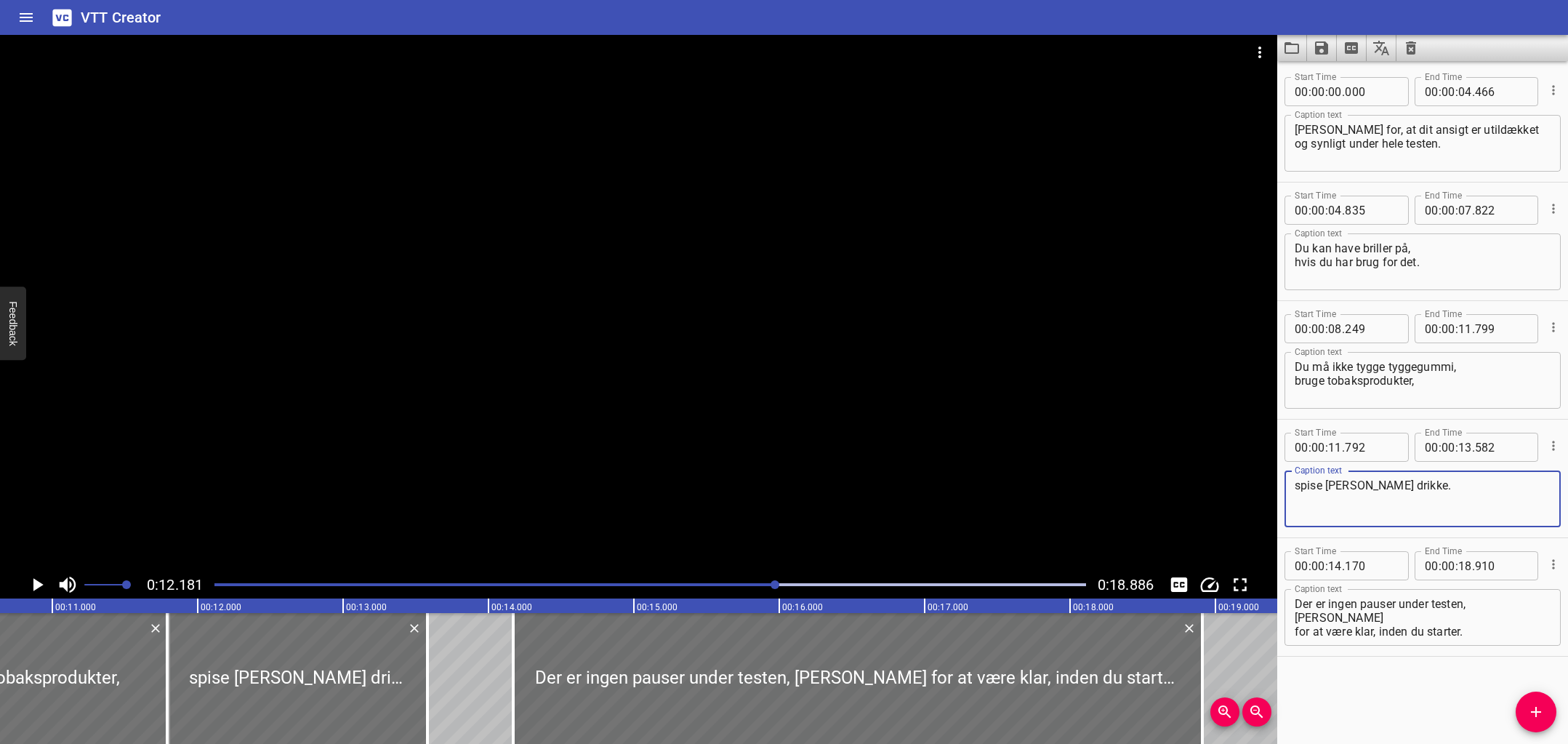
drag, startPoint x: 1404, startPoint y: 491, endPoint x: 1210, endPoint y: 480, distance: 194.3
click at [1199, 480] on main "0:12.181 0:18.886 00:00.000 00:01.000 00:02.000 00:03.000 00:04.000 00:05.000 0…" at bounding box center [784, 389] width 1568 height 708
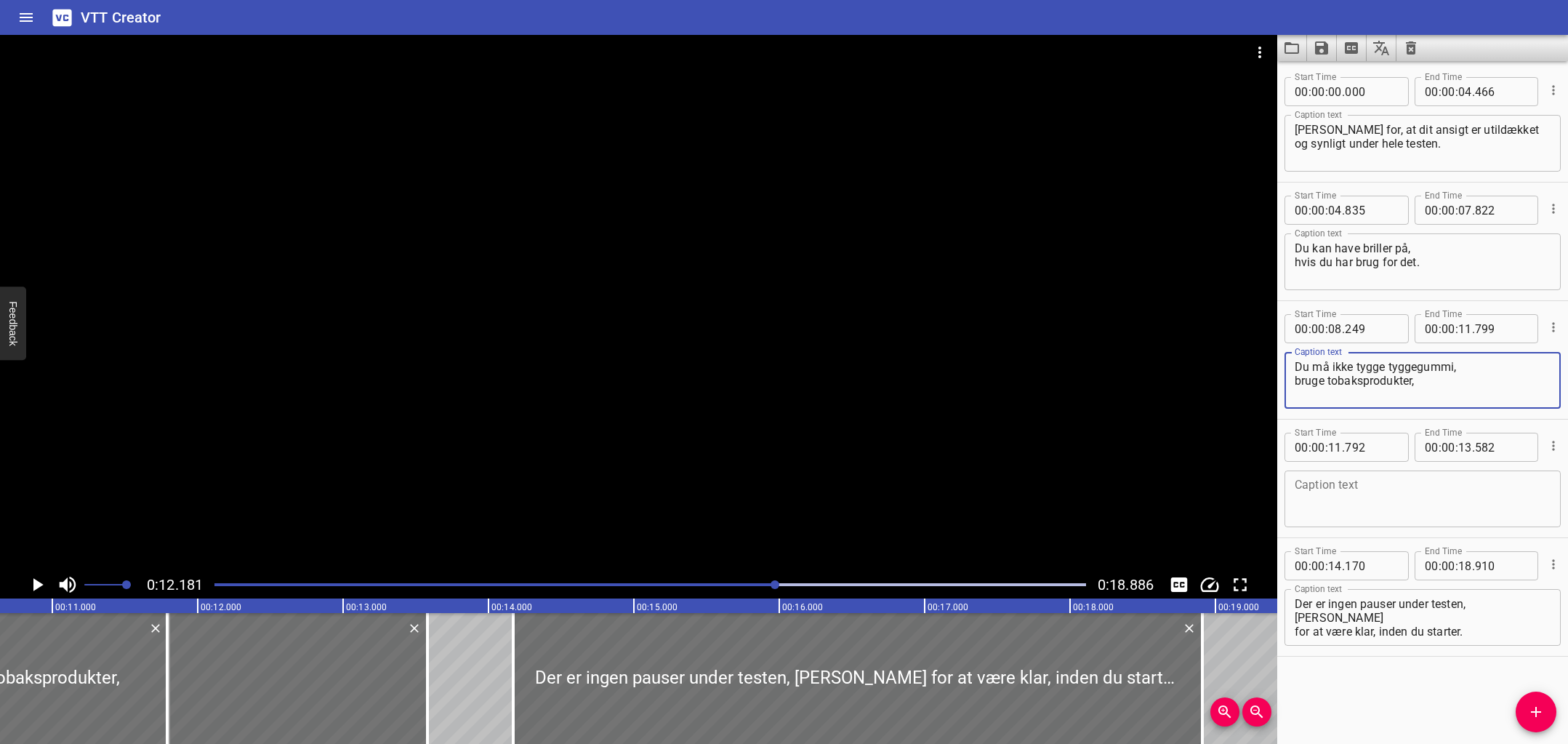
click at [1473, 370] on textarea "Du må ikke tygge tyggegummi, bruge tobaksprodukter," at bounding box center [1422, 380] width 256 height 42
paste textarea "spise eller drikke."
type textarea "Du må ikke tygge tyggegummi, bruge tobaksprodukter, spise eller drikke."
click at [385, 649] on div at bounding box center [297, 678] width 261 height 131
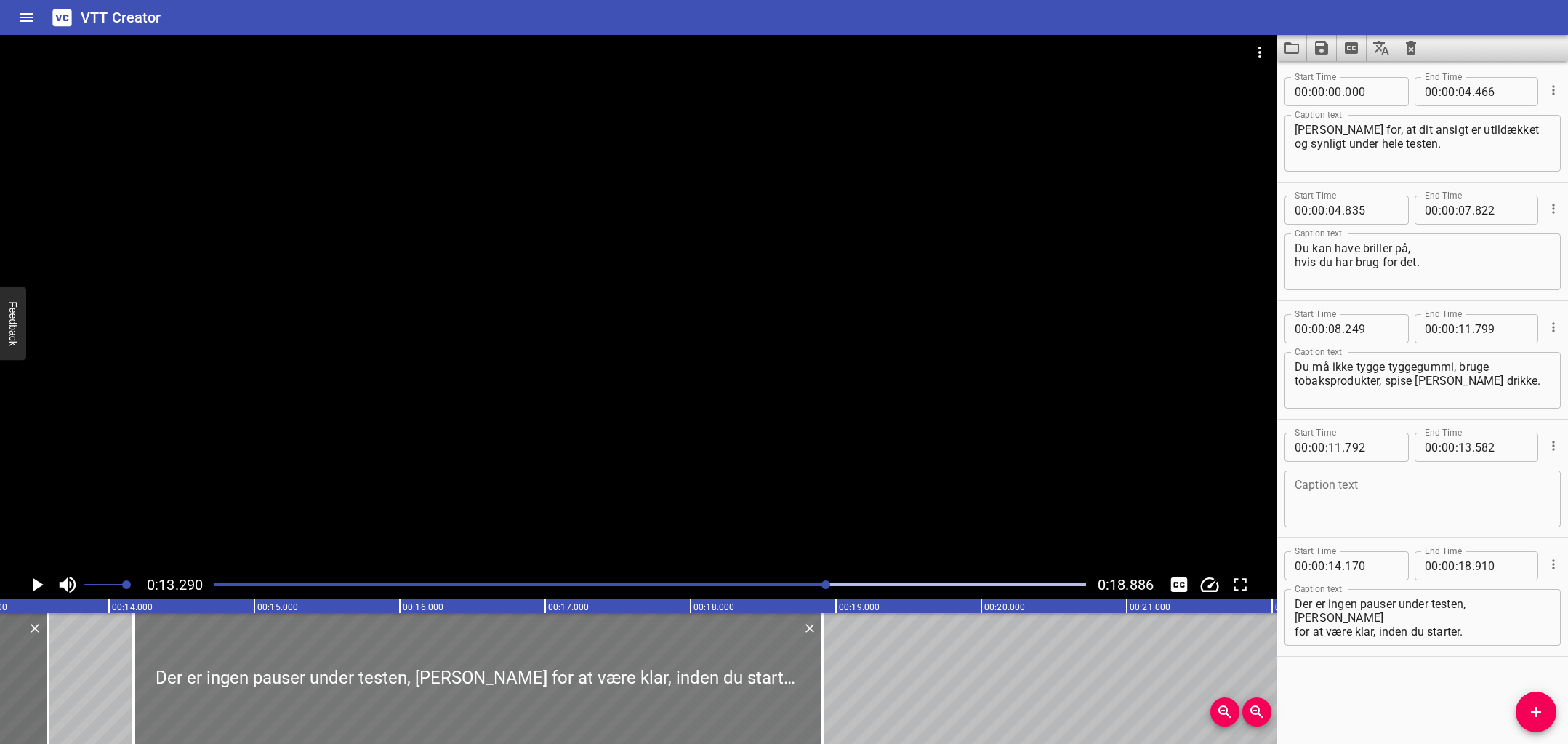
scroll to position [0, 1932]
click at [1554, 447] on icon "Cue Options" at bounding box center [1553, 445] width 14 height 14
click at [1481, 472] on li "Delete Cue" at bounding box center [1492, 471] width 126 height 26
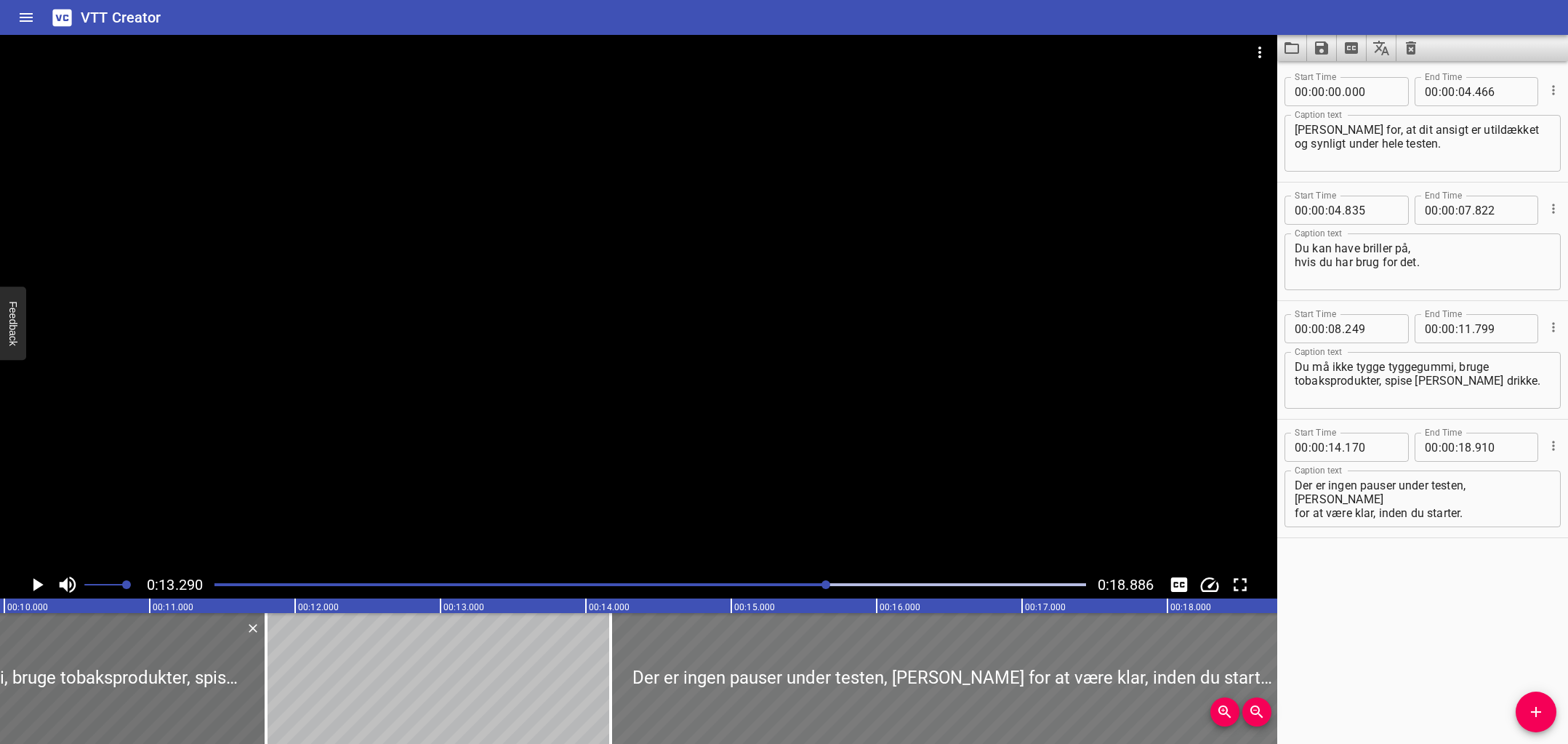
scroll to position [0, 1415]
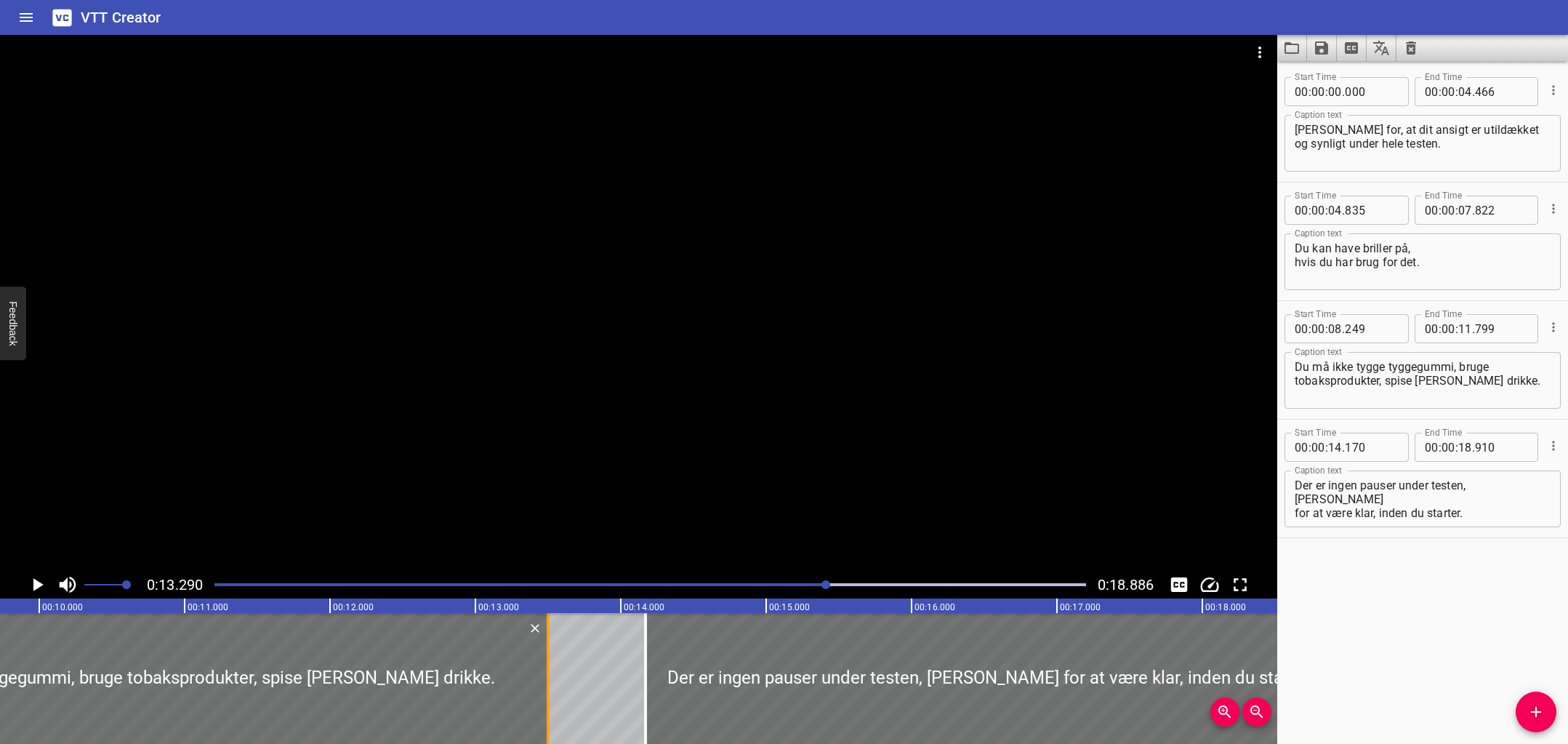
drag, startPoint x: 298, startPoint y: 662, endPoint x: 546, endPoint y: 660, distance: 248.0
click at [546, 660] on div at bounding box center [548, 678] width 14 height 131
type input "13"
type input "509"
drag, startPoint x: 1463, startPoint y: 365, endPoint x: 1462, endPoint y: 376, distance: 11.0
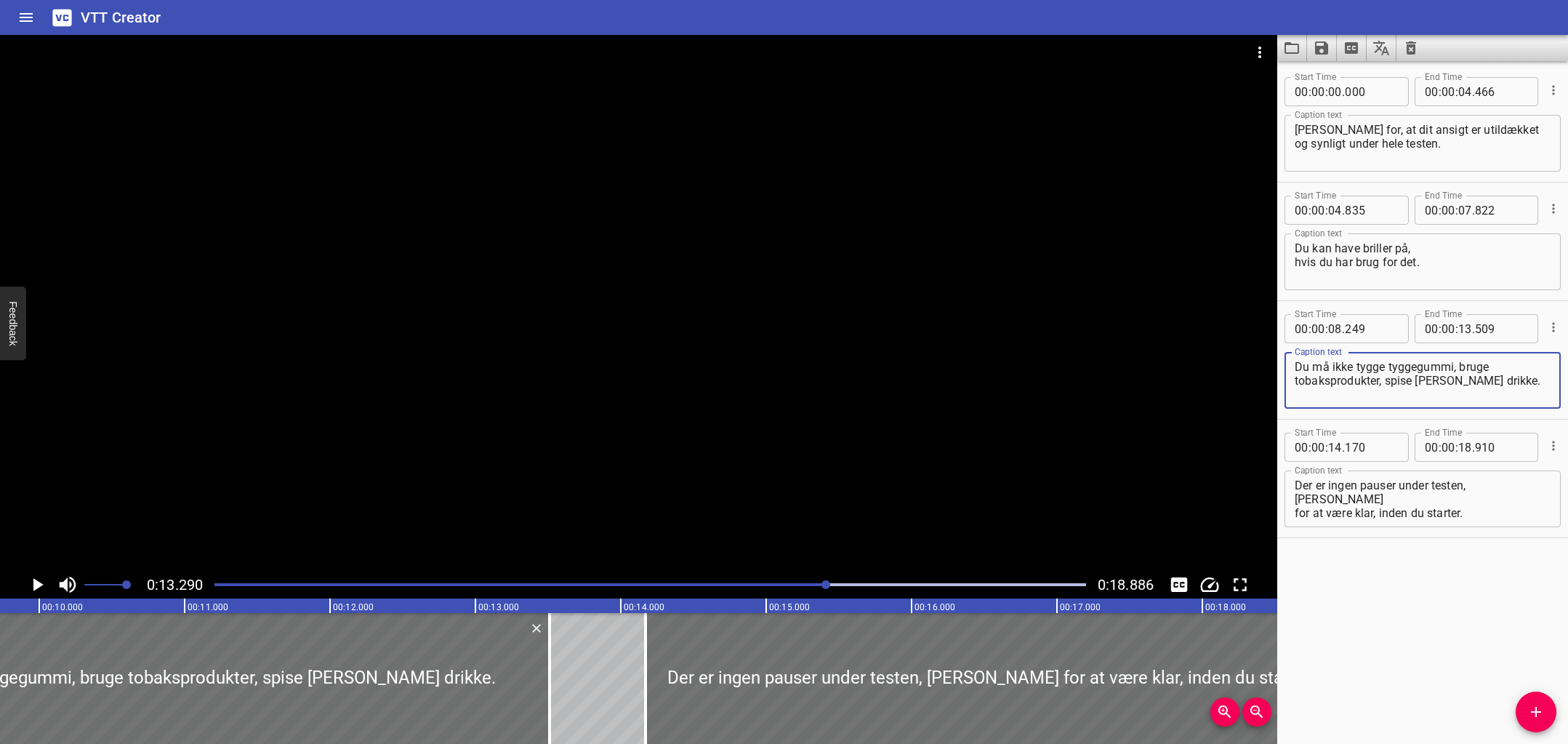
click at [1463, 365] on textarea "Du må ikke tygge tyggegummi, bruge tobaksprodukter, spise eller drikke." at bounding box center [1422, 380] width 256 height 42
type textarea "Du må ikke tygge tyggegummi, bruge tobaksprodukter, spise eller drikke."
click at [429, 586] on div at bounding box center [650, 584] width 889 height 20
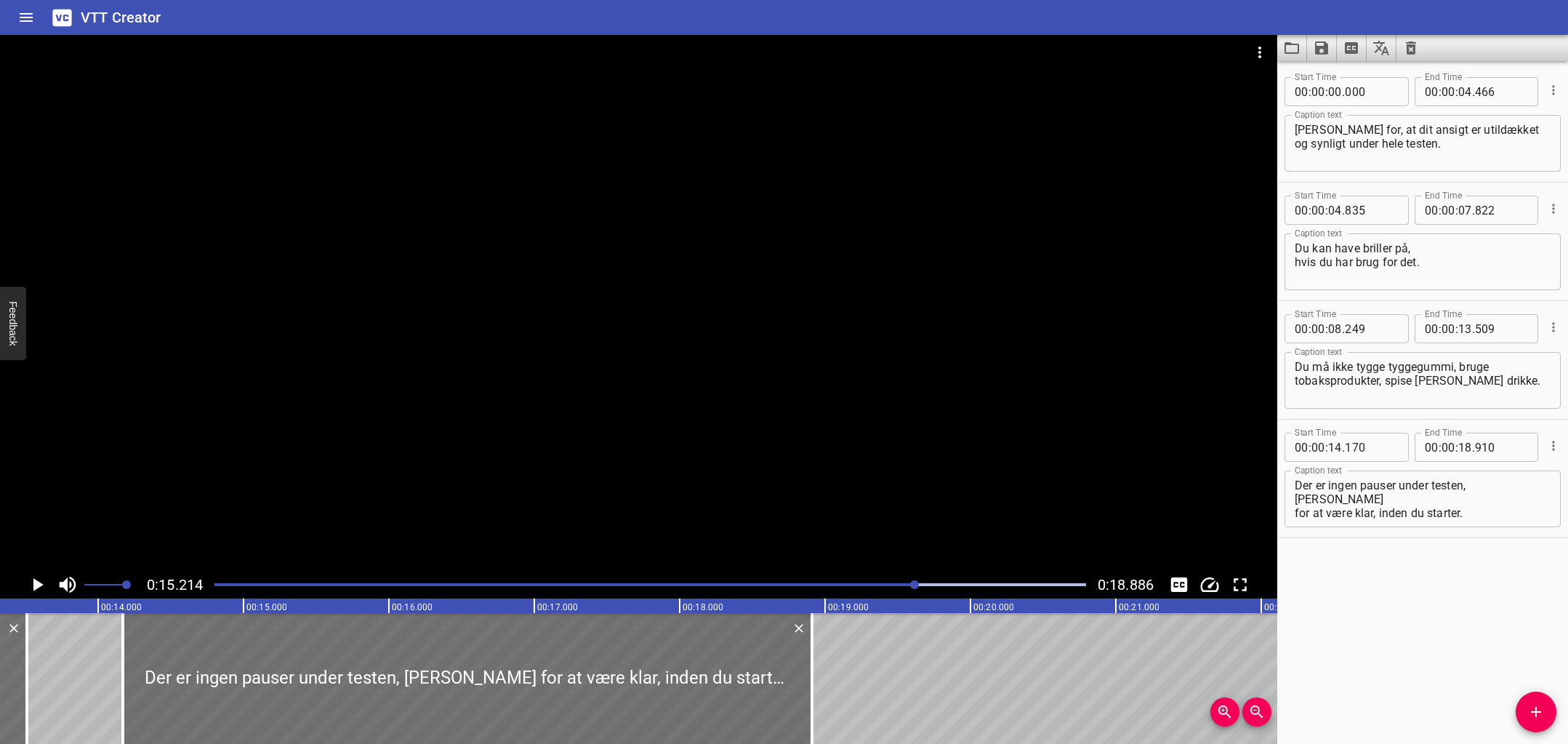
scroll to position [0, 1925]
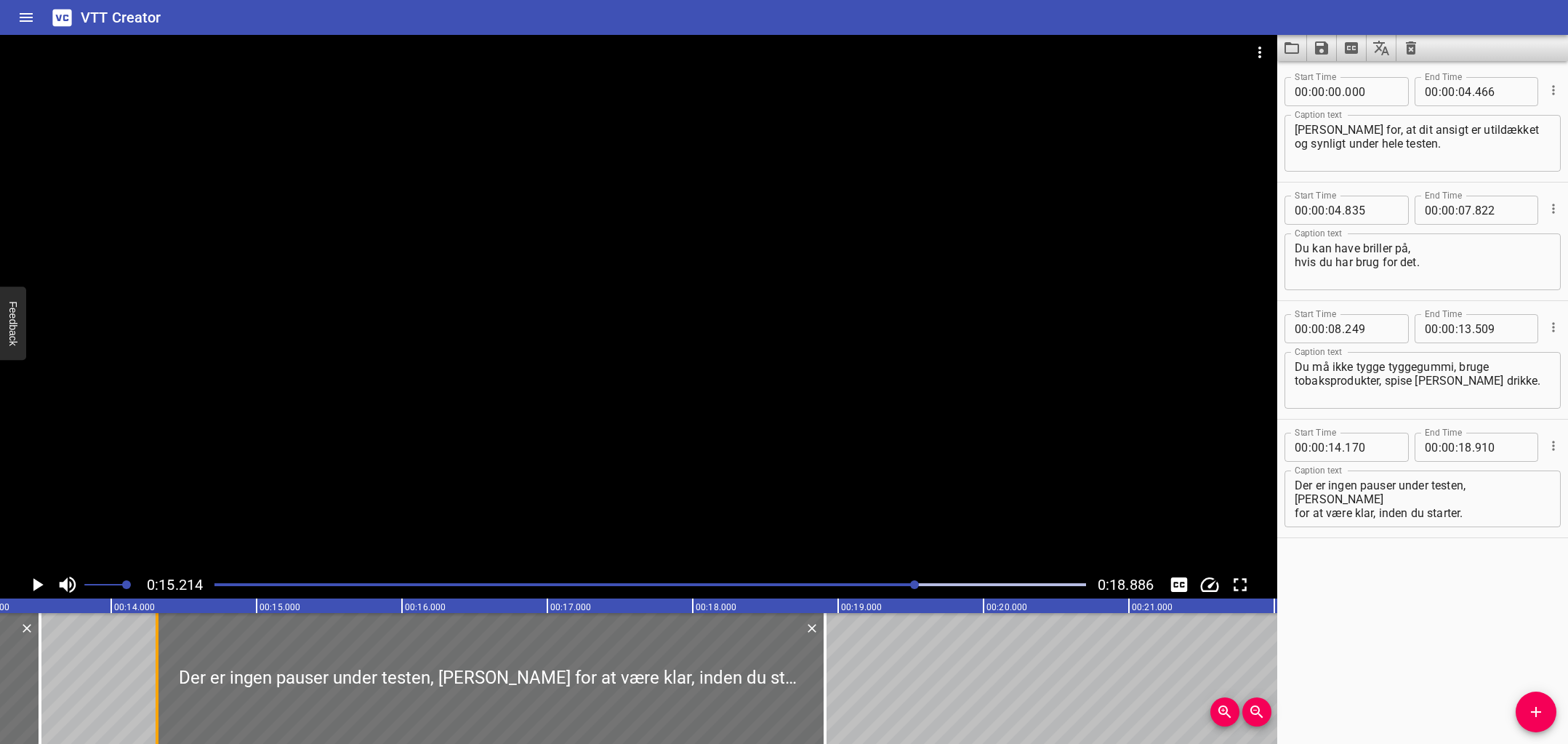
drag, startPoint x: 136, startPoint y: 655, endPoint x: 157, endPoint y: 656, distance: 21.0
click at [157, 656] on div at bounding box center [157, 678] width 3 height 131
type input "315"
drag, startPoint x: 47, startPoint y: 663, endPoint x: 86, endPoint y: 662, distance: 39.0
click at [86, 662] on div at bounding box center [79, 678] width 14 height 131
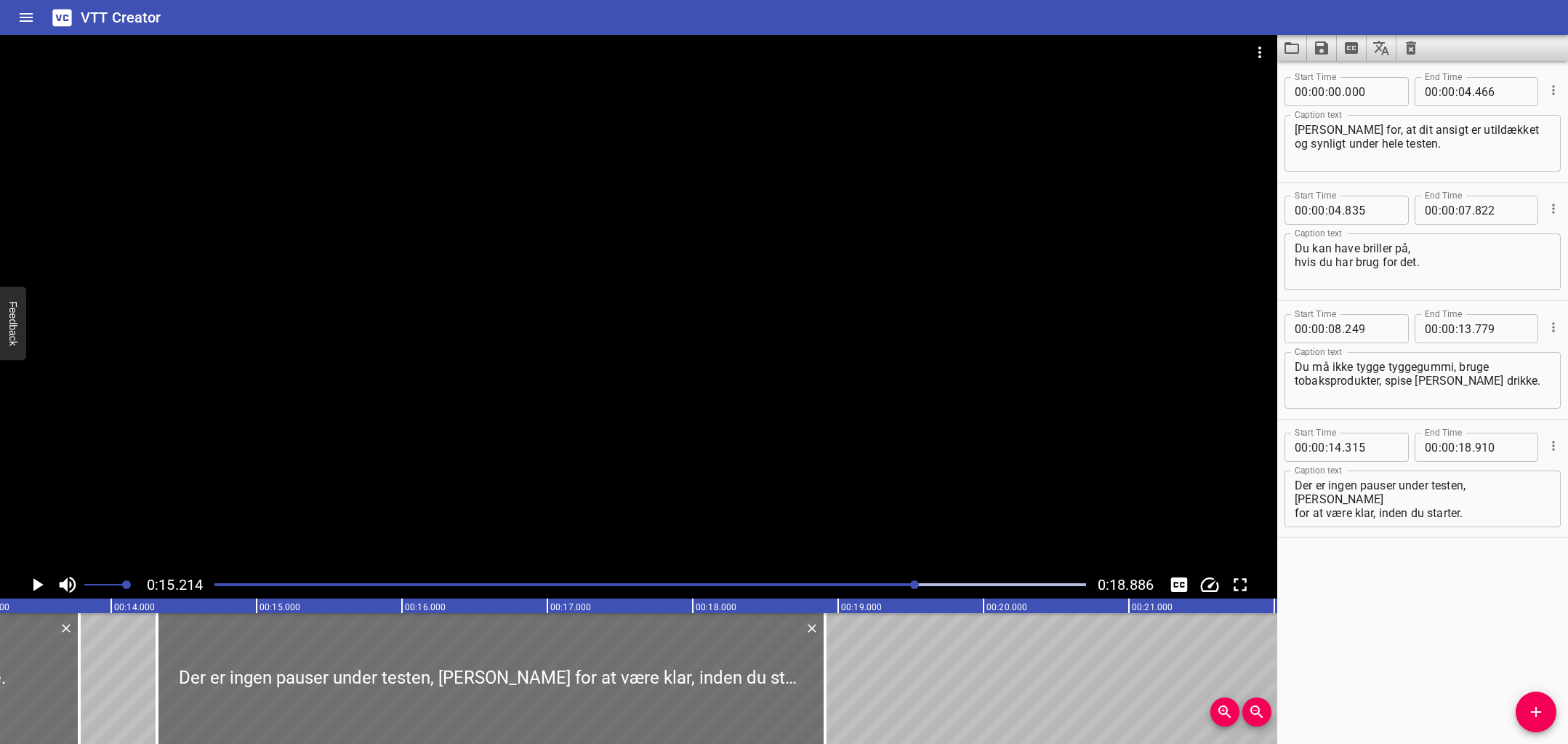
click at [685, 585] on div "Play progress" at bounding box center [481, 585] width 872 height 3
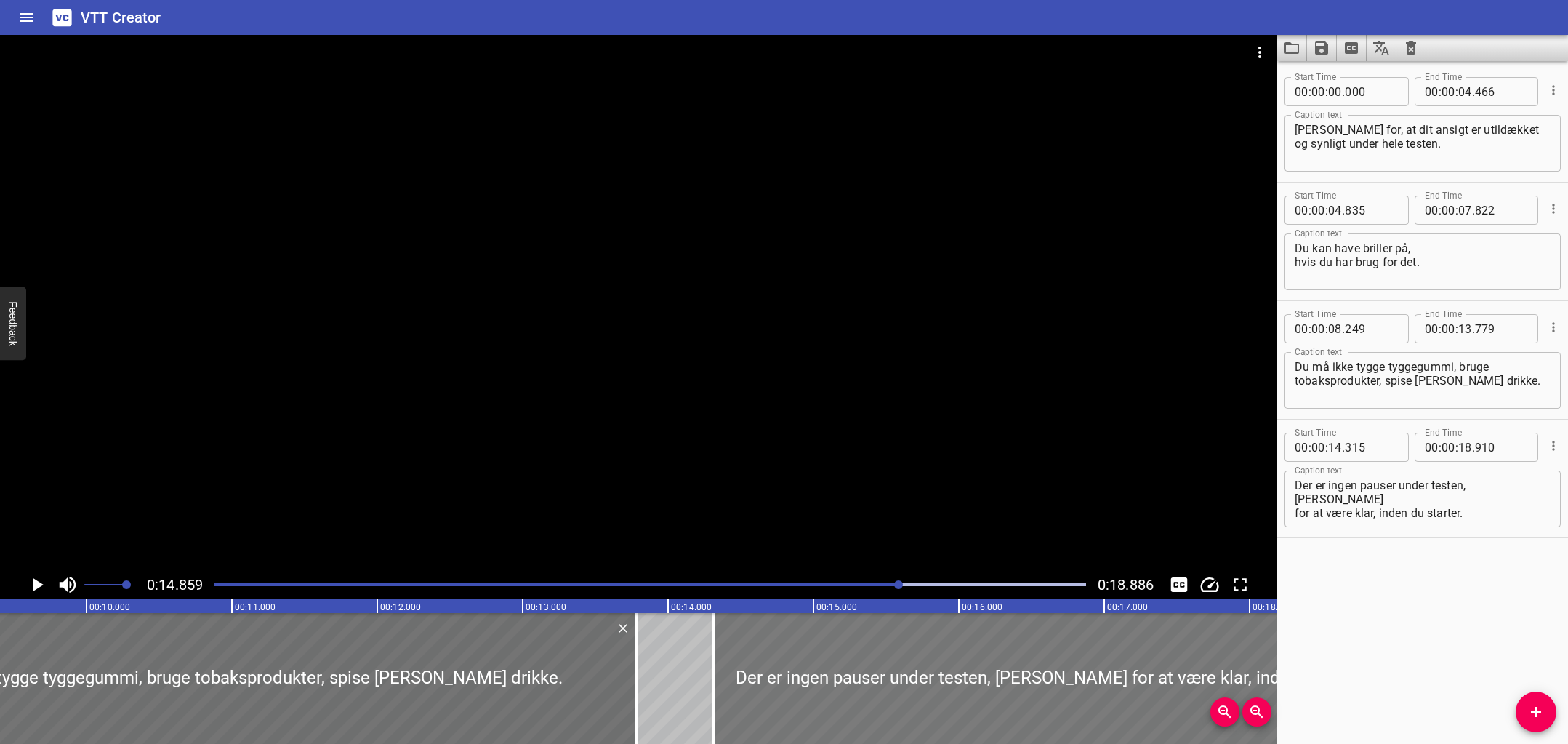
scroll to position [0, 1295]
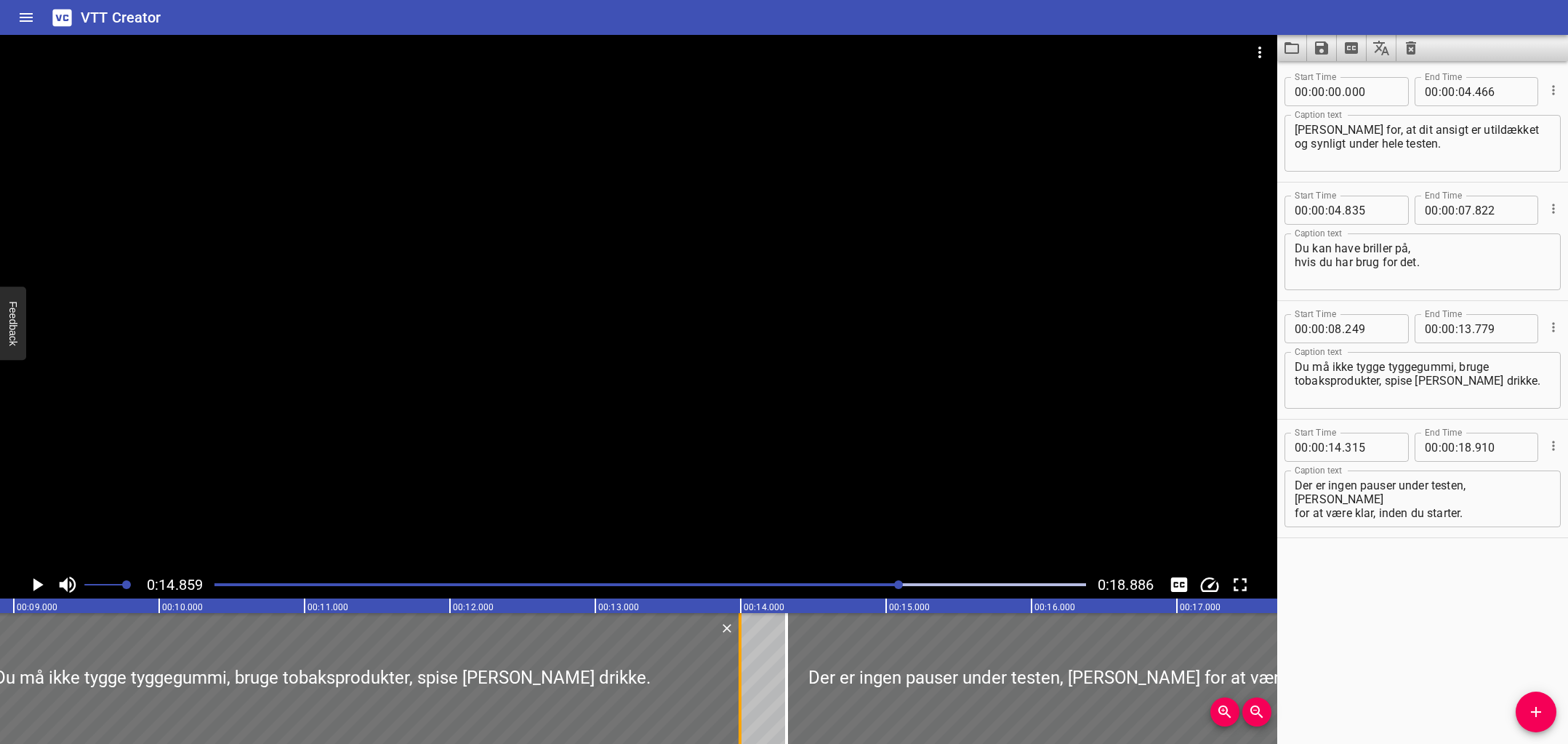
drag, startPoint x: 706, startPoint y: 667, endPoint x: 737, endPoint y: 668, distance: 31.0
click at [737, 668] on div at bounding box center [739, 678] width 14 height 131
type input "994"
click at [793, 649] on div at bounding box center [789, 678] width 14 height 131
type input "335"
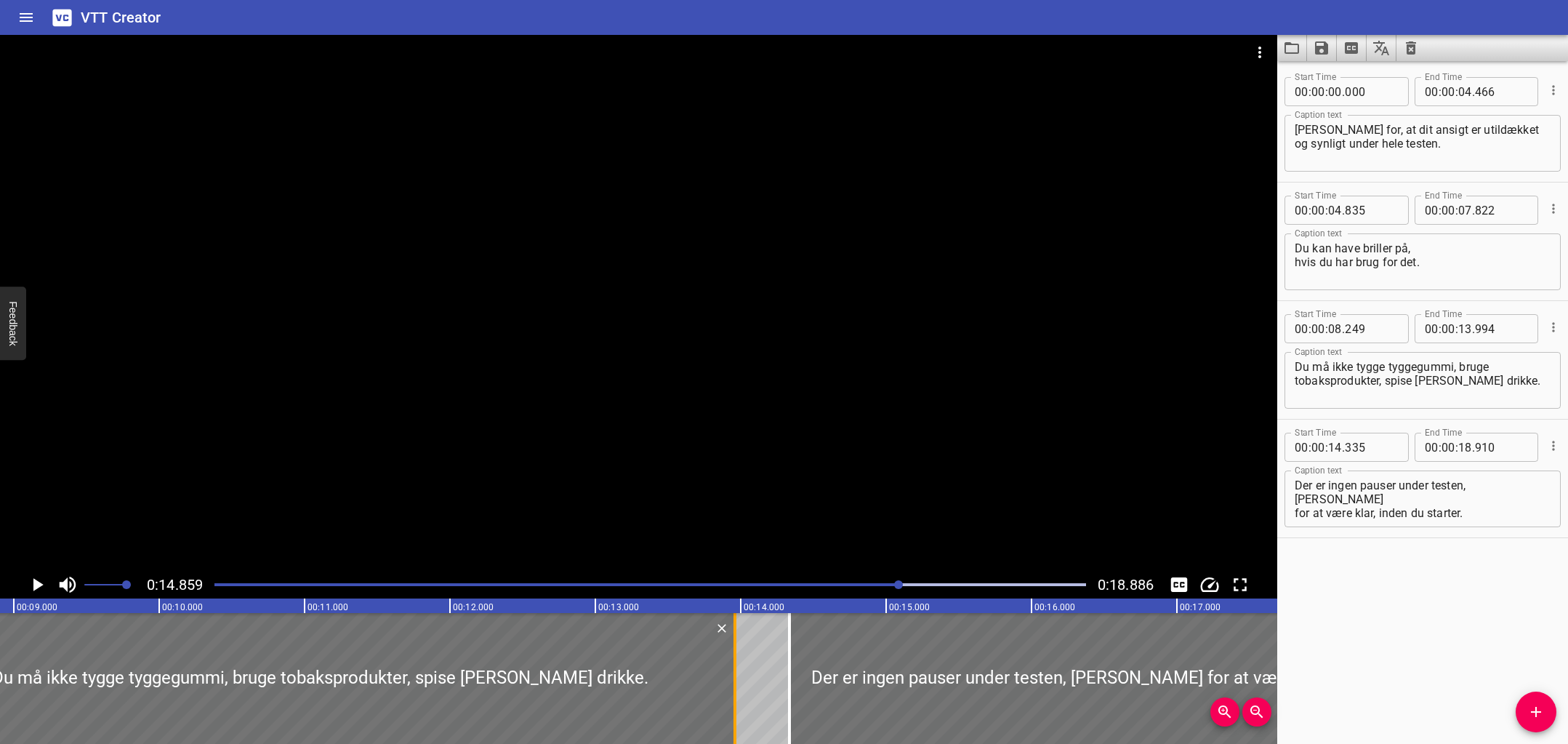
click at [736, 653] on div at bounding box center [735, 678] width 3 height 131
type input "959"
click at [726, 586] on div at bounding box center [650, 584] width 889 height 20
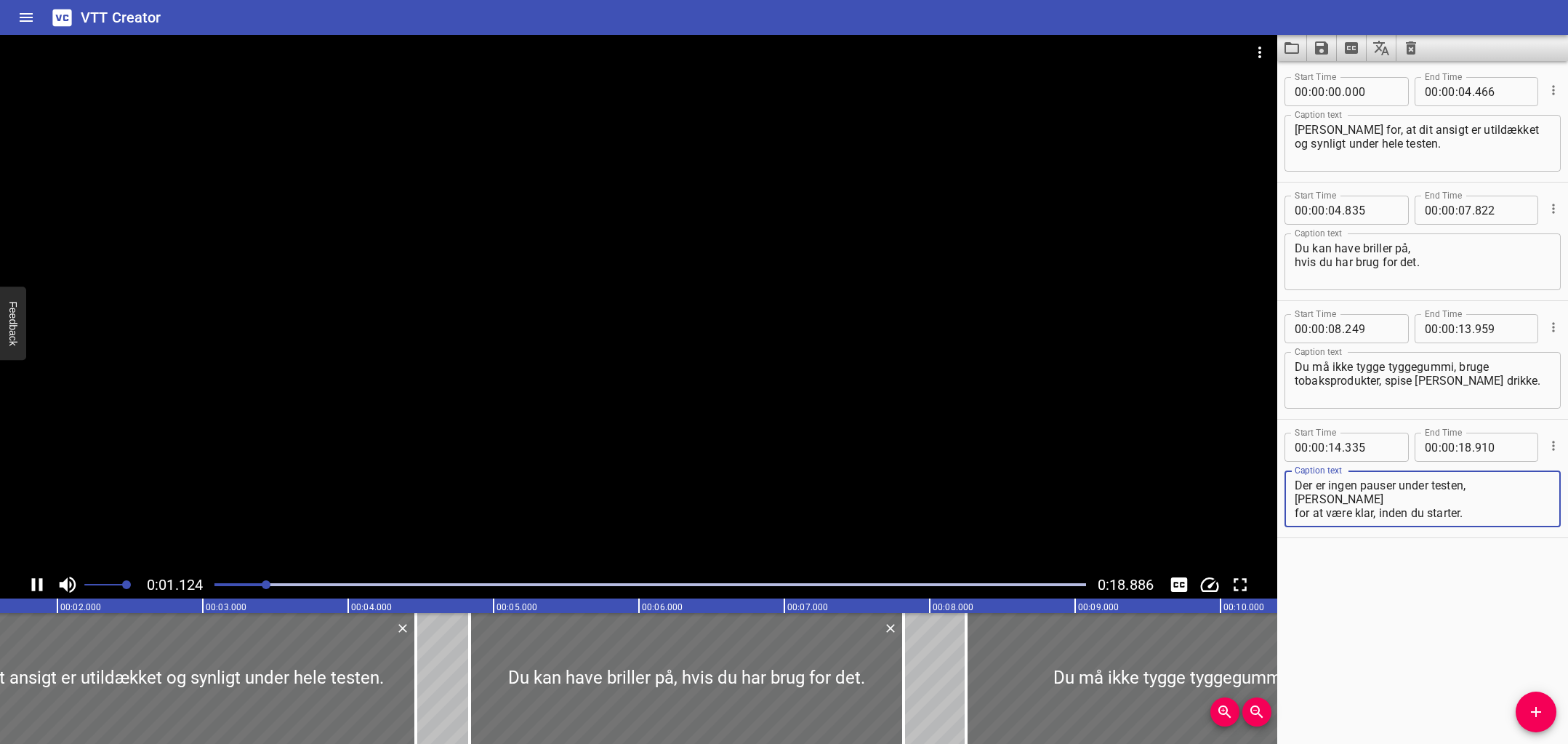
drag, startPoint x: 1492, startPoint y: 483, endPoint x: 1484, endPoint y: 489, distance: 10.0
click at [1491, 484] on textarea "Der er ingen pauser under testen, så sørg for at være klar, inden du starter." at bounding box center [1422, 499] width 256 height 42
click at [1486, 488] on textarea "Der er ingen pauser under testen, så sørg for at være klar, inden du starter." at bounding box center [1422, 499] width 256 height 42
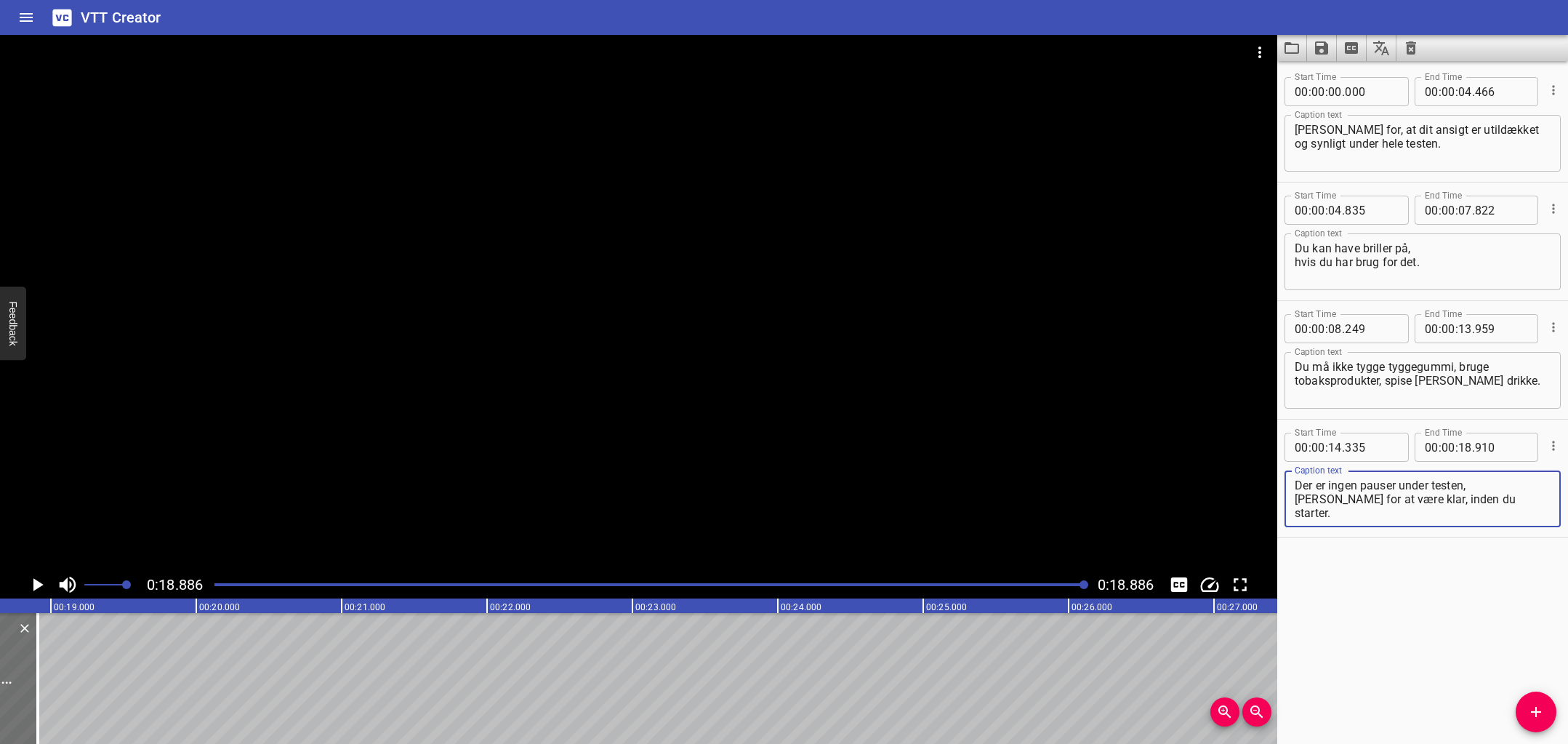
scroll to position [0, 2746]
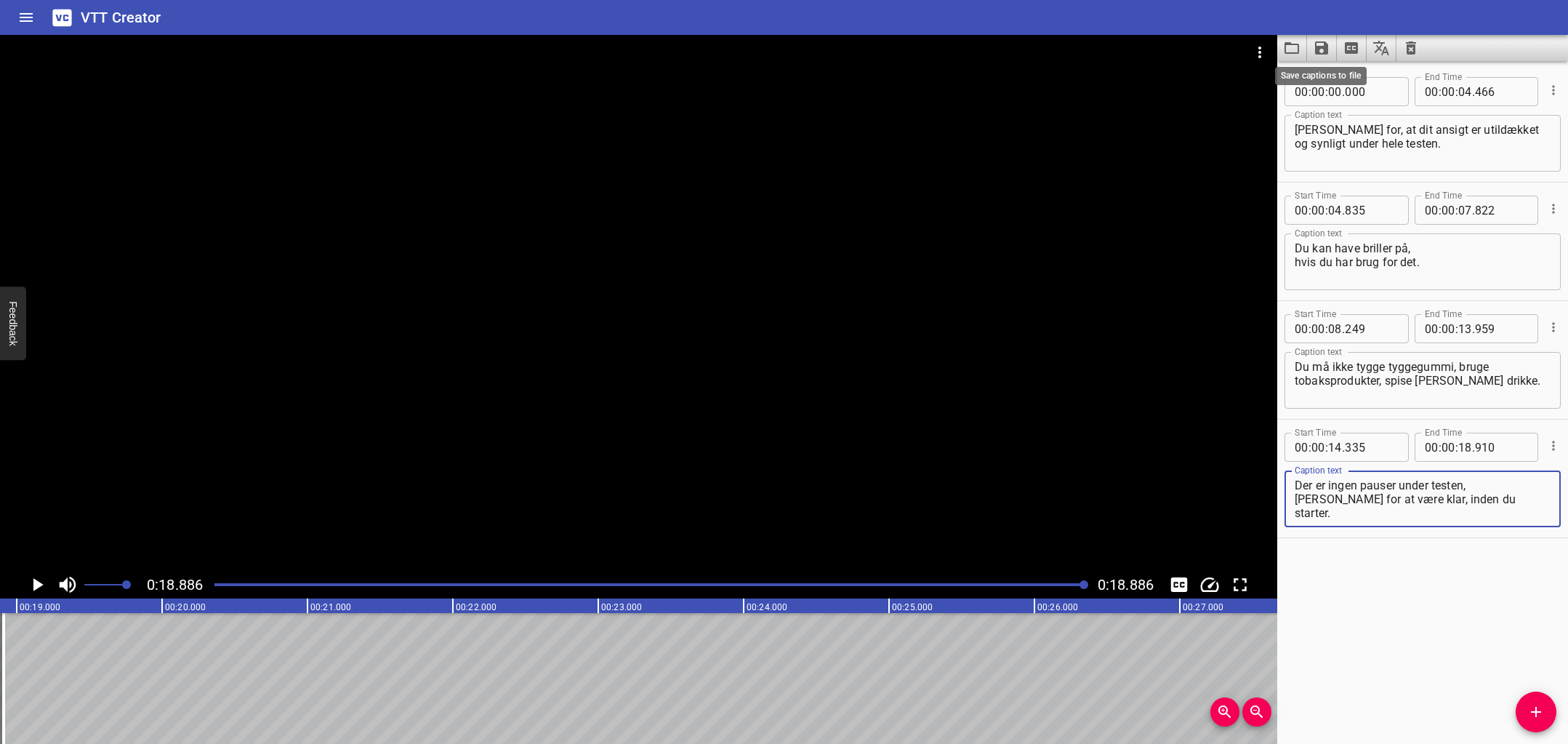
type textarea "Der er ingen pauser under testen, så sørg for at være klar, inden du starter."
click at [1320, 48] on icon "Save captions to file" at bounding box center [1321, 48] width 17 height 17
click at [1353, 107] on li "Save to SRT file" at bounding box center [1360, 106] width 106 height 26
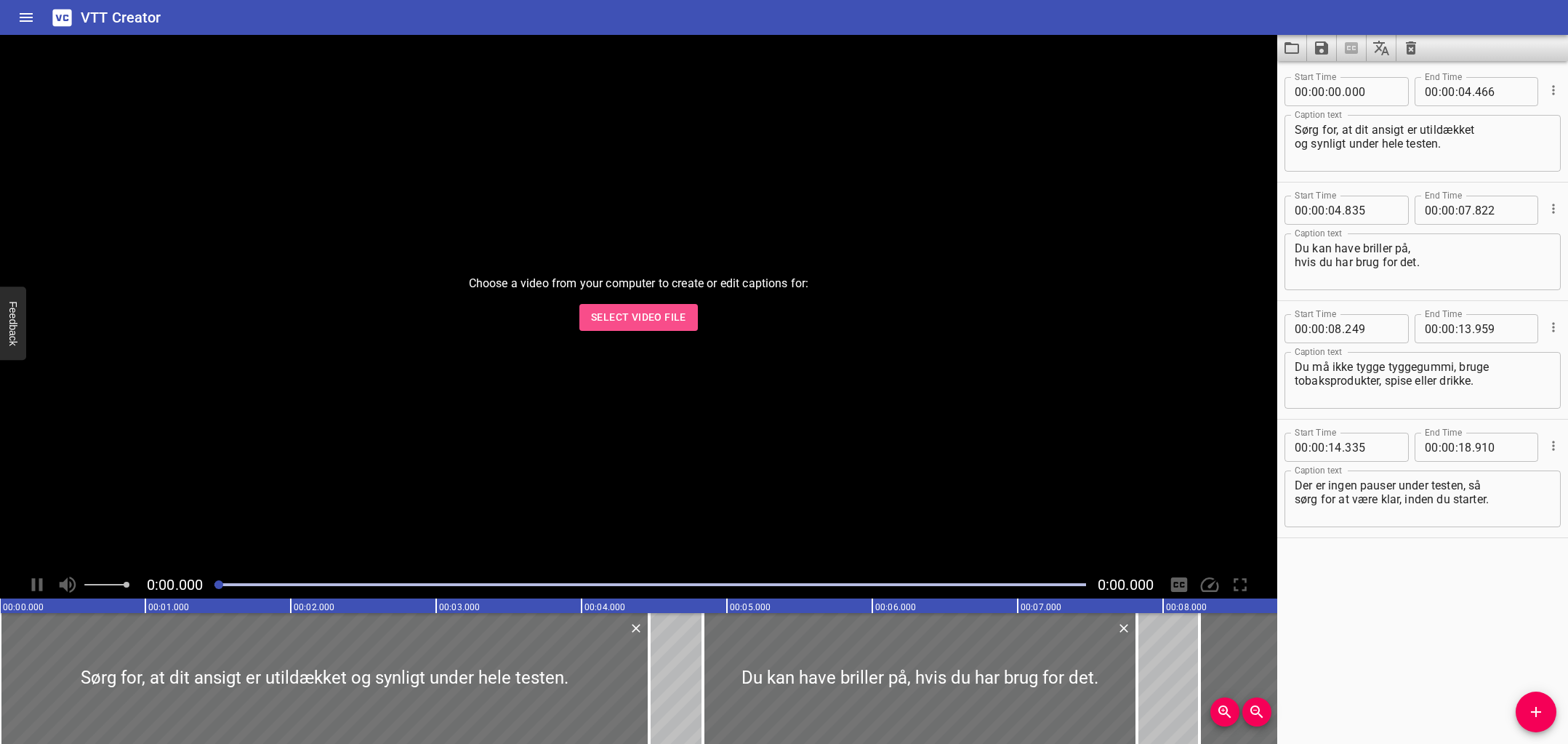
click at [664, 316] on span "Select Video File" at bounding box center [638, 317] width 95 height 18
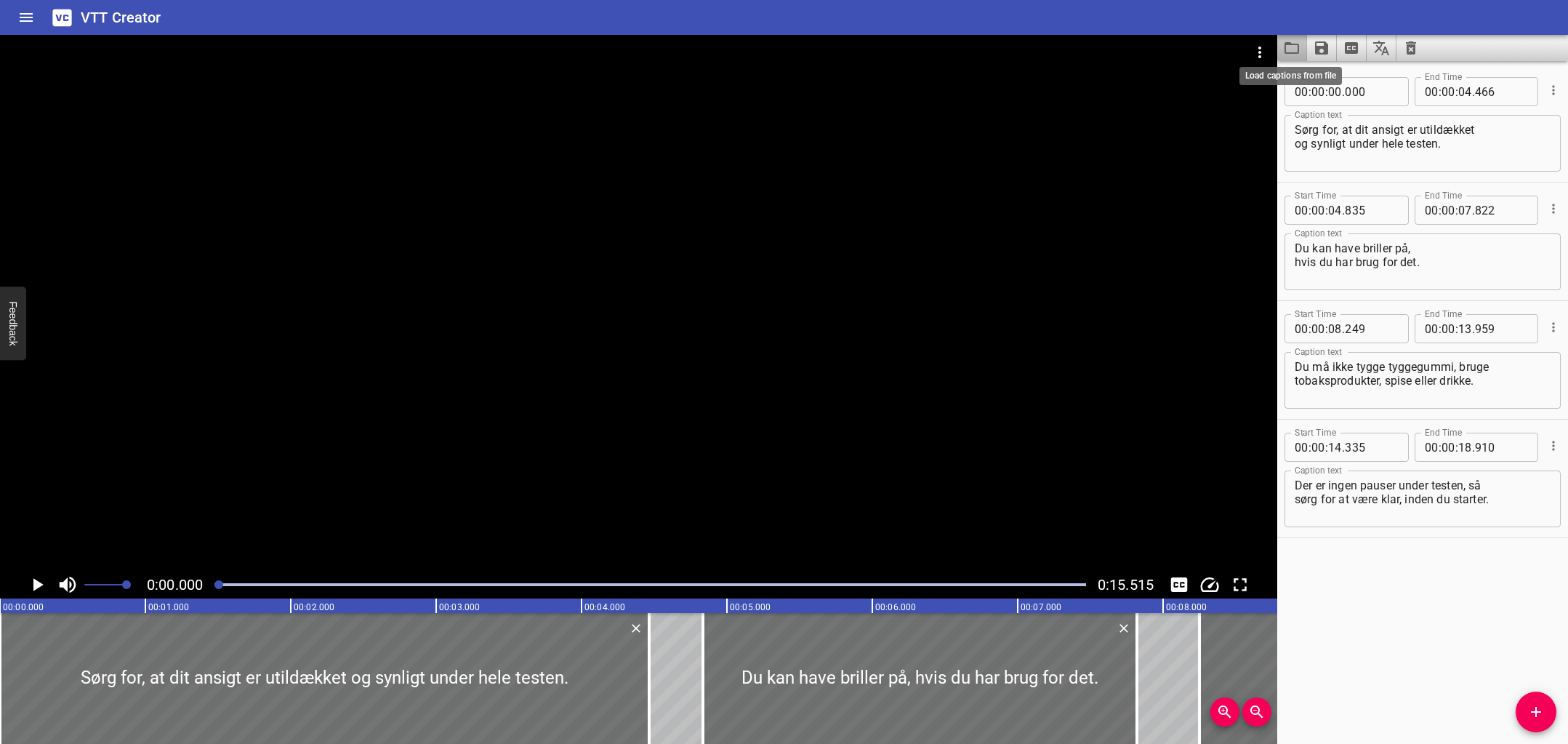
click at [1289, 45] on icon "Load captions from file" at bounding box center [1292, 48] width 14 height 11
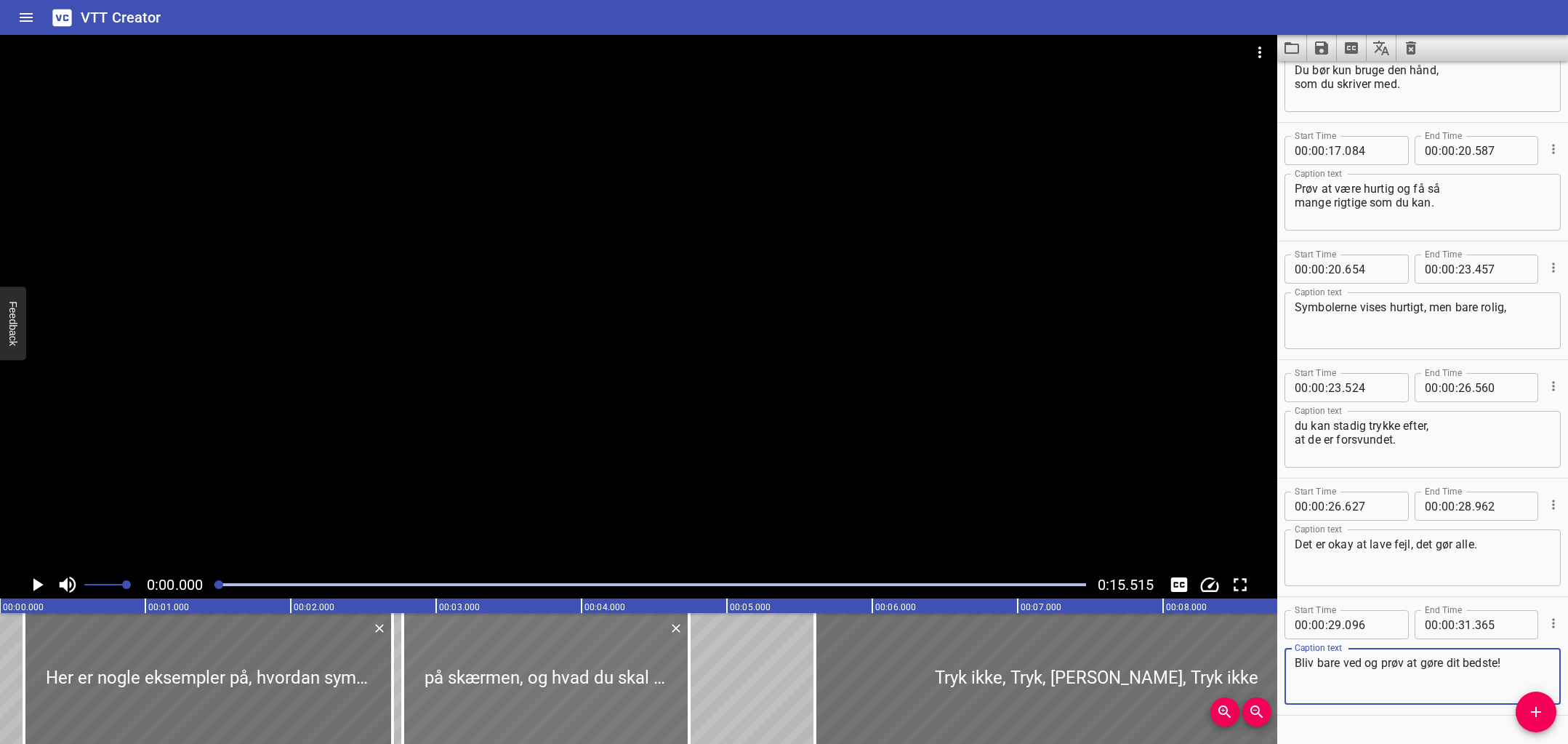
scroll to position [571, 0]
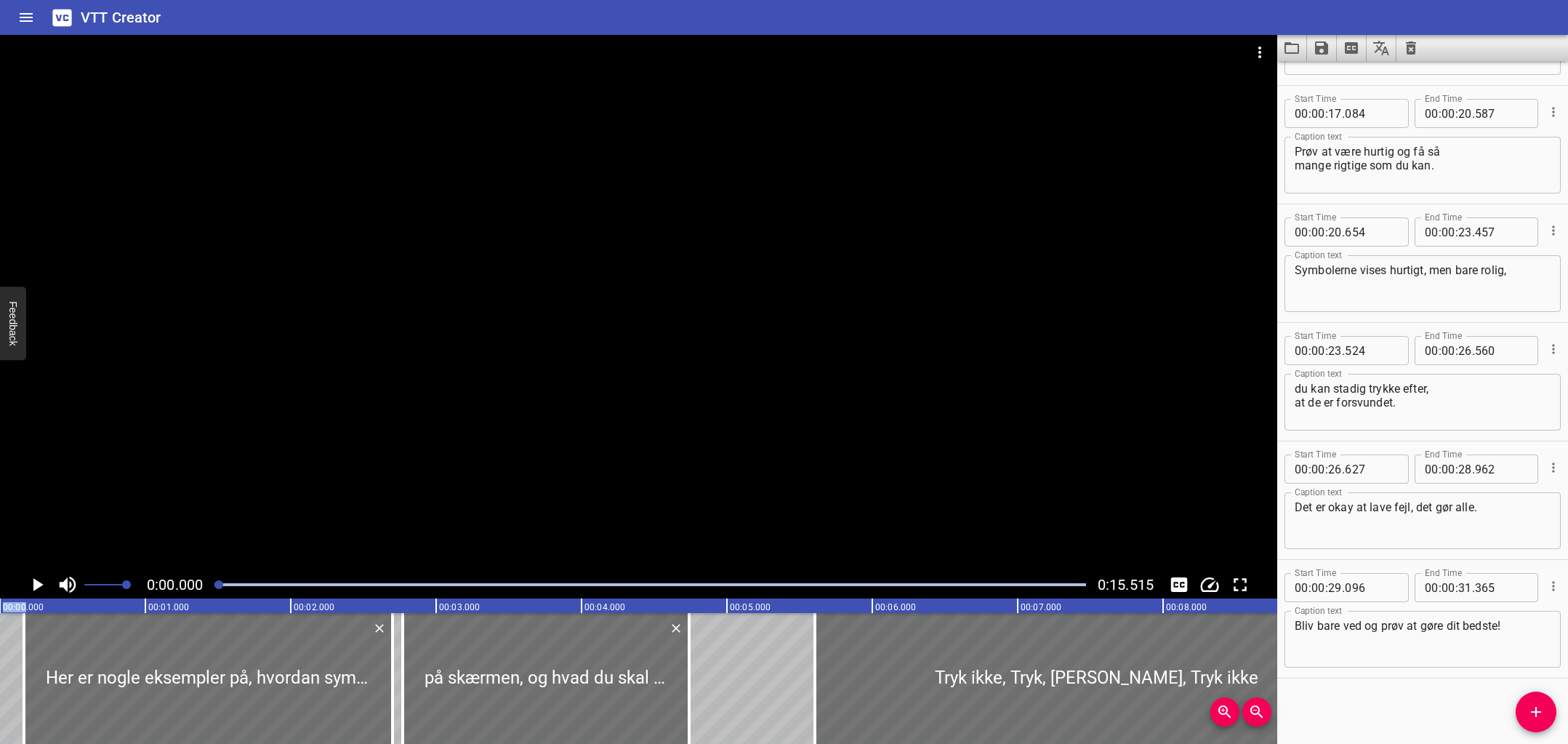
drag, startPoint x: 88, startPoint y: 607, endPoint x: 26, endPoint y: 608, distance: 62.0
click at [17, 608] on text "00:00.000" at bounding box center [23, 607] width 41 height 10
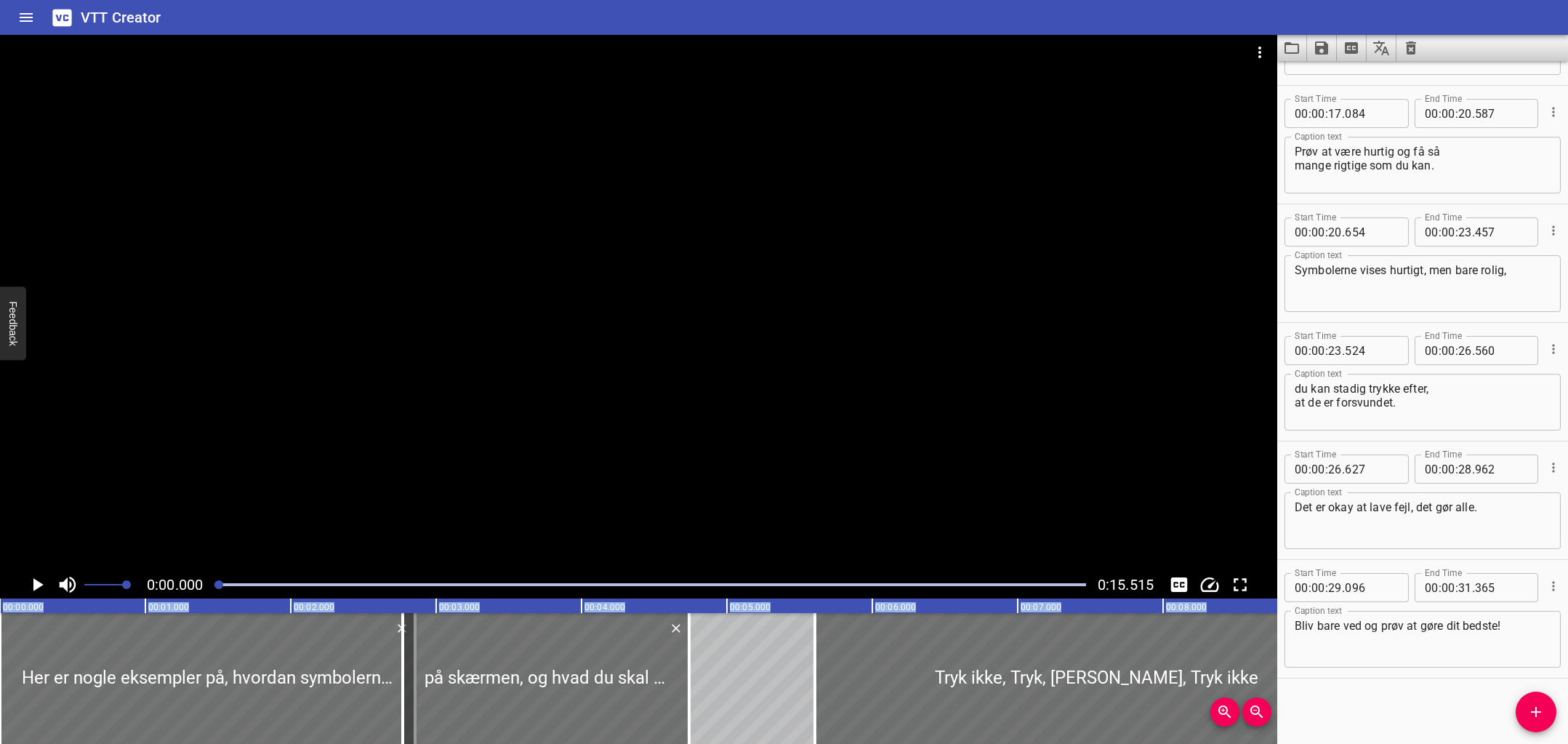
drag, startPoint x: 26, startPoint y: 637, endPoint x: -20, endPoint y: 639, distance: 46.0
click at [0, 639] on html "VTT Creator Caption Editor Batch Transcribe Login Sign Up Privacy Contact 0:00.…" at bounding box center [784, 372] width 1568 height 744
type input "000"
drag, startPoint x: 406, startPoint y: 650, endPoint x: 418, endPoint y: 650, distance: 12.0
click at [418, 650] on div at bounding box center [415, 678] width 14 height 131
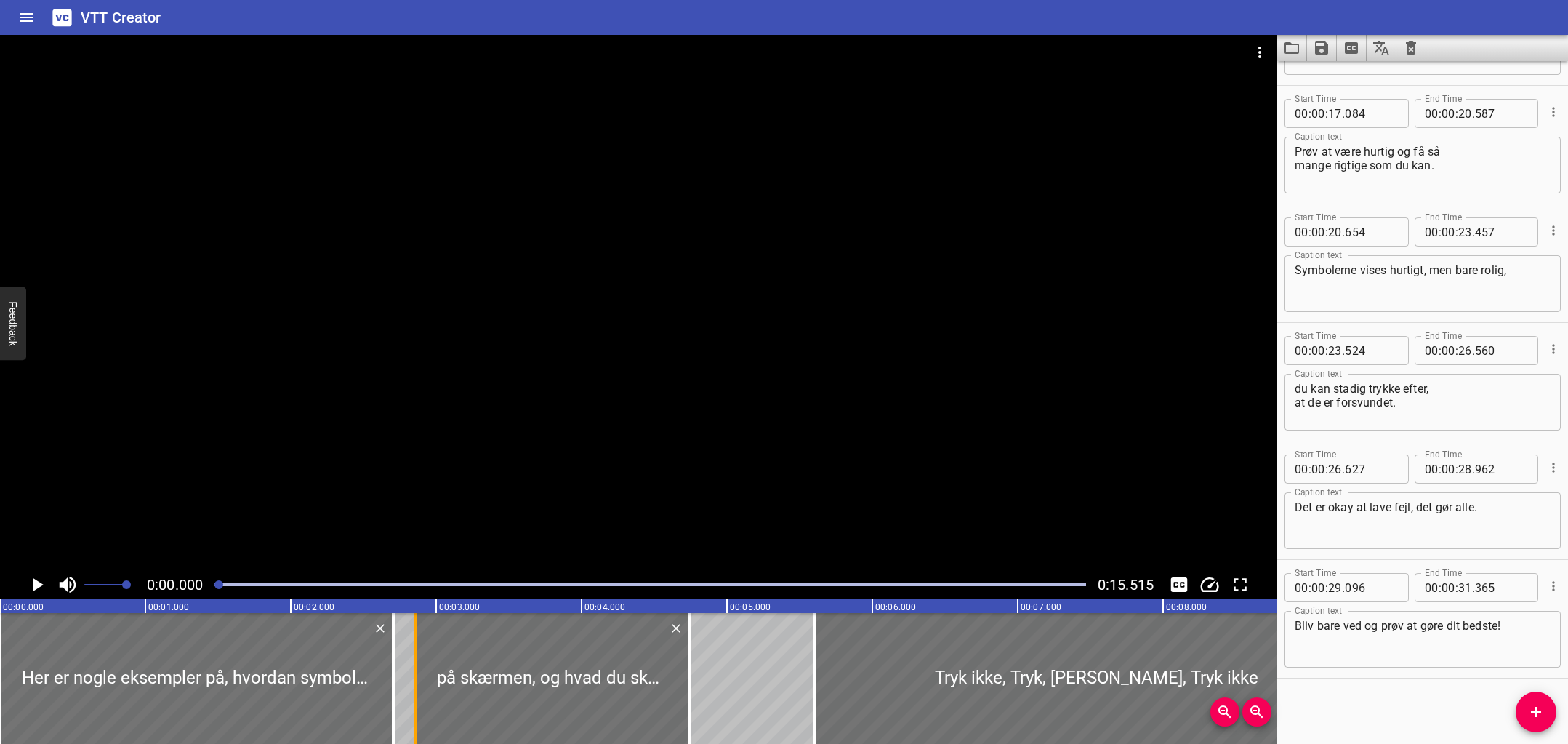
type input "854"
drag, startPoint x: 392, startPoint y: 653, endPoint x: 414, endPoint y: 652, distance: 22.0
type input "853"
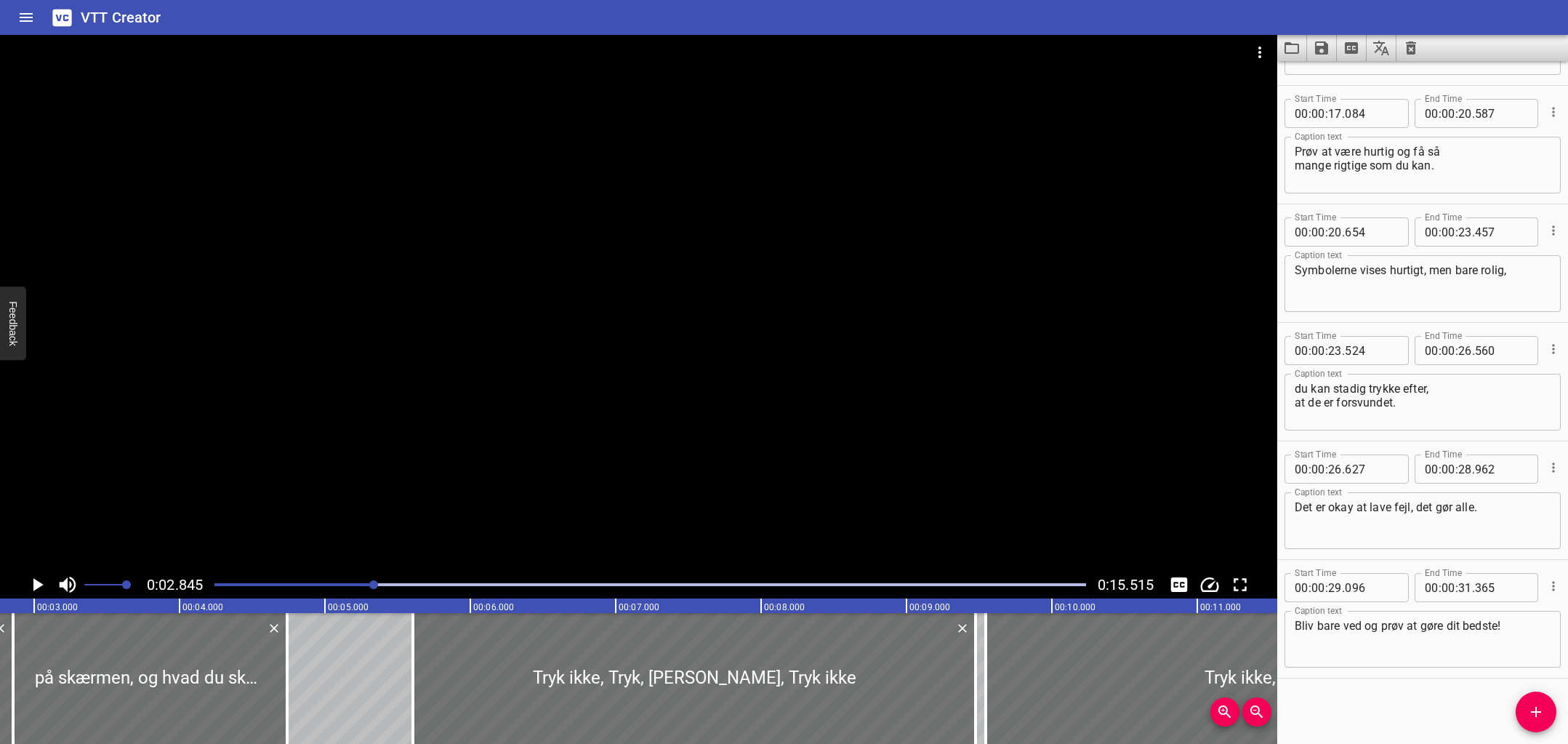
scroll to position [0, 414]
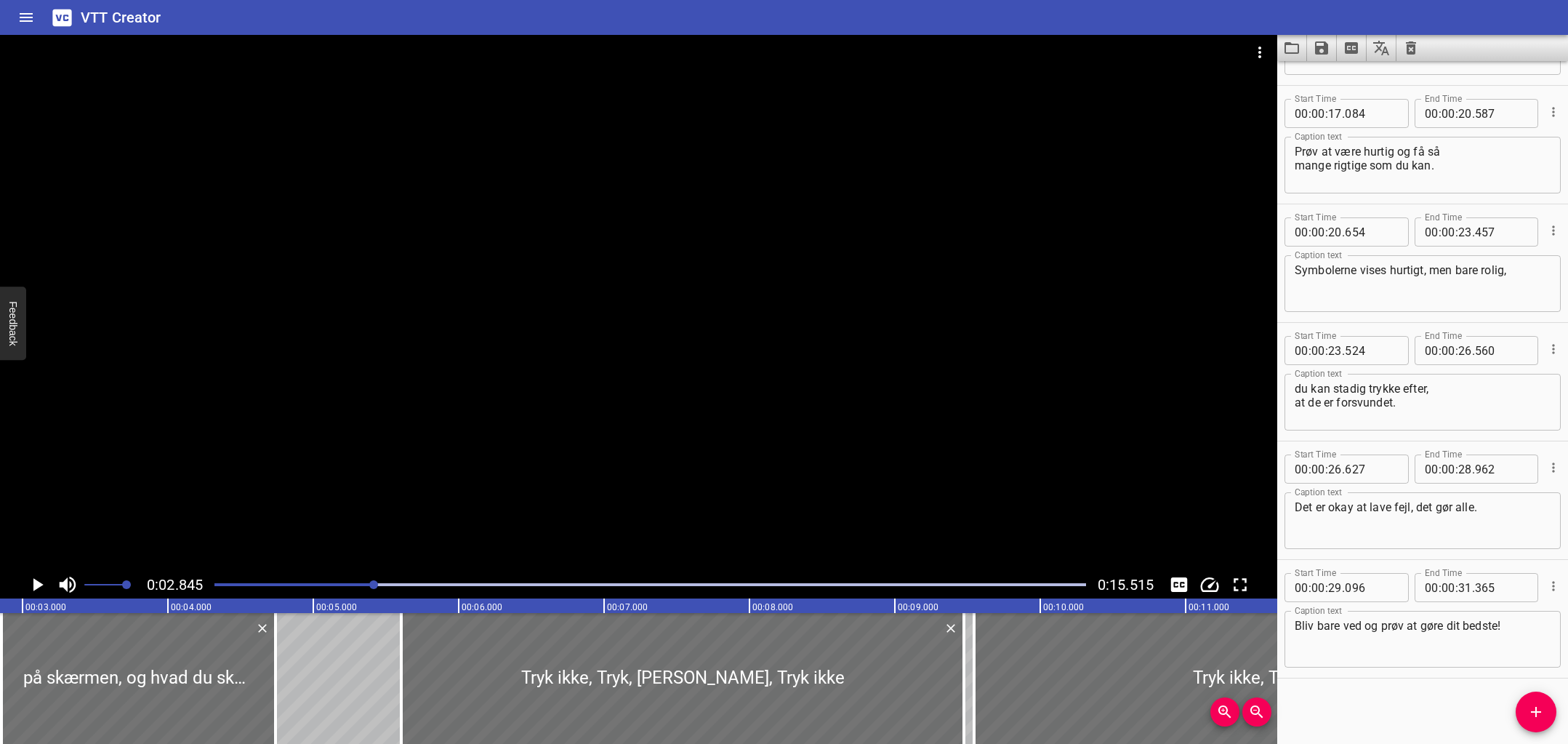
drag, startPoint x: 236, startPoint y: 584, endPoint x: 205, endPoint y: 585, distance: 31.0
click at [205, 585] on div "0:02.845 0:15.515" at bounding box center [638, 585] width 1277 height 28
click at [242, 587] on div at bounding box center [650, 584] width 889 height 20
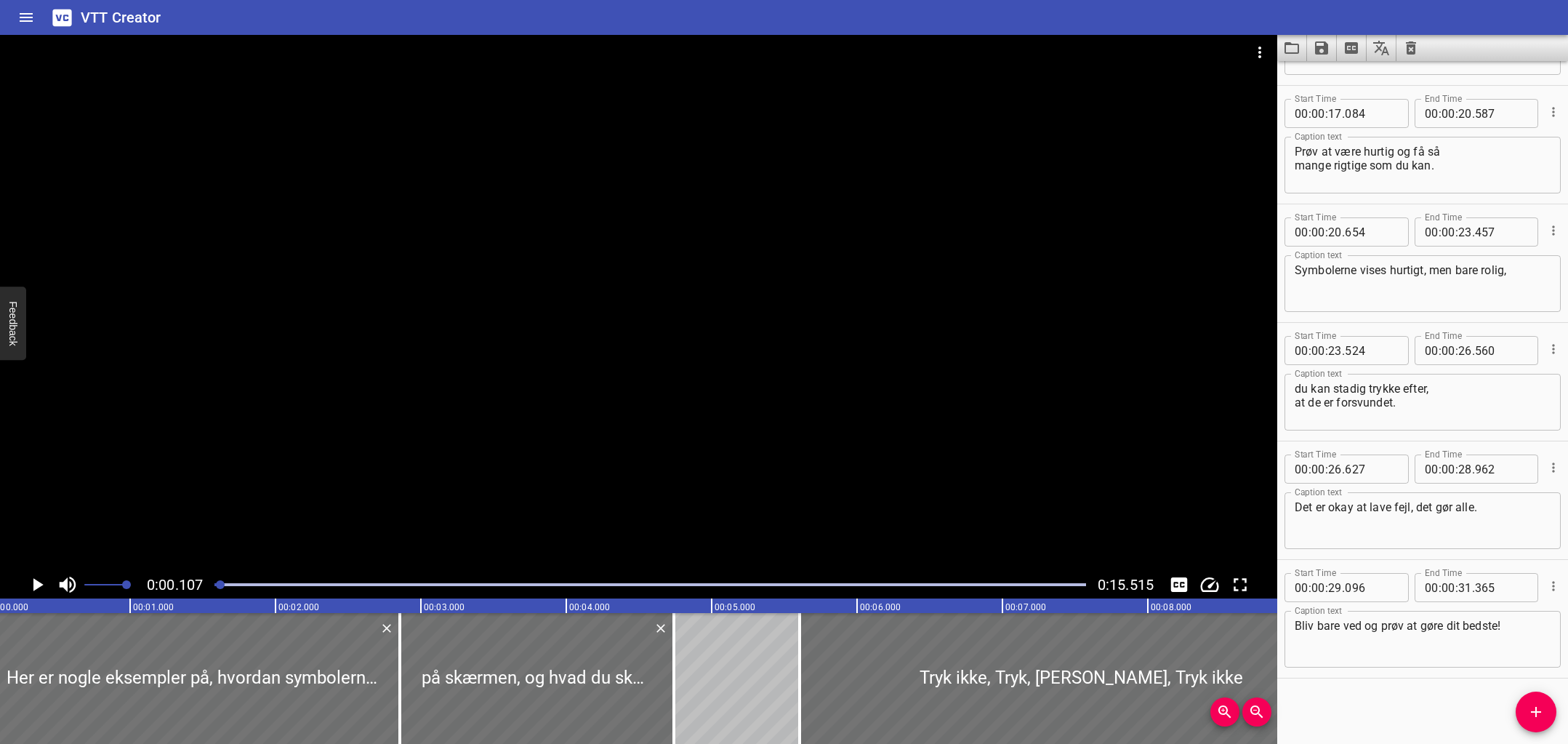
scroll to position [0, 0]
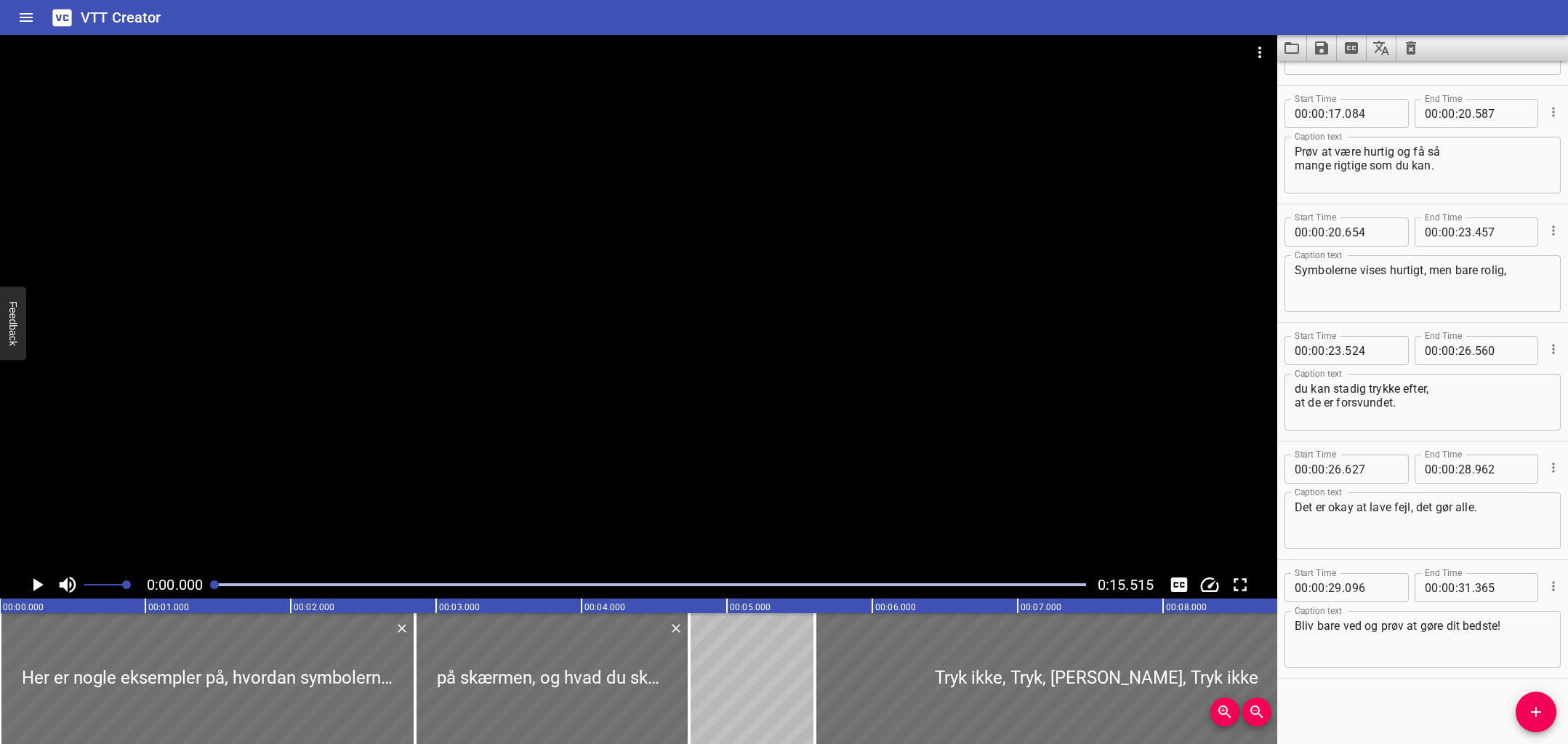
drag, startPoint x: 222, startPoint y: 585, endPoint x: 214, endPoint y: 584, distance: 8.1
click at [214, 584] on div at bounding box center [215, 585] width 9 height 9
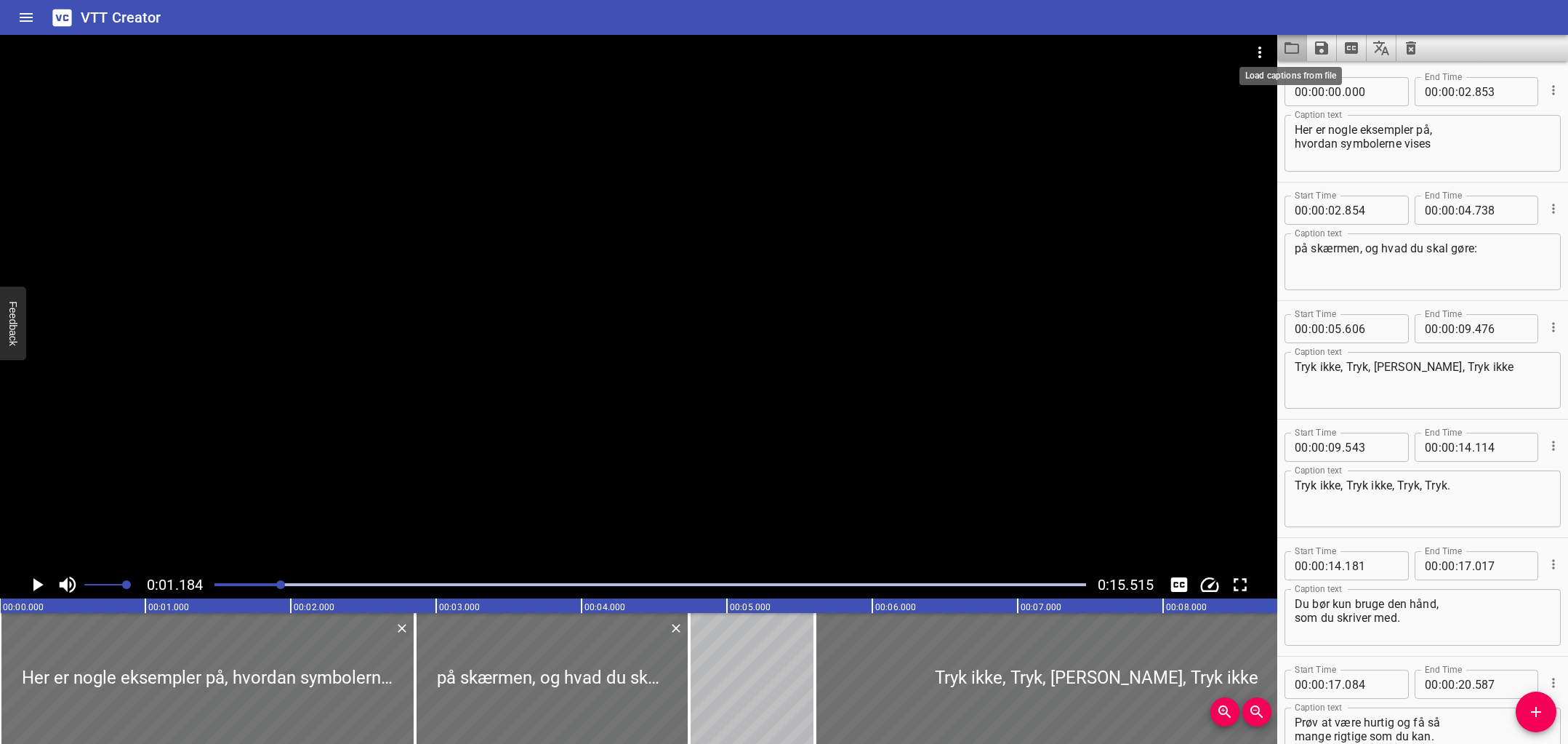
click at [1292, 49] on icon "Load captions from file" at bounding box center [1292, 48] width 17 height 17
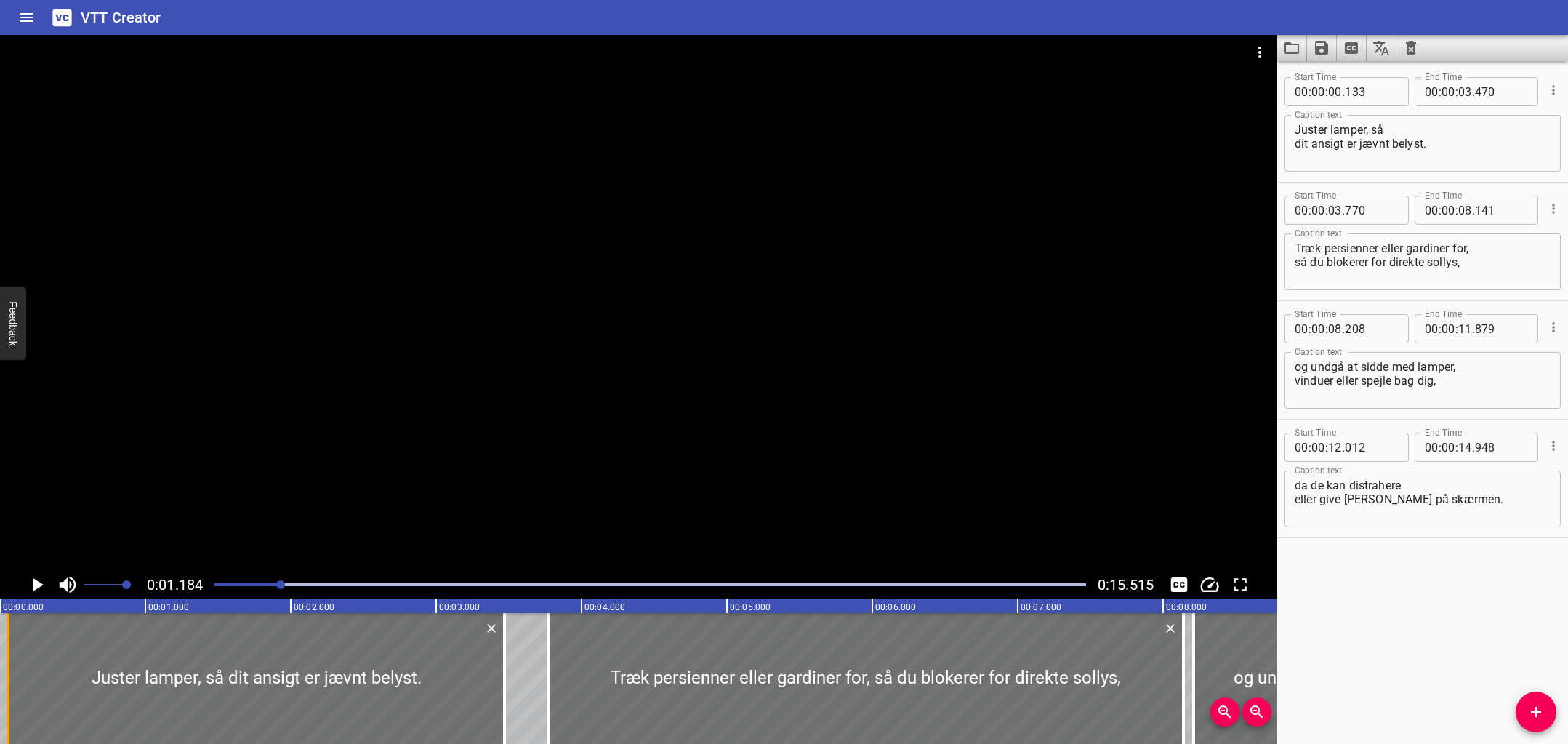
drag, startPoint x: 20, startPoint y: 645, endPoint x: 9, endPoint y: 651, distance: 12.5
click at [9, 651] on div at bounding box center [8, 678] width 3 height 131
type input "053"
drag, startPoint x: 504, startPoint y: 651, endPoint x: 522, endPoint y: 653, distance: 18.1
click at [522, 653] on div at bounding box center [523, 678] width 3 height 131
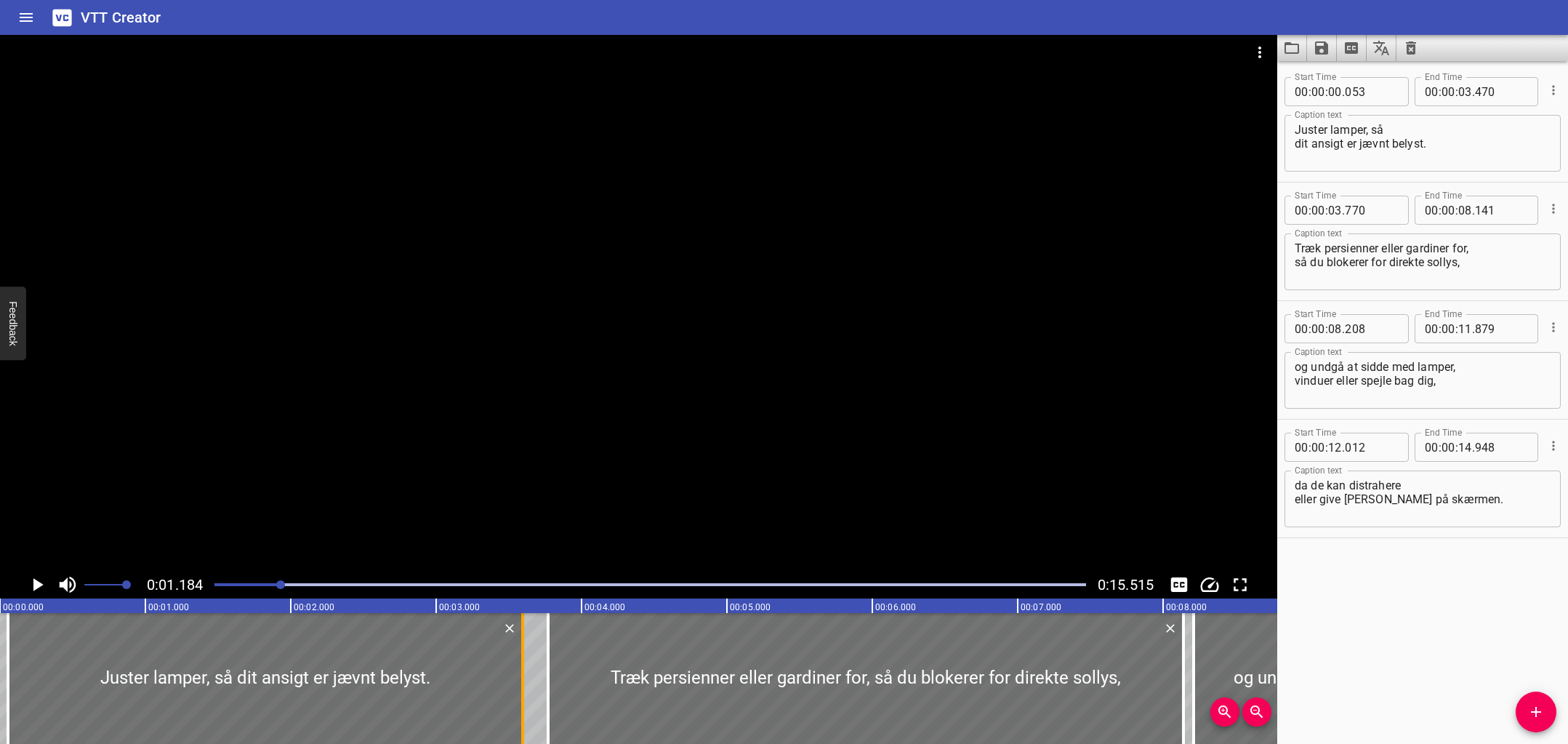
type input "595"
drag, startPoint x: 549, startPoint y: 660, endPoint x: 576, endPoint y: 661, distance: 27.0
click at [576, 661] on div at bounding box center [576, 678] width 3 height 131
type input "960"
drag, startPoint x: 228, startPoint y: 585, endPoint x: 203, endPoint y: 585, distance: 25.0
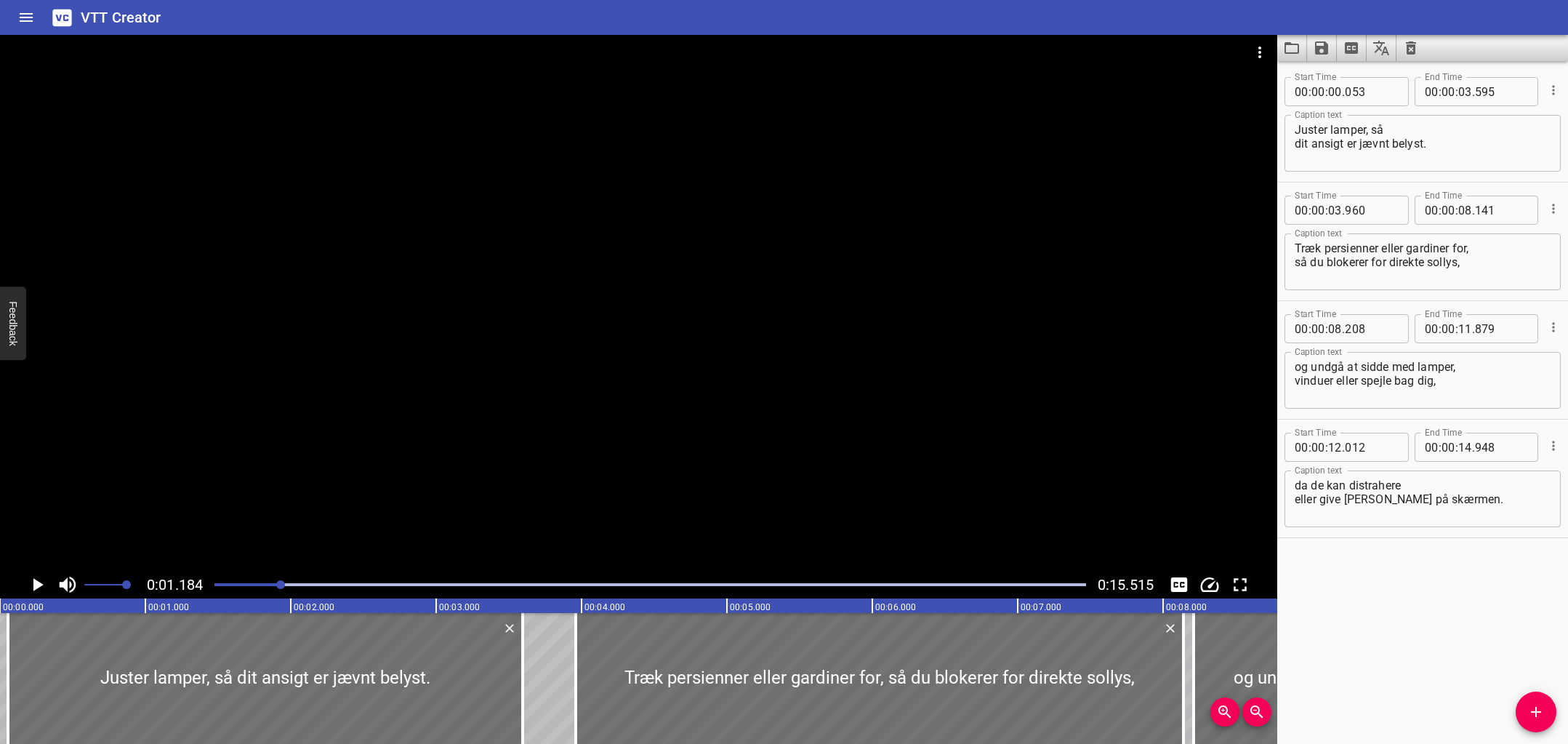
click at [203, 585] on div "0:01.184 0:15.515" at bounding box center [638, 585] width 1277 height 28
drag, startPoint x: 220, startPoint y: 585, endPoint x: 174, endPoint y: 580, distance: 46.3
click at [206, 585] on div at bounding box center [650, 584] width 889 height 20
click at [31, 582] on icon "Play/Pause" at bounding box center [37, 584] width 22 height 22
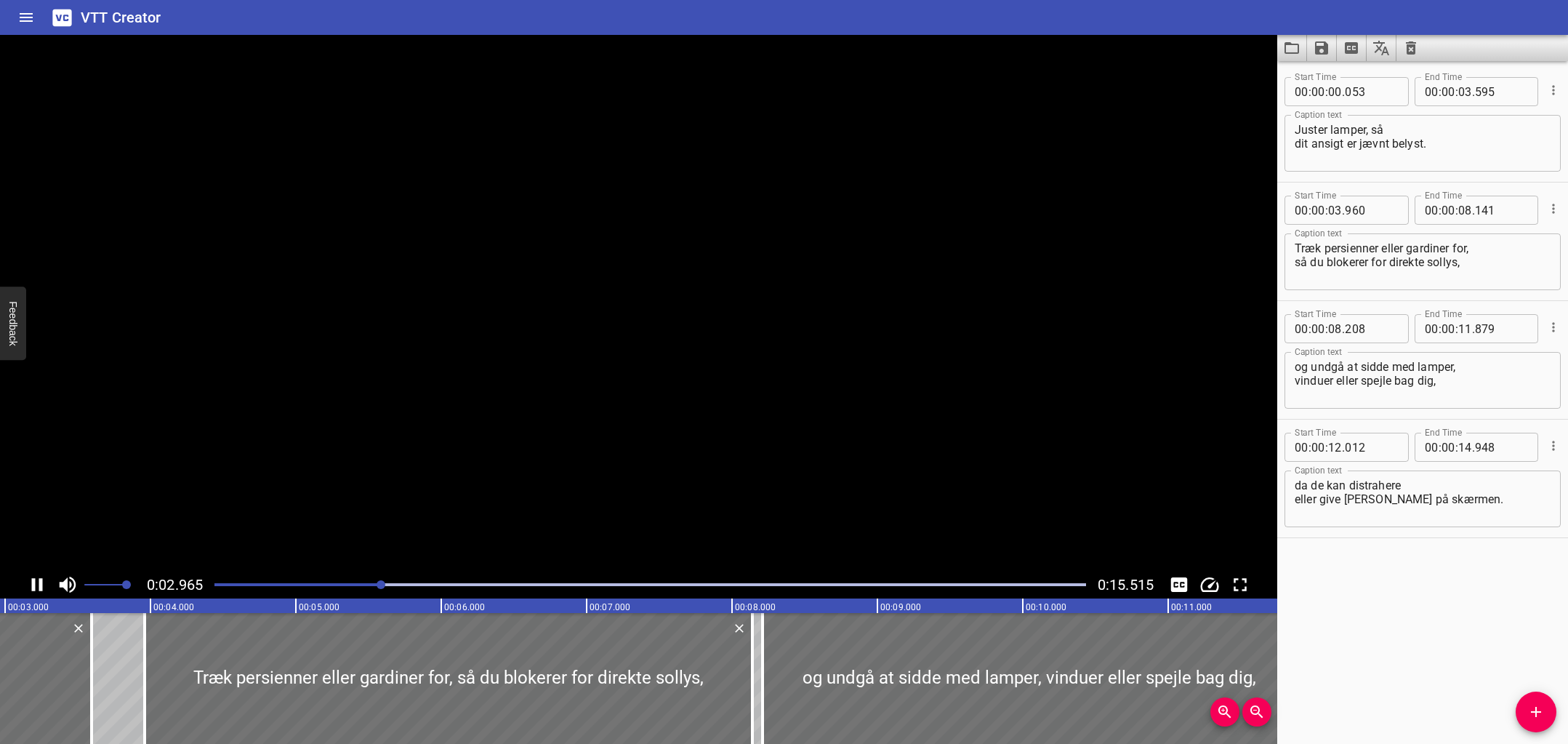
click at [32, 582] on icon "Play/Pause" at bounding box center [37, 584] width 11 height 13
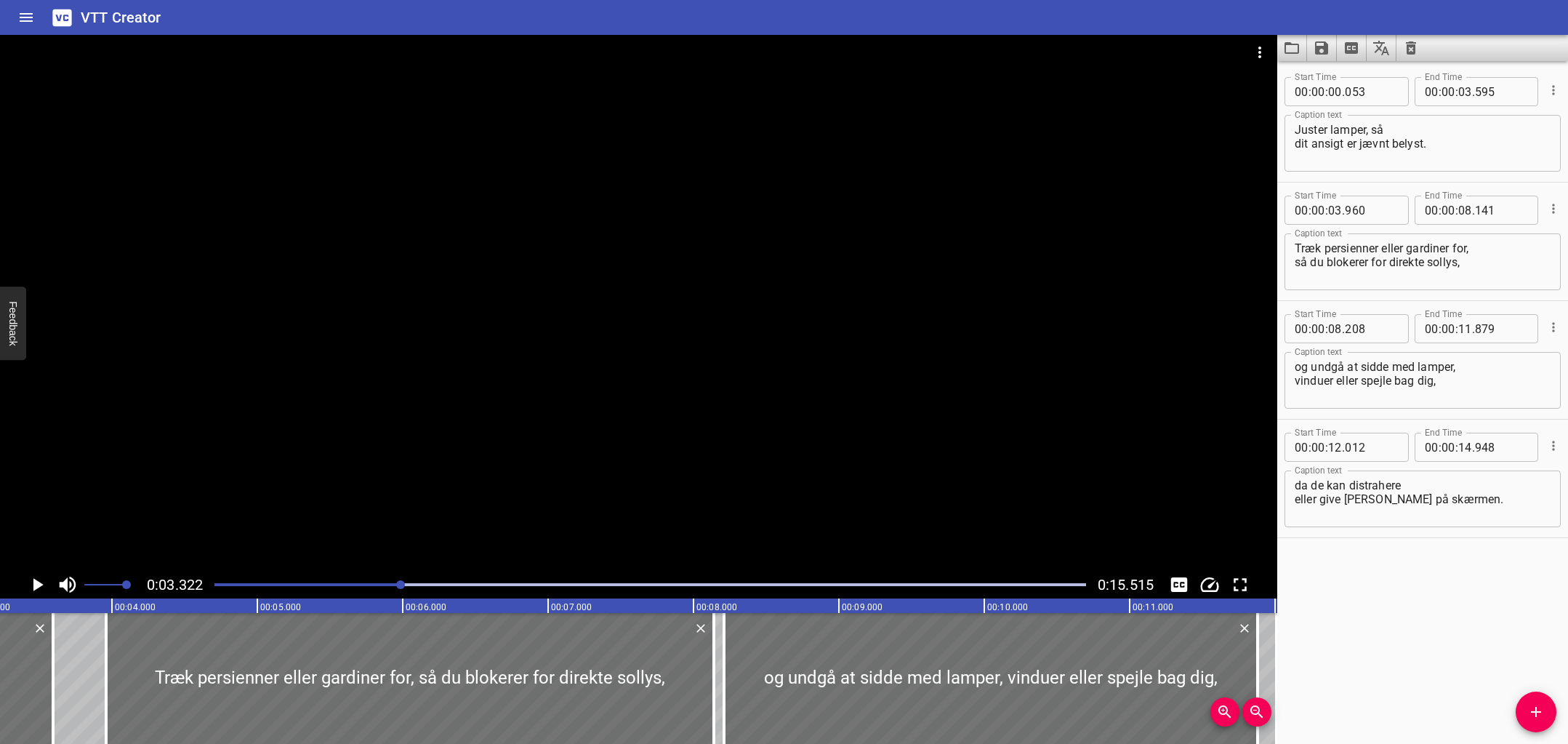
scroll to position [0, 483]
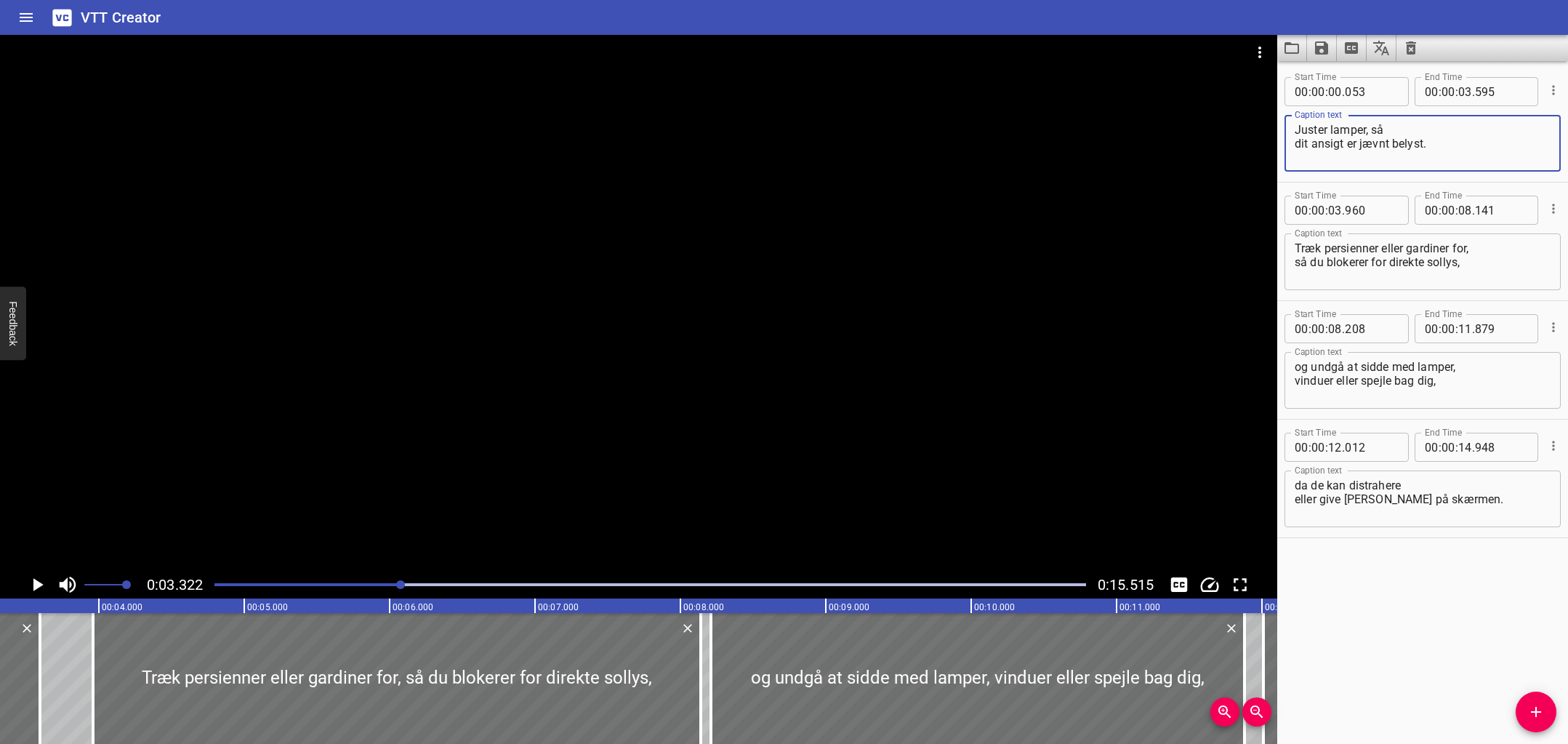
click at [1397, 123] on textarea "Juster lamper, så dit ansigt er jævnt belyst." at bounding box center [1422, 144] width 256 height 42
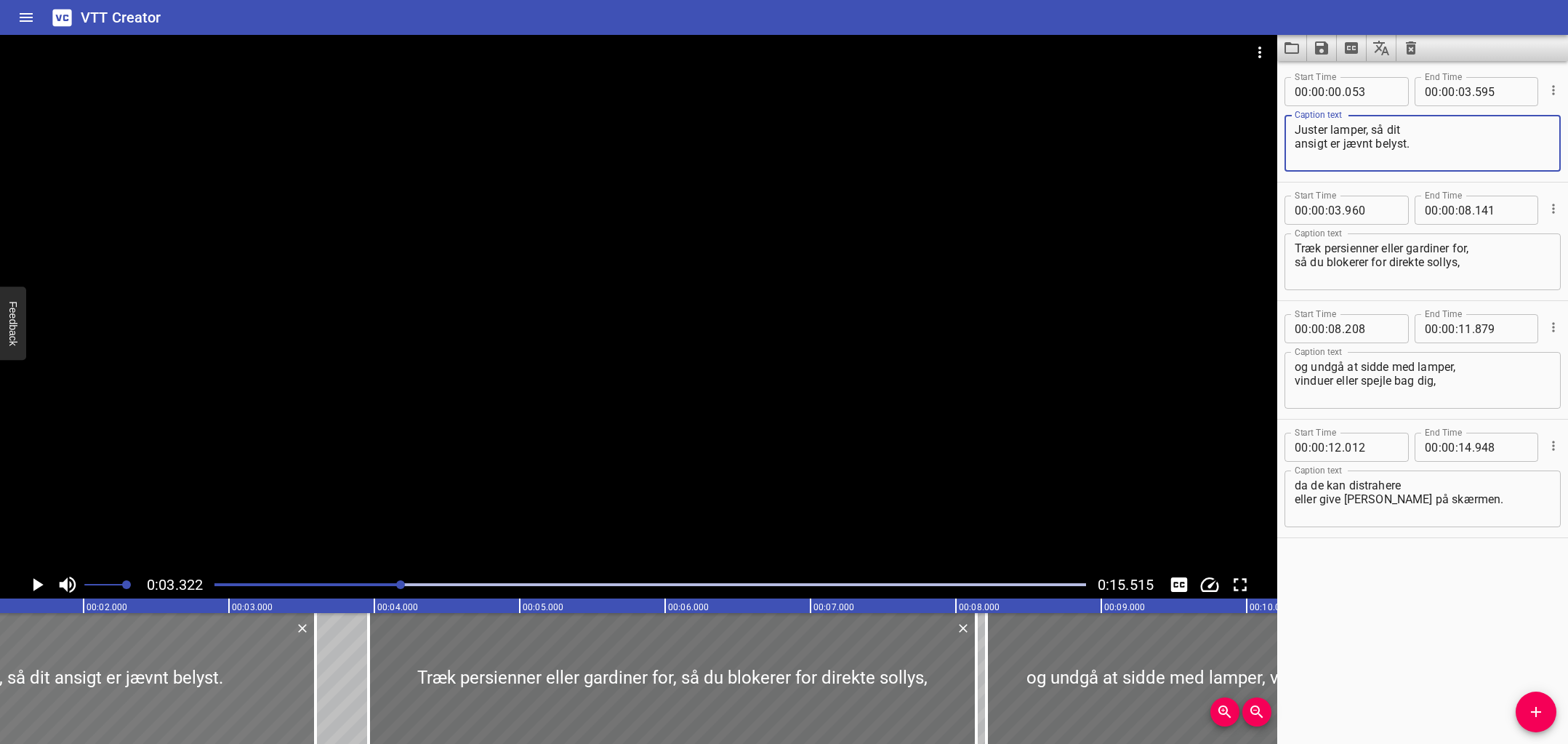
scroll to position [0, 0]
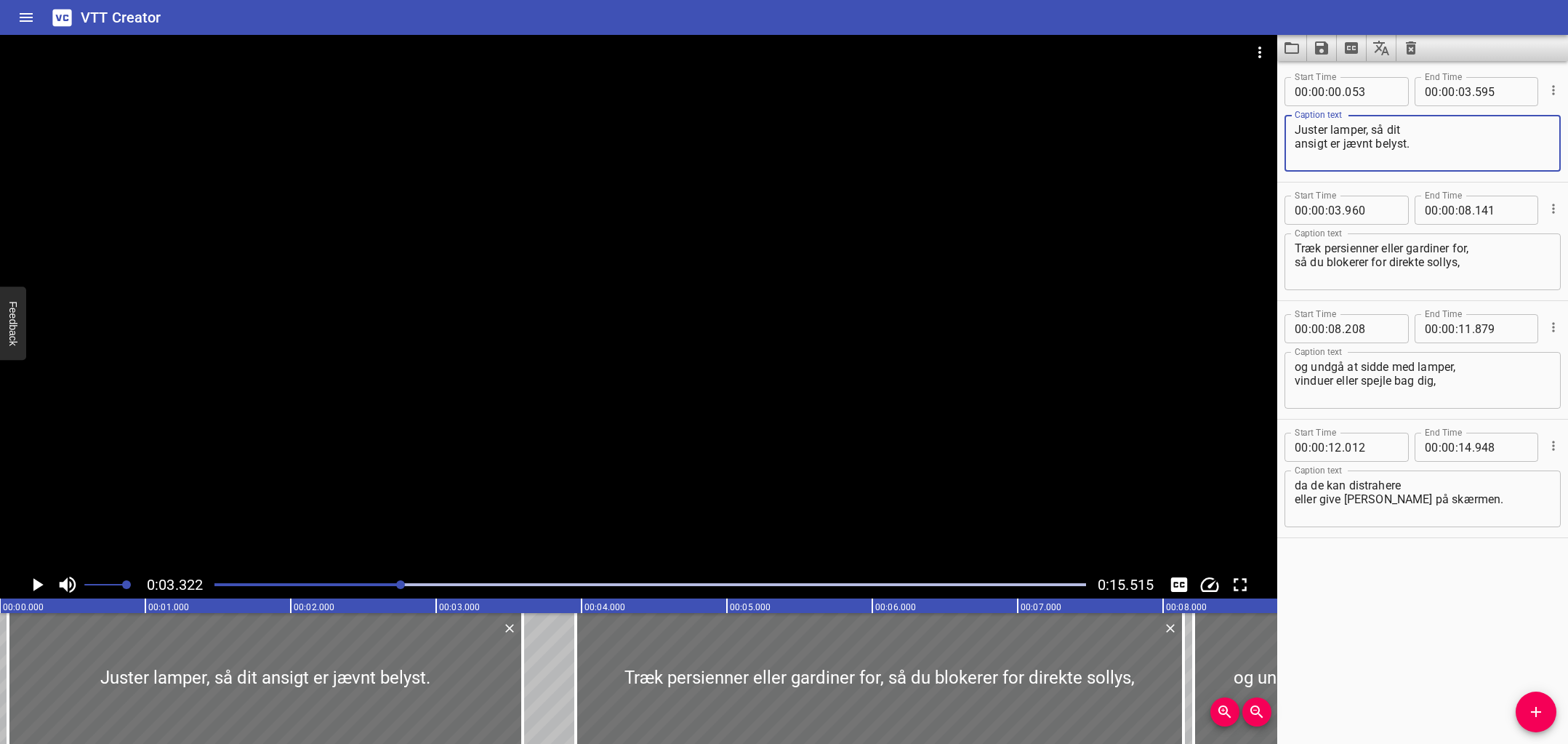
type textarea "Juster lamper, så dit ansigt er jævnt belyst."
drag, startPoint x: 312, startPoint y: 586, endPoint x: 240, endPoint y: 585, distance: 72.0
click at [240, 585] on div at bounding box center [650, 584] width 889 height 20
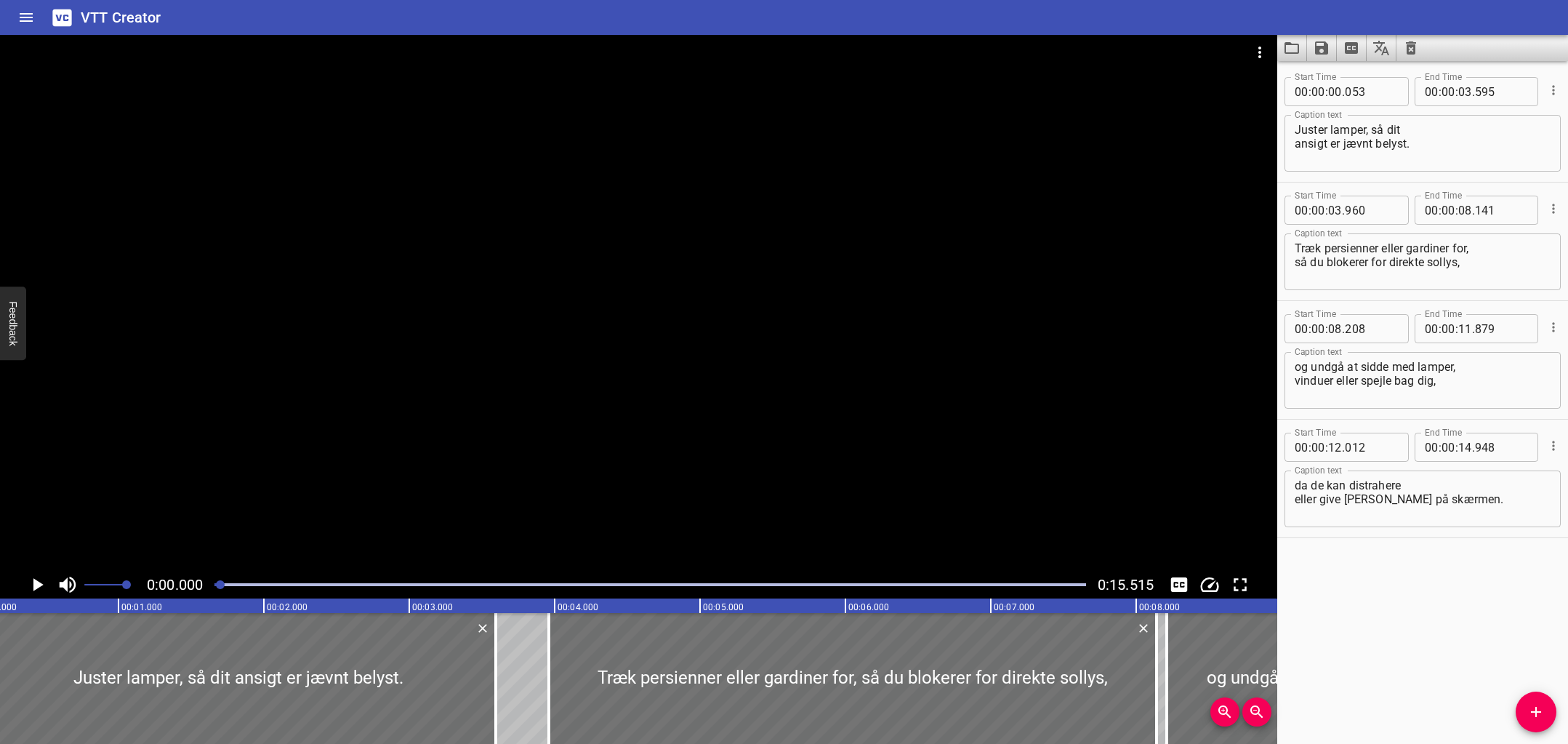
click at [221, 585] on div at bounding box center [221, 585] width 9 height 9
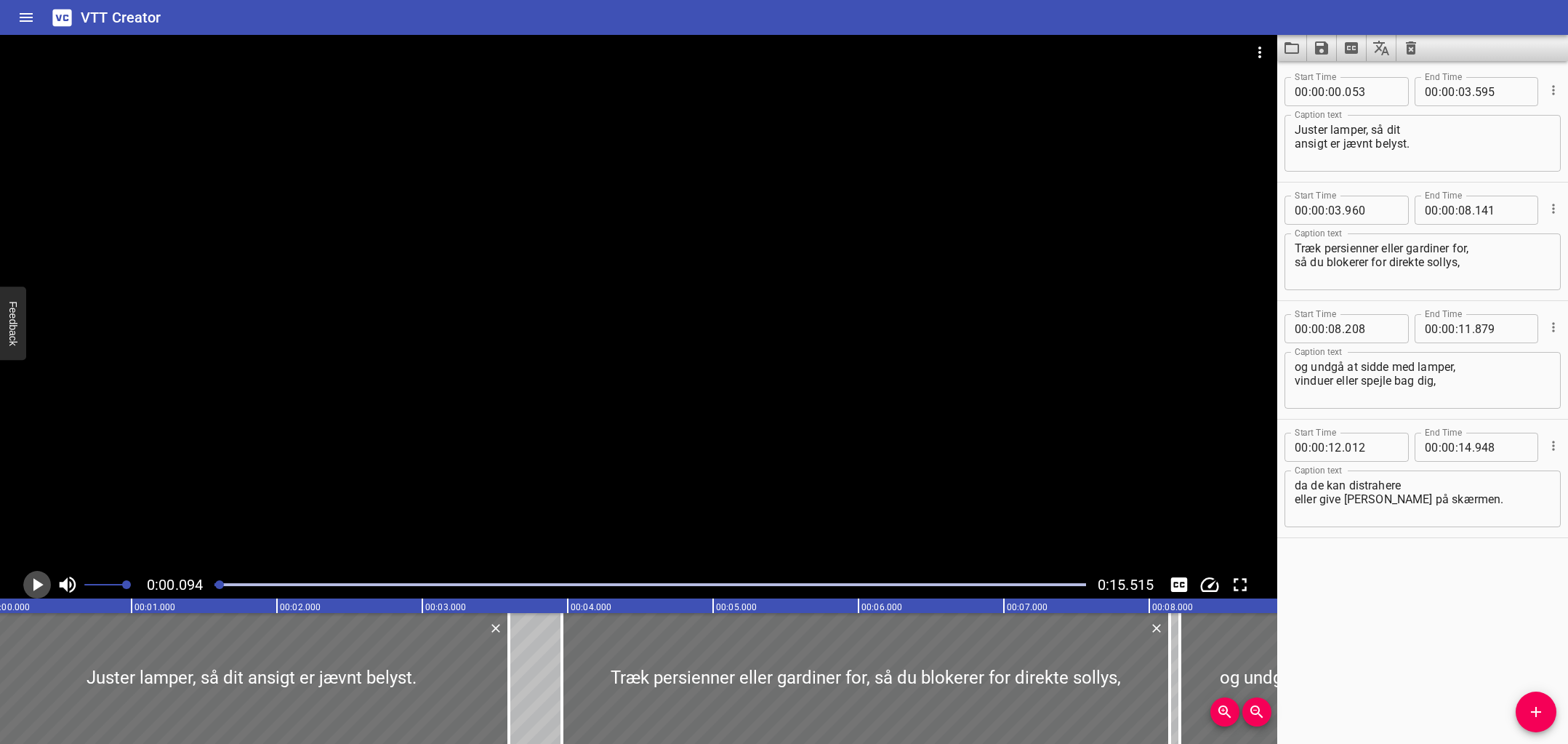
click at [39, 585] on icon "Play/Pause" at bounding box center [38, 584] width 10 height 13
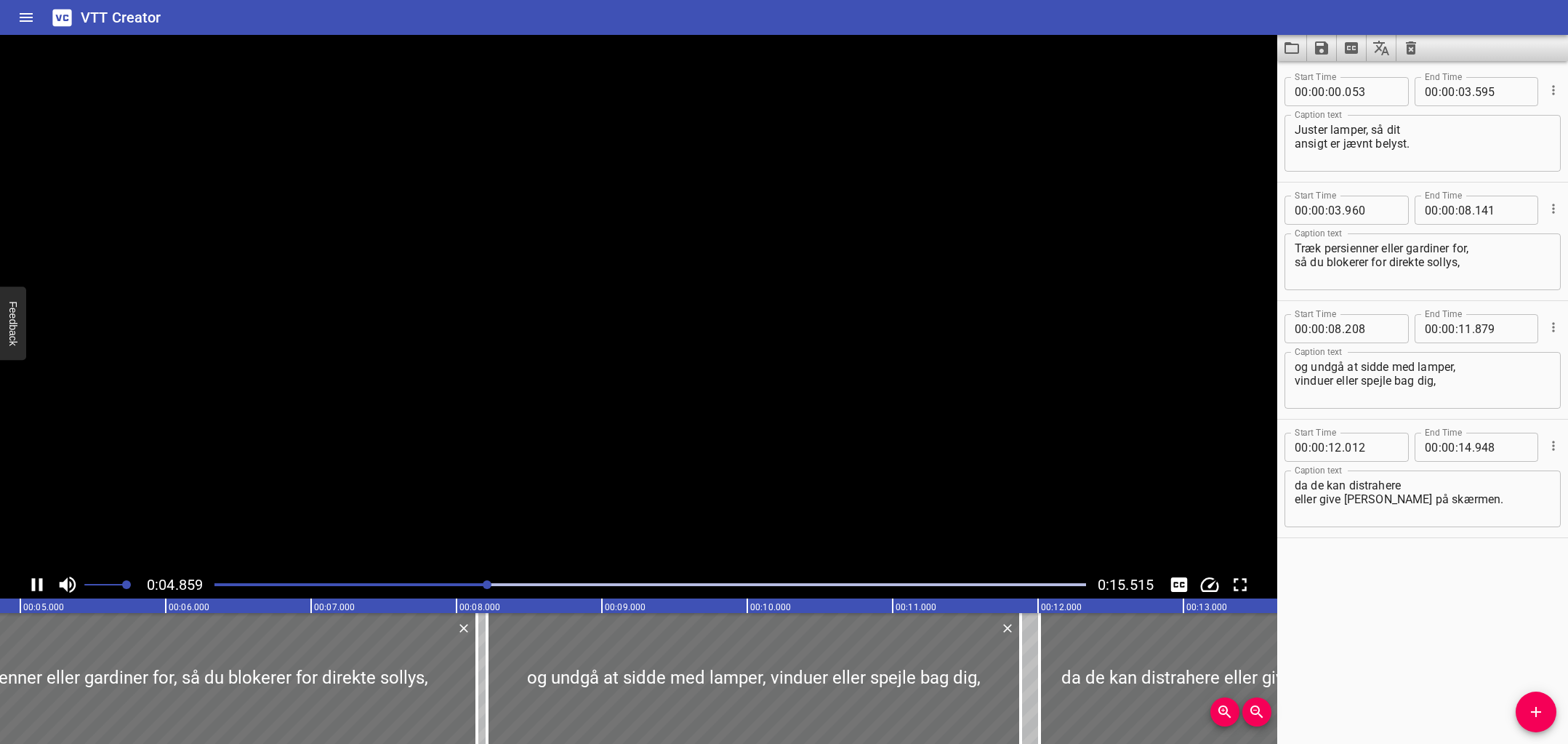
click at [39, 585] on icon "Play/Pause" at bounding box center [37, 584] width 11 height 13
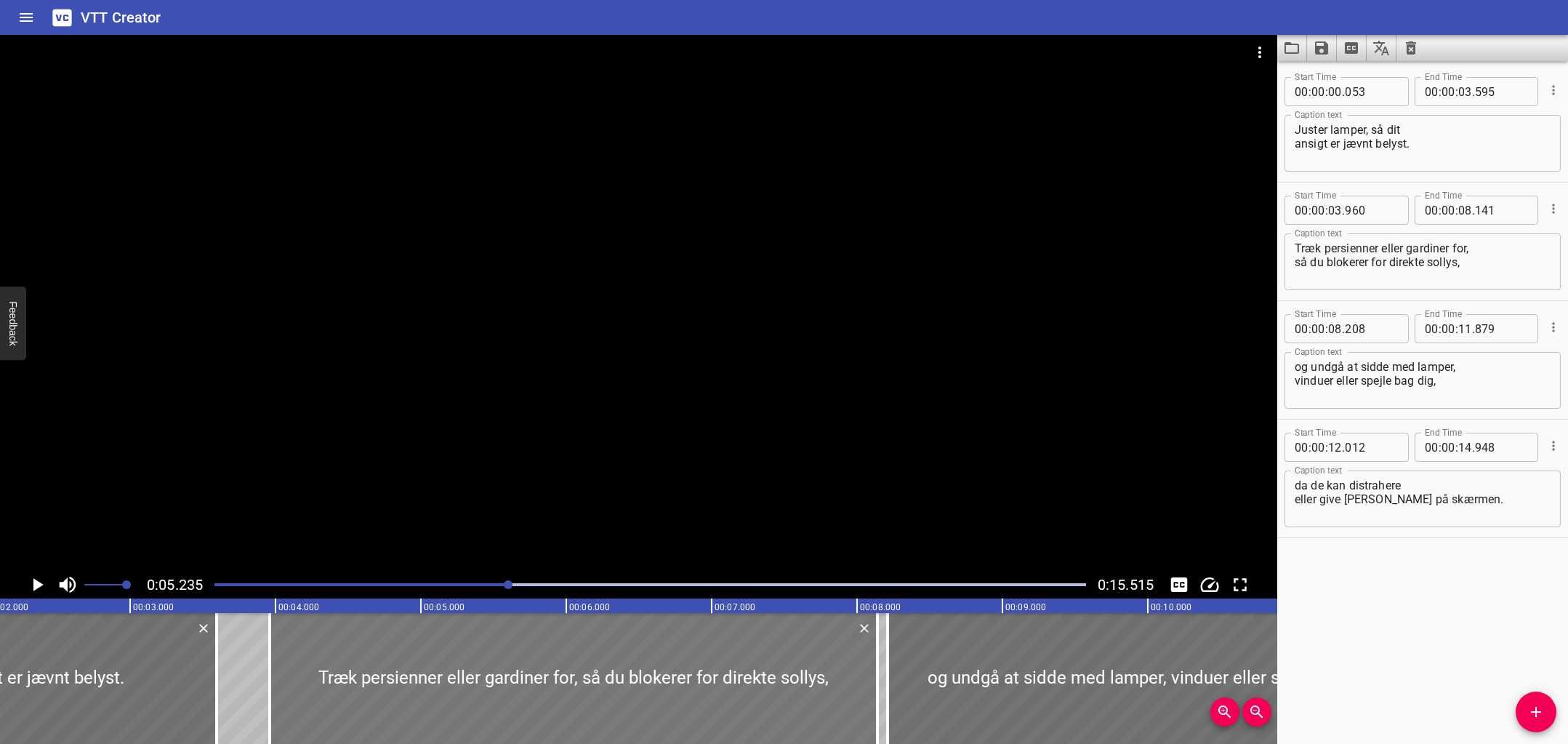
scroll to position [0, 292]
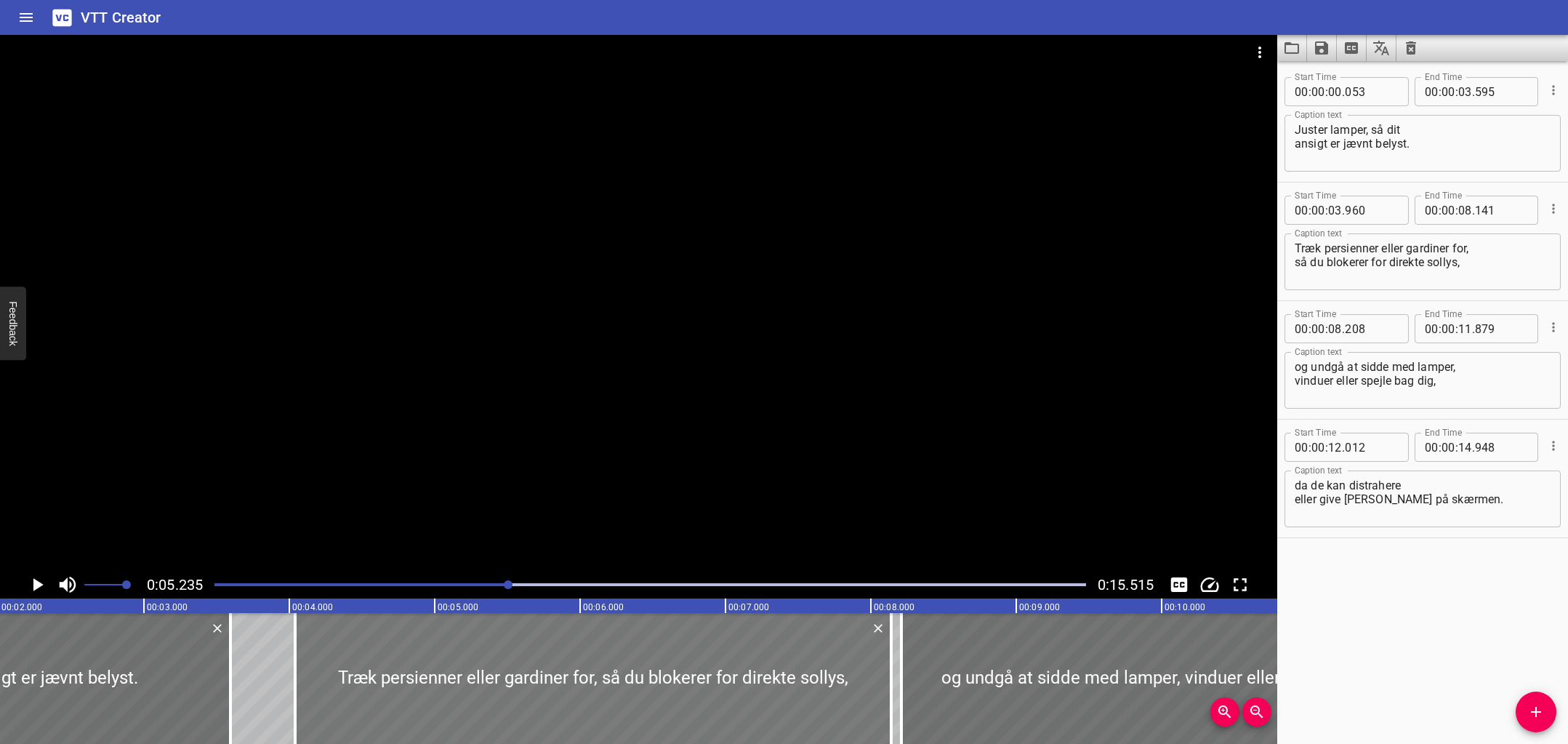
drag, startPoint x: 286, startPoint y: 669, endPoint x: 316, endPoint y: 673, distance: 30.3
click at [298, 670] on div at bounding box center [295, 678] width 14 height 131
type input "04"
type input "040"
drag, startPoint x: 471, startPoint y: 582, endPoint x: 407, endPoint y: 581, distance: 64.0
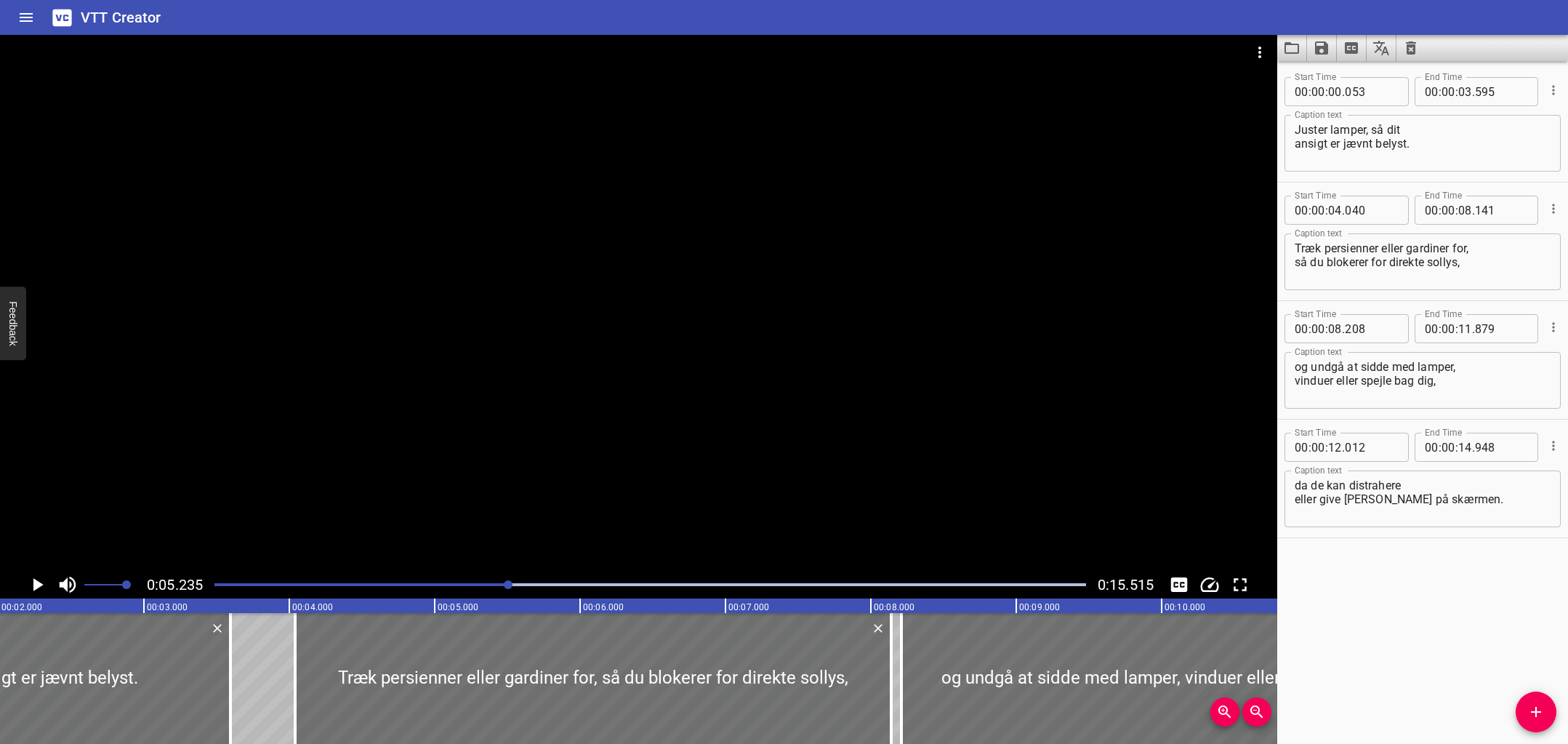
click at [408, 581] on div at bounding box center [650, 584] width 889 height 20
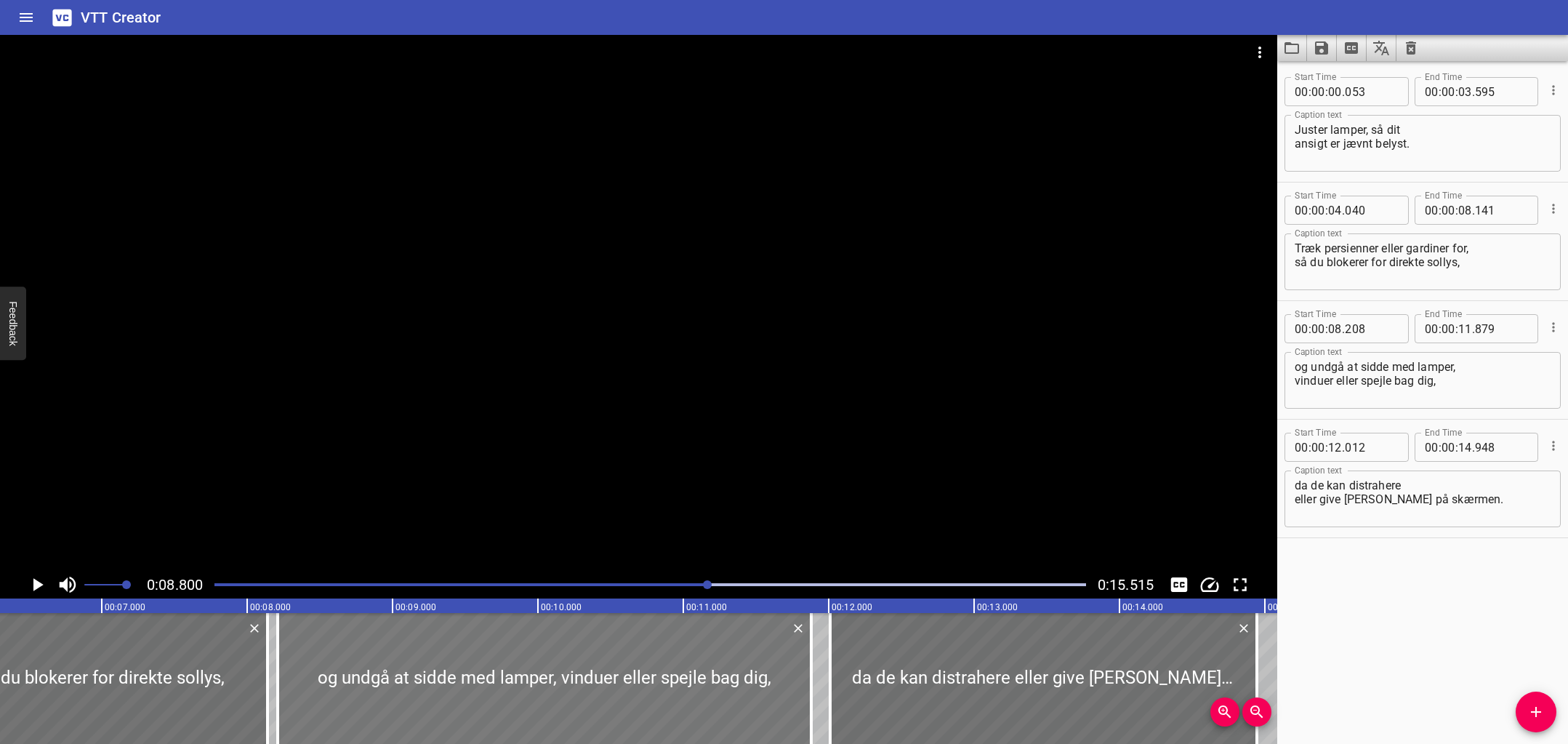
scroll to position [0, 903]
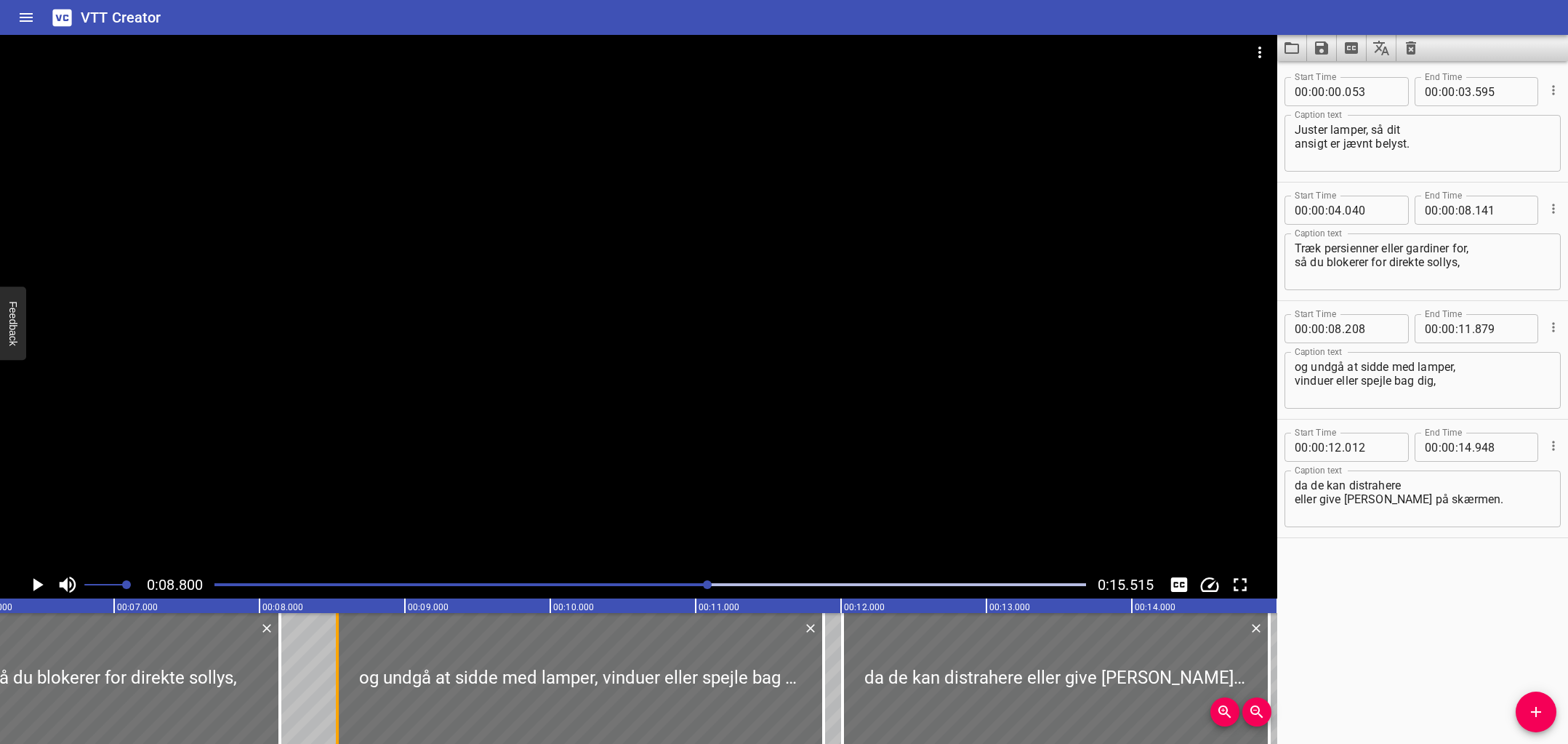
drag, startPoint x: 293, startPoint y: 676, endPoint x: 339, endPoint y: 675, distance: 46.0
click at [340, 675] on div at bounding box center [337, 678] width 14 height 131
type input "533"
drag, startPoint x: 279, startPoint y: 684, endPoint x: 336, endPoint y: 683, distance: 57.0
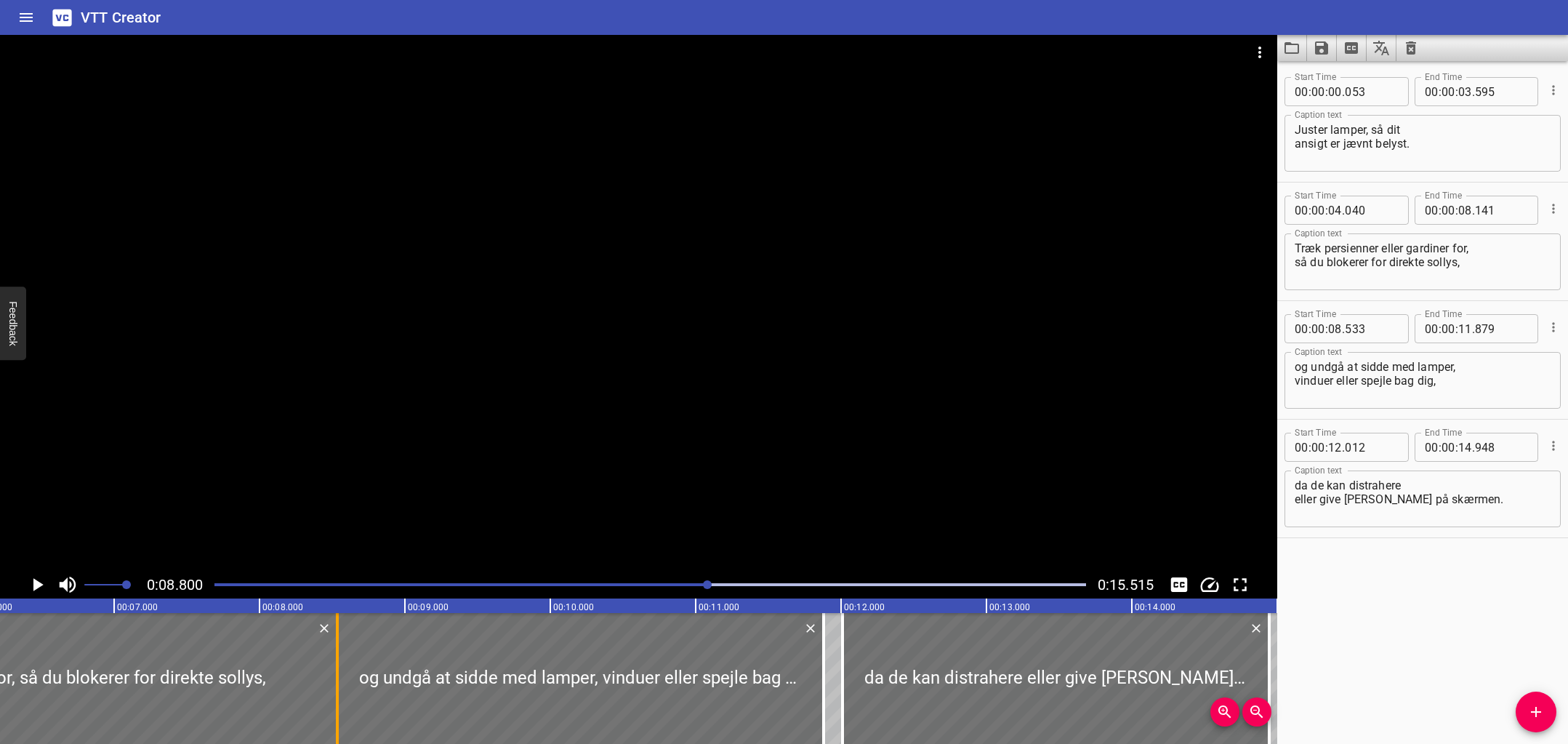
type input "536"
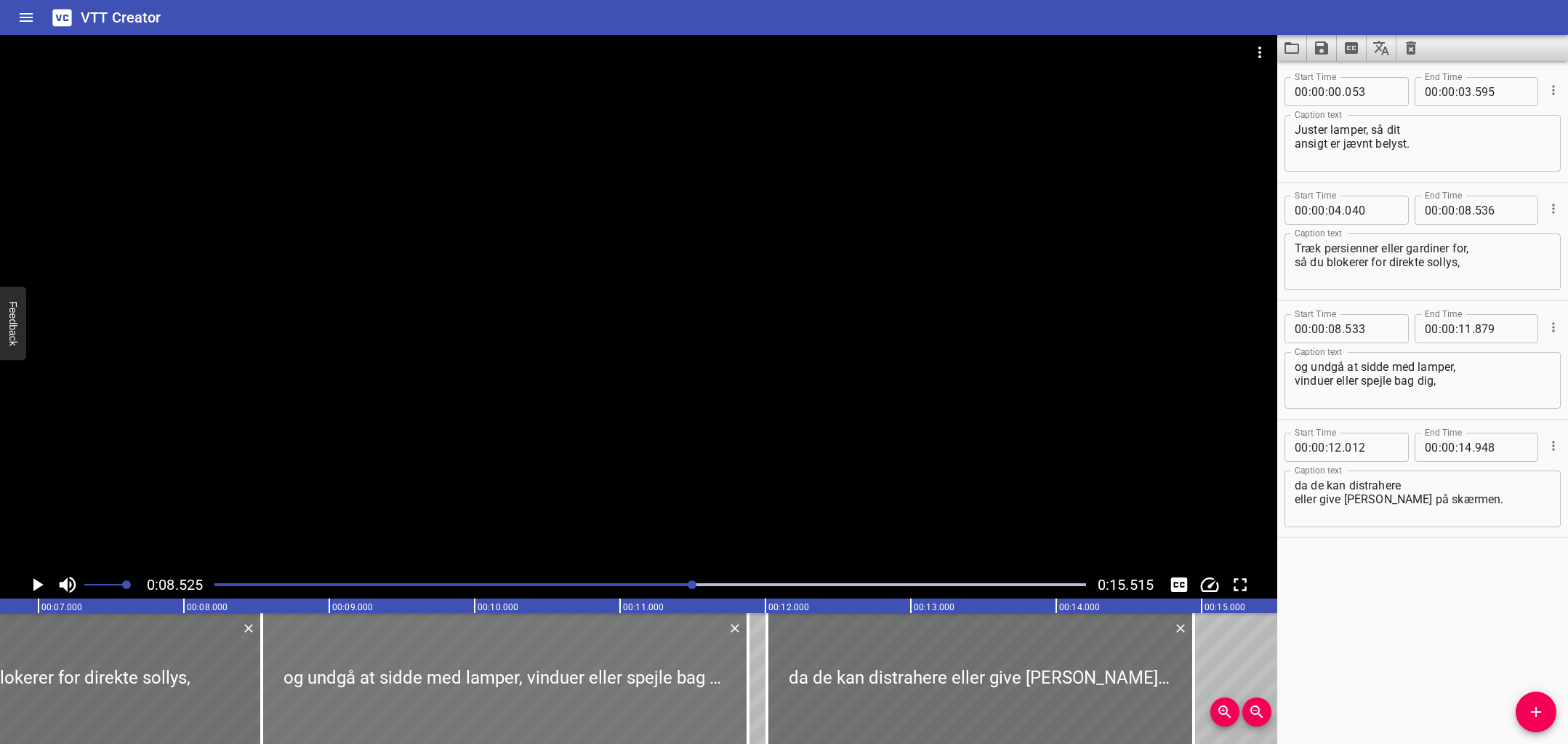
scroll to position [0, 1239]
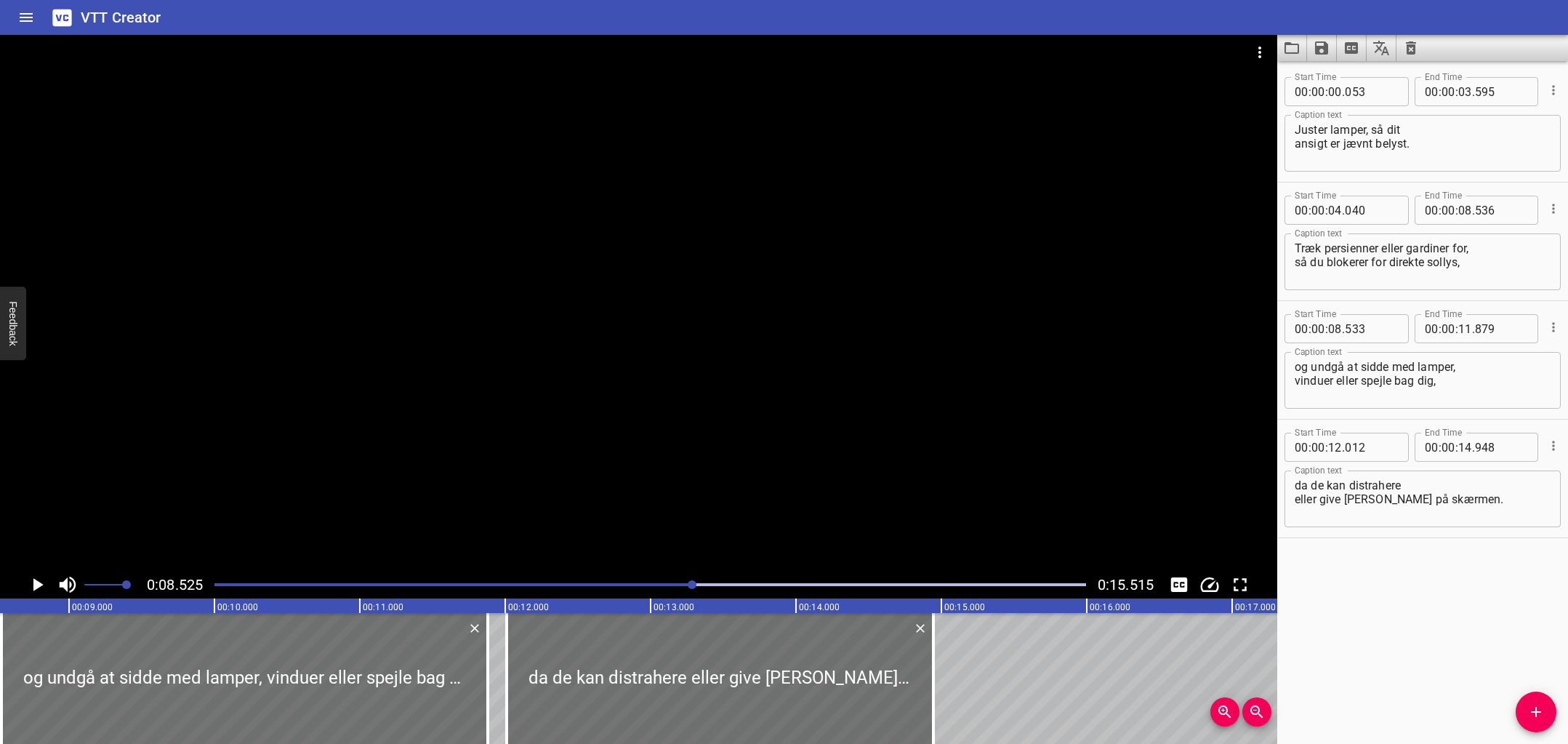
click at [656, 583] on div "Play progress" at bounding box center [258, 585] width 872 height 3
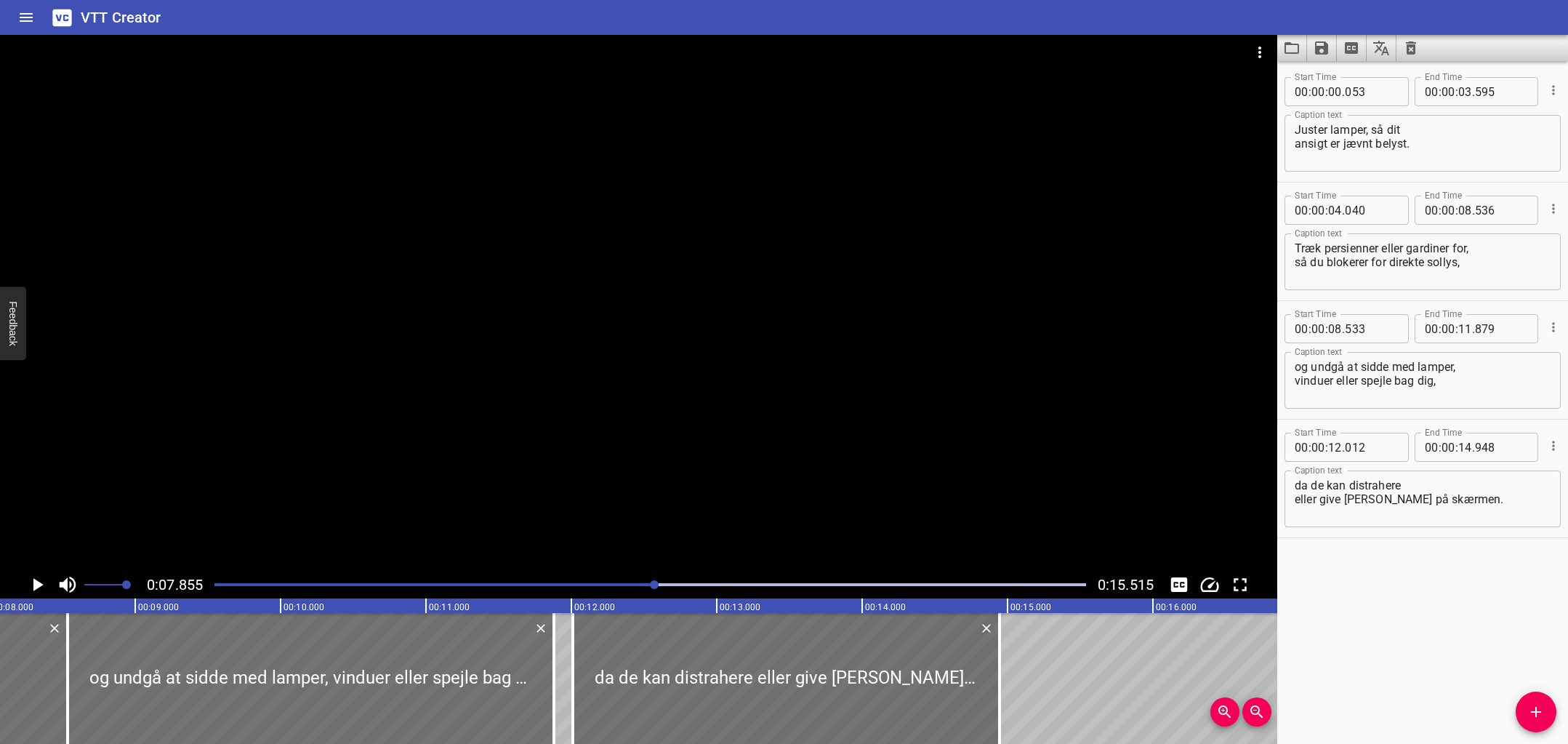
scroll to position [0, 1142]
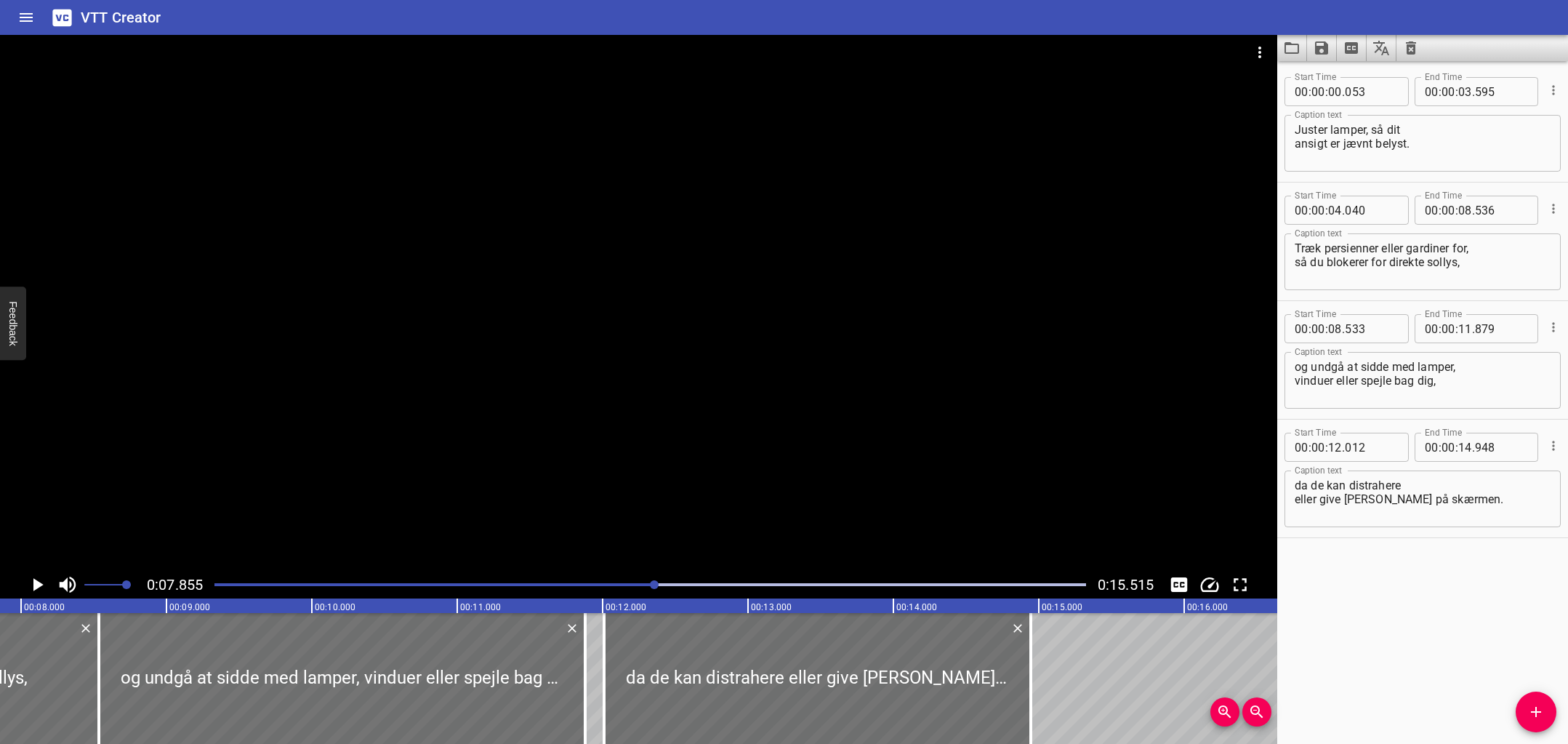
click at [624, 584] on div "Play progress" at bounding box center [220, 585] width 872 height 3
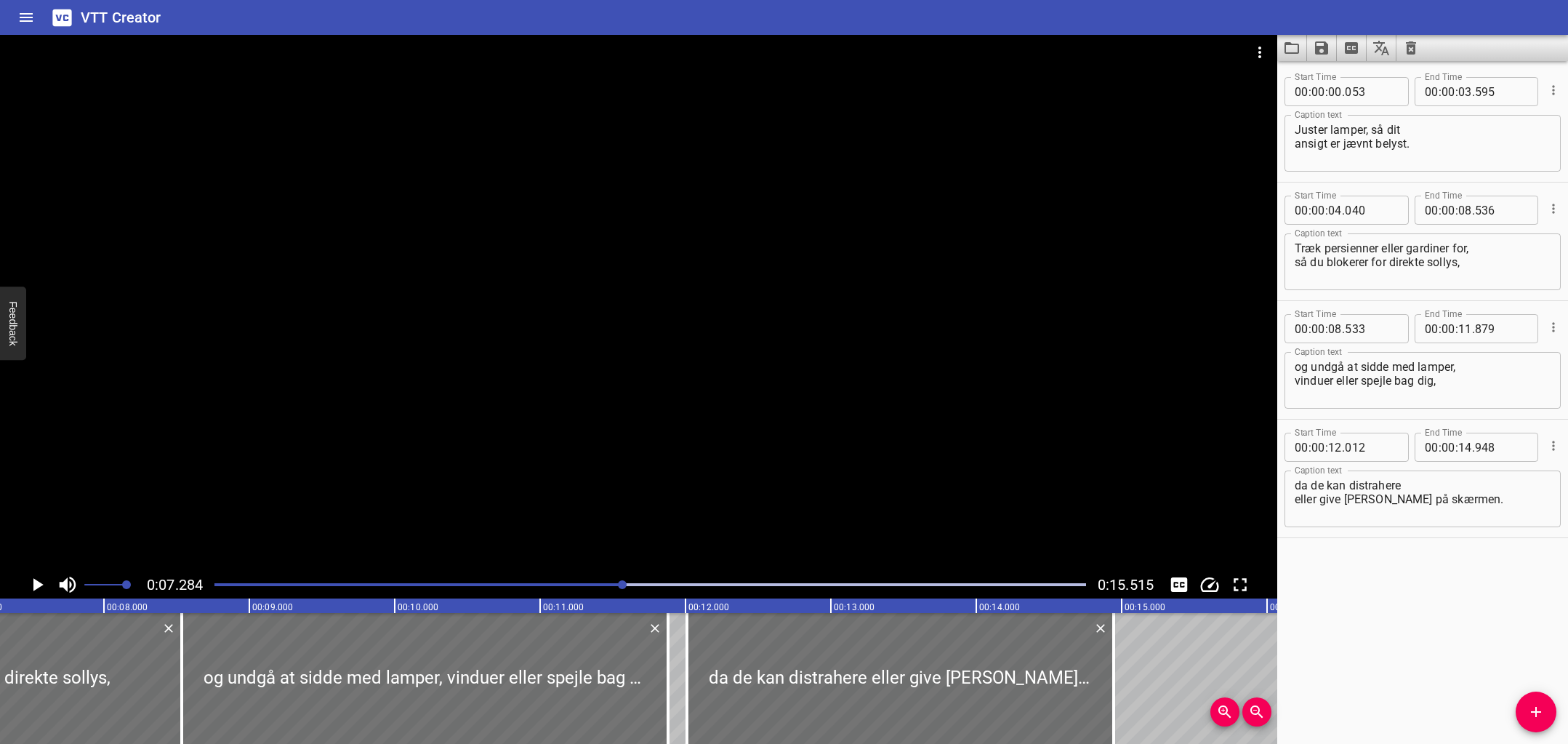
click at [591, 584] on div "Play progress" at bounding box center [188, 585] width 872 height 3
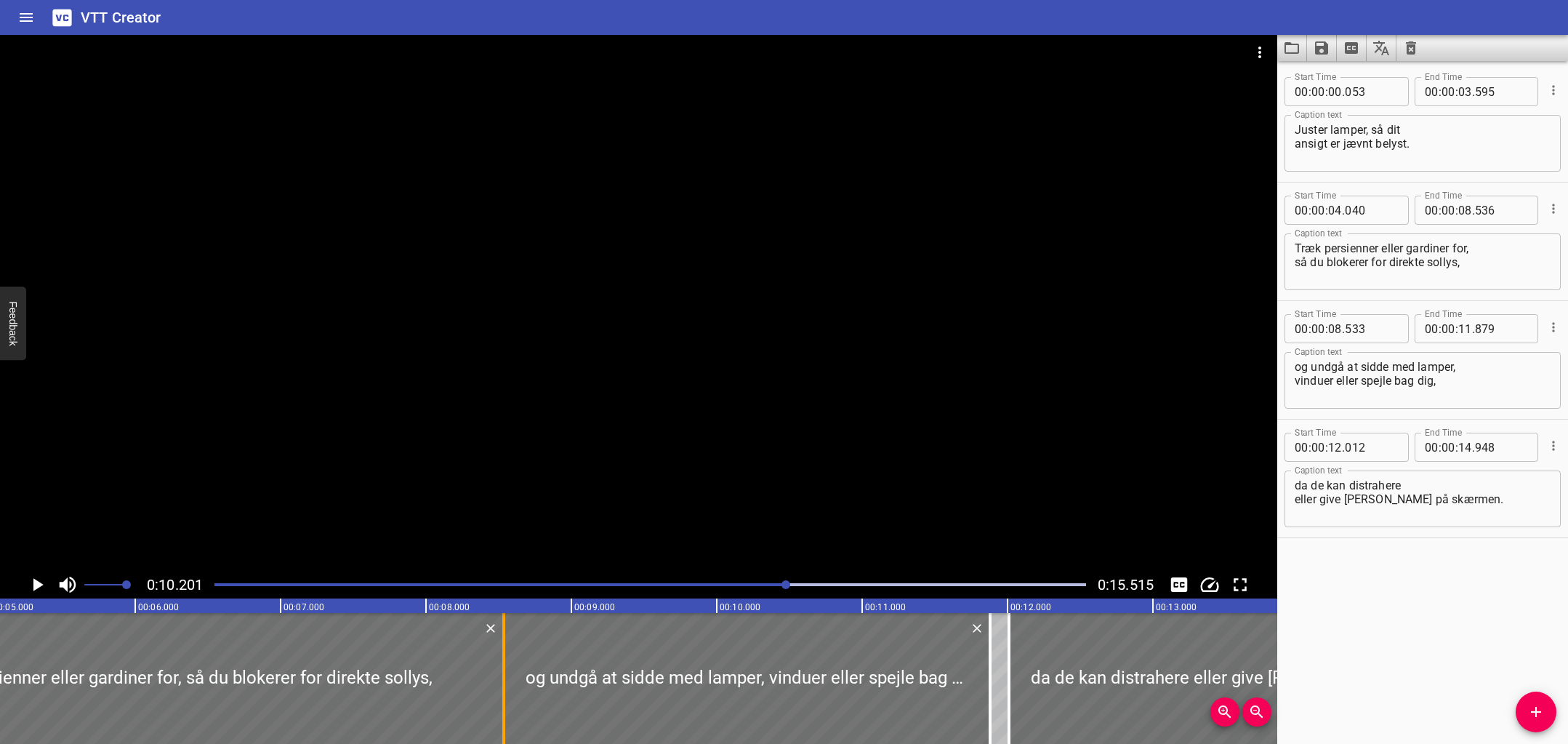
scroll to position [0, 726]
drag, startPoint x: 773, startPoint y: 584, endPoint x: 745, endPoint y: 584, distance: 28.0
click at [745, 584] on div "Play progress" at bounding box center [352, 585] width 872 height 3
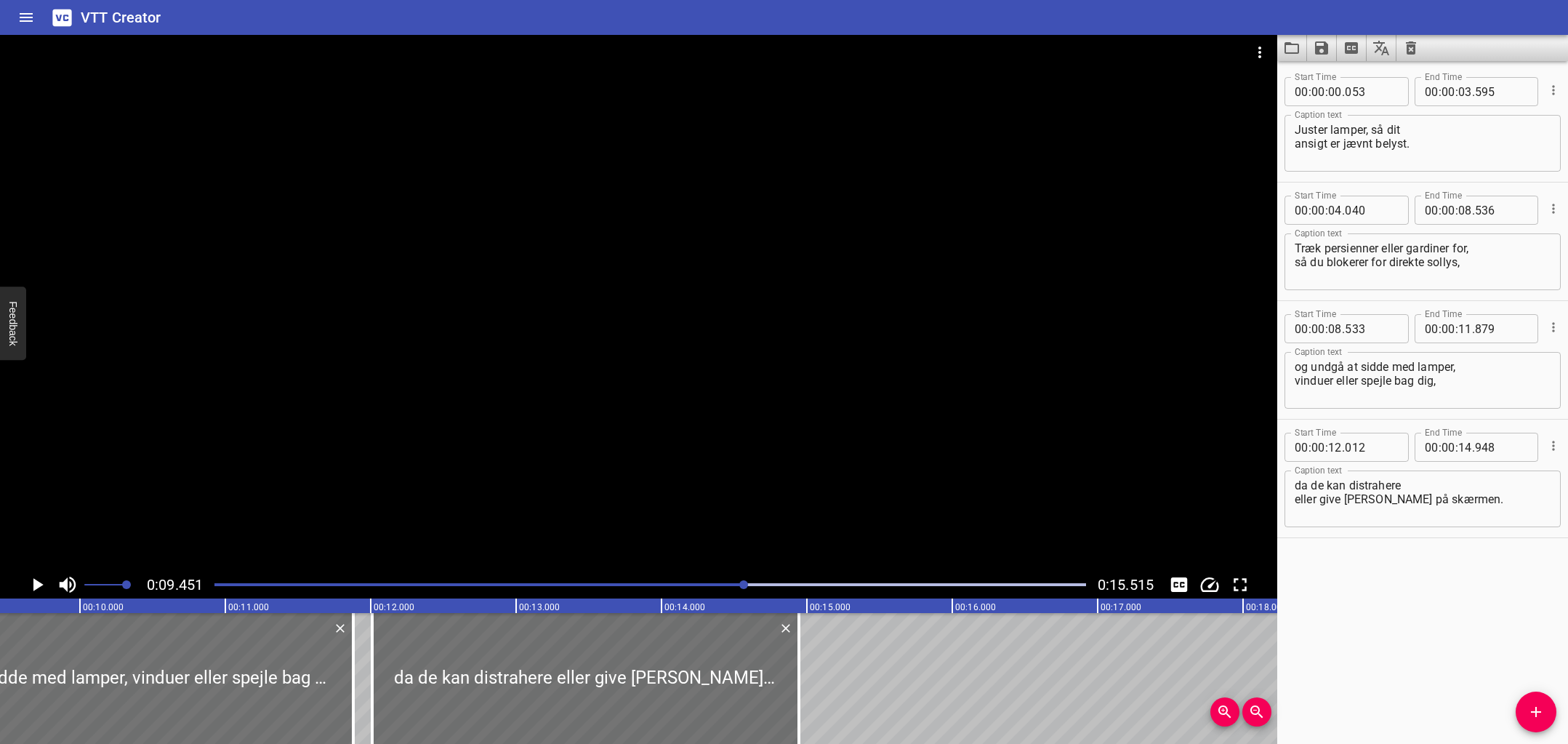
click at [710, 583] on div "Play progress" at bounding box center [310, 585] width 872 height 3
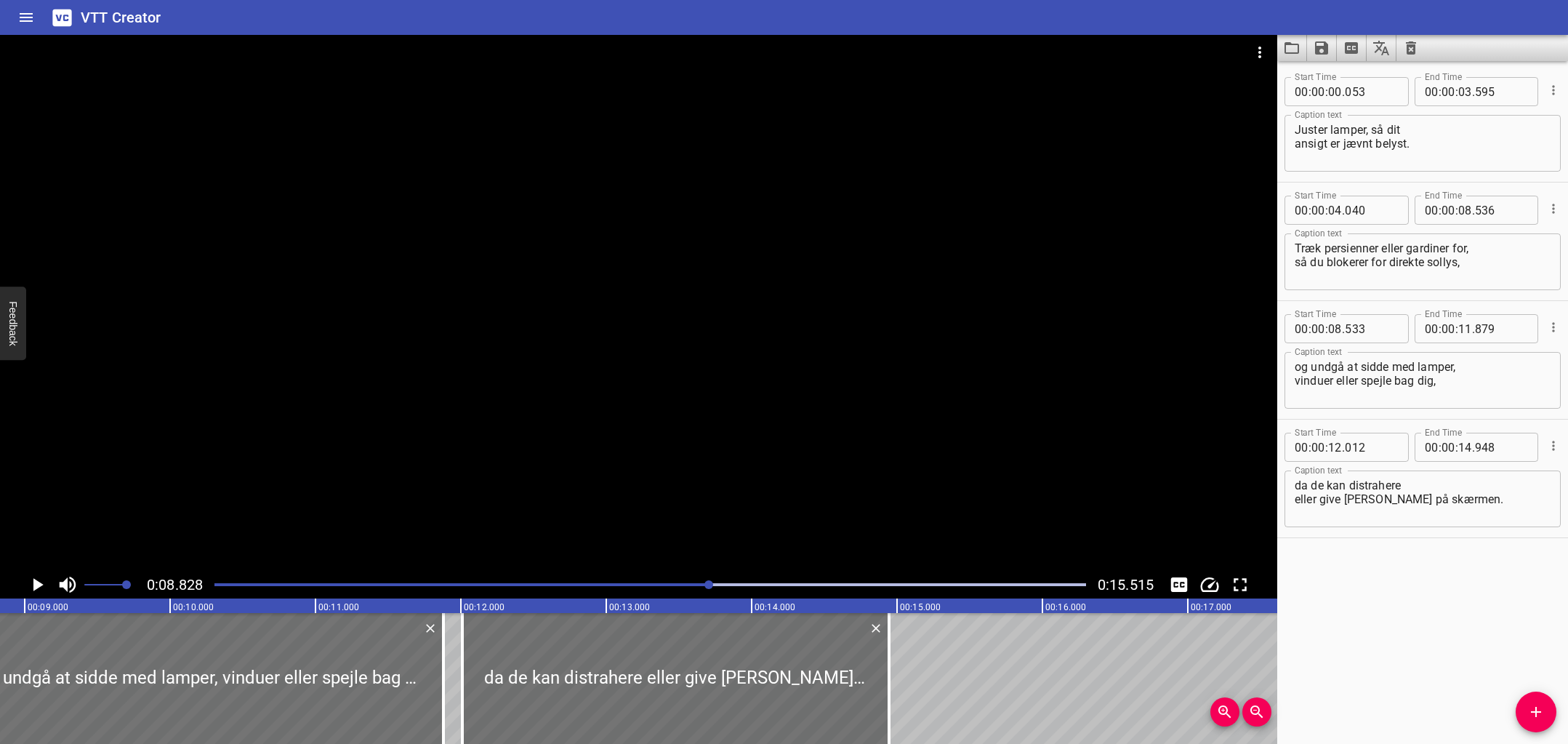
click at [697, 583] on div "Play progress" at bounding box center [275, 585] width 872 height 3
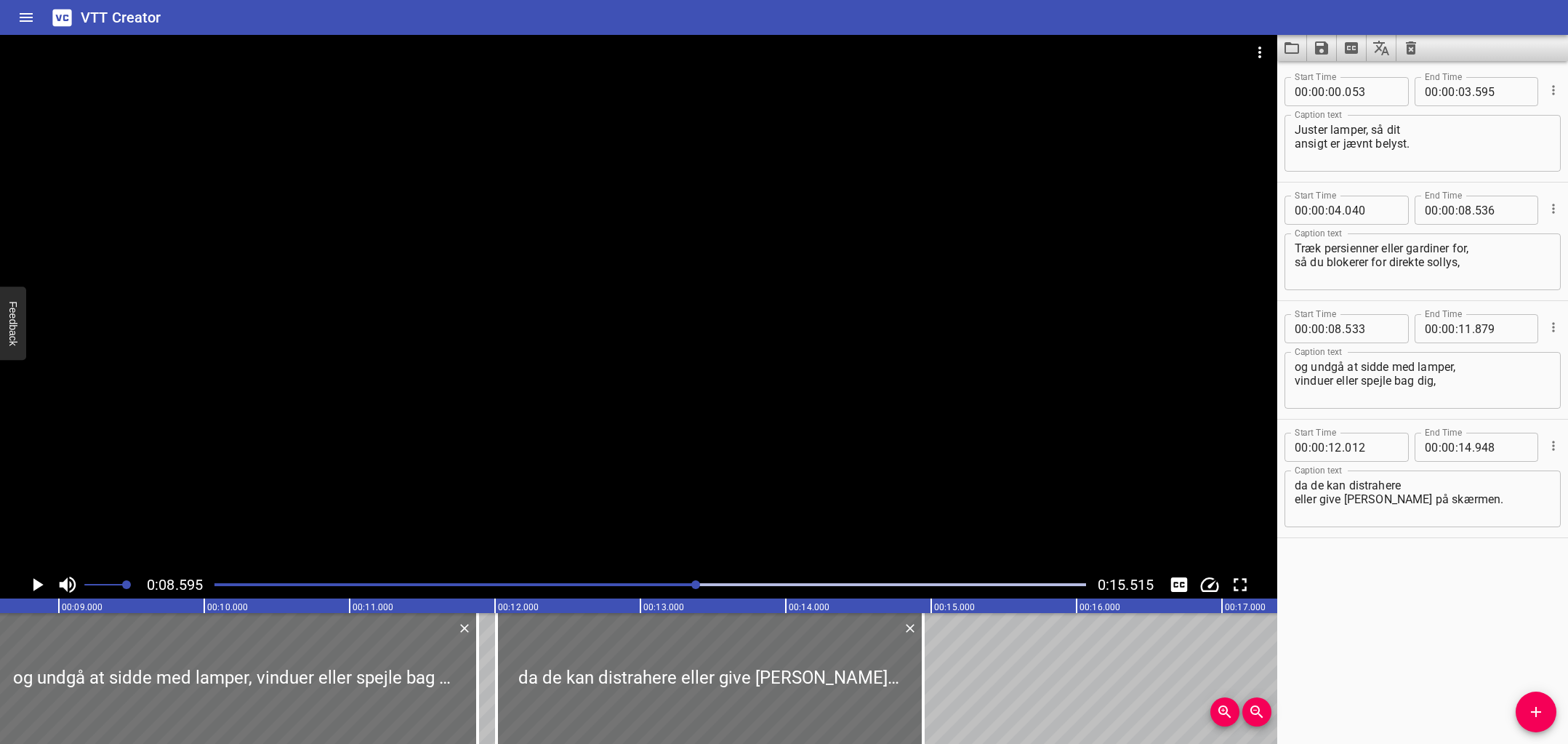
click at [640, 581] on div at bounding box center [650, 584] width 889 height 20
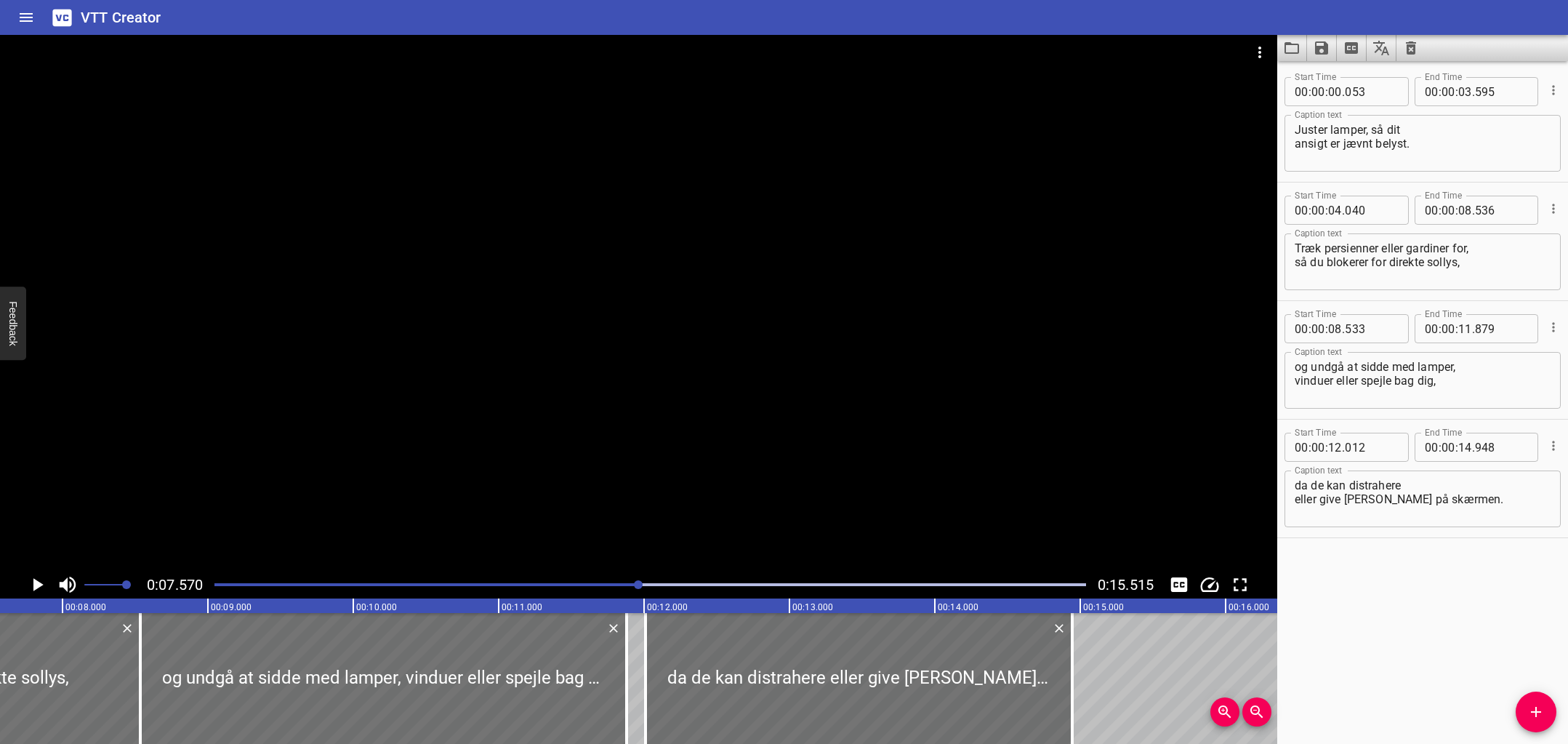
click at [570, 578] on div at bounding box center [650, 584] width 889 height 20
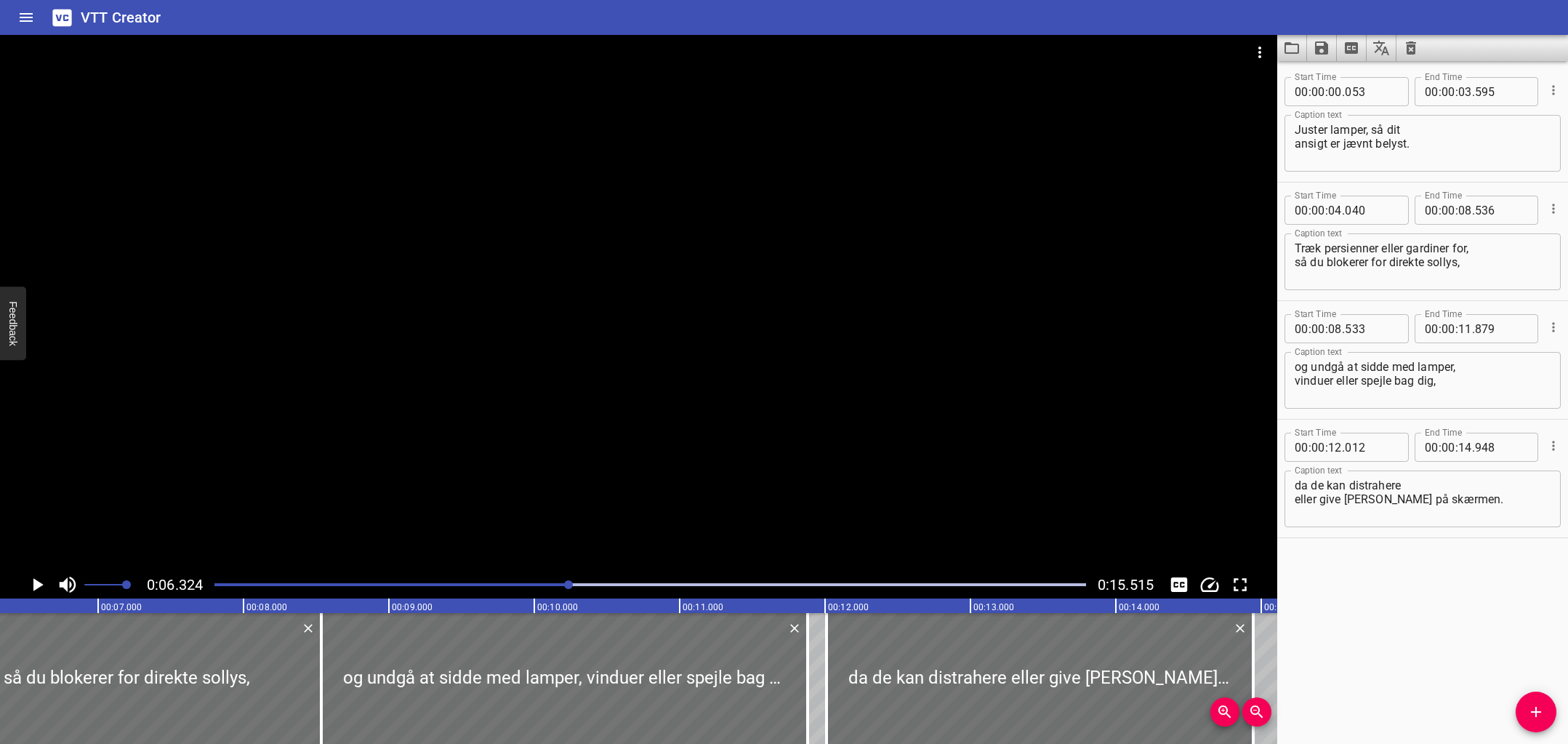
click at [530, 581] on div at bounding box center [650, 584] width 889 height 20
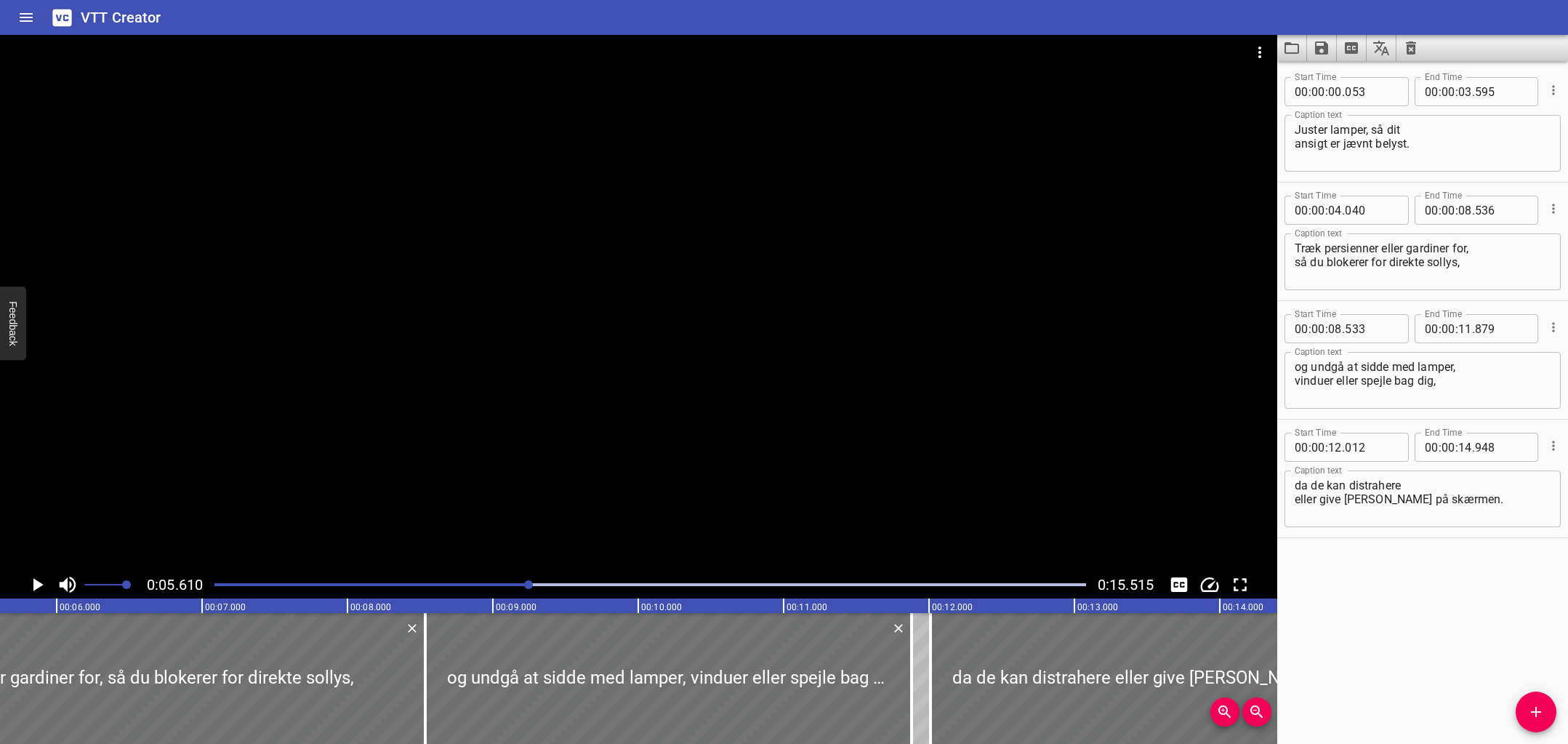
click at [493, 583] on div "Play progress" at bounding box center [94, 585] width 872 height 3
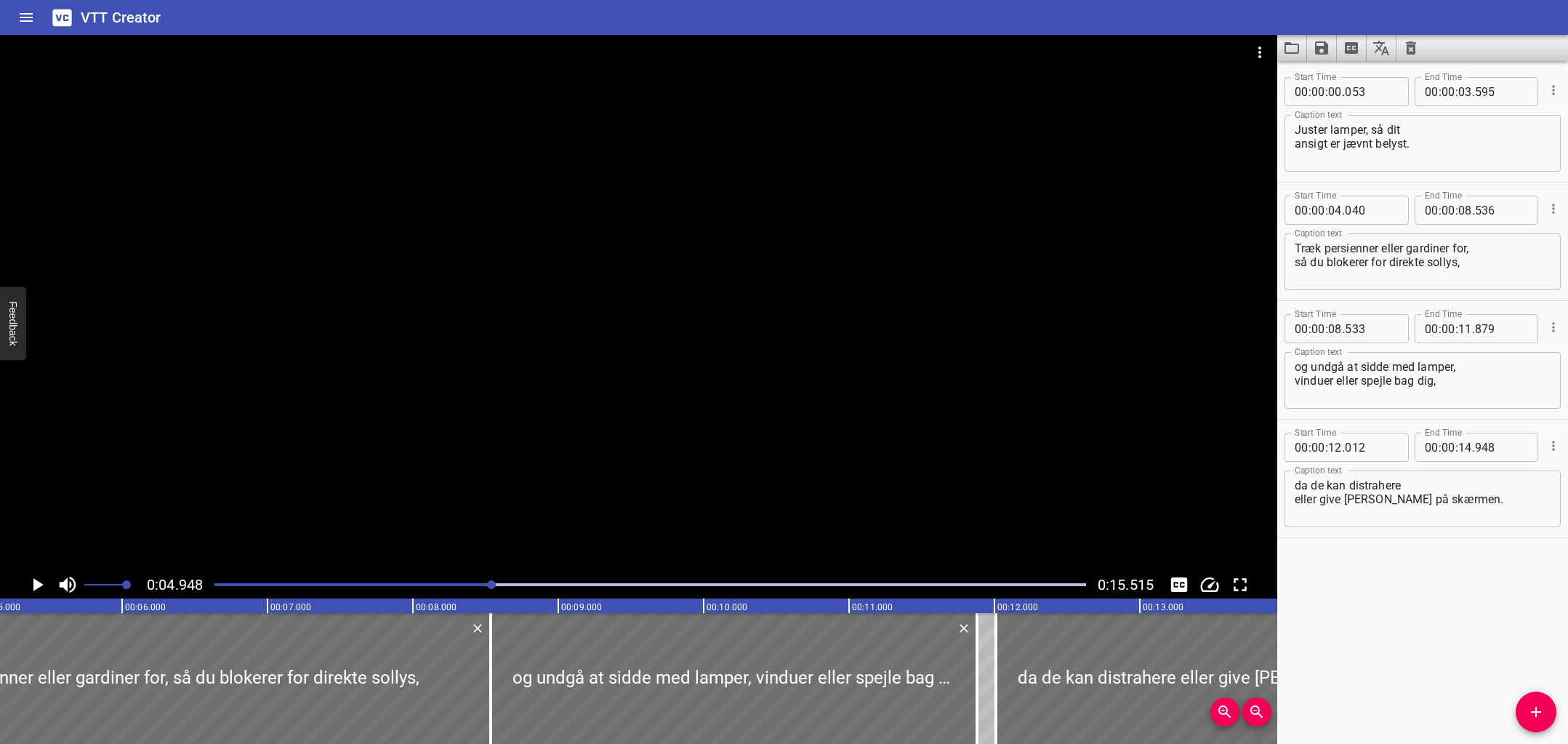
scroll to position [0, 720]
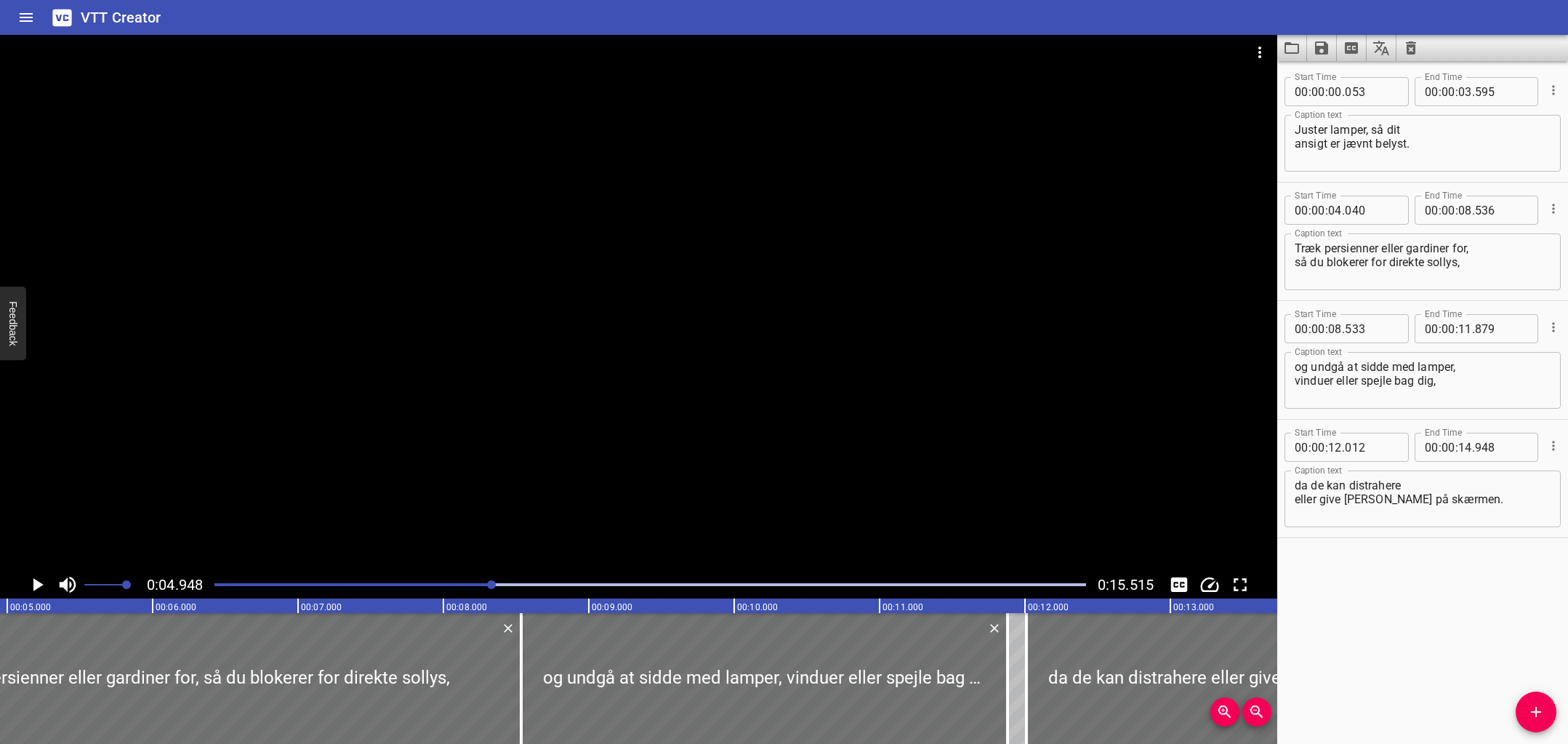
click at [418, 584] on div "Play progress" at bounding box center [57, 585] width 872 height 3
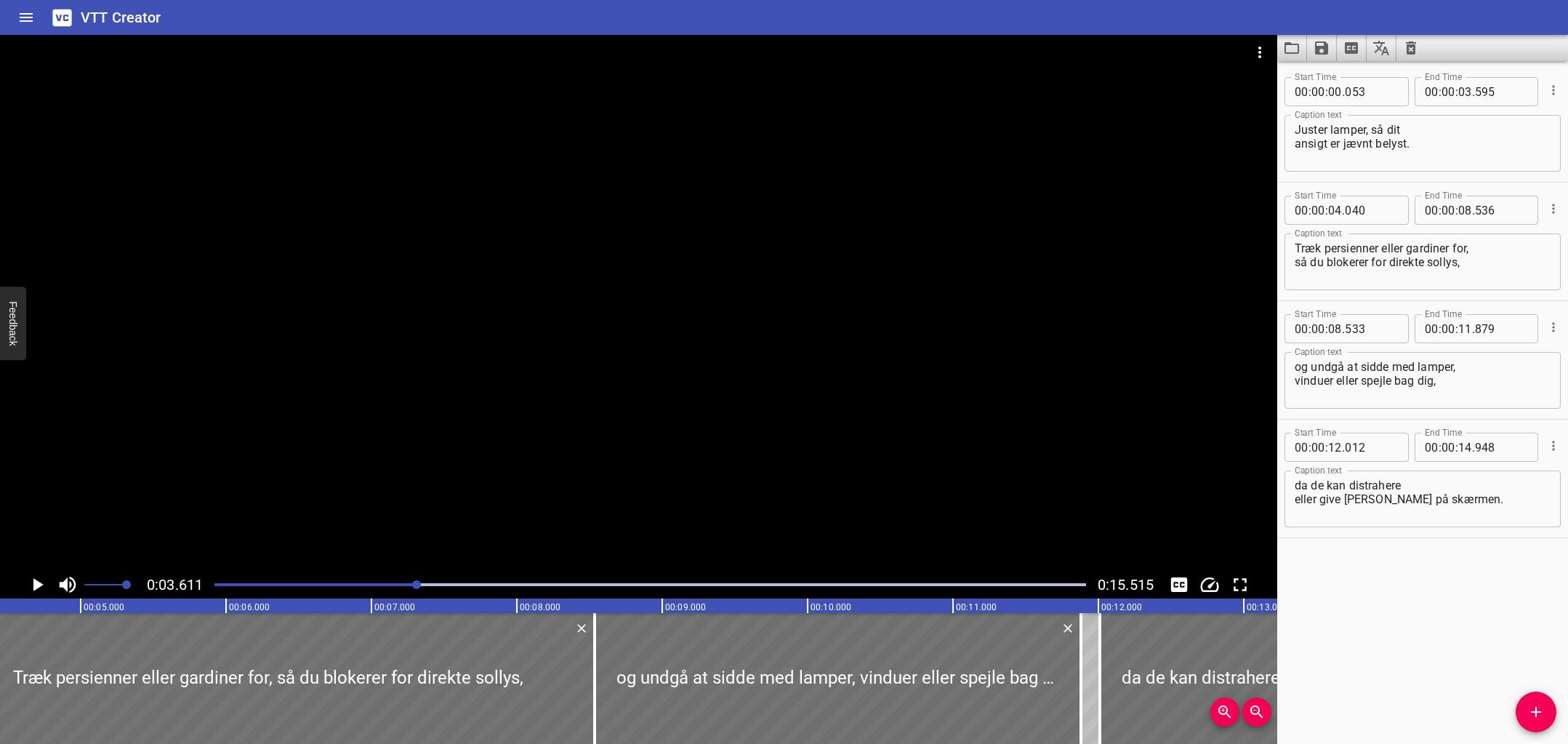
scroll to position [0, 525]
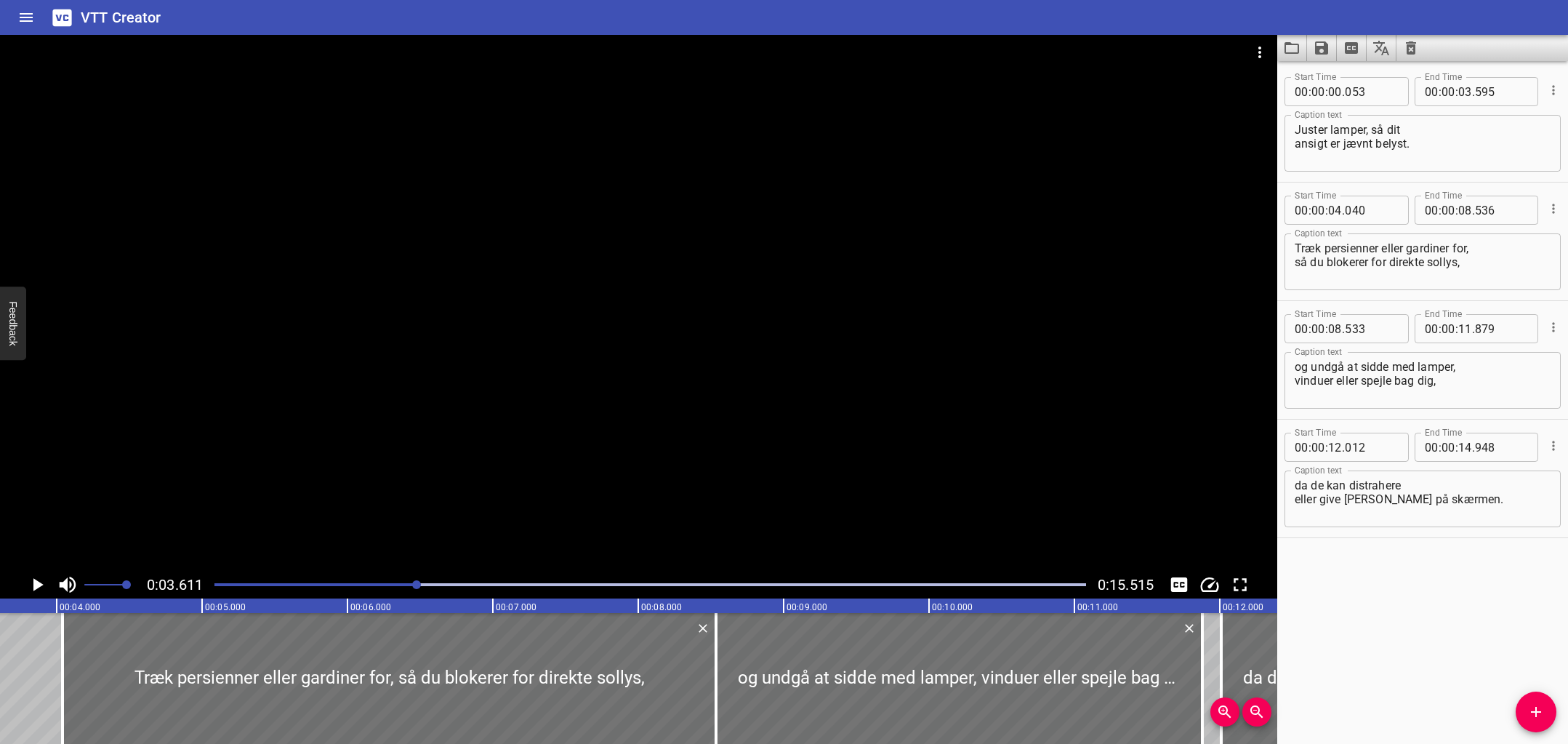
click at [412, 551] on div at bounding box center [638, 302] width 1277 height 536
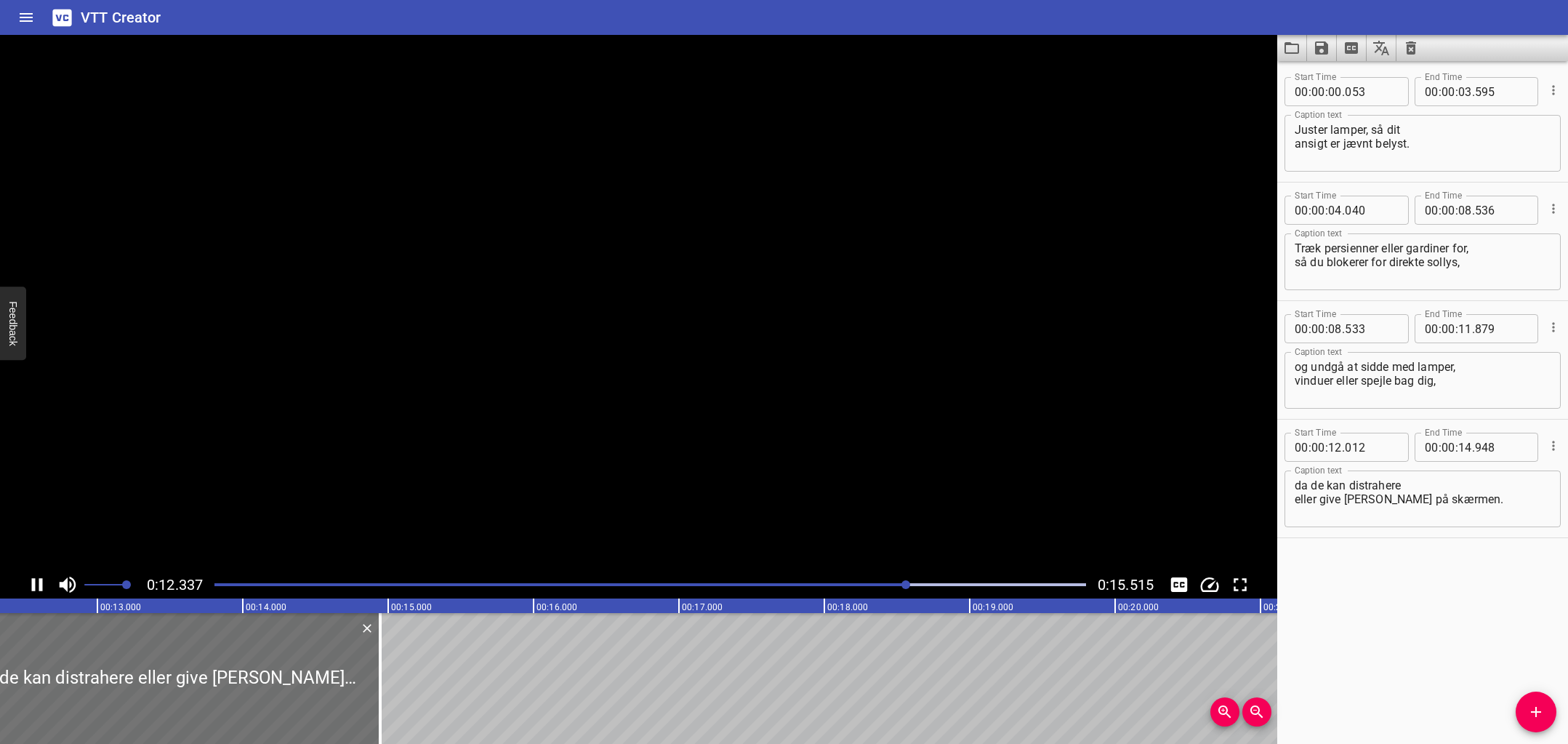
click at [416, 537] on video at bounding box center [638, 302] width 1277 height 536
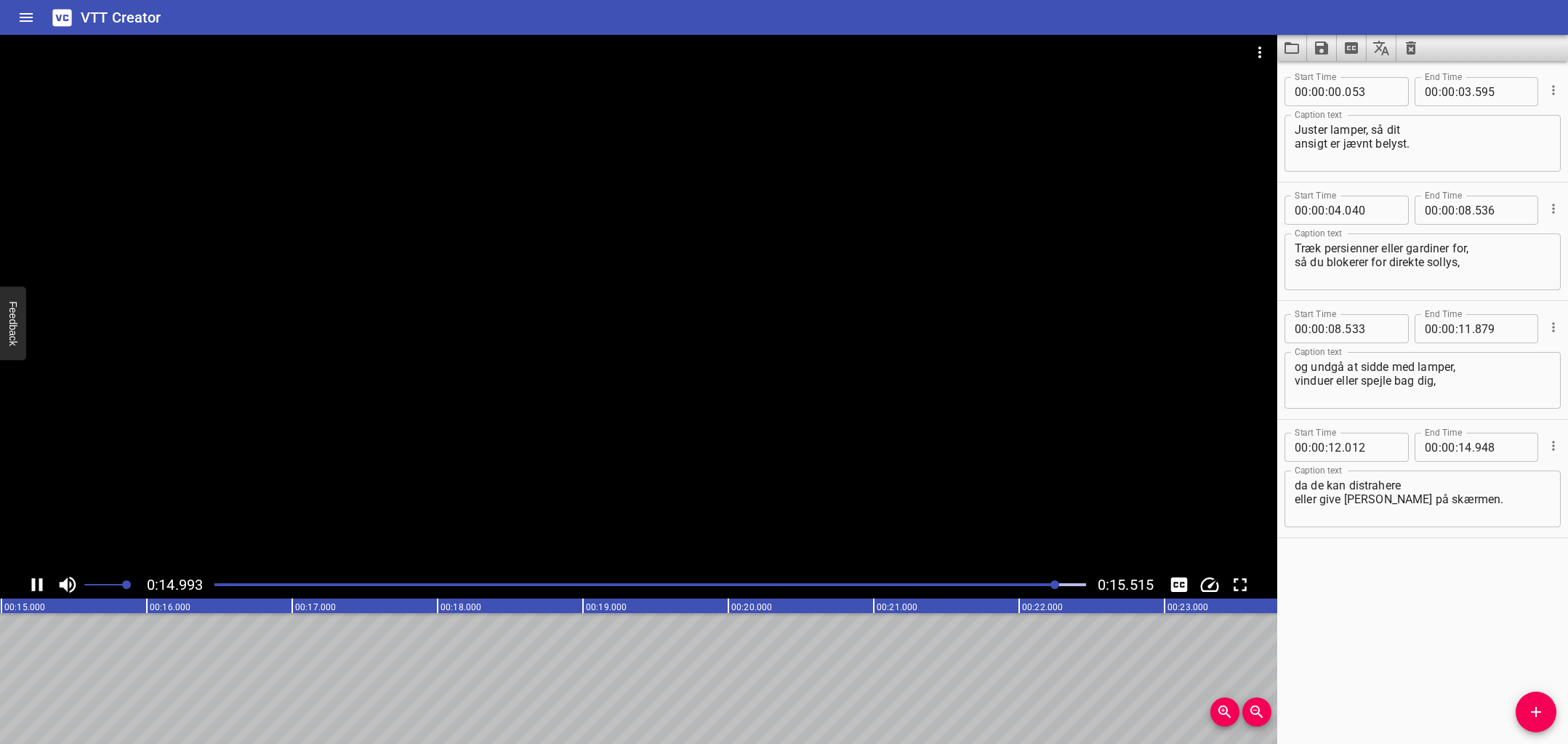
click at [36, 583] on icon "Play/Pause" at bounding box center [37, 584] width 22 height 22
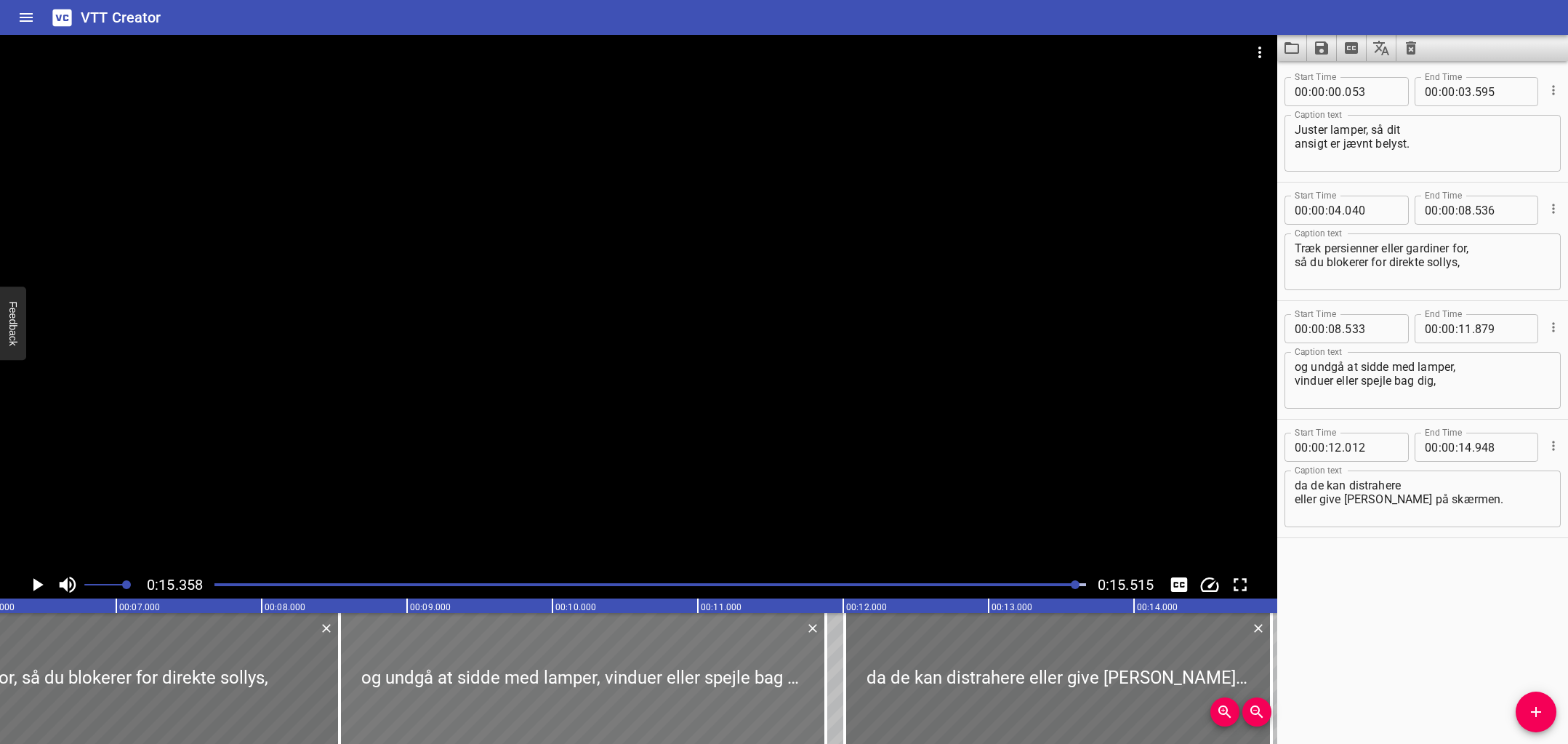
scroll to position [0, 899]
click at [687, 585] on div "Play progress" at bounding box center [641, 585] width 872 height 3
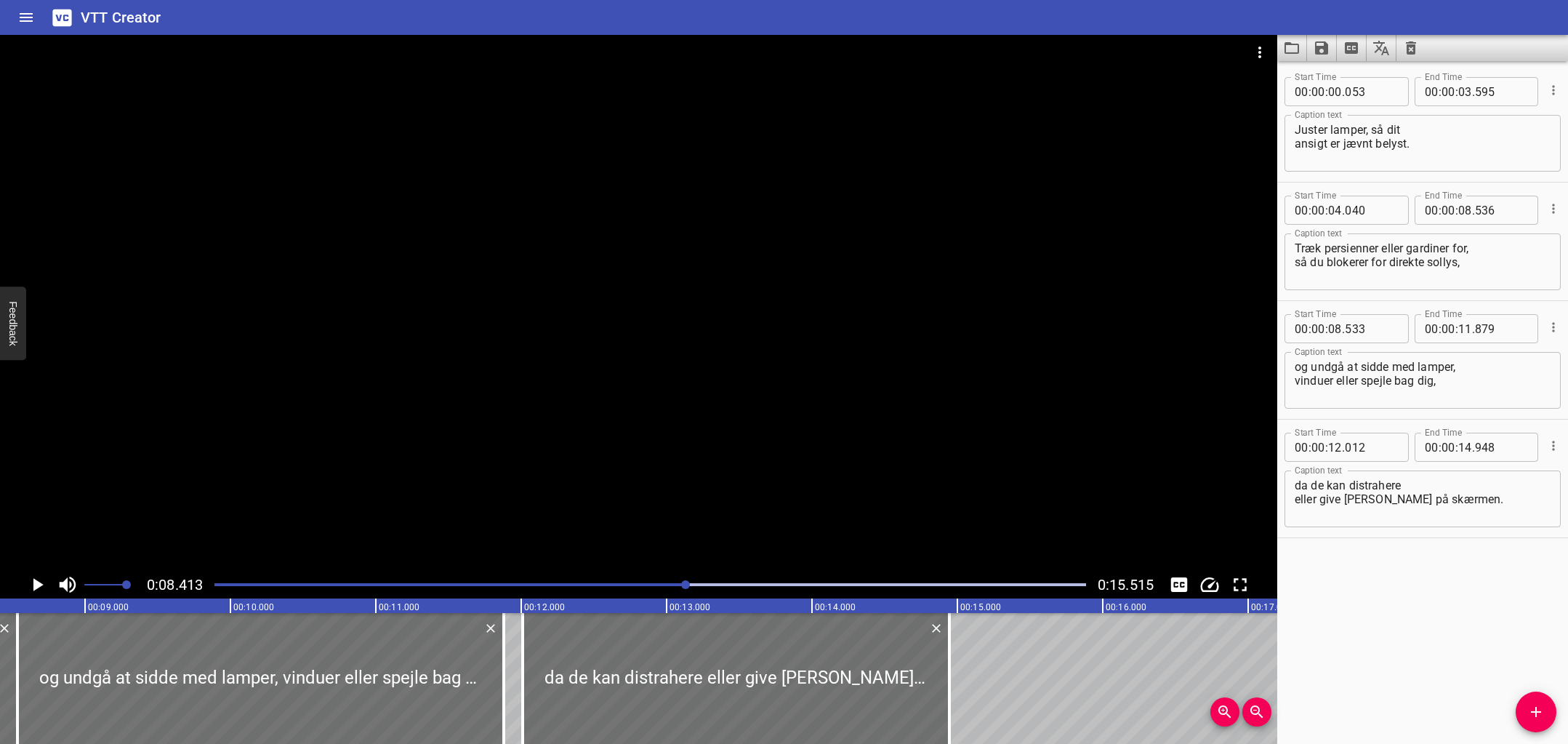
click at [623, 458] on div at bounding box center [638, 302] width 1277 height 536
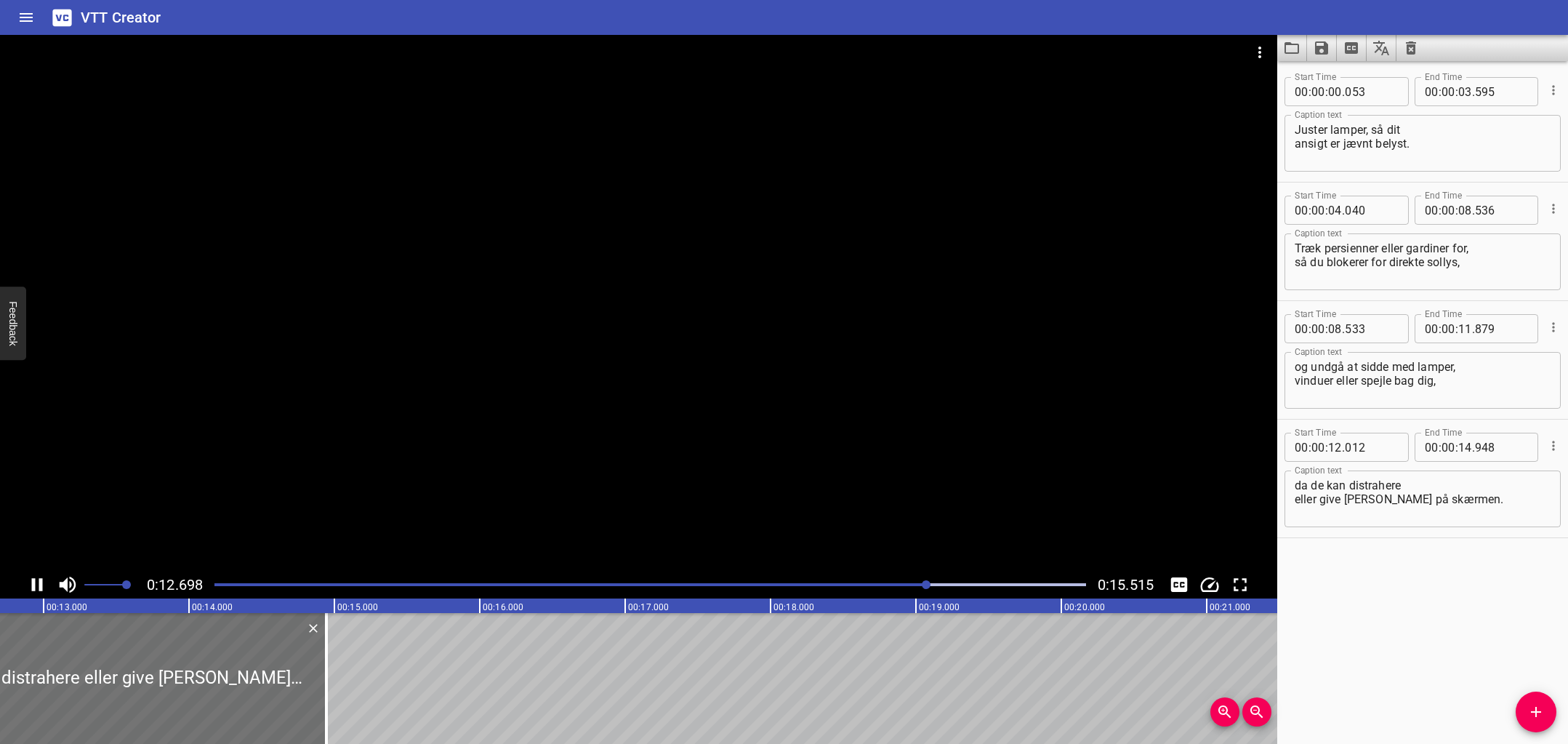
click at [623, 458] on div at bounding box center [638, 302] width 1277 height 536
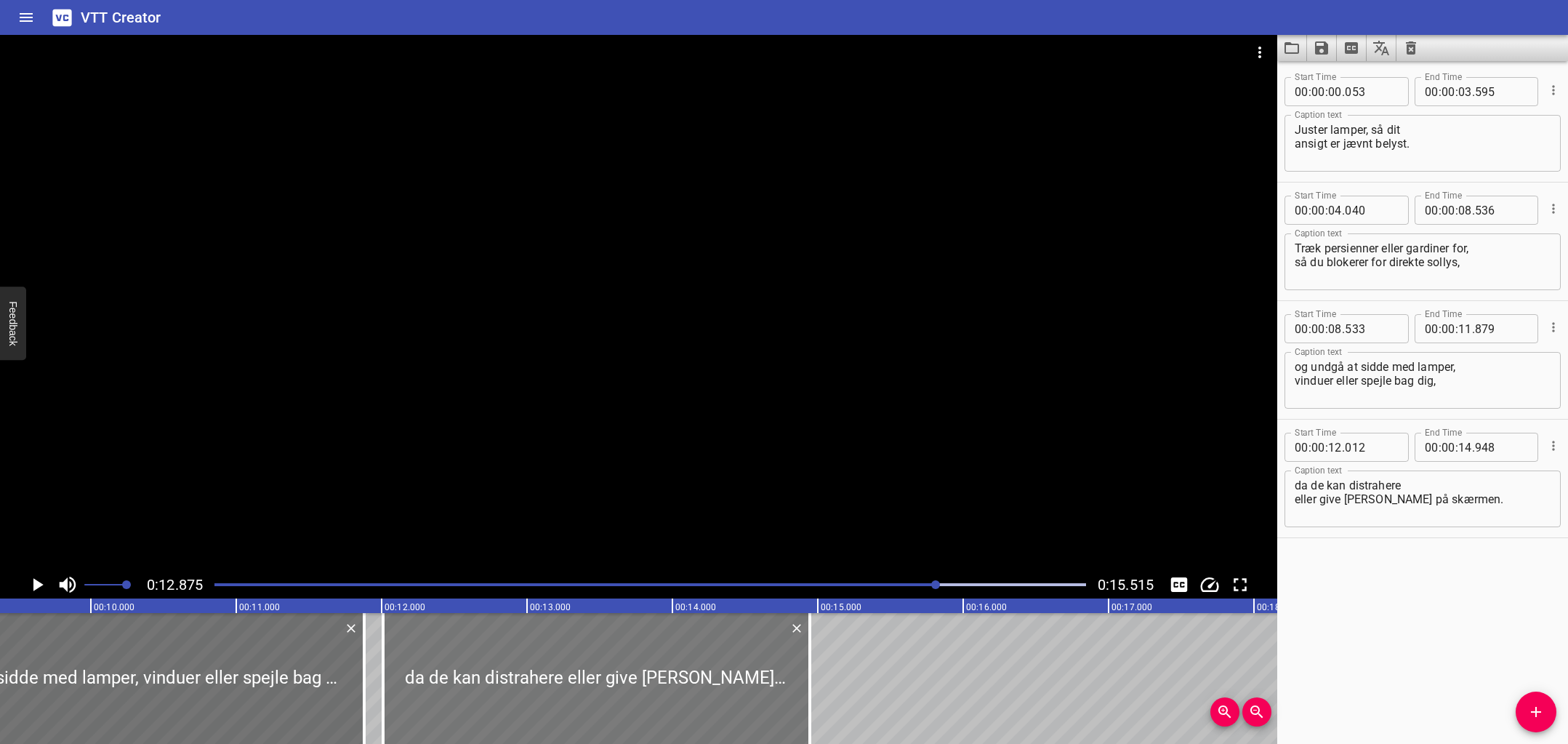
scroll to position [0, 1291]
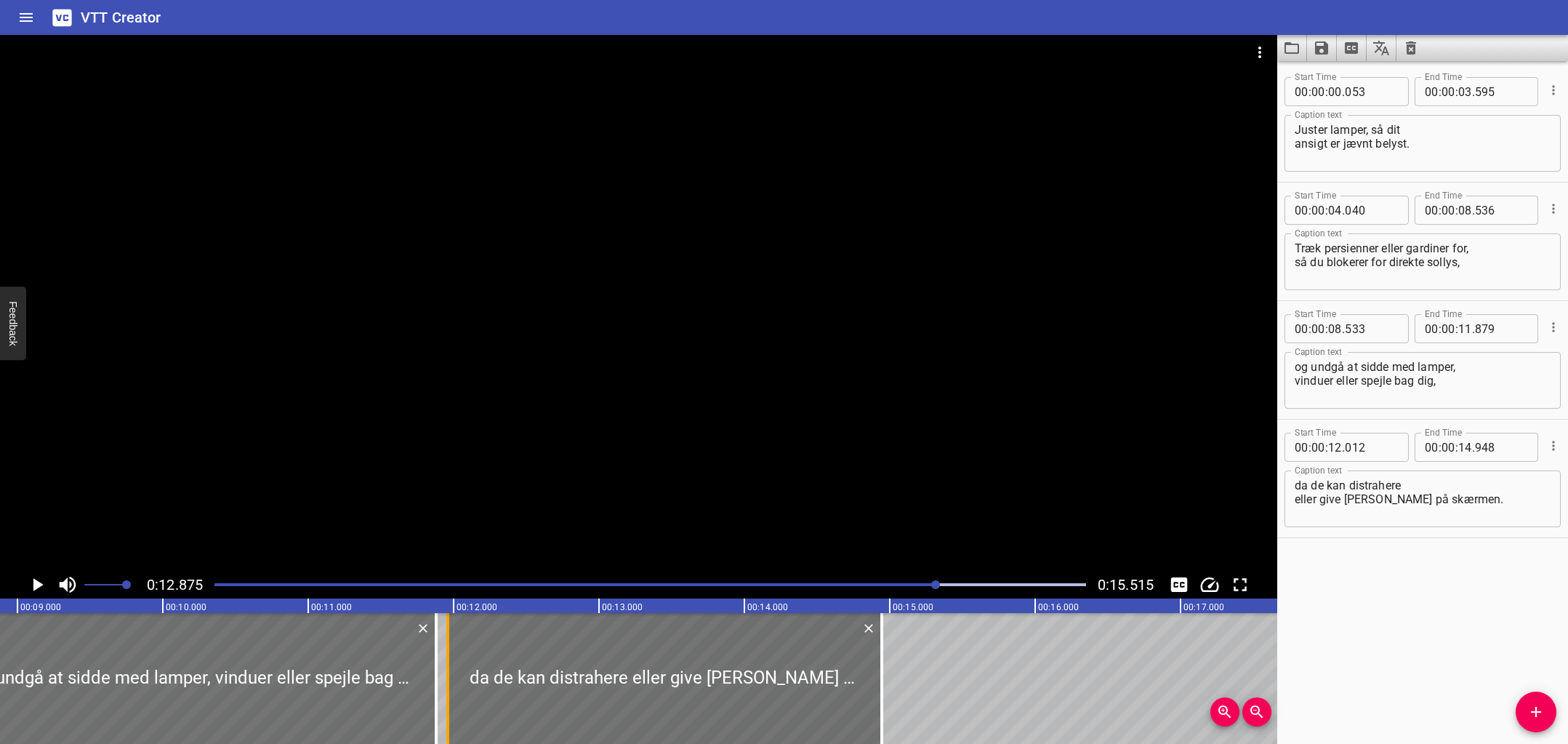
drag, startPoint x: 455, startPoint y: 651, endPoint x: 449, endPoint y: 656, distance: 7.8
click at [449, 656] on div at bounding box center [448, 678] width 3 height 131
type input "11"
type input "962"
drag, startPoint x: 436, startPoint y: 661, endPoint x: 448, endPoint y: 665, distance: 12.6
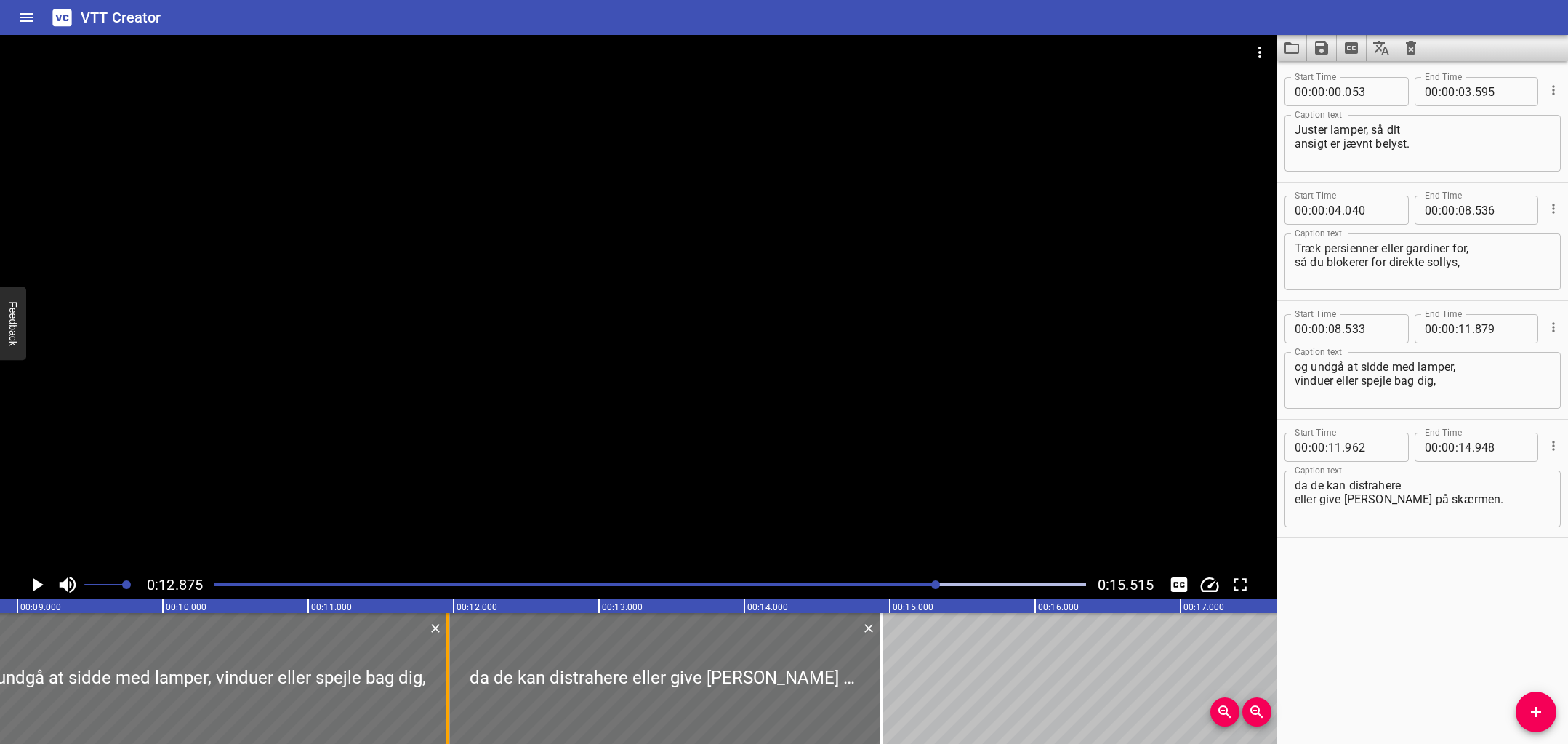
type input "964"
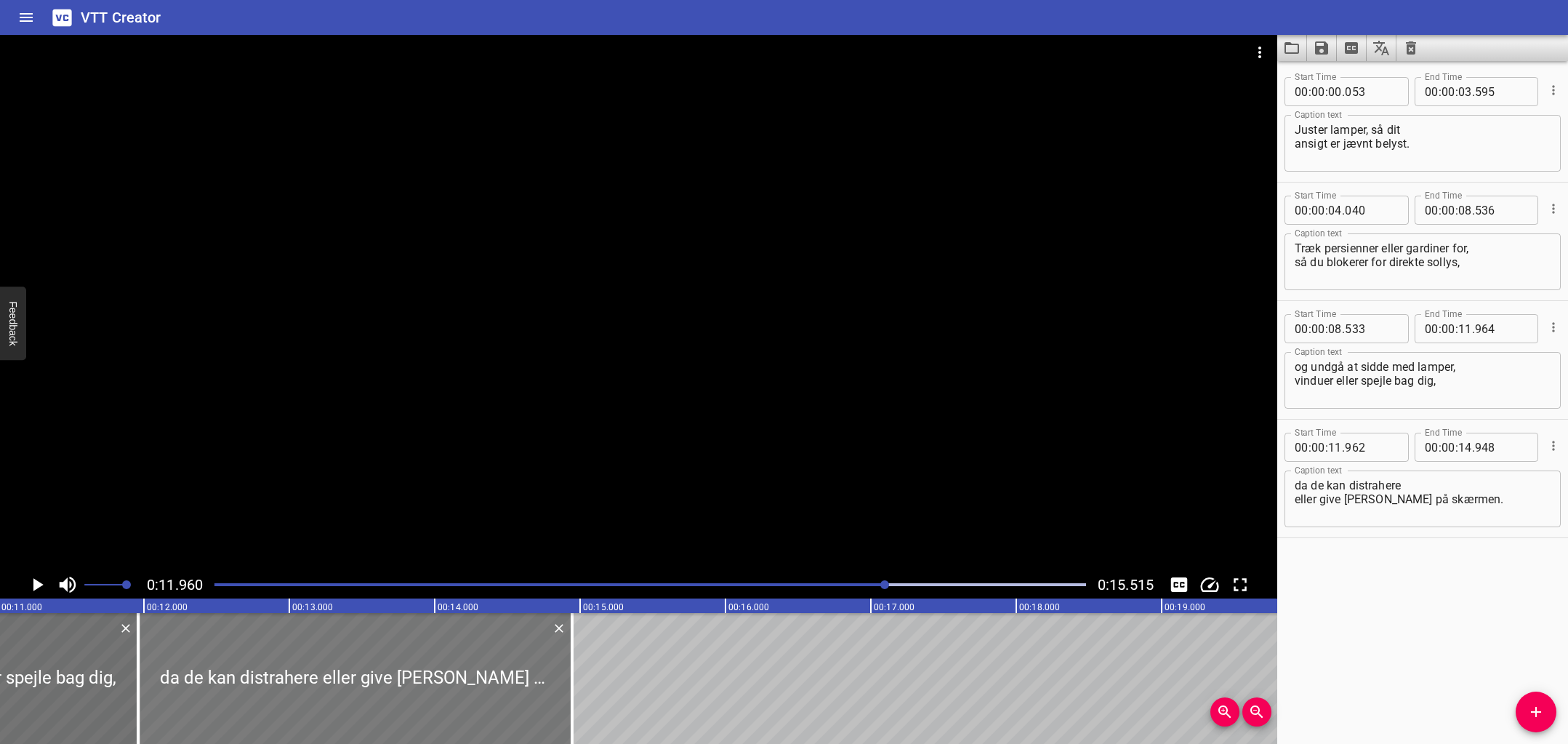
scroll to position [0, 1572]
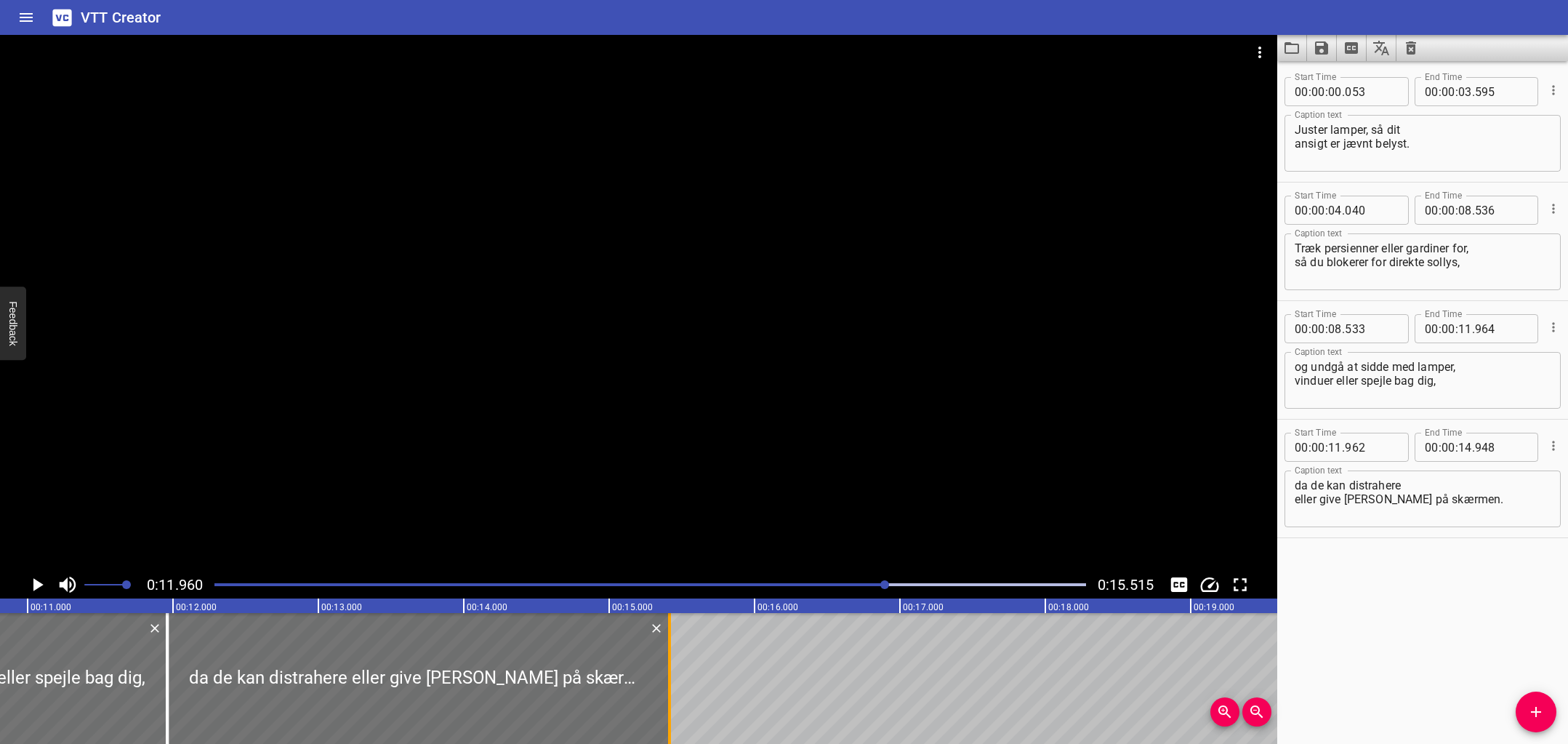
drag, startPoint x: 606, startPoint y: 654, endPoint x: 674, endPoint y: 656, distance: 68.0
click at [674, 656] on div at bounding box center [669, 678] width 14 height 131
type input "15"
type input "418"
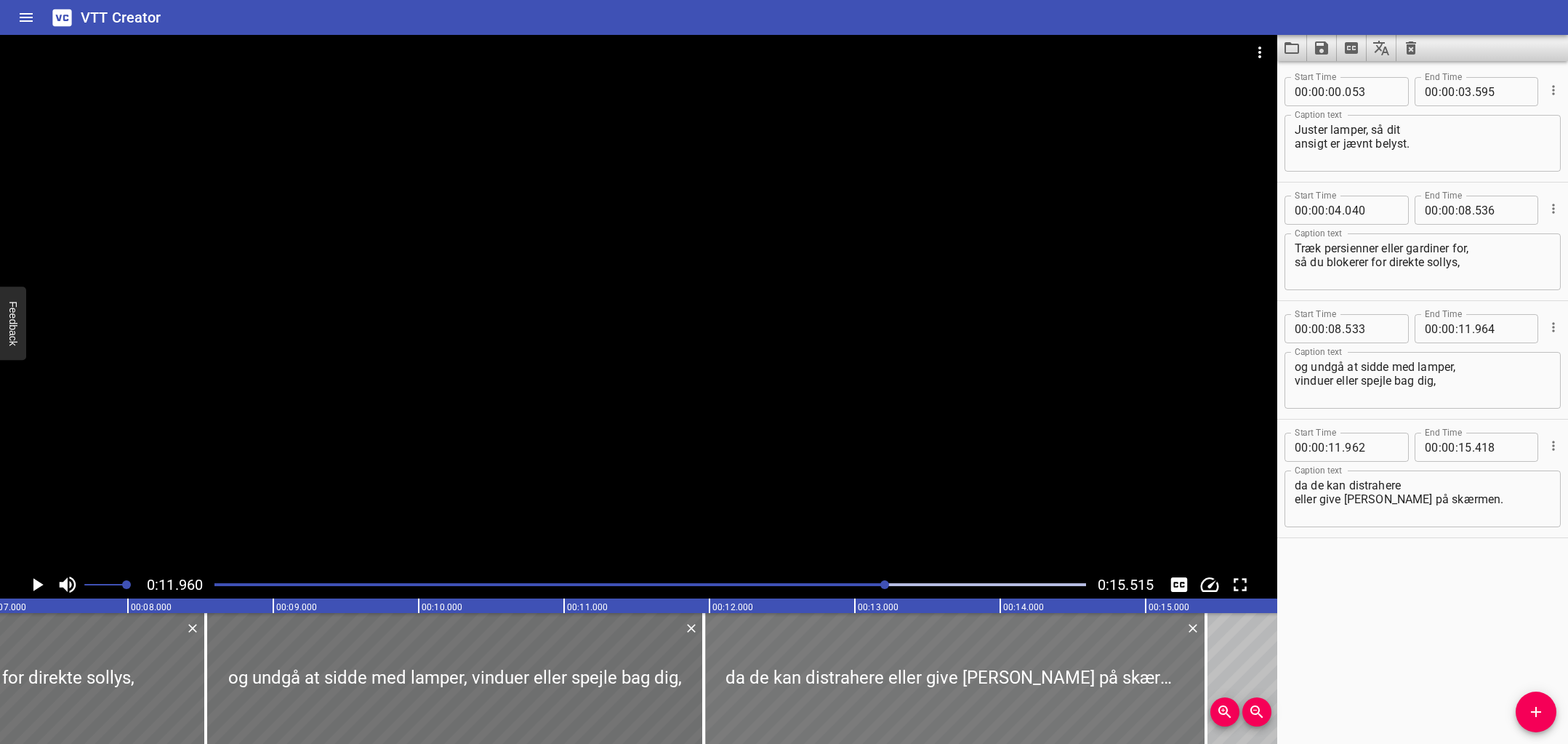
scroll to position [0, 1085]
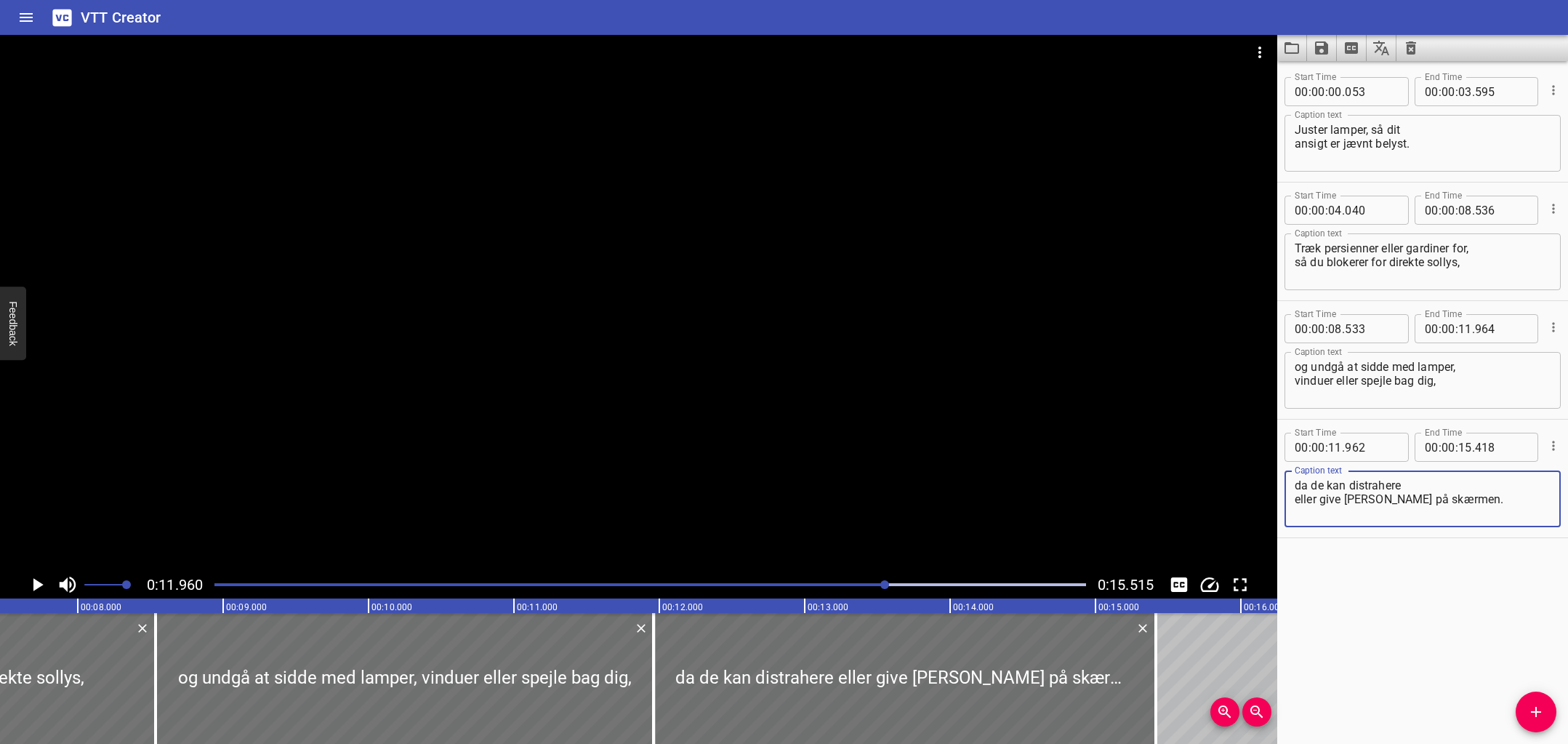
click at [1455, 484] on textarea "da de kan distrahere eller give genskin på skærmen." at bounding box center [1422, 499] width 256 height 42
type textarea "da de kan distrahere eller give [PERSON_NAME] på skærmen."
click at [690, 586] on div at bounding box center [650, 584] width 889 height 20
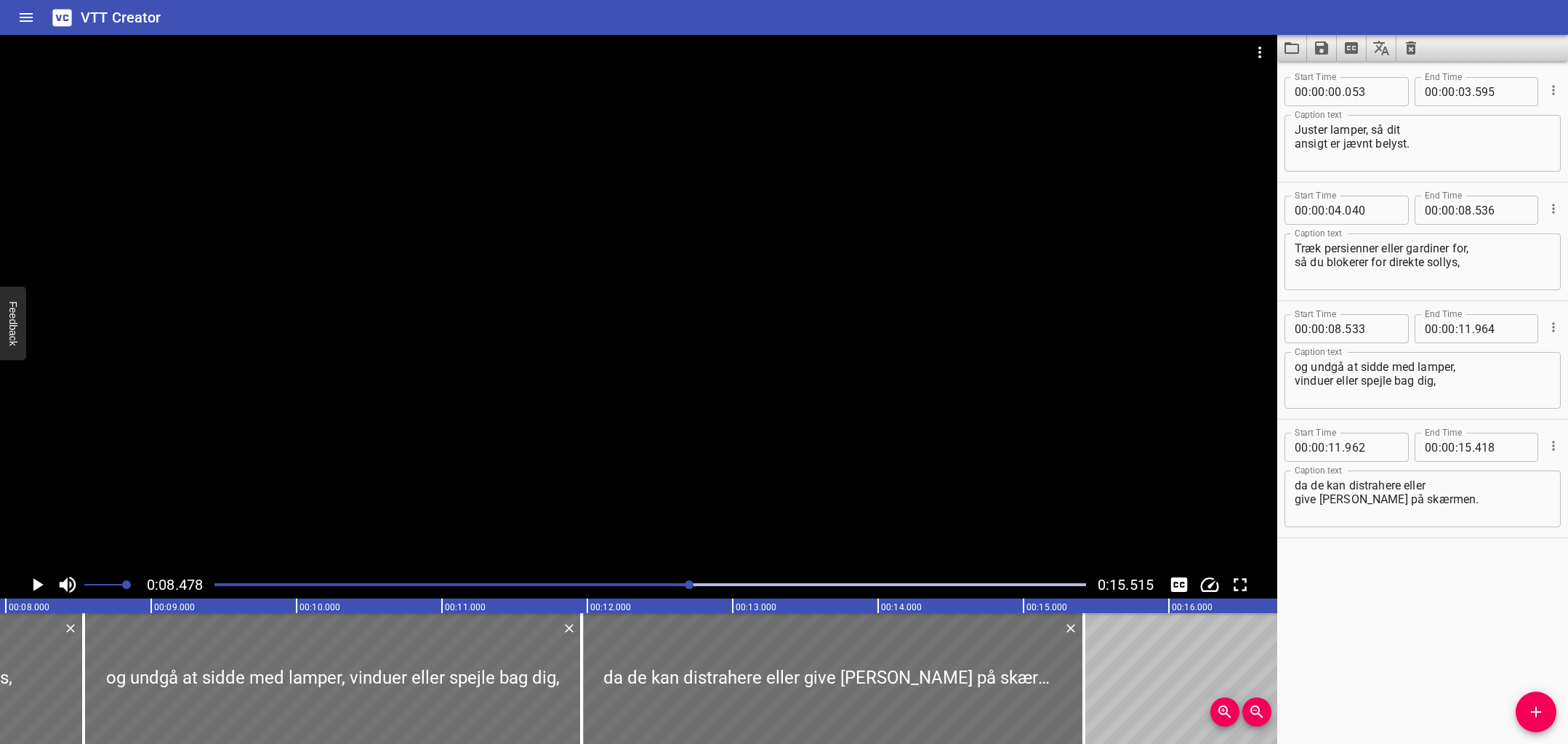
scroll to position [0, 1233]
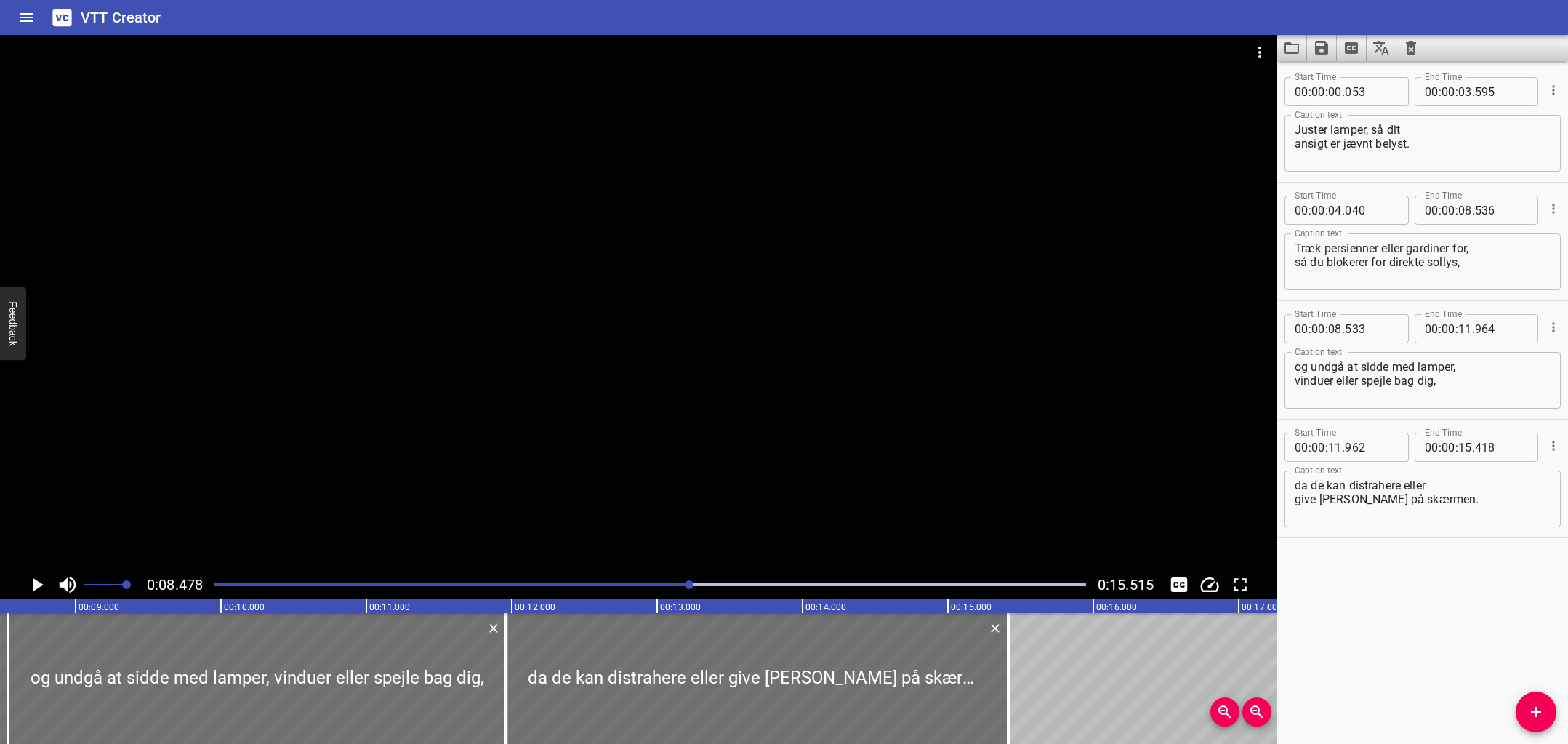
click at [678, 409] on div at bounding box center [638, 302] width 1277 height 536
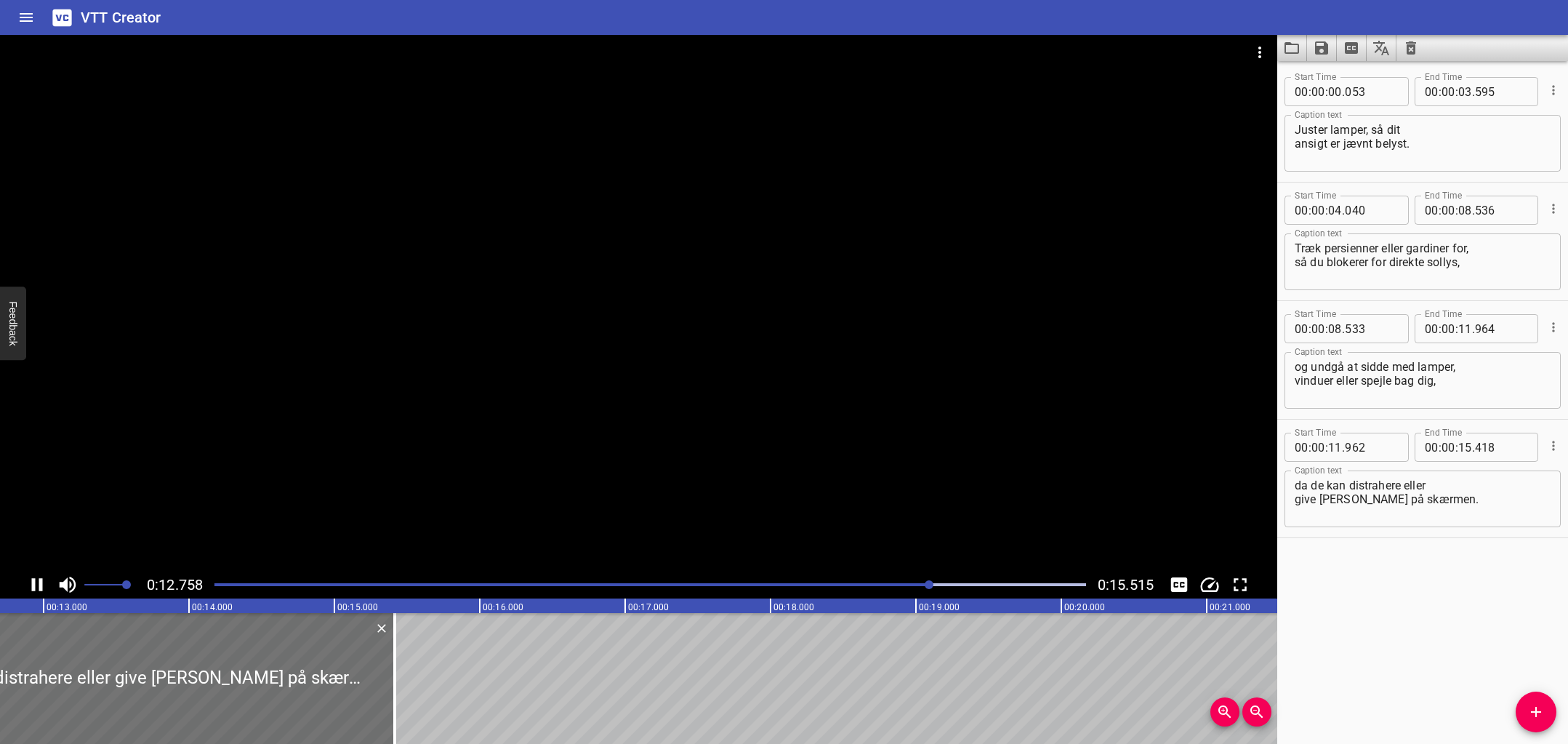
click at [855, 422] on div at bounding box center [638, 302] width 1277 height 536
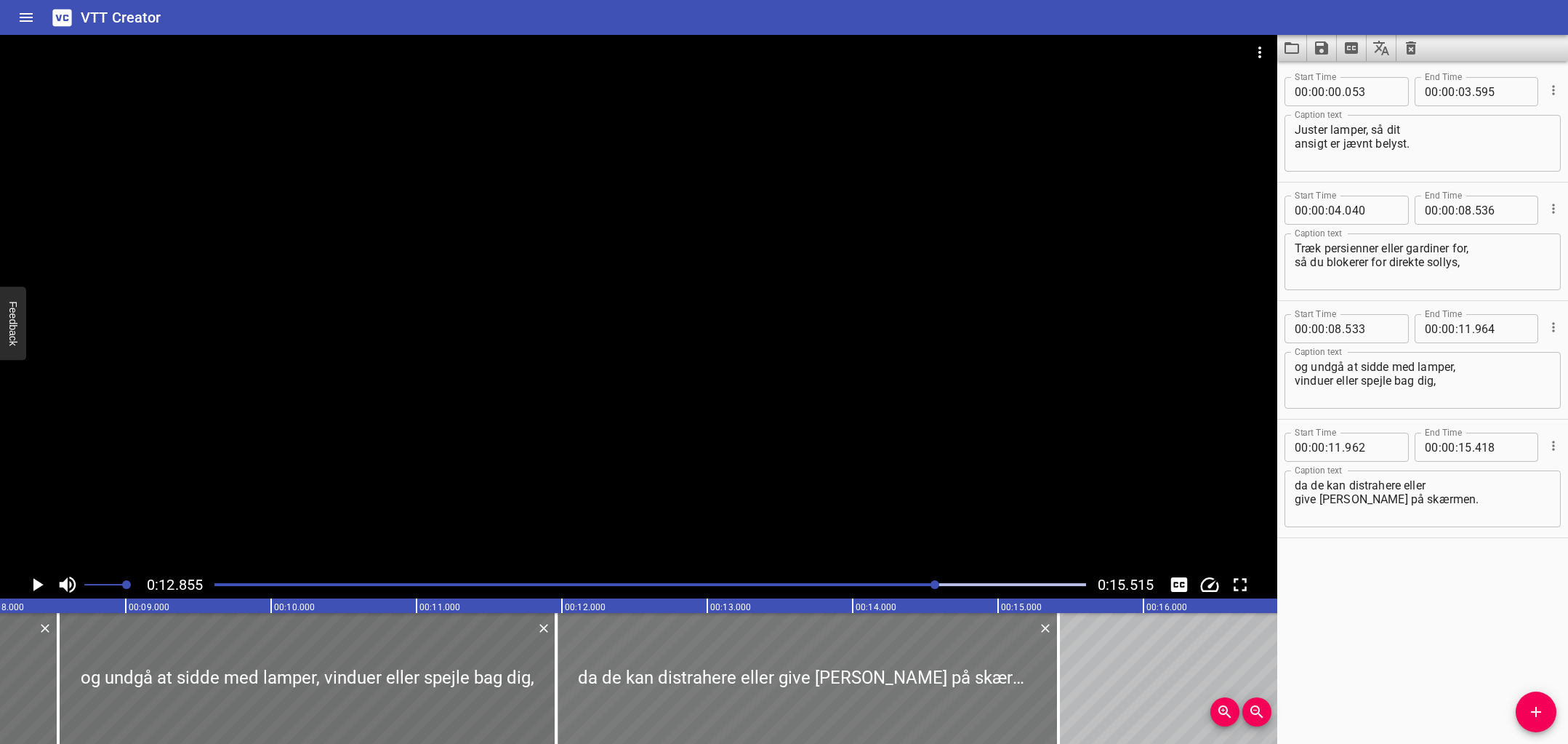
scroll to position [0, 1164]
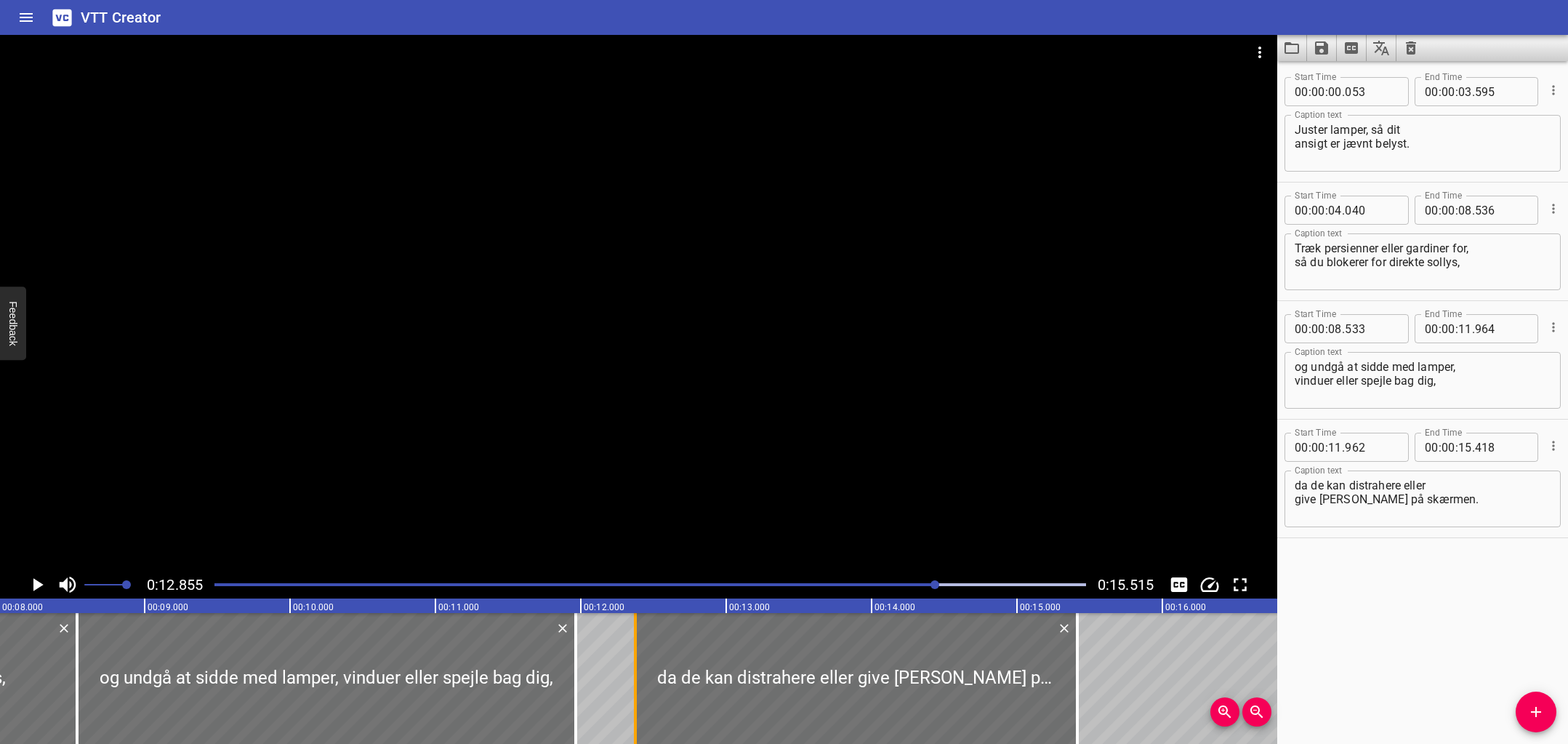
drag, startPoint x: 577, startPoint y: 685, endPoint x: 637, endPoint y: 687, distance: 60.0
click at [637, 687] on div at bounding box center [635, 678] width 14 height 131
type input "12"
type input "377"
drag, startPoint x: 574, startPoint y: 695, endPoint x: 634, endPoint y: 696, distance: 60.0
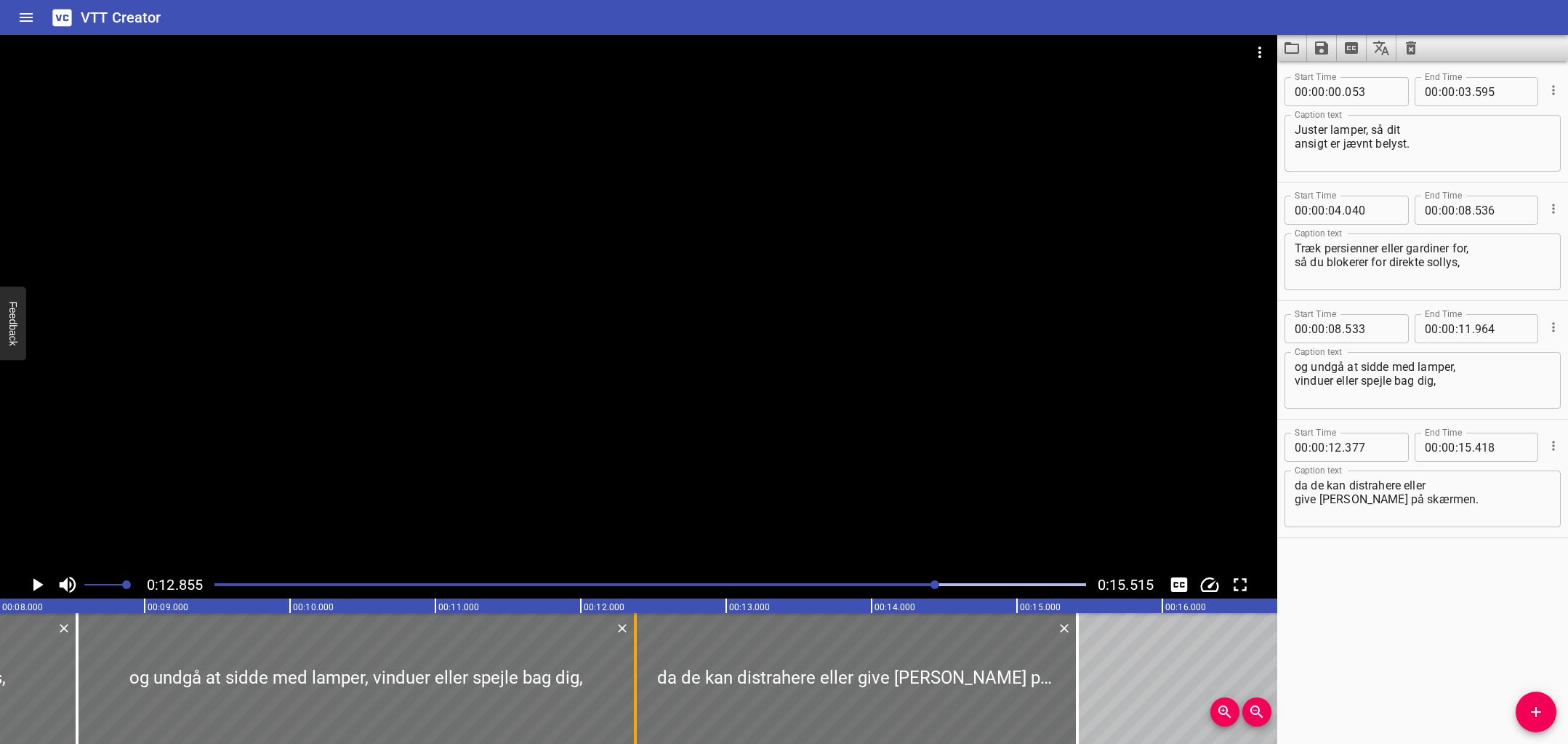
type input "12"
type input "374"
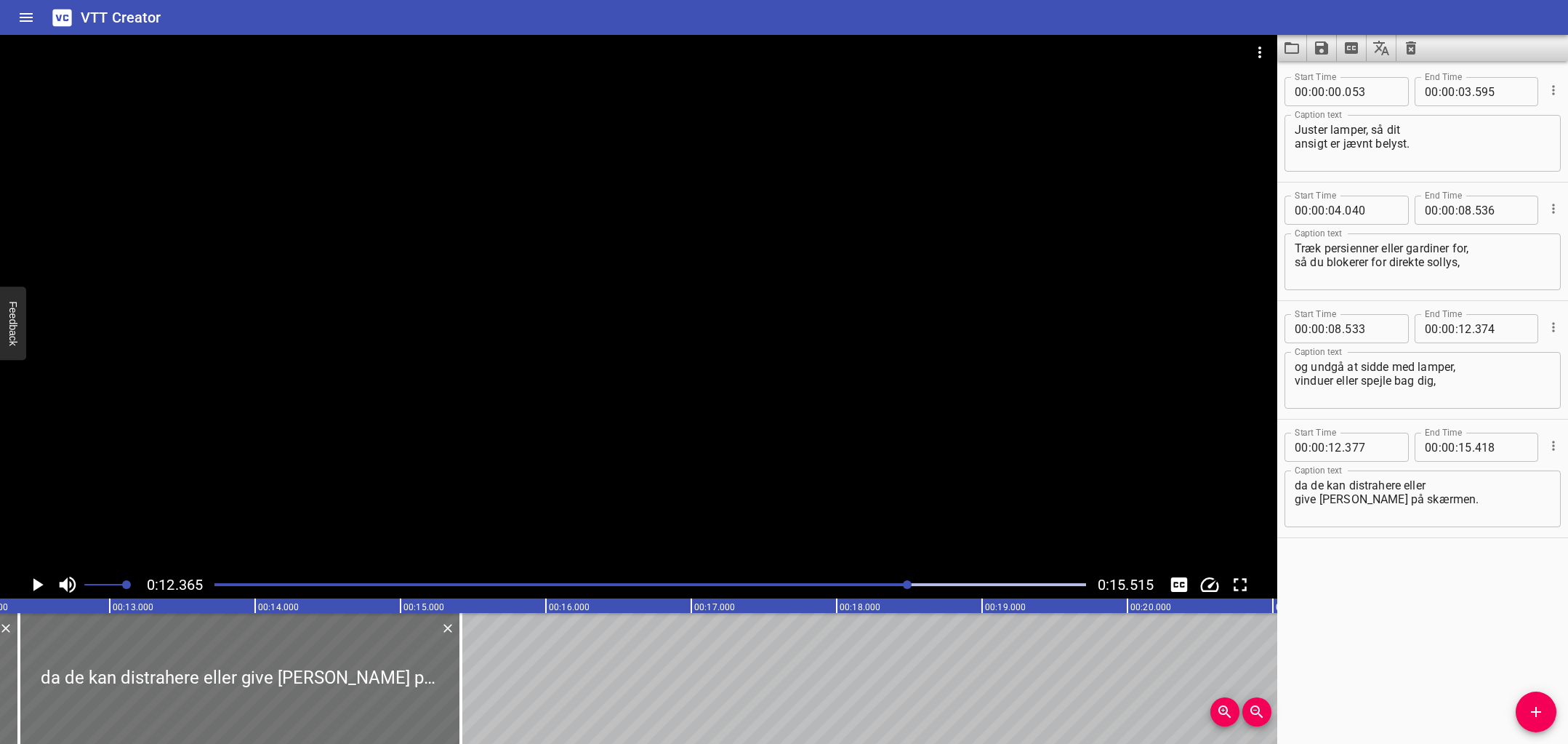
scroll to position [0, 1798]
click at [788, 583] on div "Play progress" at bounding box center [474, 585] width 872 height 3
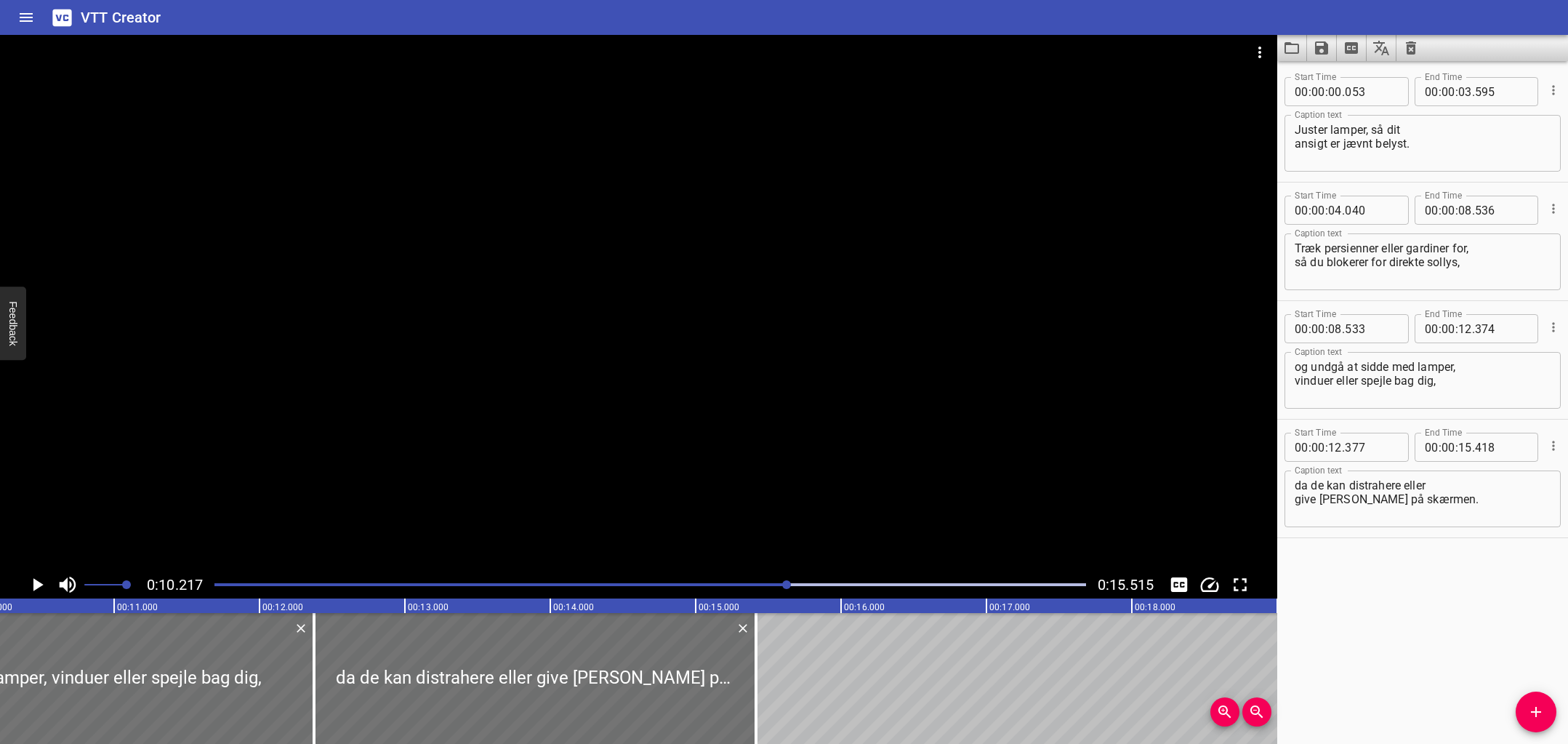
click at [524, 372] on div at bounding box center [638, 302] width 1277 height 536
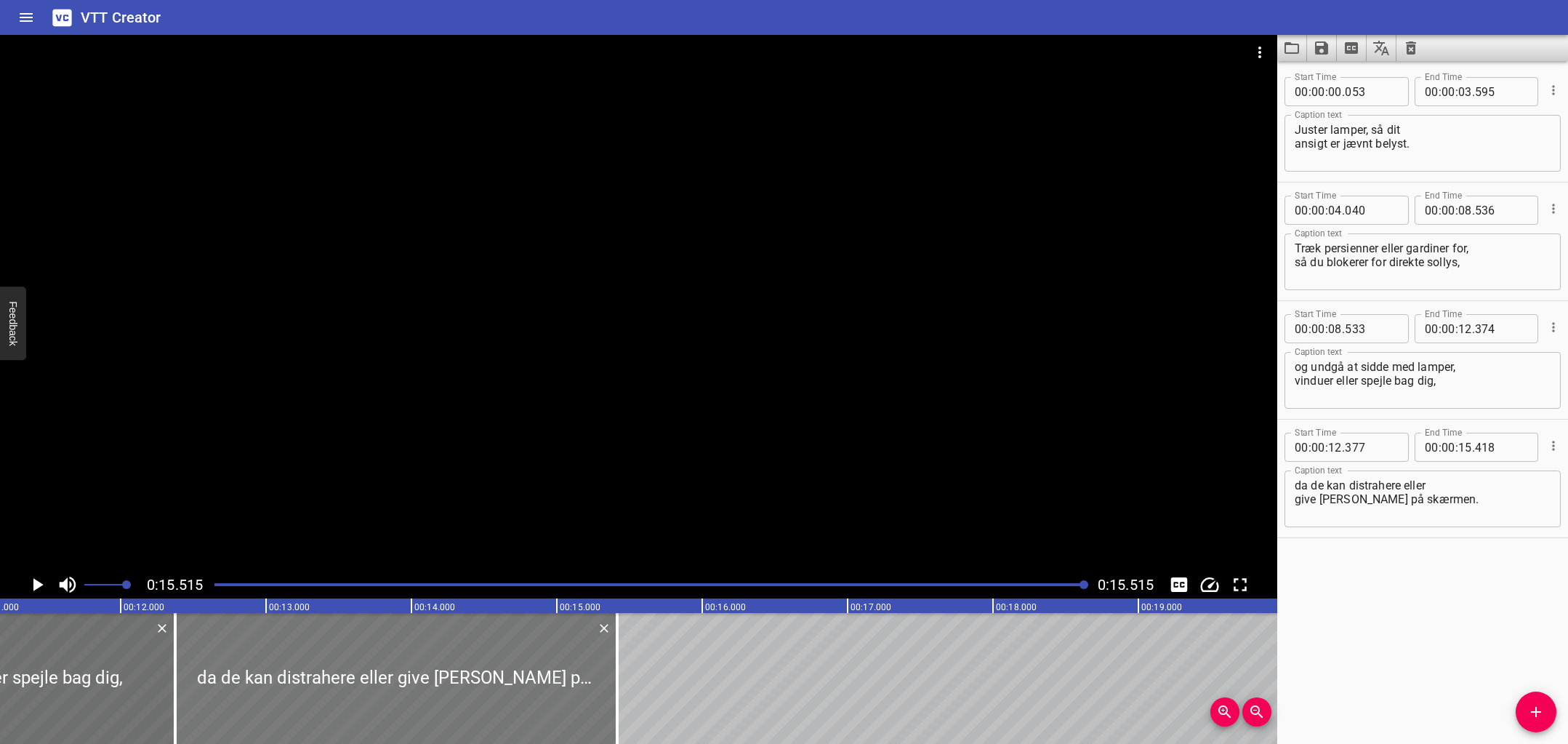
scroll to position [0, 1575]
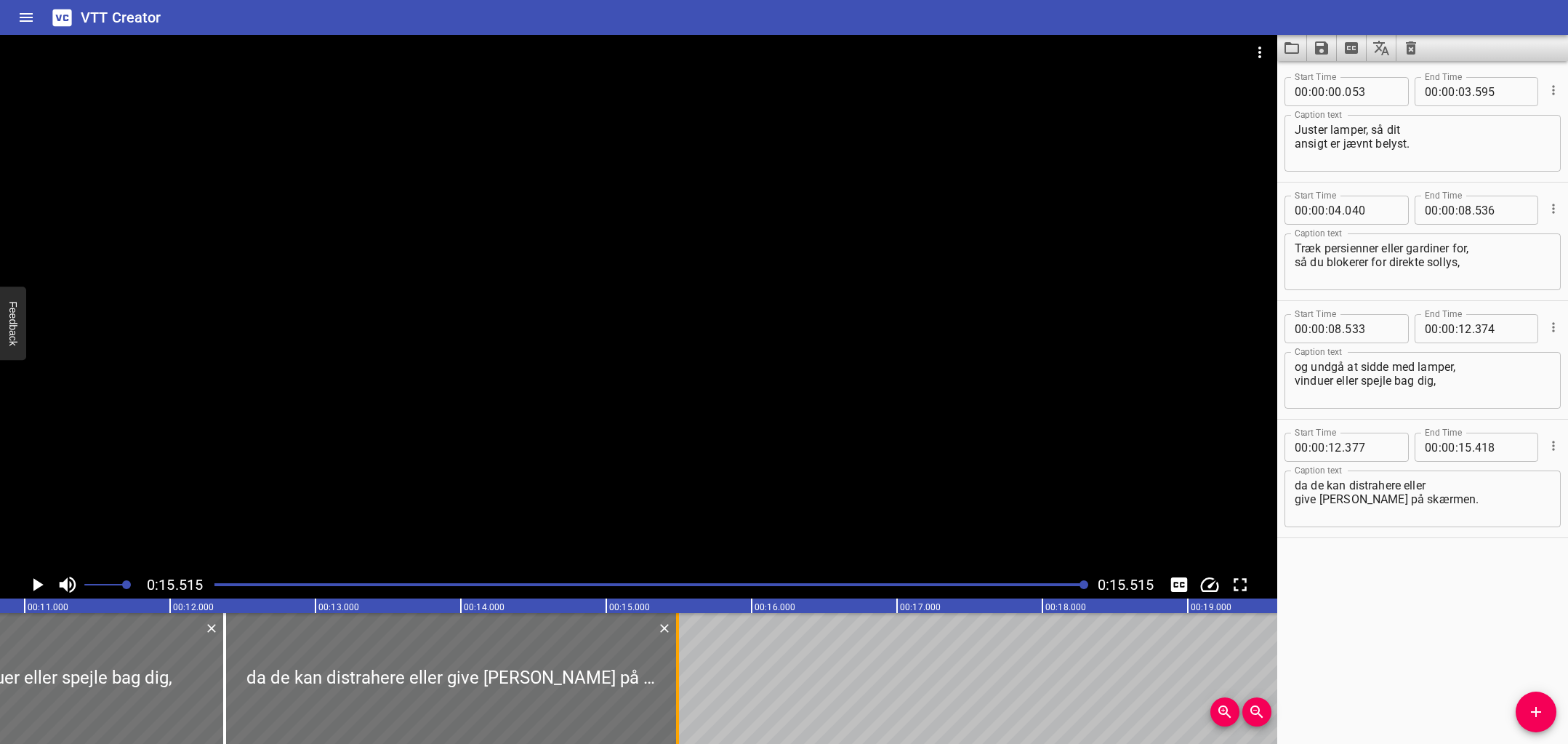
drag, startPoint x: 671, startPoint y: 675, endPoint x: 682, endPoint y: 678, distance: 11.4
click at [682, 678] on div at bounding box center [677, 678] width 14 height 131
type input "493"
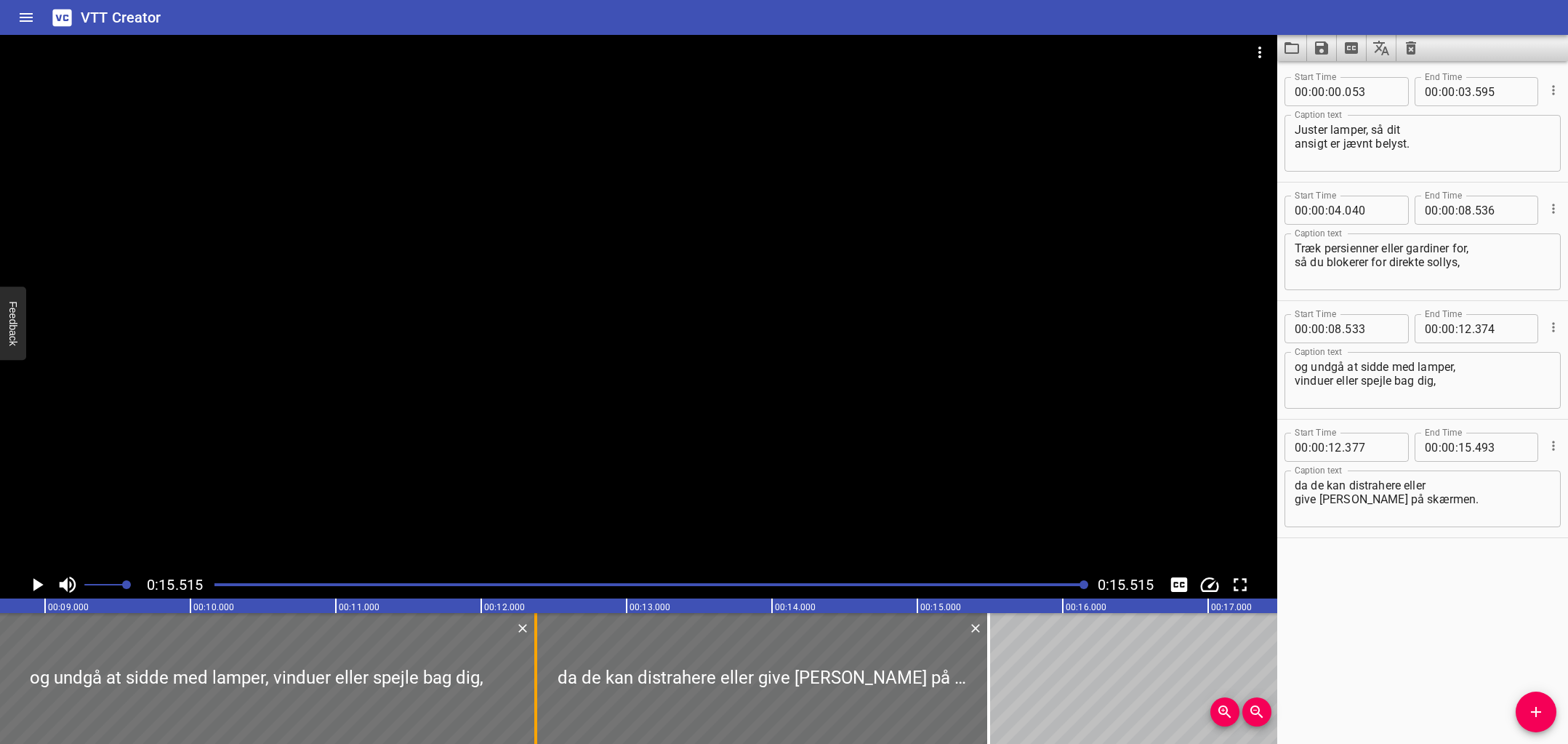
scroll to position [0, 1239]
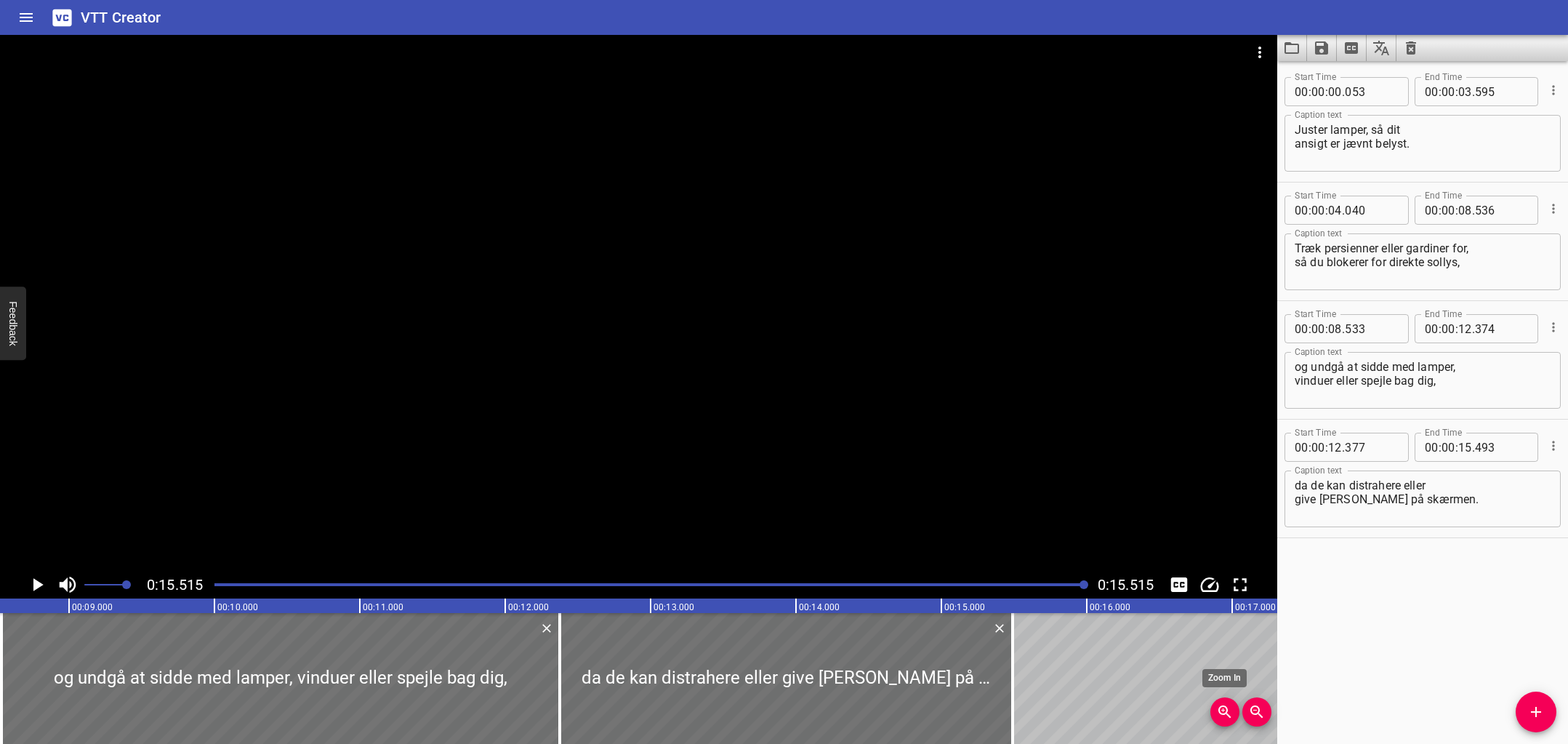
click at [1218, 710] on icon "Zoom In" at bounding box center [1224, 712] width 17 height 17
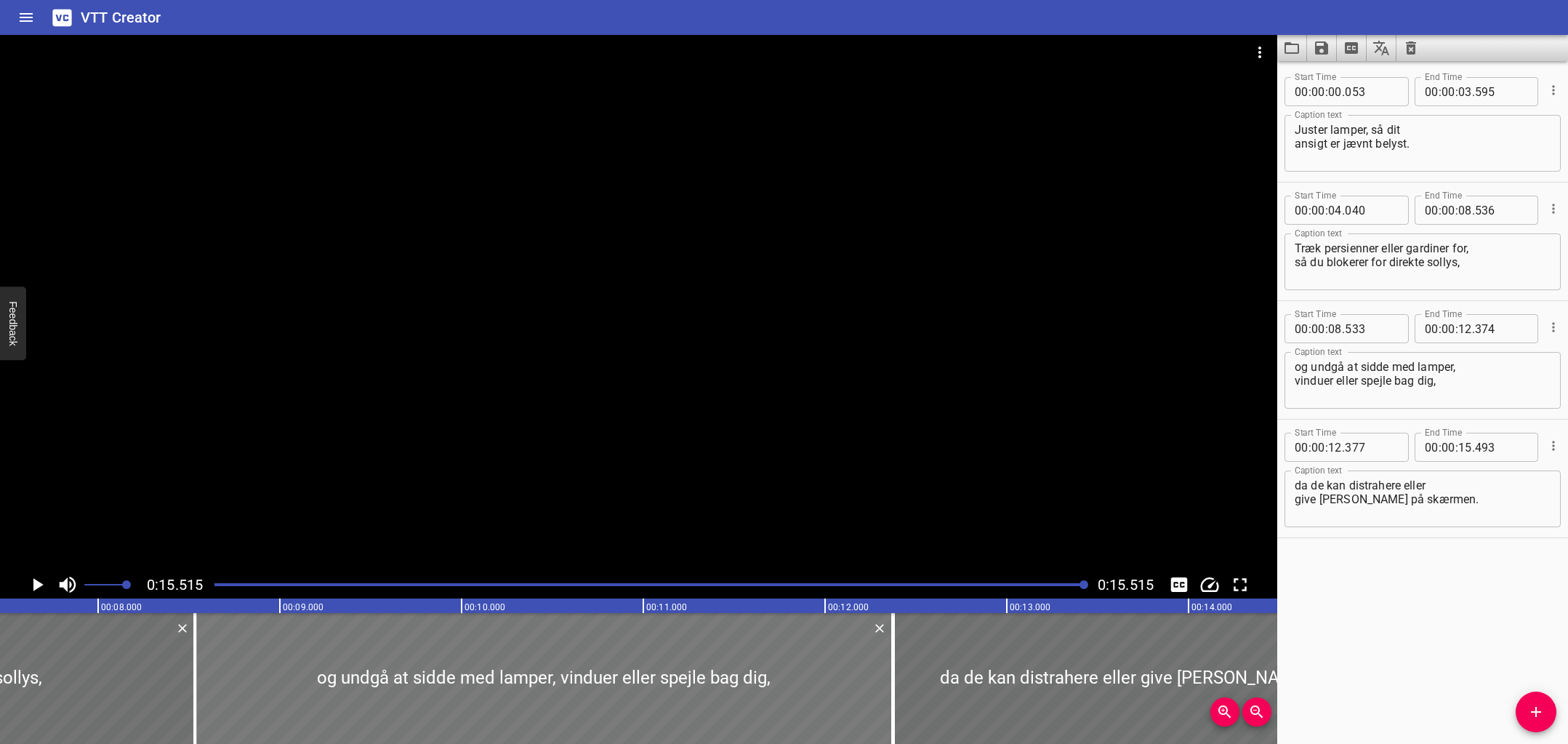
scroll to position [0, 1353]
click at [901, 684] on div at bounding box center [898, 678] width 14 height 131
type input "389"
click at [874, 688] on div at bounding box center [547, 678] width 698 height 131
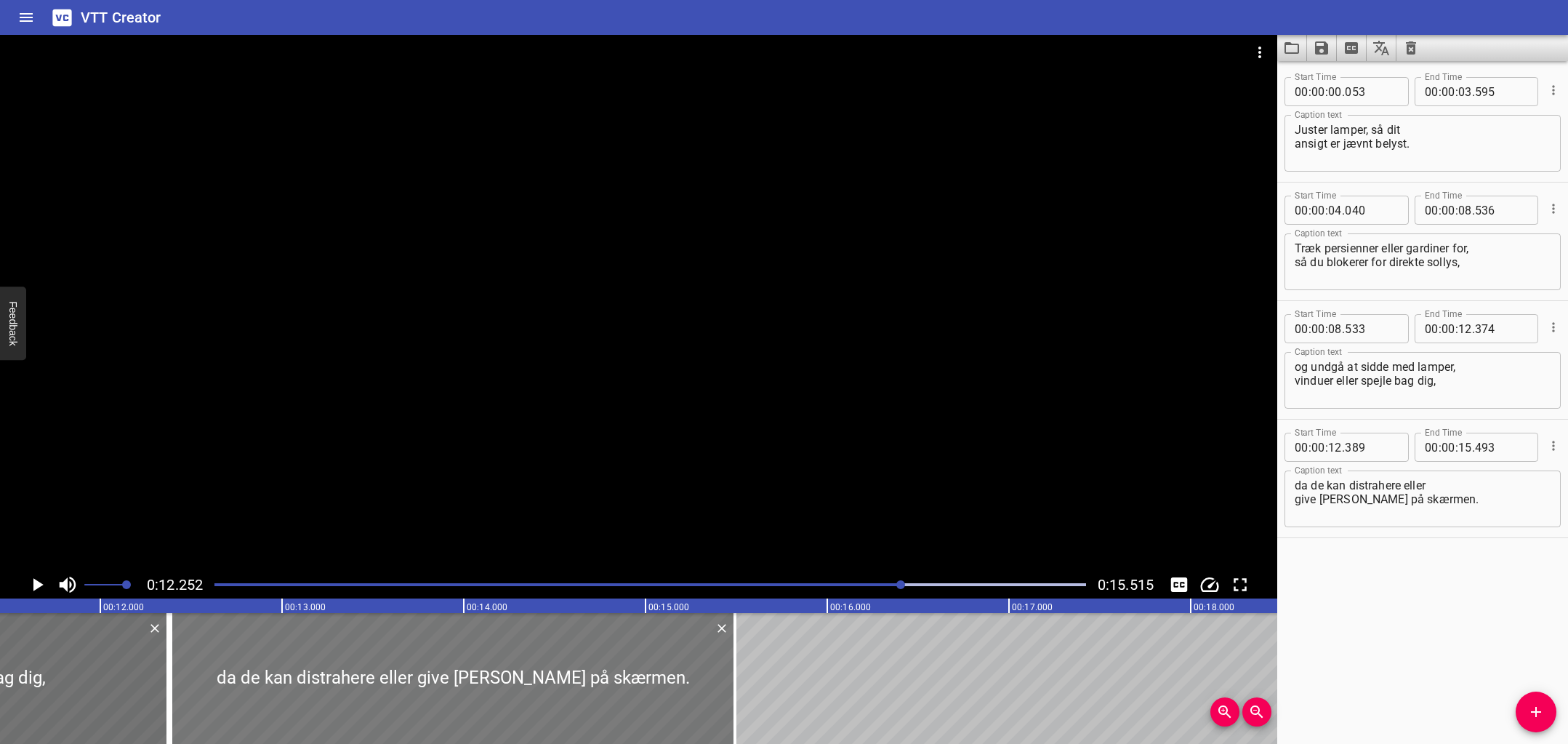
scroll to position [0, 1943]
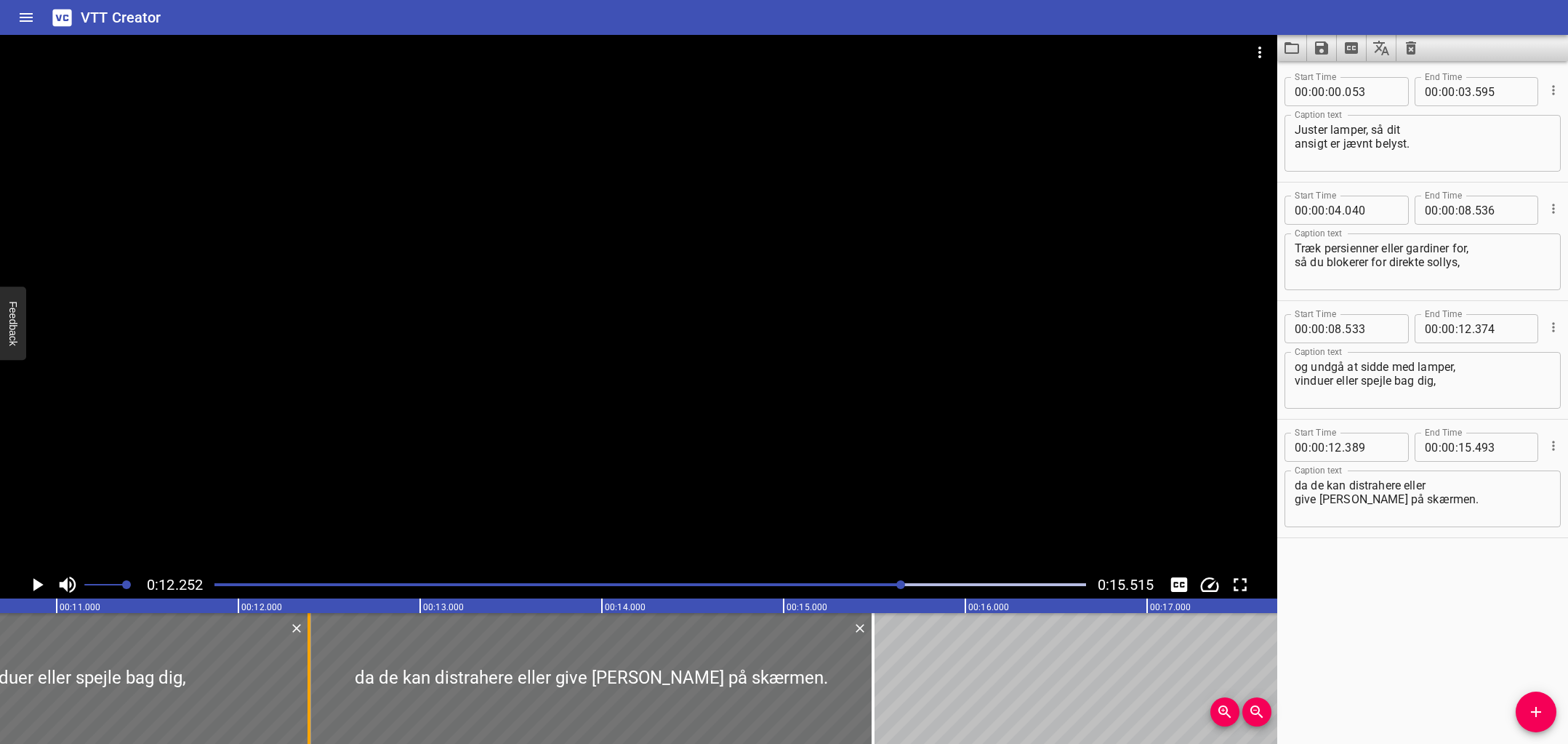
type input "394"
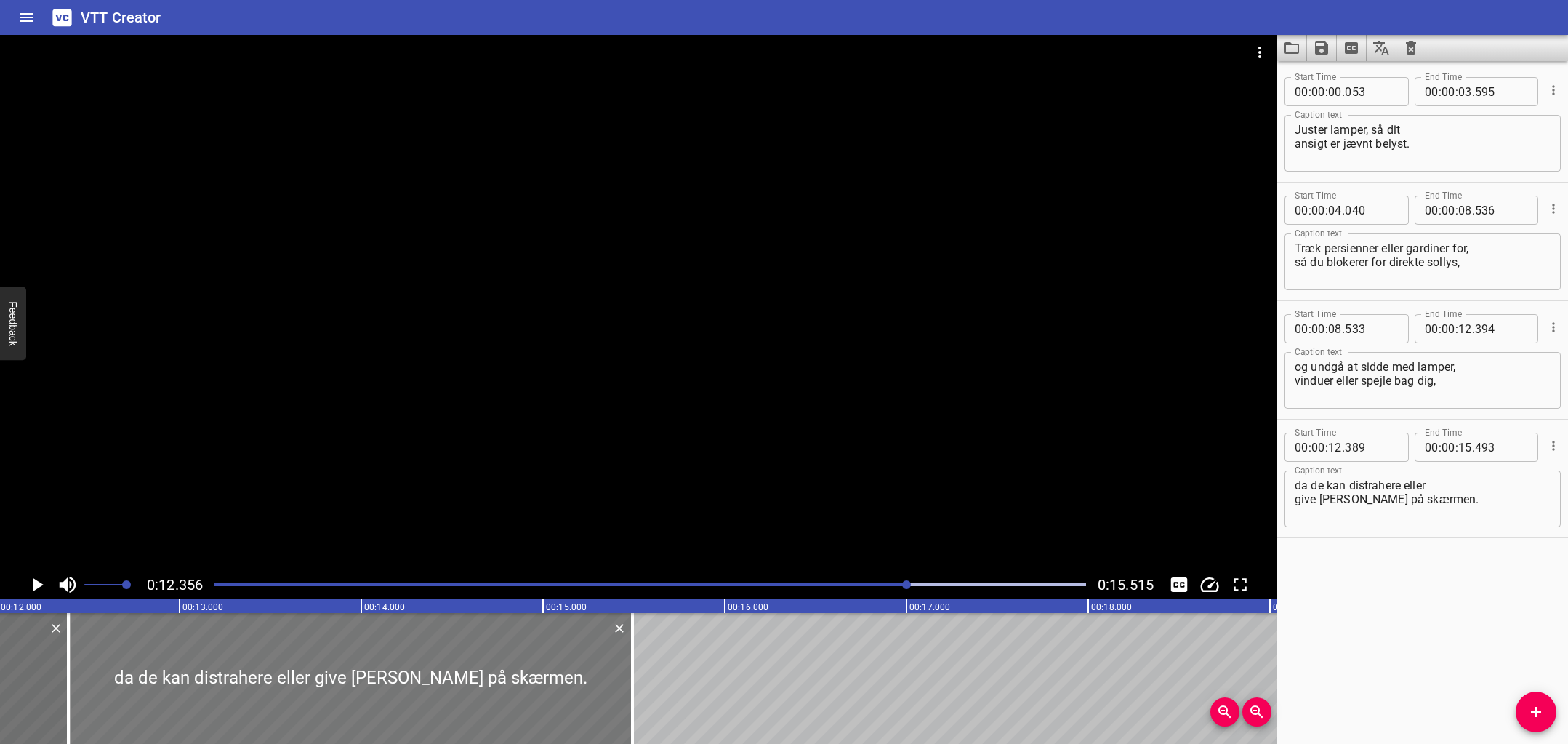
scroll to position [0, 2246]
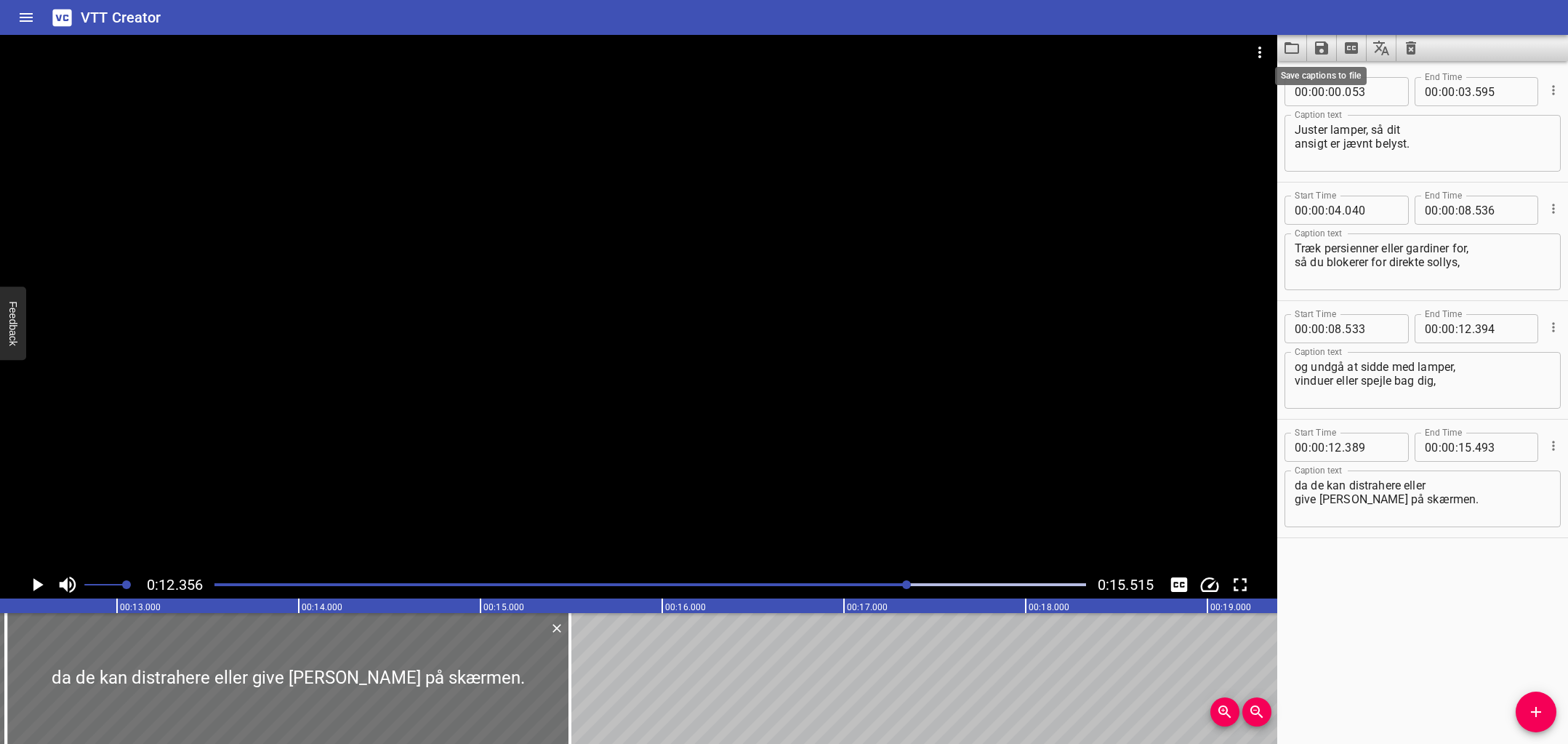
click at [1316, 48] on icon "Save captions to file" at bounding box center [1321, 48] width 13 height 13
click at [1360, 105] on li "Save to SRT file" at bounding box center [1360, 106] width 106 height 26
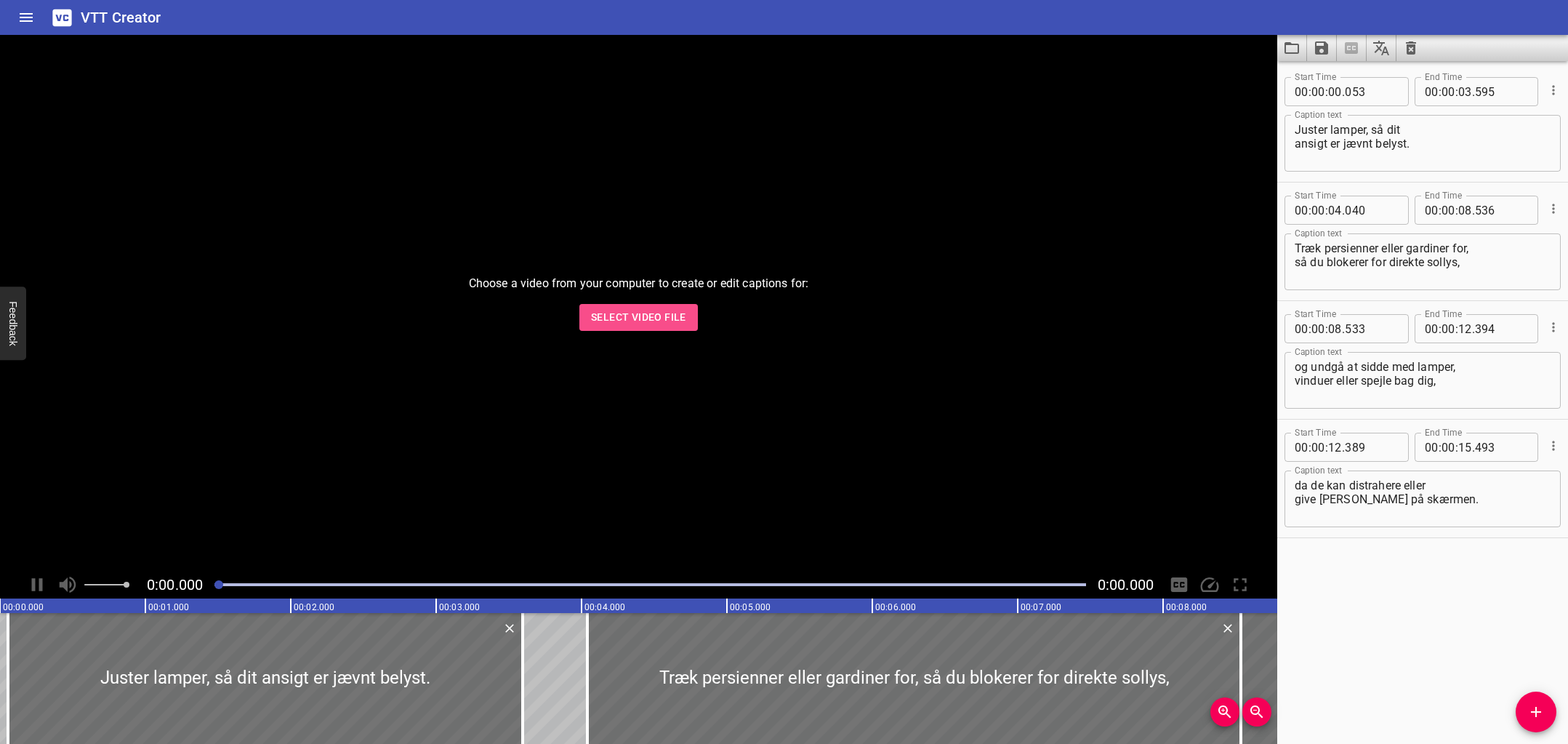
click at [683, 320] on span "Select Video File" at bounding box center [638, 317] width 95 height 18
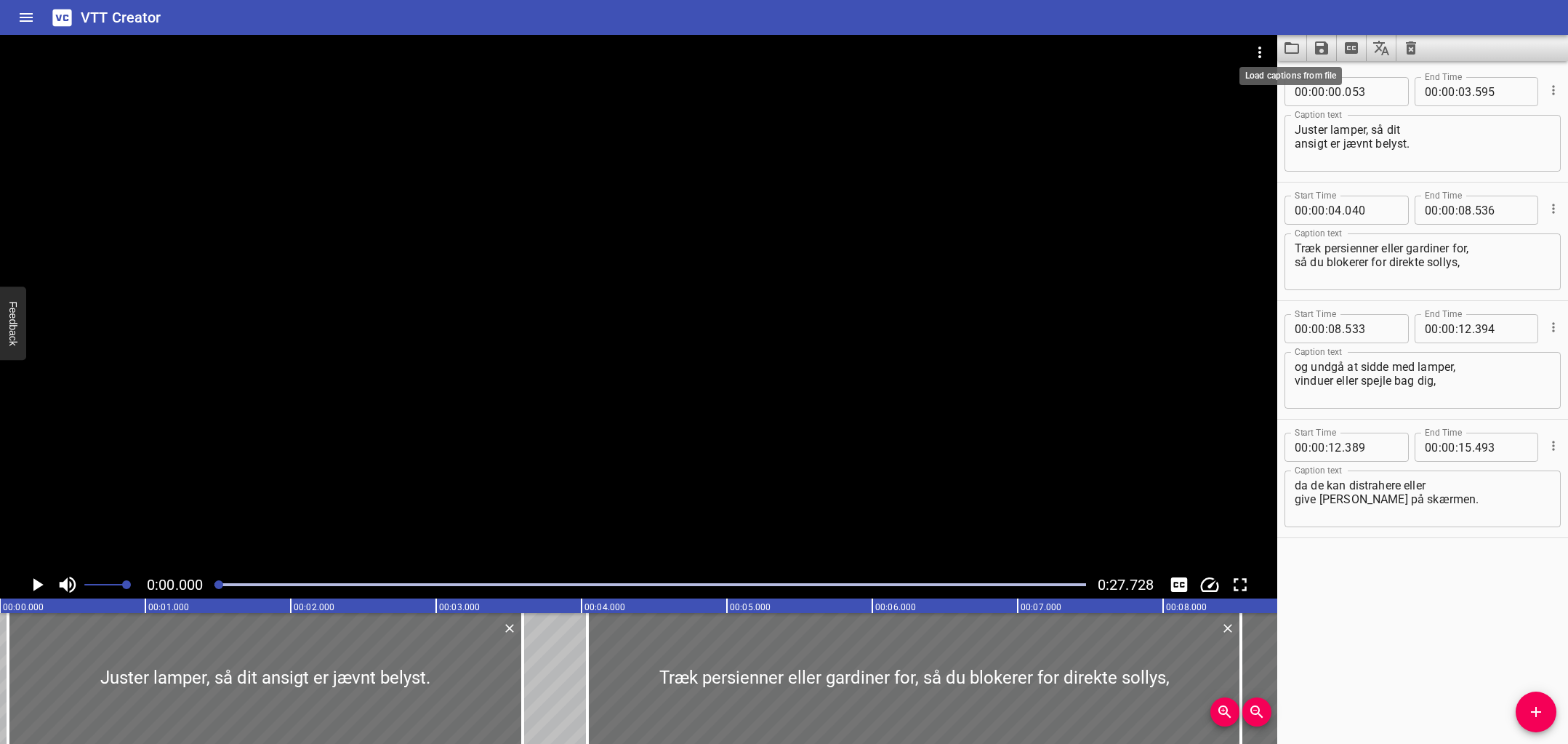
click at [1294, 45] on icon "Load captions from file" at bounding box center [1292, 48] width 17 height 17
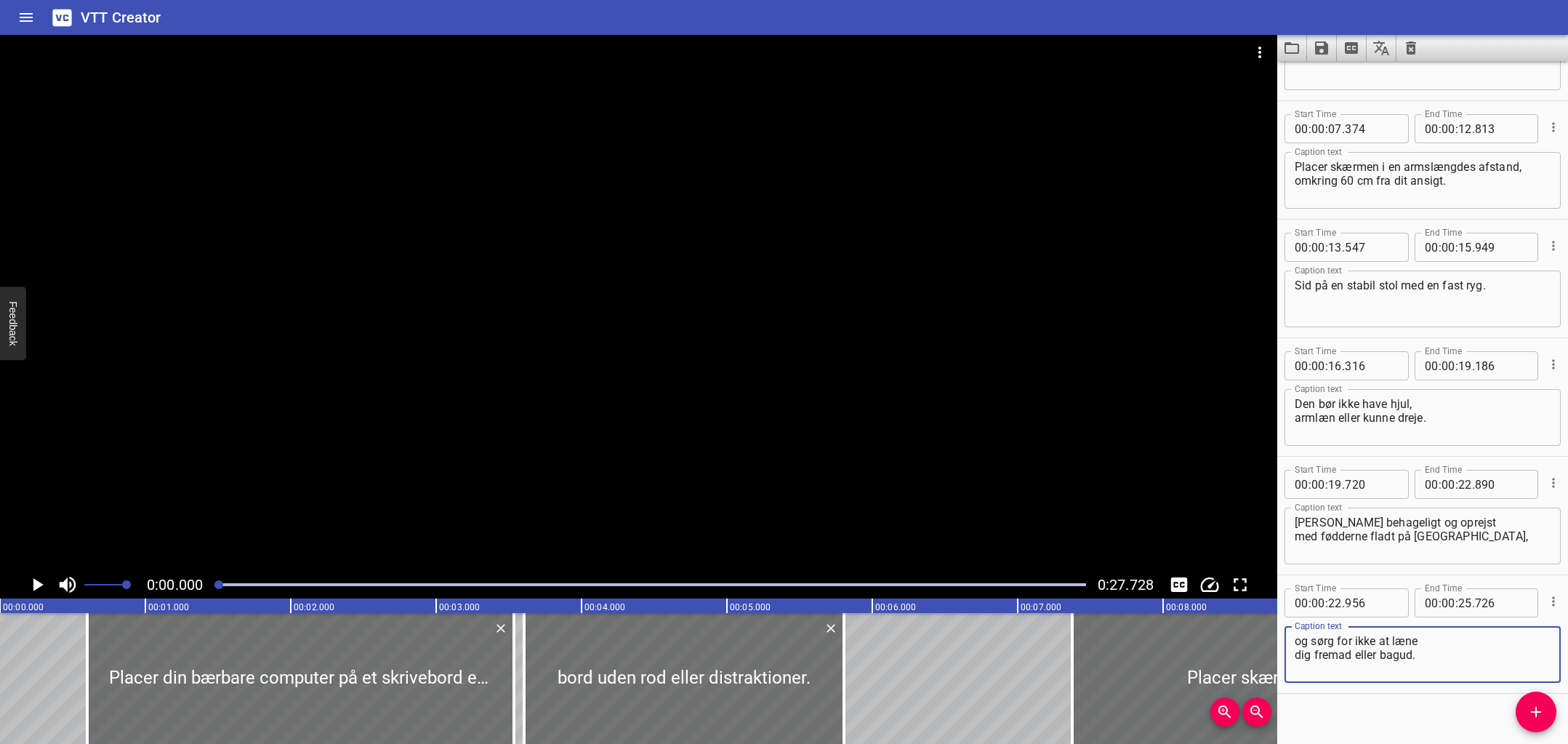
scroll to position [215, 0]
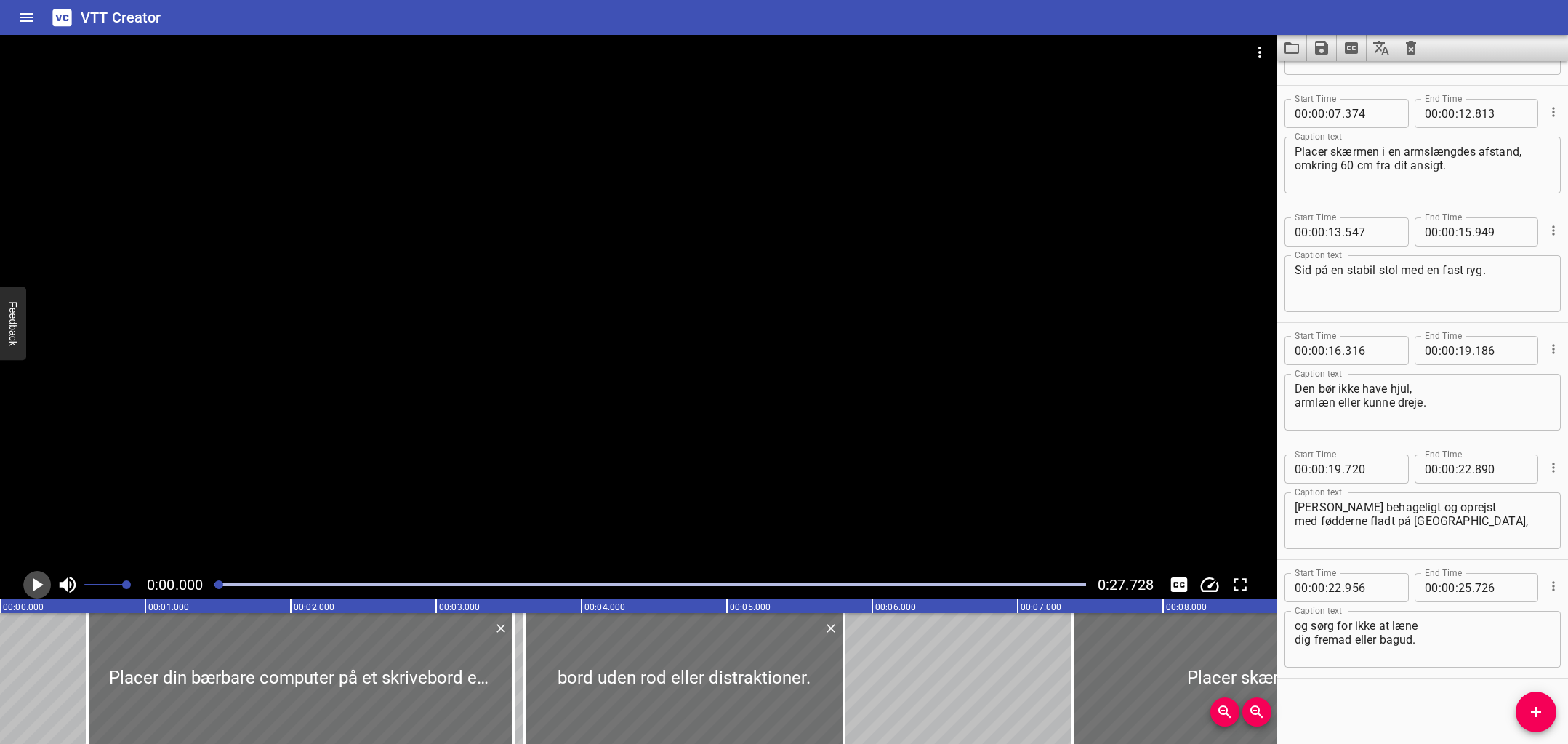
click at [42, 586] on icon "Play/Pause" at bounding box center [37, 584] width 22 height 22
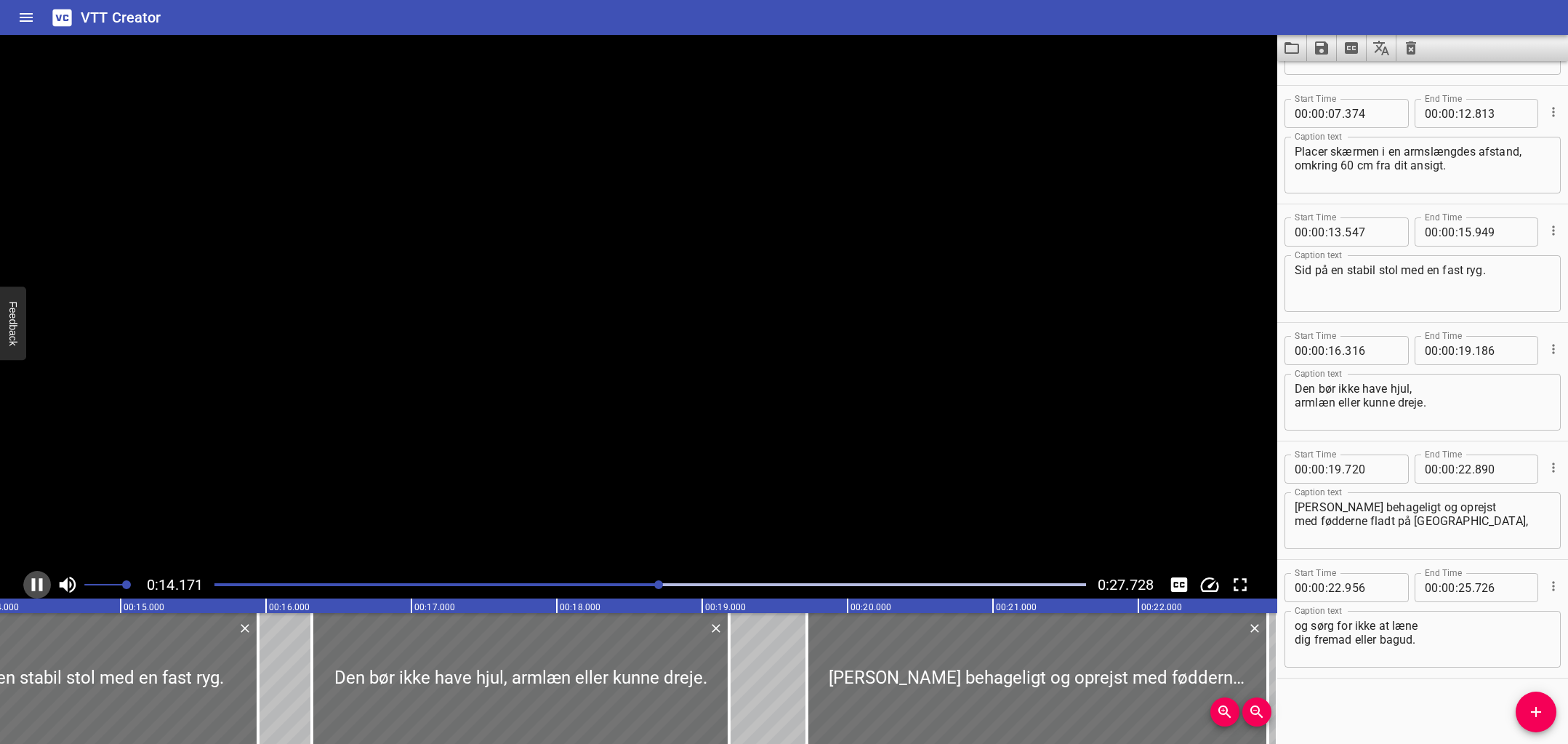
click at [42, 586] on icon "Play/Pause" at bounding box center [37, 584] width 11 height 13
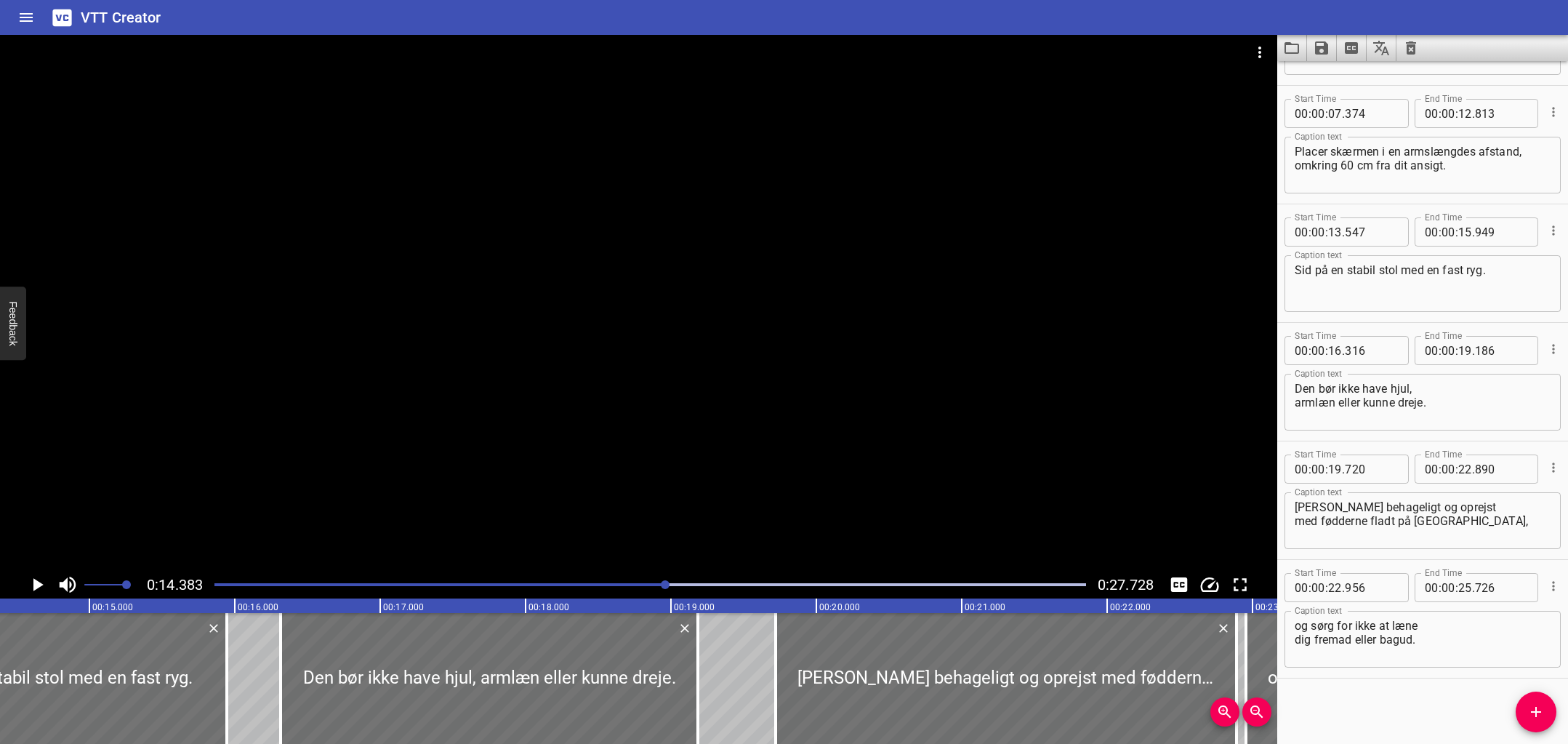
click at [638, 583] on div "Play progress" at bounding box center [231, 585] width 872 height 3
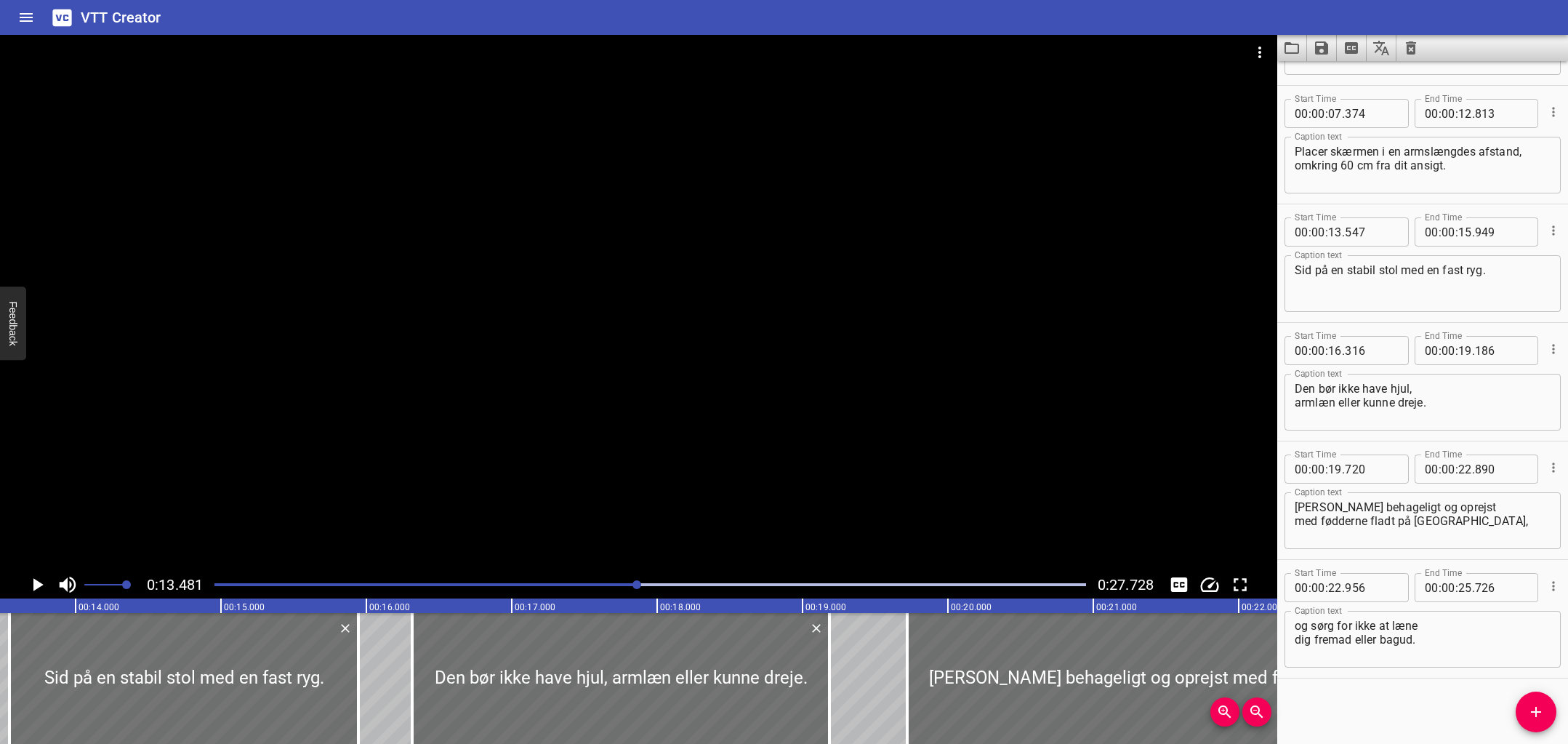
click at [588, 583] on div "Play progress" at bounding box center [202, 585] width 872 height 3
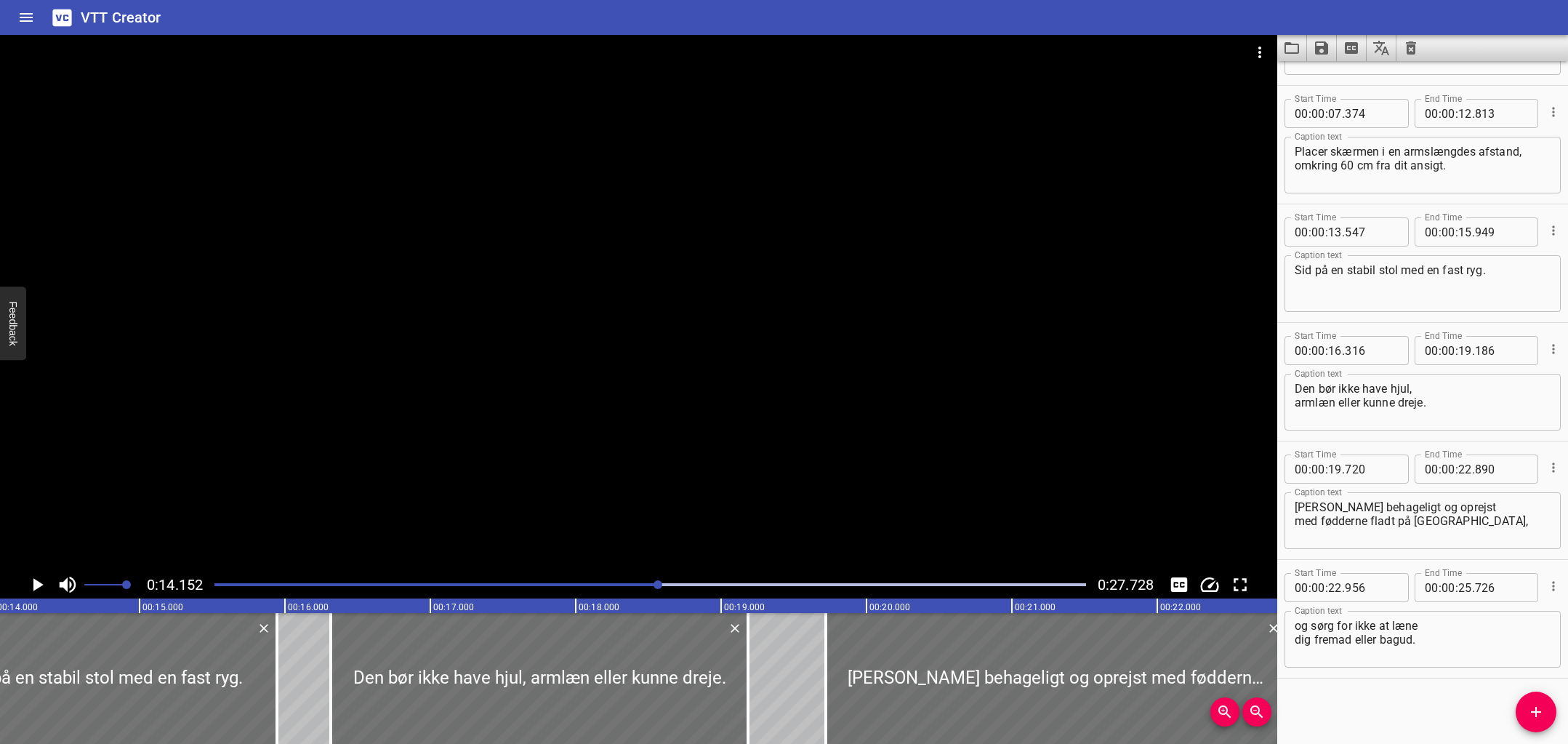
scroll to position [0, 2057]
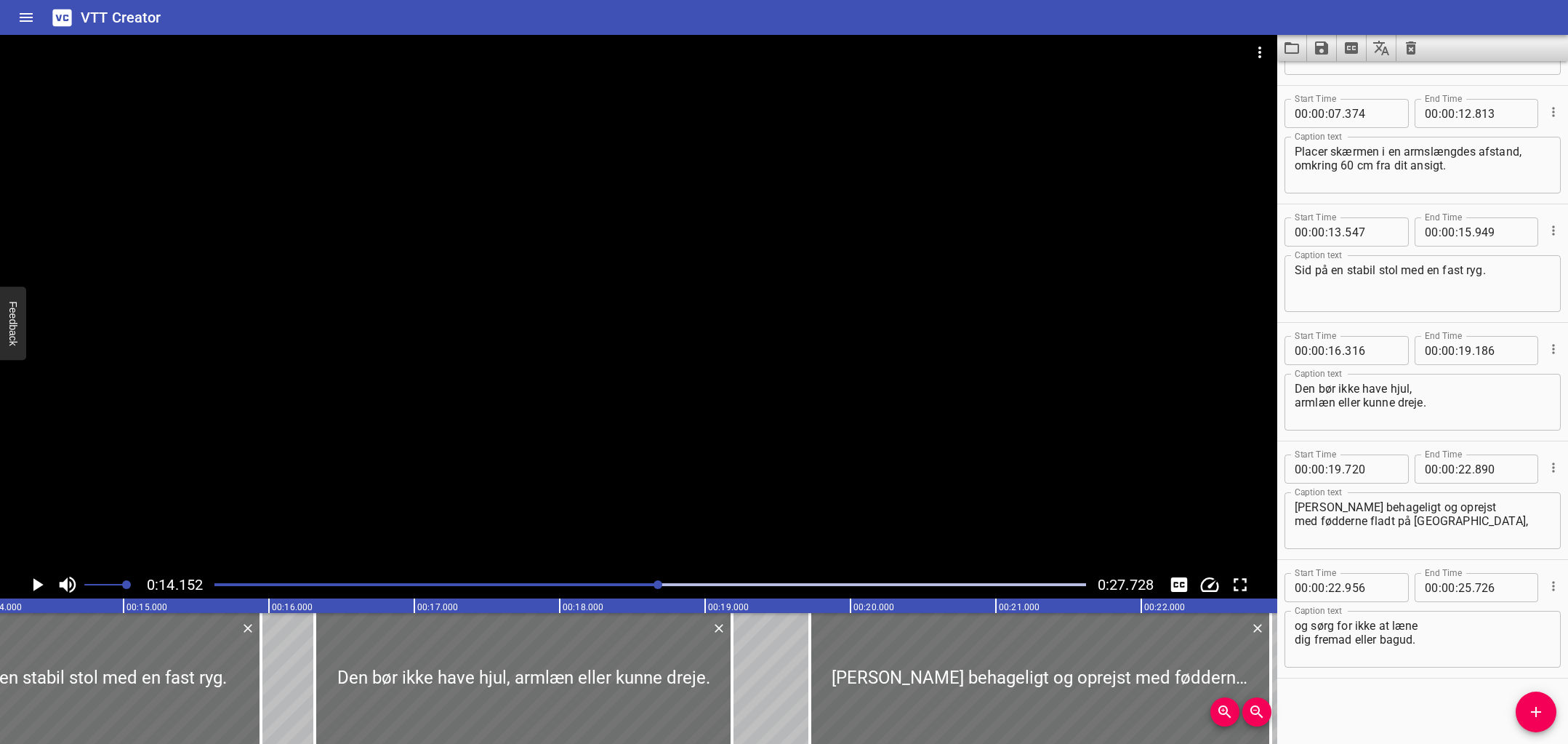
click at [560, 583] on div "Play progress" at bounding box center [224, 585] width 872 height 3
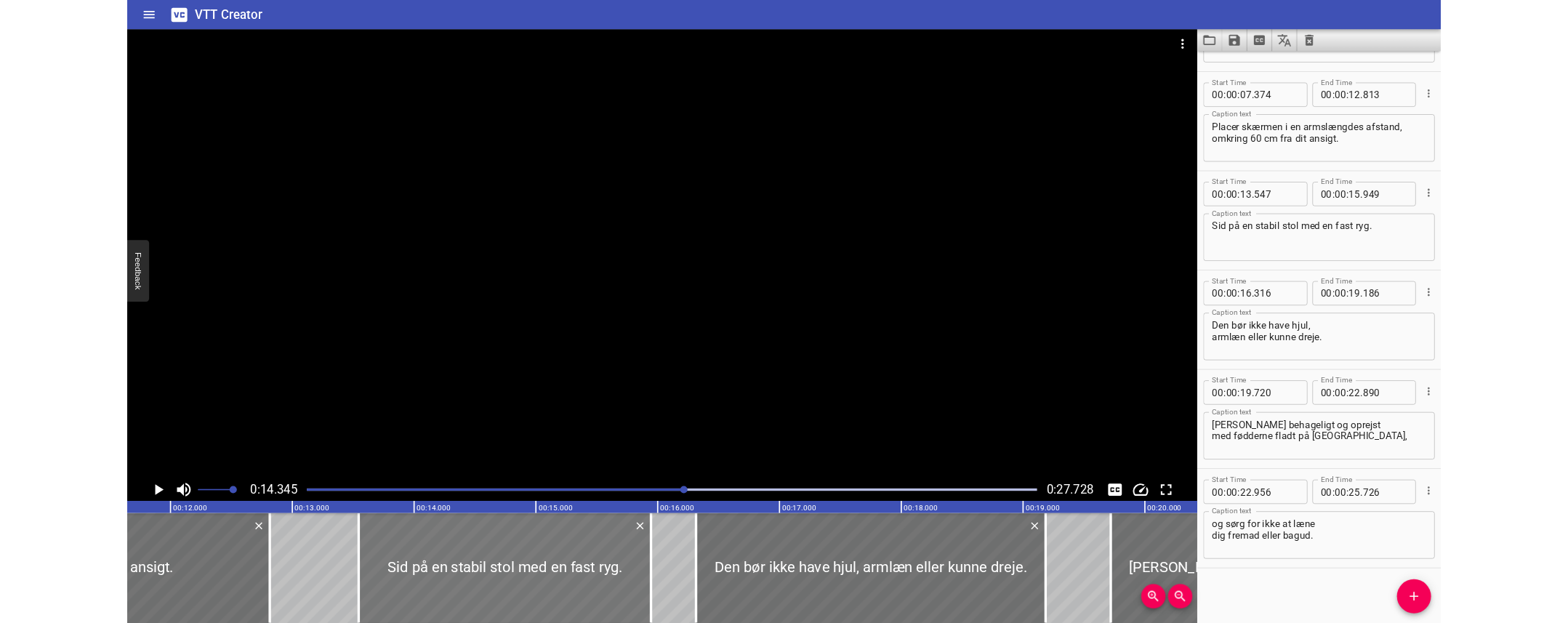
scroll to position [0, 1687]
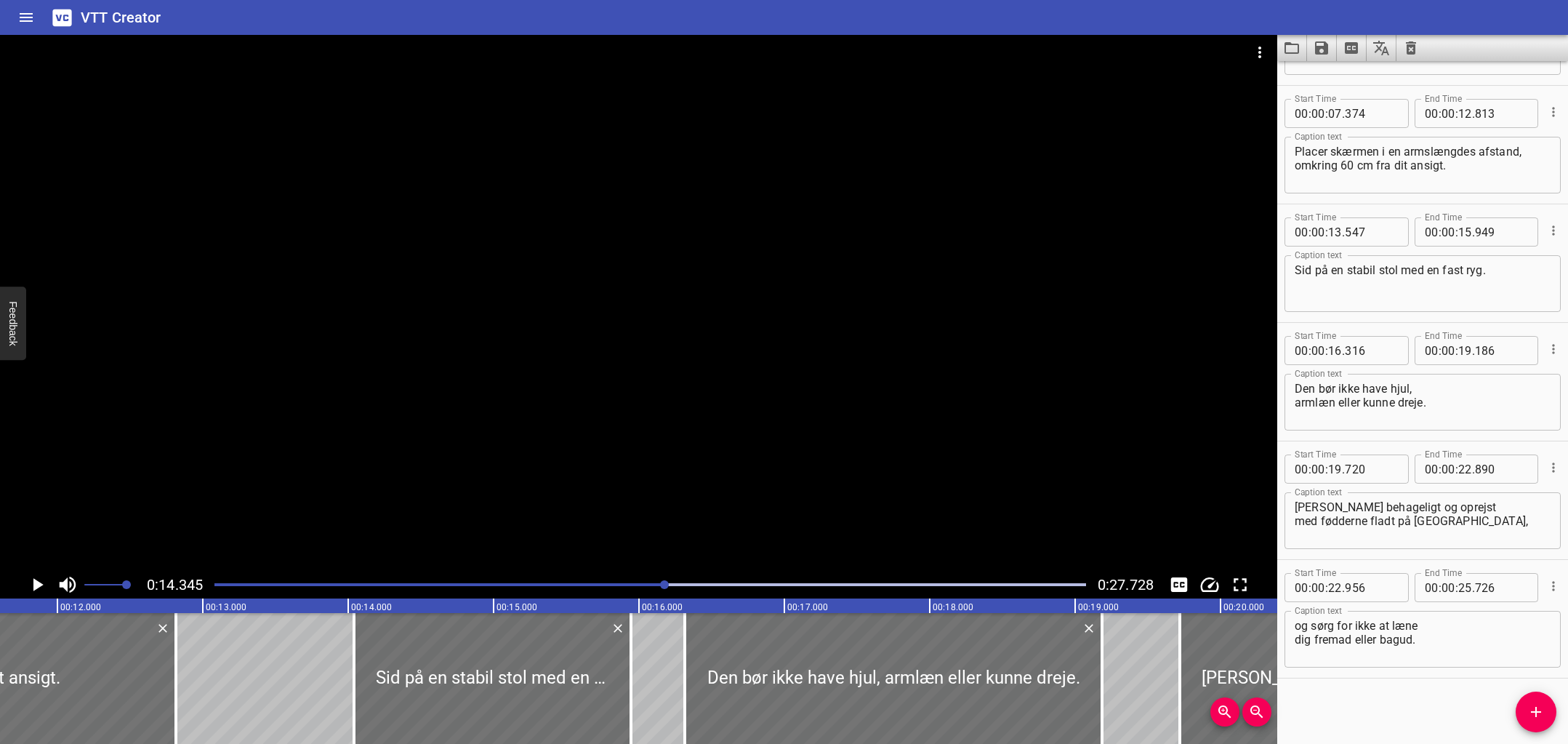
drag, startPoint x: 279, startPoint y: 662, endPoint x: 295, endPoint y: 667, distance: 16.8
click at [350, 660] on div at bounding box center [353, 678] width 14 height 131
type input "14"
type input "037"
drag, startPoint x: 180, startPoint y: 687, endPoint x: 218, endPoint y: 687, distance: 38.0
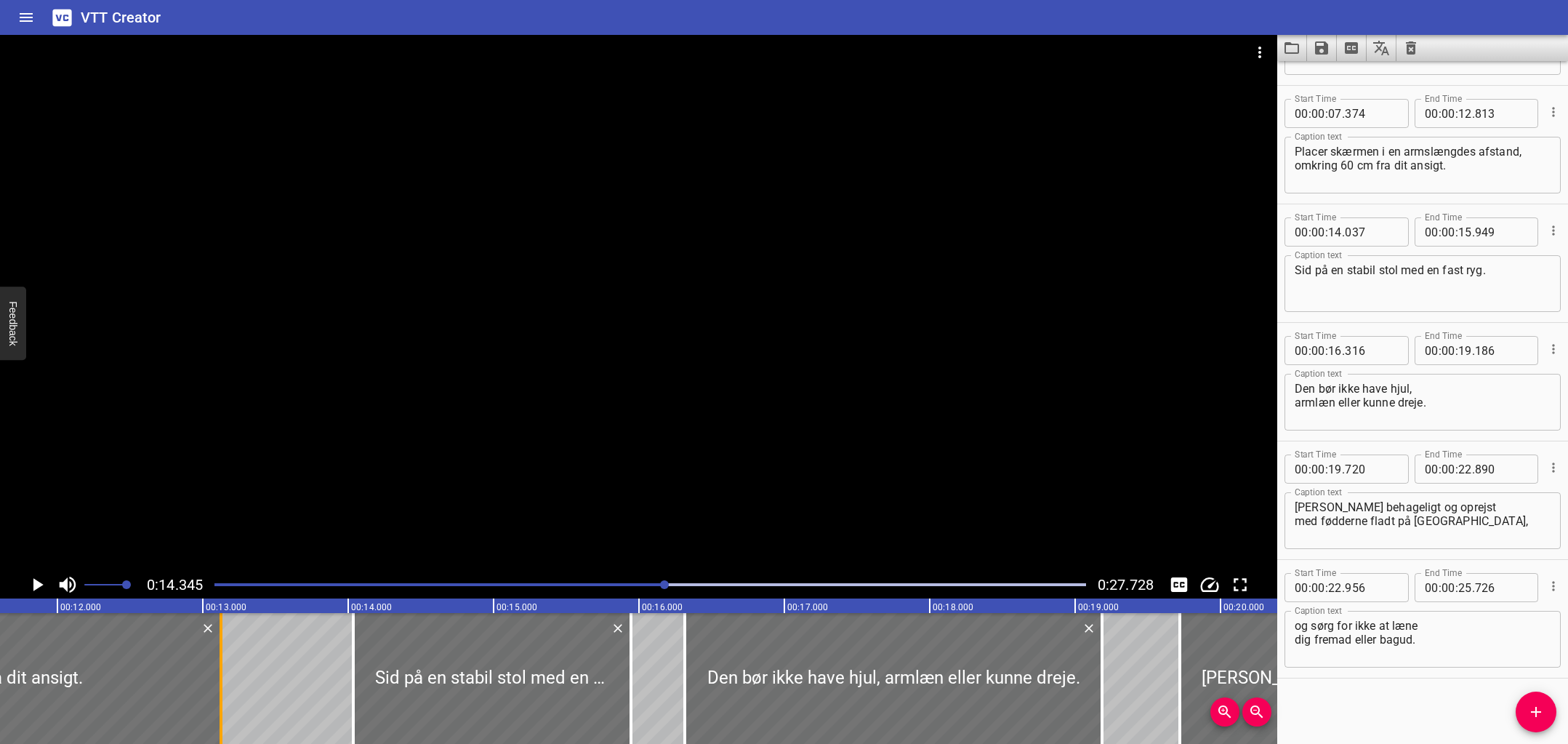
click at [218, 687] on div at bounding box center [221, 678] width 14 height 131
type input "13"
type input "123"
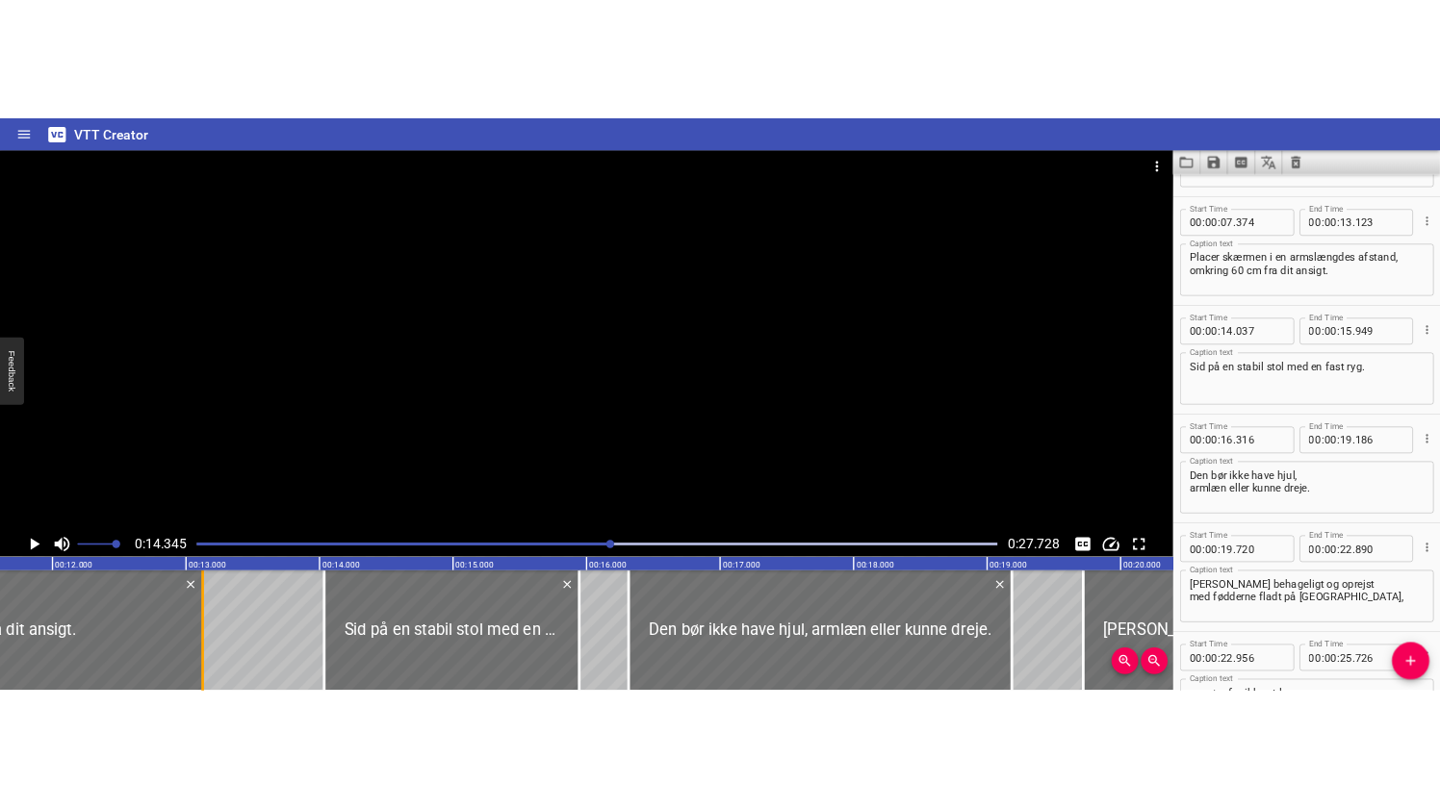
scroll to position [285, 0]
